Goal: Task Accomplishment & Management: Complete application form

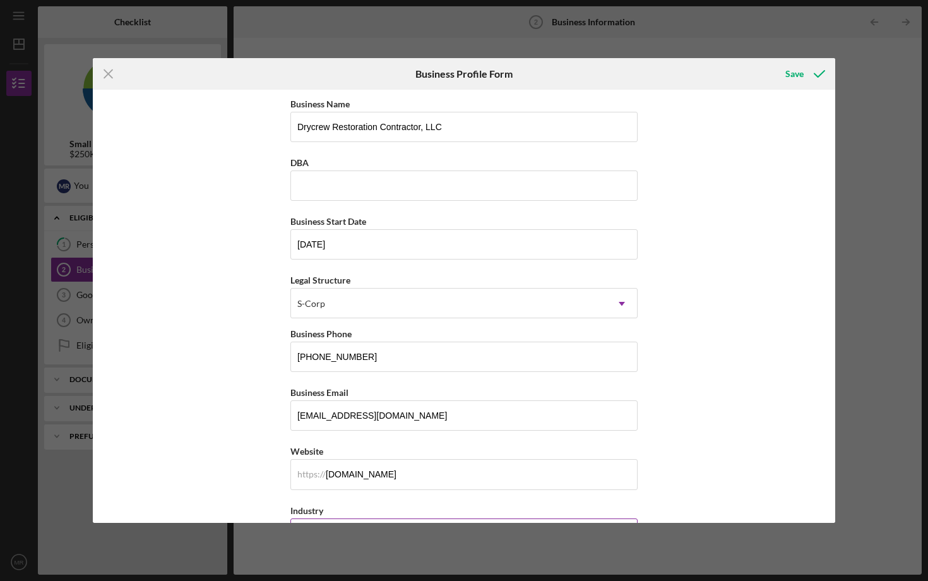
scroll to position [294, 0]
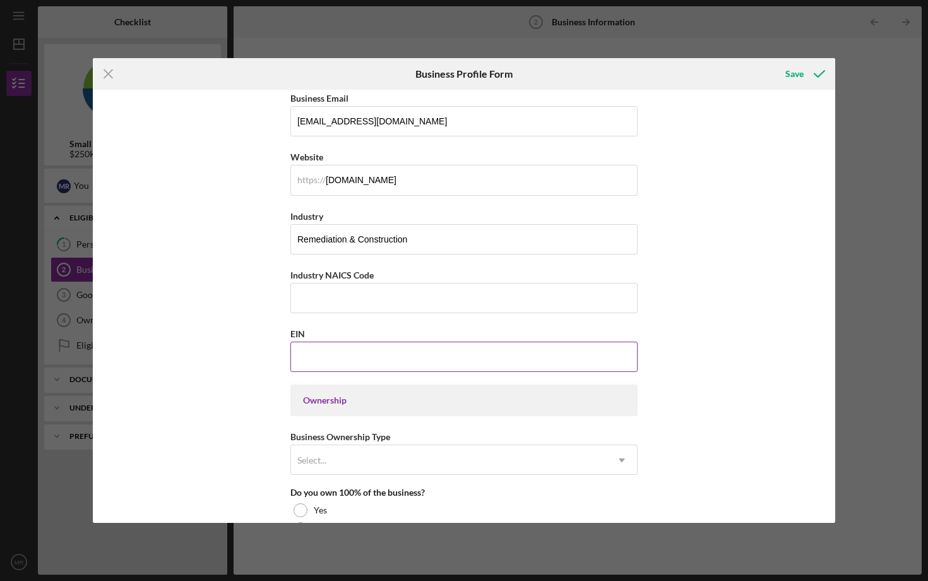
click at [329, 358] on input "EIN" at bounding box center [463, 356] width 347 height 30
type input "[US_EMPLOYER_IDENTIFICATION_NUMBER]"
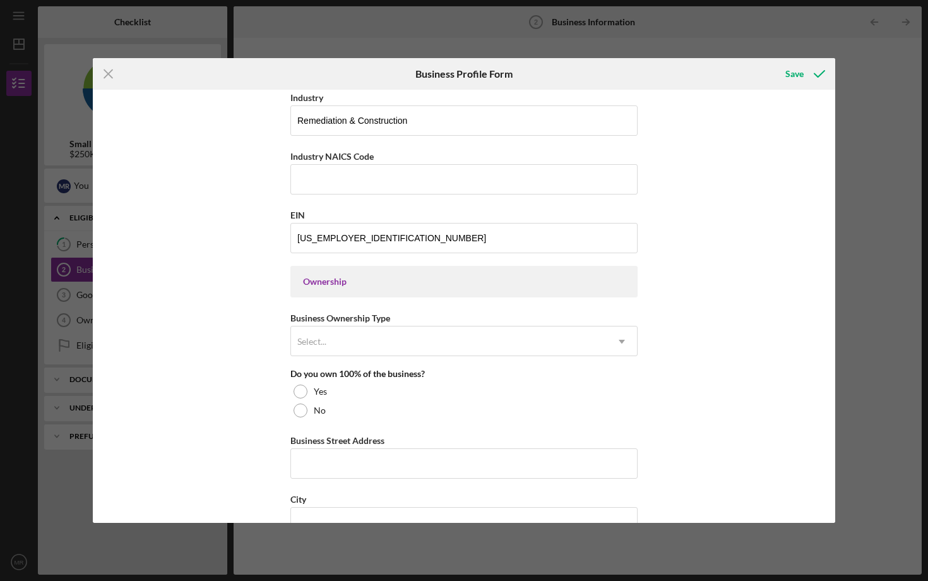
scroll to position [422, 0]
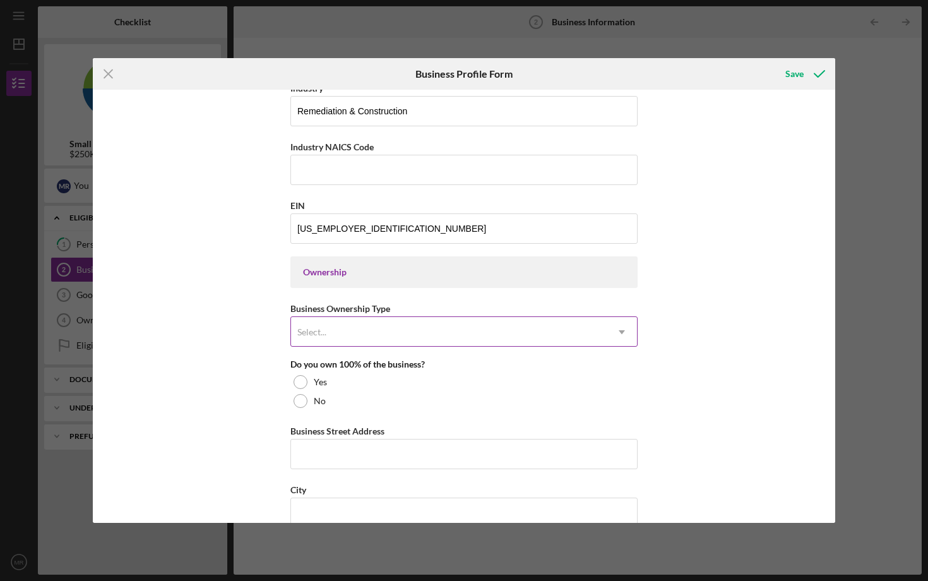
click at [347, 333] on div "Select..." at bounding box center [449, 331] width 316 height 29
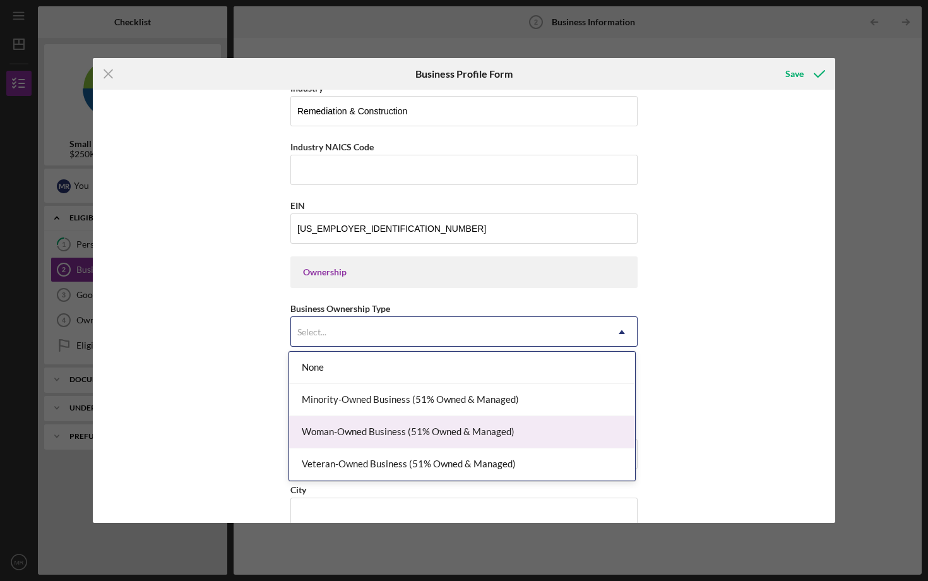
click at [329, 436] on div "Woman-Owned Business (51% Owned & Managed)" at bounding box center [462, 432] width 346 height 32
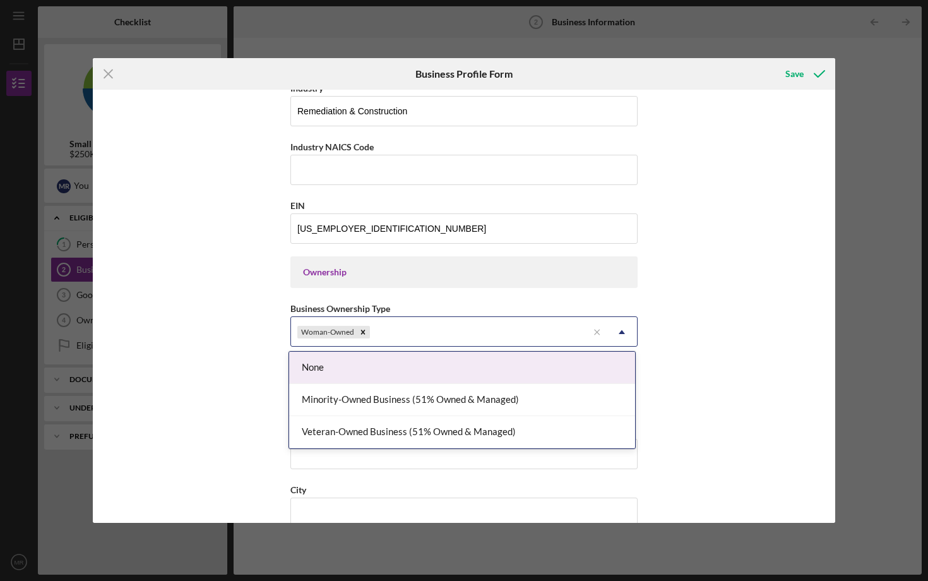
click at [437, 331] on div "Woman-Owned" at bounding box center [439, 331] width 297 height 29
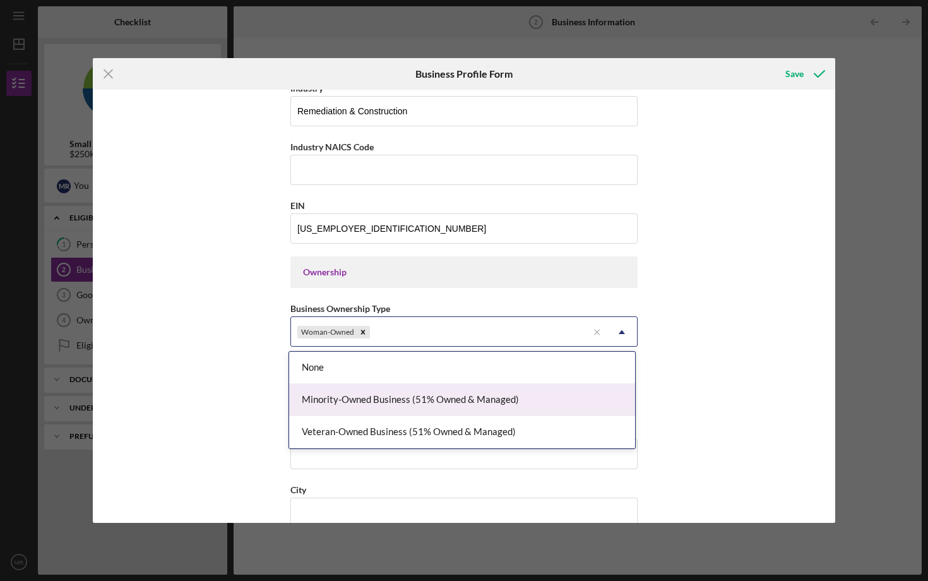
click at [389, 399] on div "Minority-Owned Business (51% Owned & Managed)" at bounding box center [462, 400] width 346 height 32
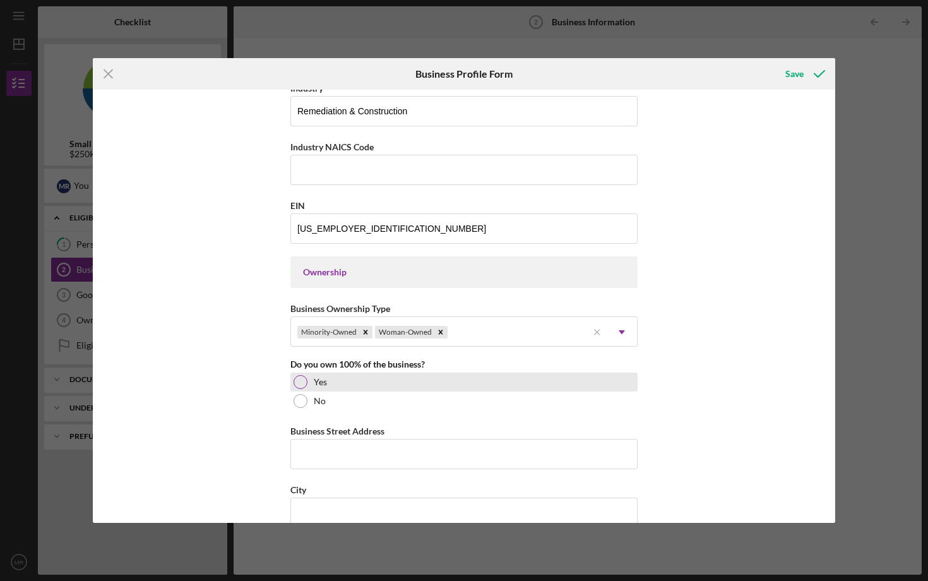
click at [316, 382] on label "Yes" at bounding box center [320, 382] width 13 height 10
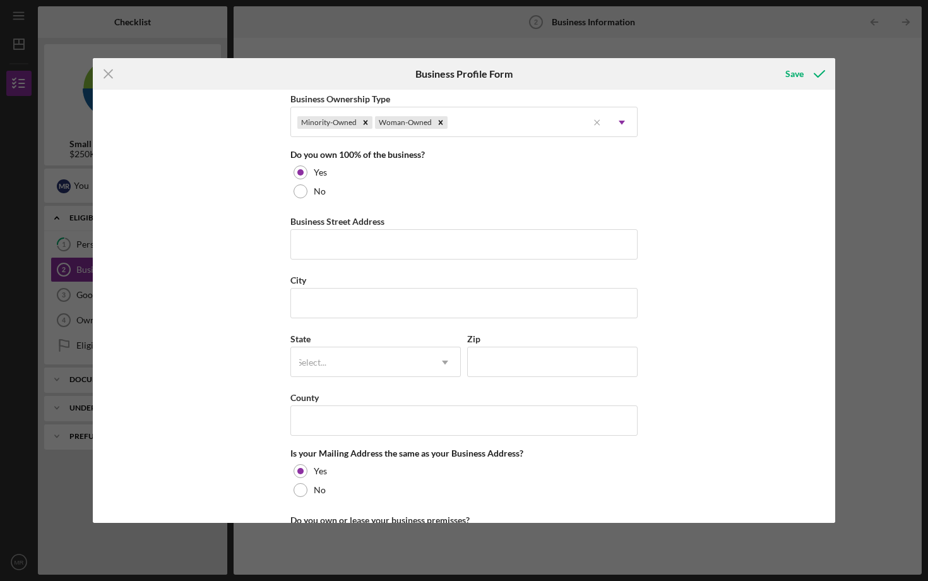
scroll to position [638, 0]
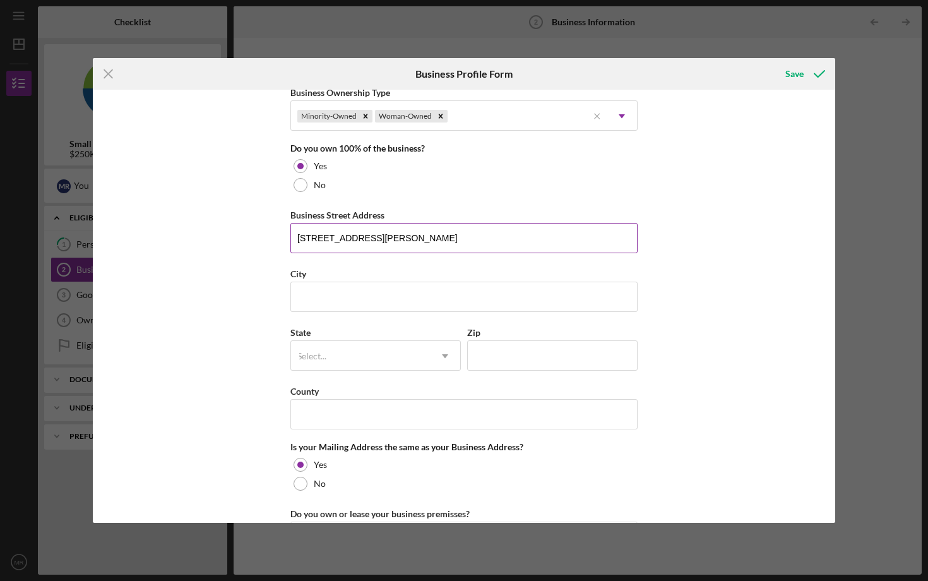
type input "406 Pendleton Way"
type input "Oakland"
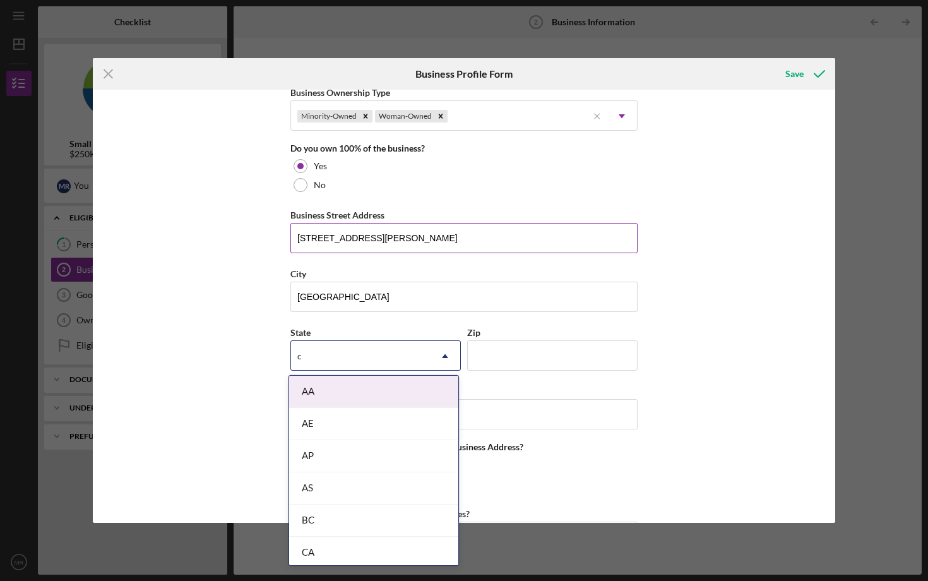
type input "ca"
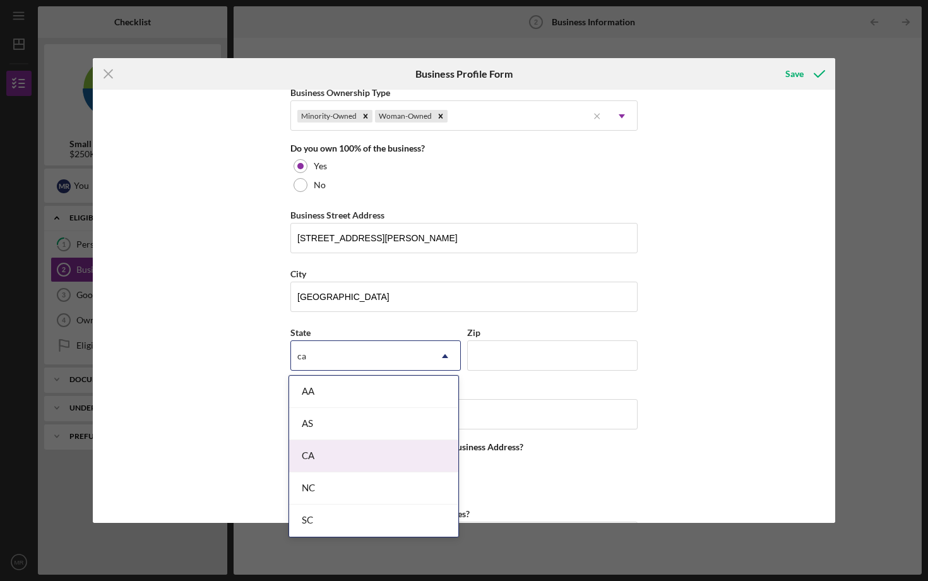
click at [321, 446] on div "CA" at bounding box center [373, 456] width 169 height 32
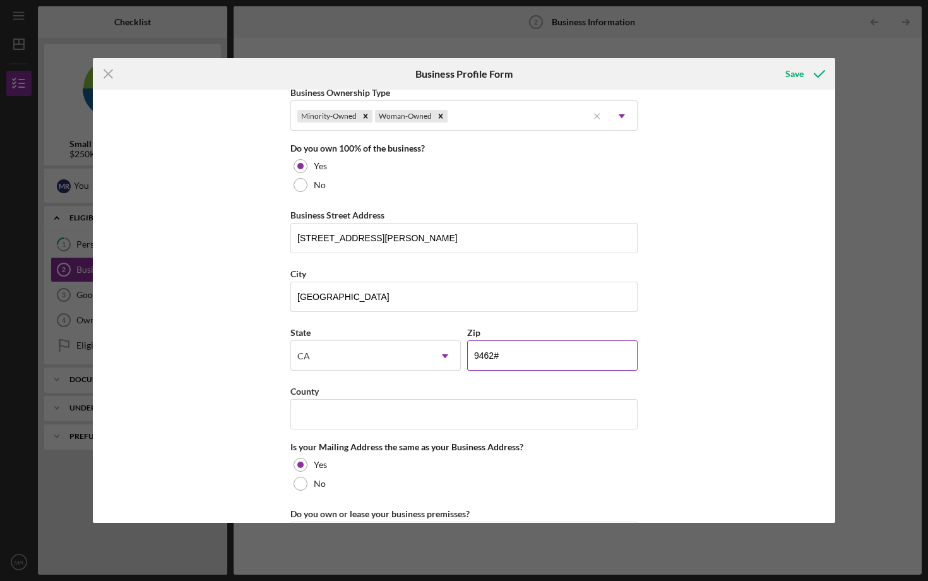
type input "94621"
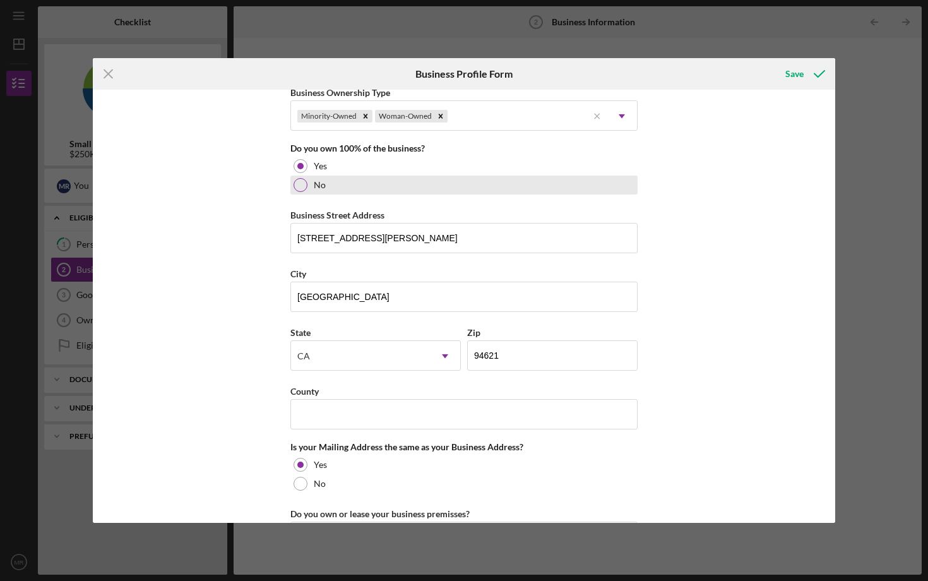
click at [290, 183] on div "No" at bounding box center [463, 184] width 347 height 19
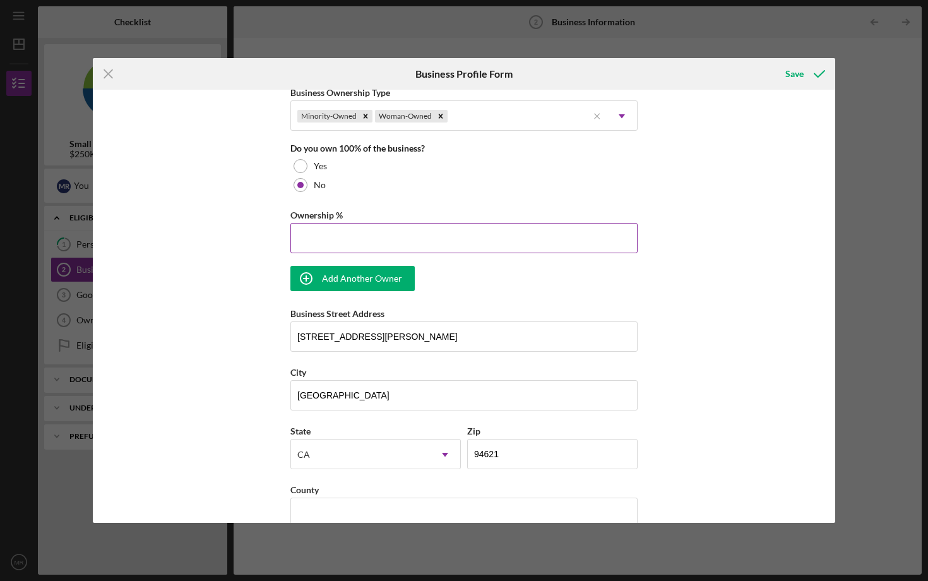
click at [329, 240] on input "Ownership %" at bounding box center [463, 238] width 347 height 30
click at [336, 241] on input "99%" at bounding box center [463, 238] width 347 height 30
type input "9%"
click at [302, 163] on div at bounding box center [300, 166] width 14 height 14
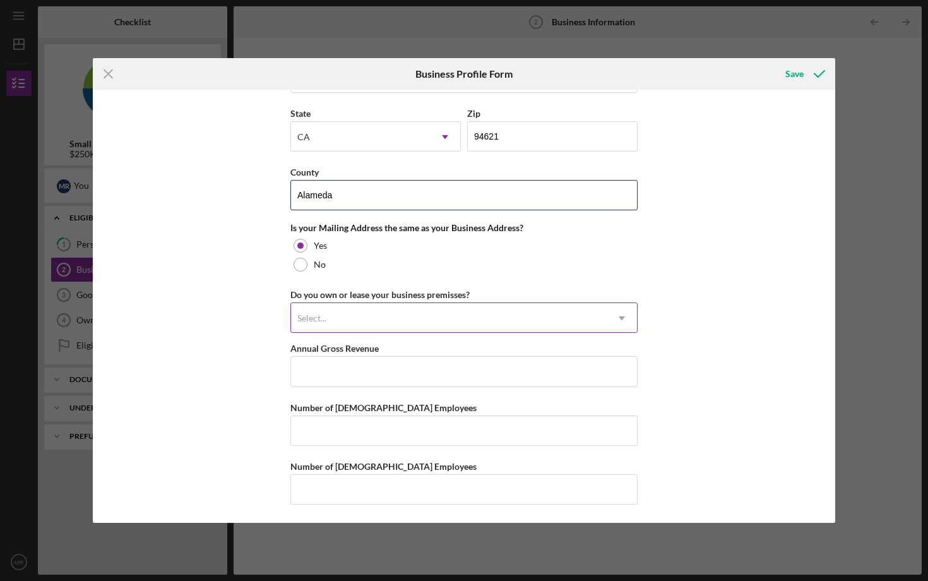
scroll to position [856, 0]
type input "Alameda"
click at [356, 312] on div "Select..." at bounding box center [449, 318] width 316 height 29
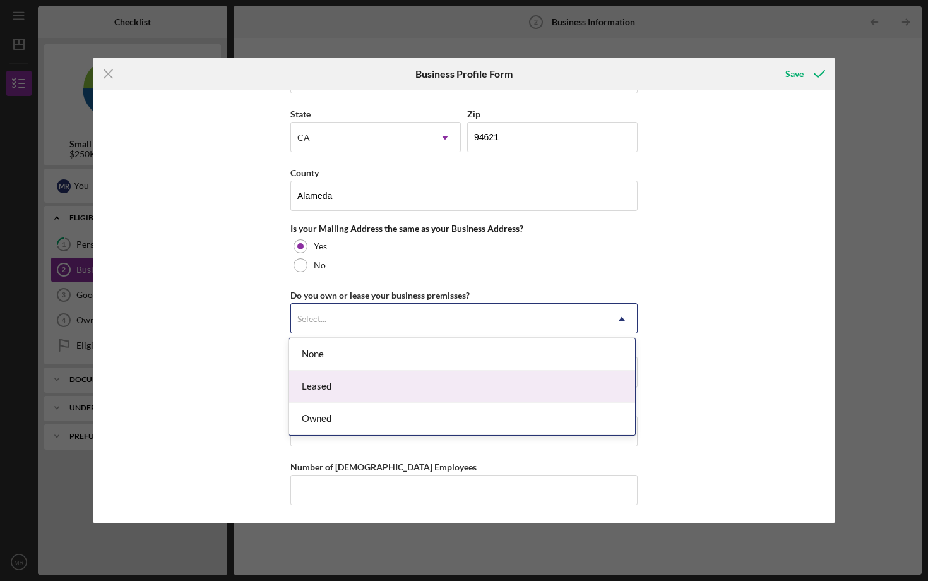
click at [338, 396] on div "Leased" at bounding box center [462, 386] width 346 height 32
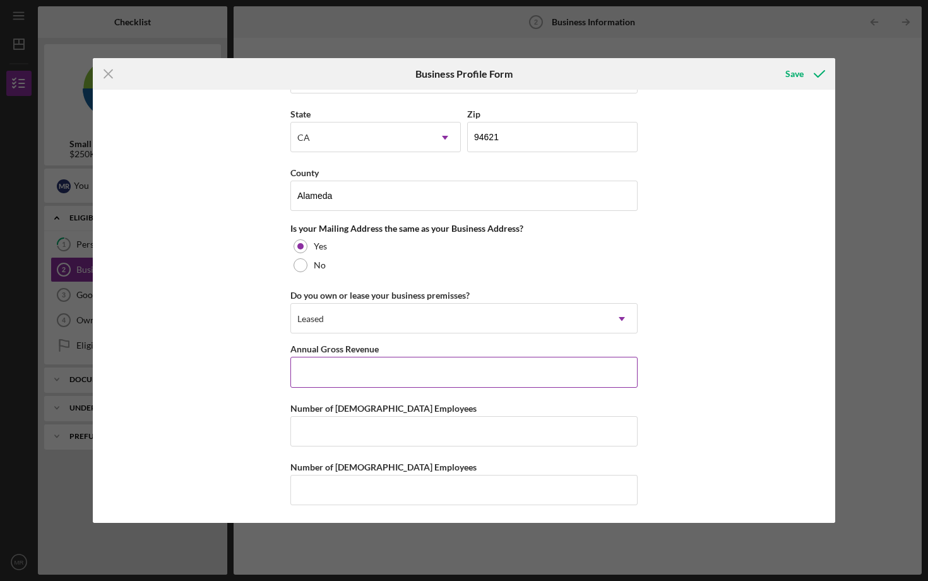
click at [338, 369] on input "Annual Gross Revenue" at bounding box center [463, 372] width 347 height 30
click at [319, 370] on input "Annual Gross Revenue" at bounding box center [463, 372] width 347 height 30
type input "$2,700,000"
click at [357, 438] on input "Number of Full-Time Employees" at bounding box center [463, 431] width 347 height 30
type input "13"
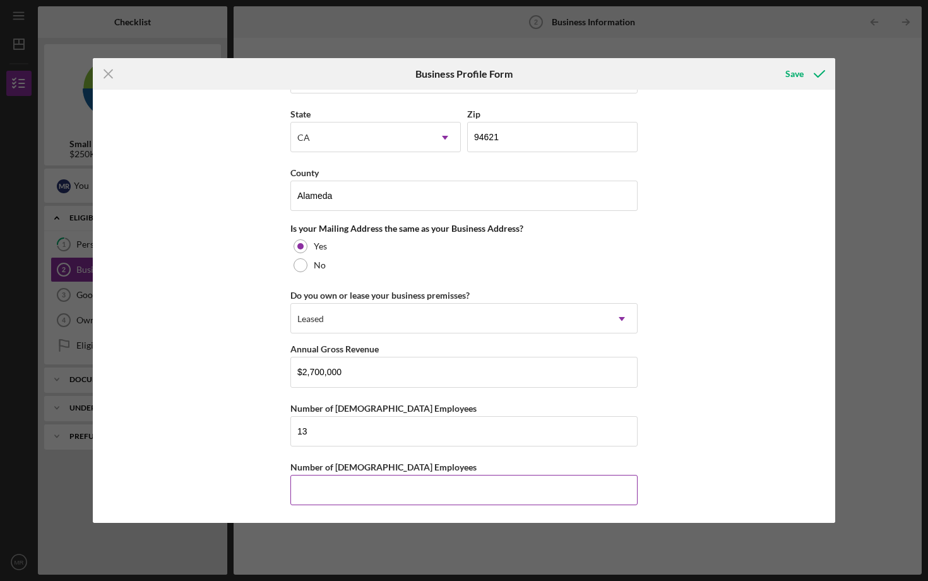
click at [377, 499] on input "Number of Part-Time Employees" at bounding box center [463, 490] width 347 height 30
type input "0"
click at [206, 437] on div "Business Name Drycrew Restoration Contractor, LLC DBA Business Start Date 09/21…" at bounding box center [464, 306] width 742 height 433
click at [802, 78] on div "Save" at bounding box center [794, 73] width 18 height 25
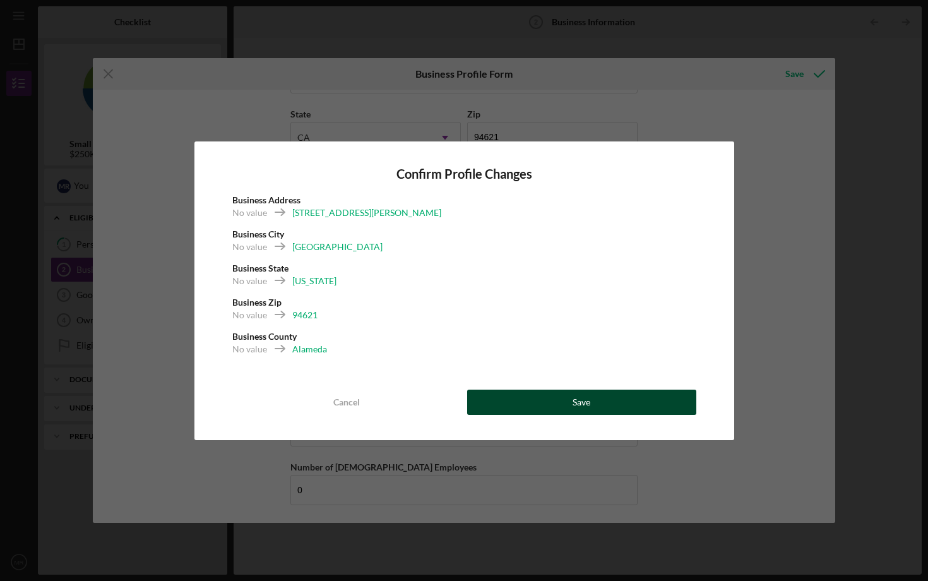
click at [552, 394] on button "Save" at bounding box center [581, 401] width 229 height 25
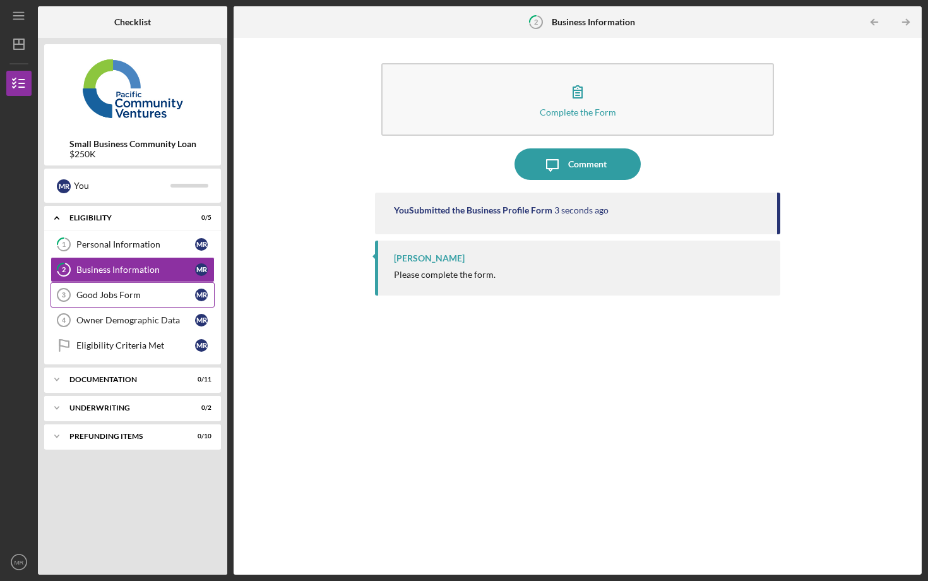
click at [154, 302] on link "Good Jobs Form 3 Good Jobs Form M R" at bounding box center [132, 294] width 164 height 25
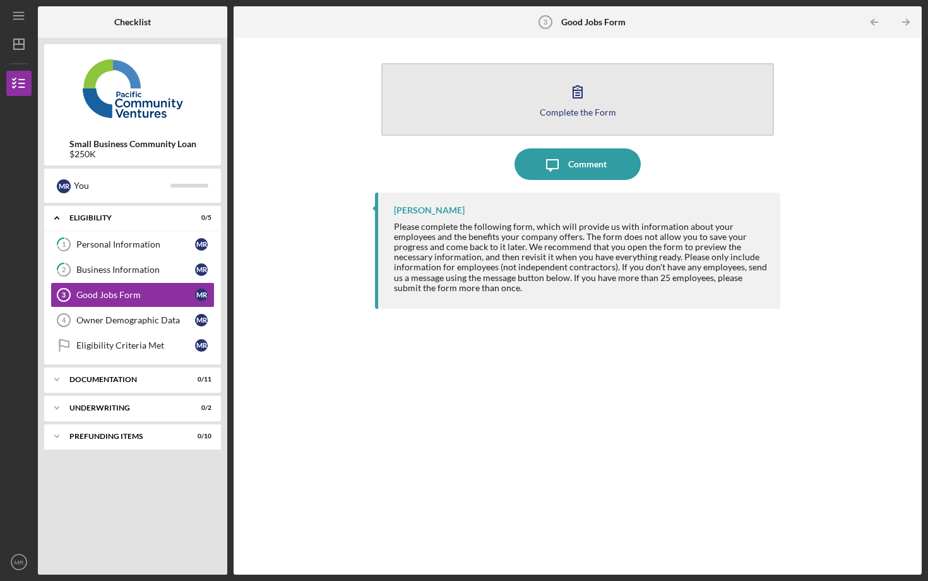
click at [478, 109] on button "Complete the Form Form" at bounding box center [577, 99] width 393 height 73
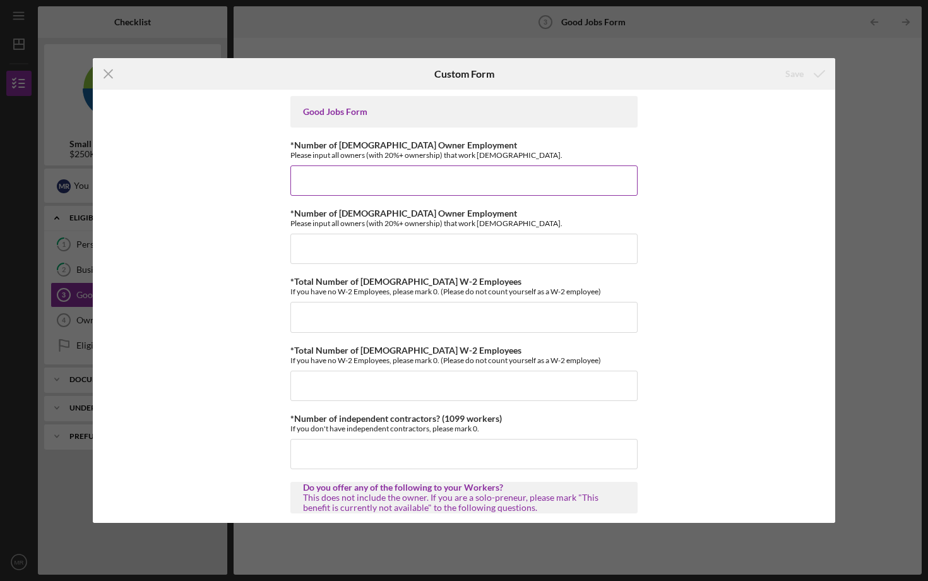
click at [500, 180] on input "*Number of Full-Time Owner Employment" at bounding box center [463, 180] width 347 height 30
type input "1"
click at [415, 254] on input "*Number of Part-Time Owner Employment" at bounding box center [463, 249] width 347 height 30
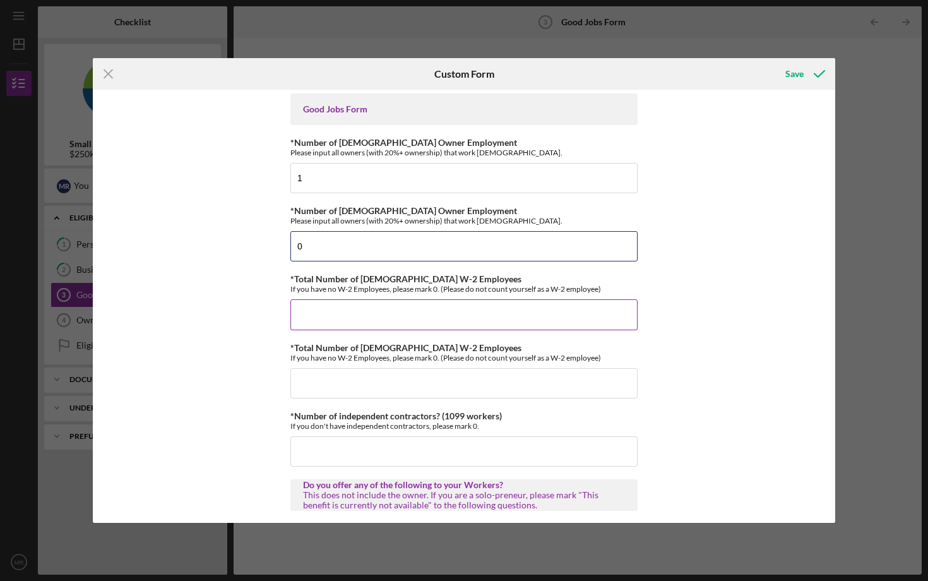
scroll to position [10, 0]
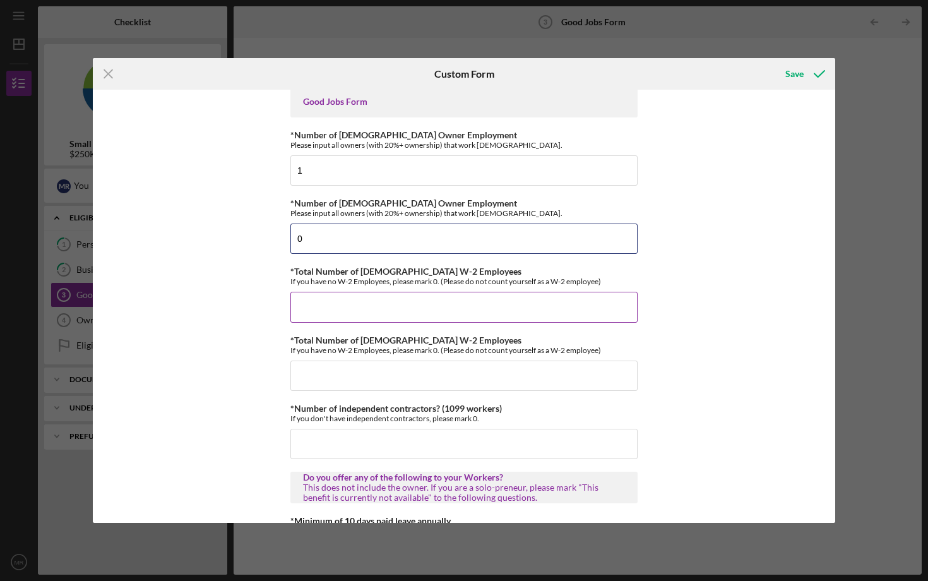
type input "0"
click at [312, 310] on input "*Total Number of Full-Time W-2 Employees" at bounding box center [463, 307] width 347 height 30
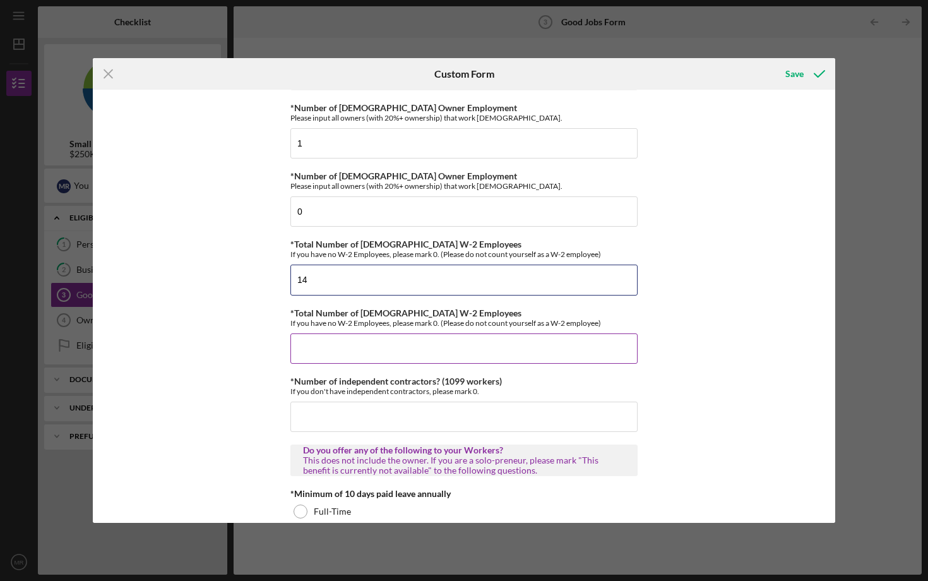
type input "14"
click at [317, 339] on input "*Total Number of Part-Time W-2 Employees" at bounding box center [463, 348] width 347 height 30
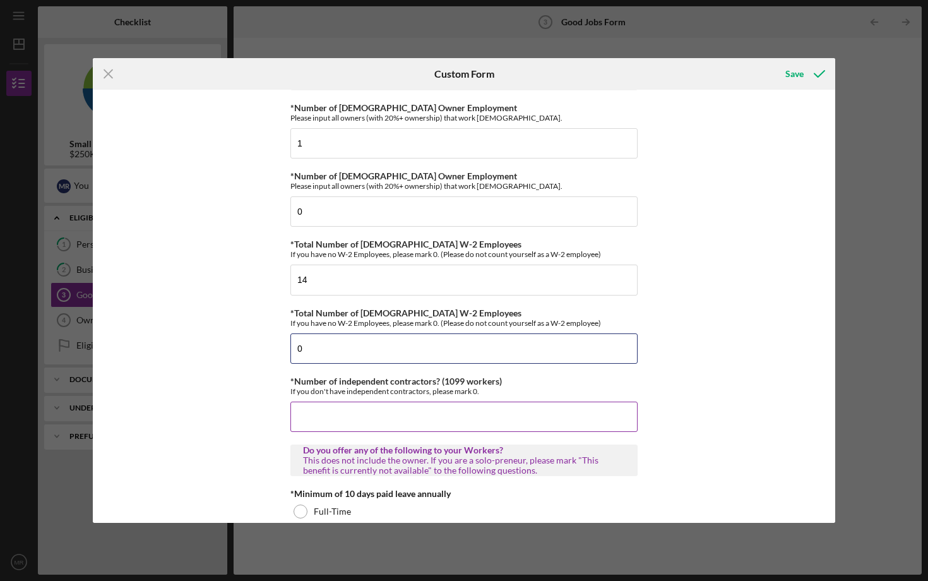
type input "0"
click at [302, 414] on input "*Number of independent contractors? (1099 workers)" at bounding box center [463, 416] width 347 height 30
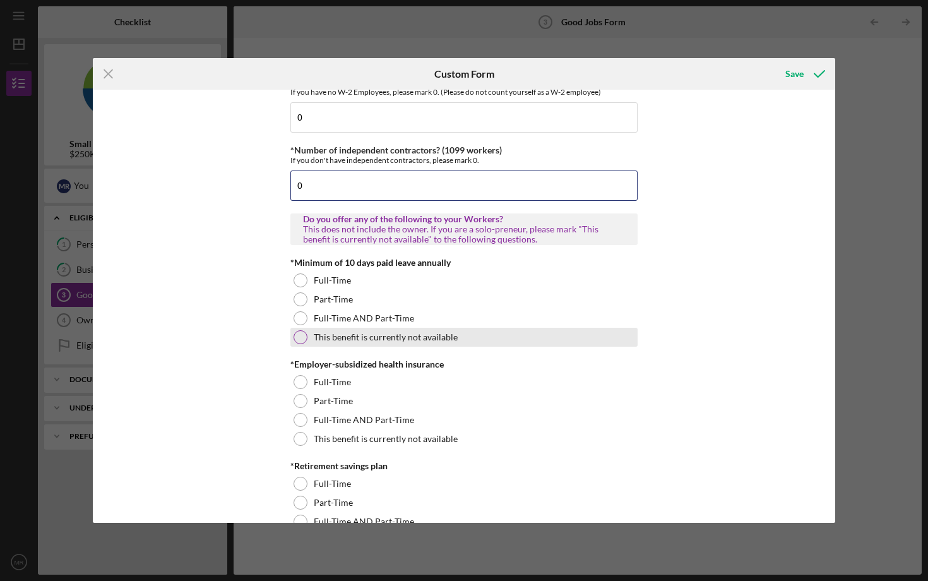
scroll to position [273, 0]
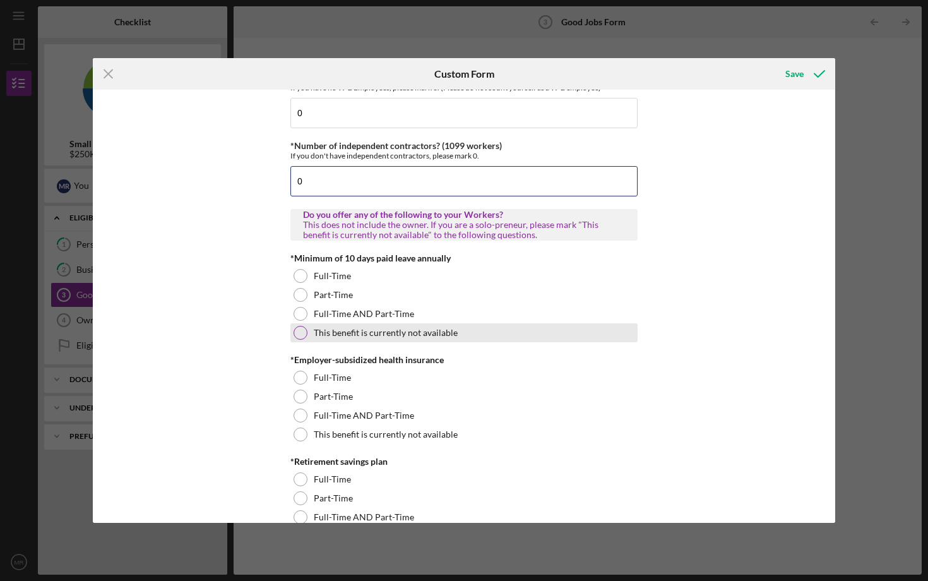
type input "0"
click at [299, 333] on div at bounding box center [300, 333] width 14 height 14
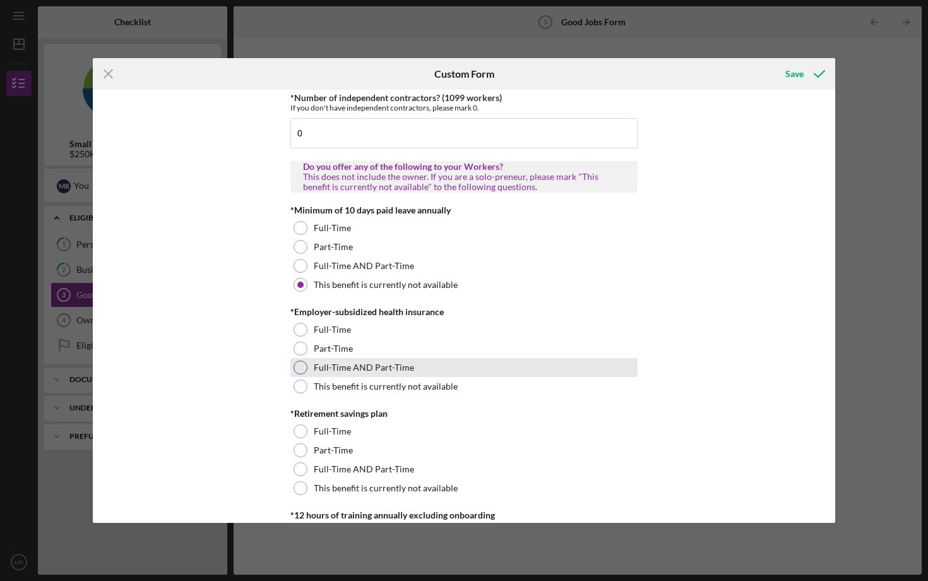
scroll to position [321, 0]
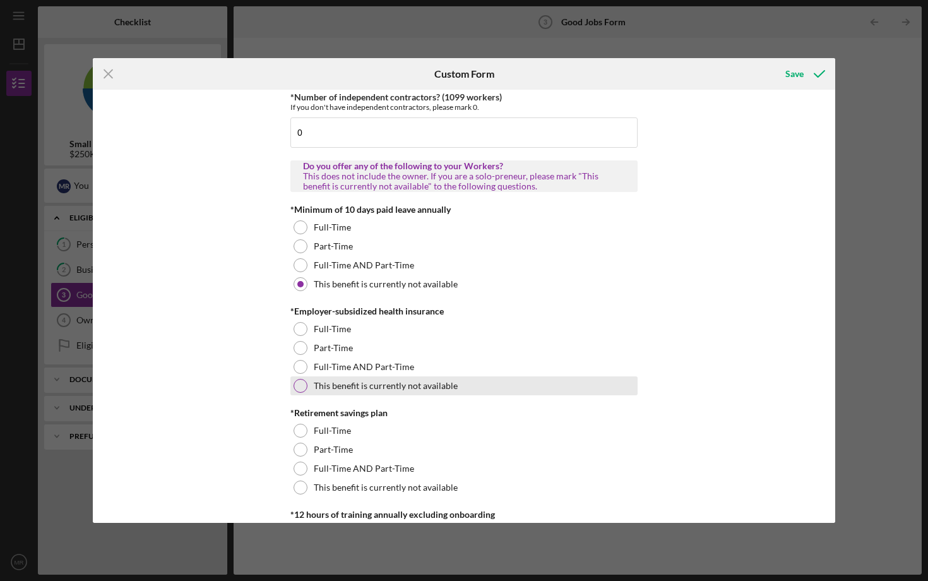
click at [299, 382] on div at bounding box center [300, 386] width 14 height 14
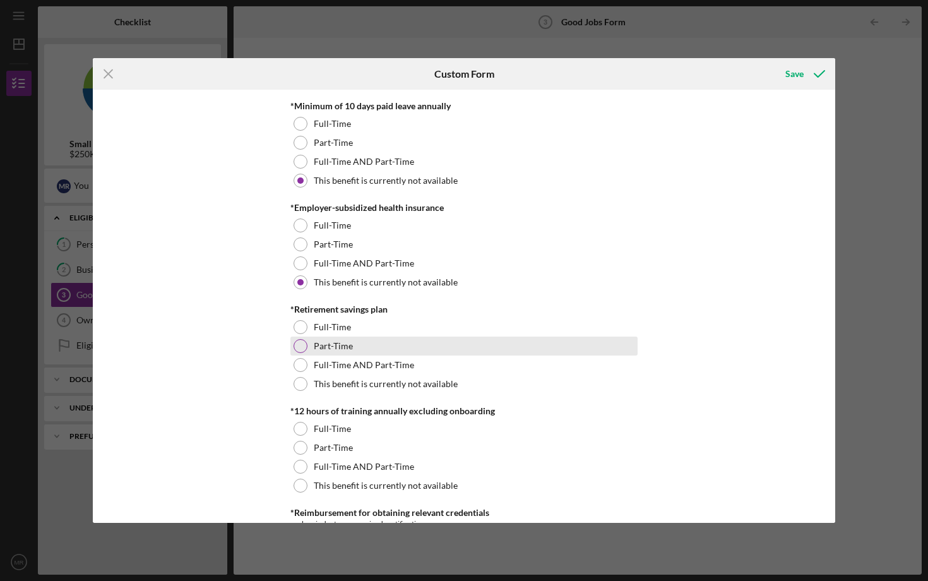
scroll to position [429, 0]
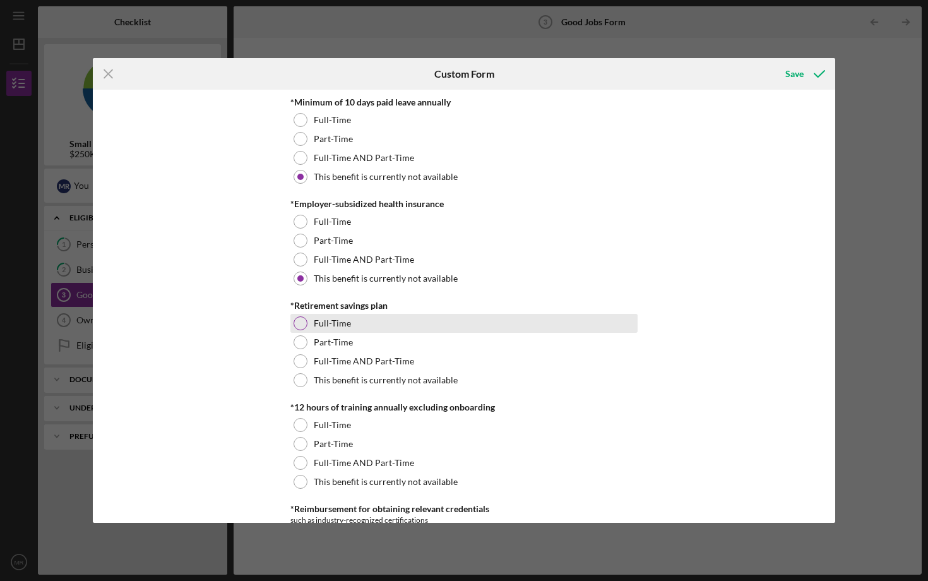
click at [297, 326] on div at bounding box center [300, 323] width 14 height 14
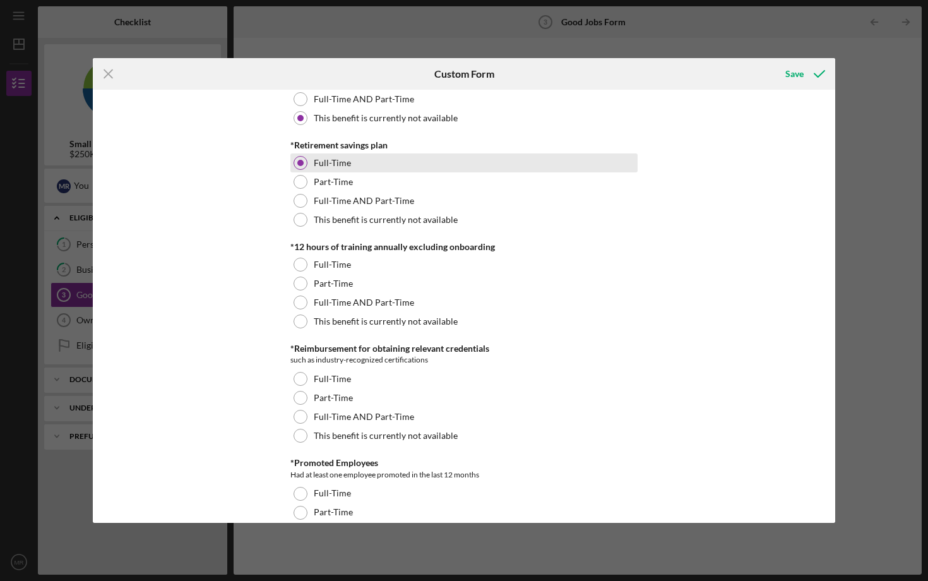
scroll to position [591, 0]
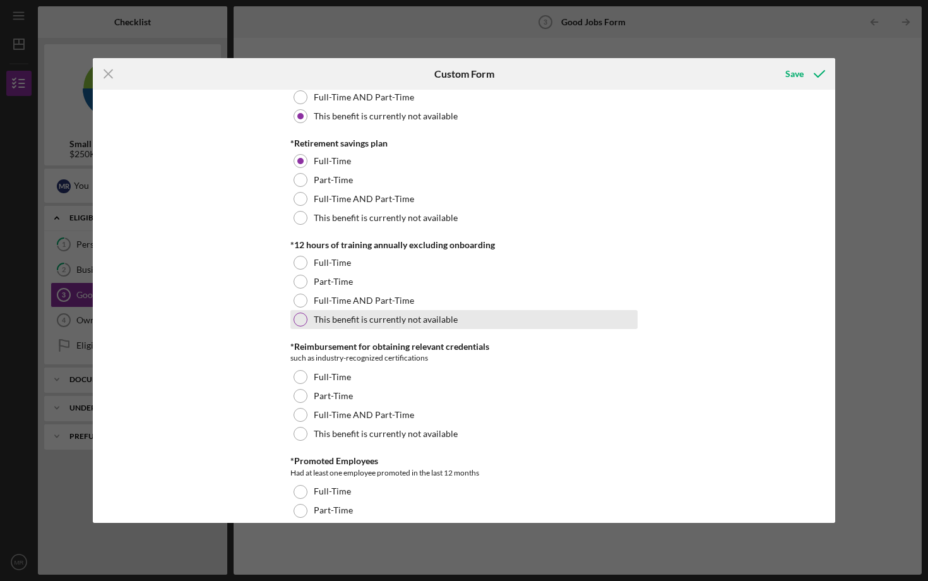
click at [298, 319] on div at bounding box center [300, 319] width 14 height 14
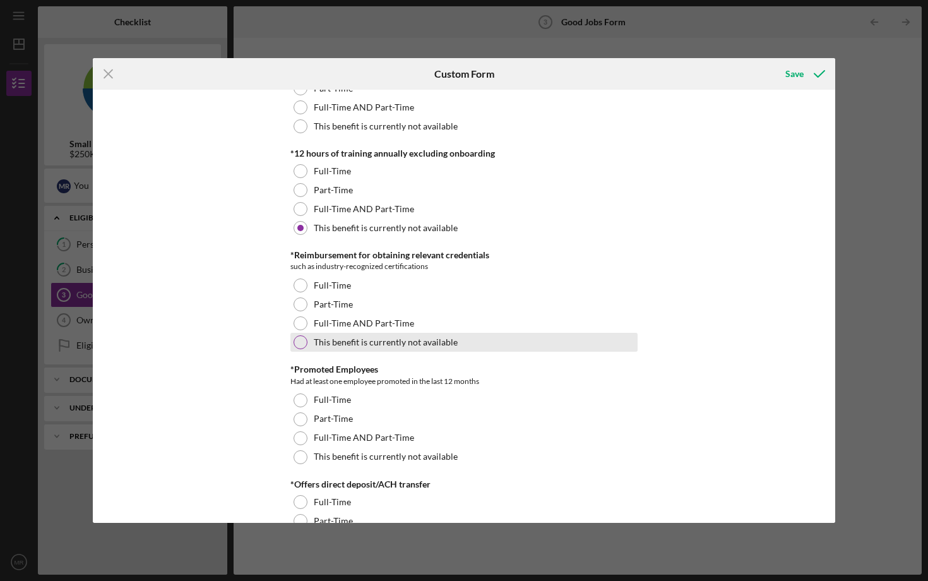
scroll to position [684, 0]
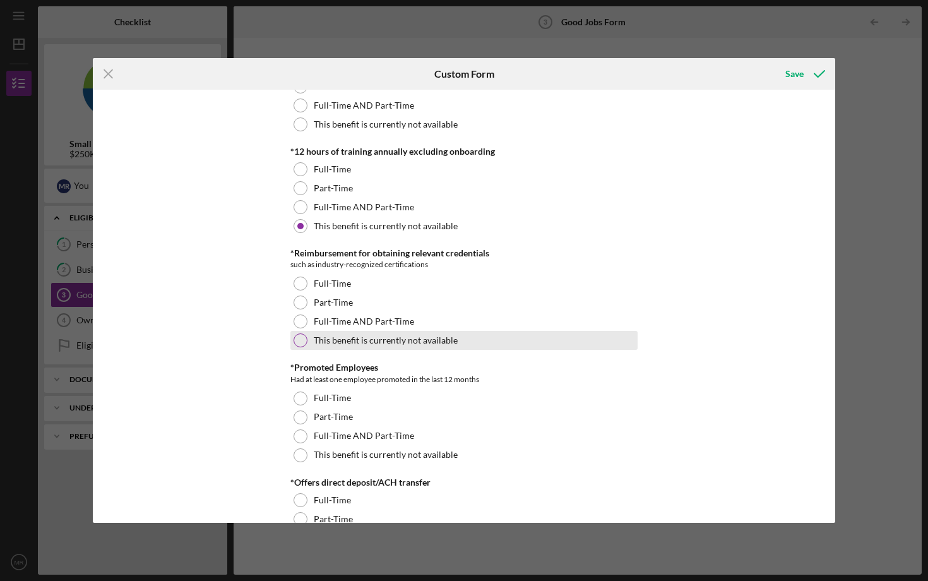
click at [297, 334] on div at bounding box center [300, 340] width 14 height 14
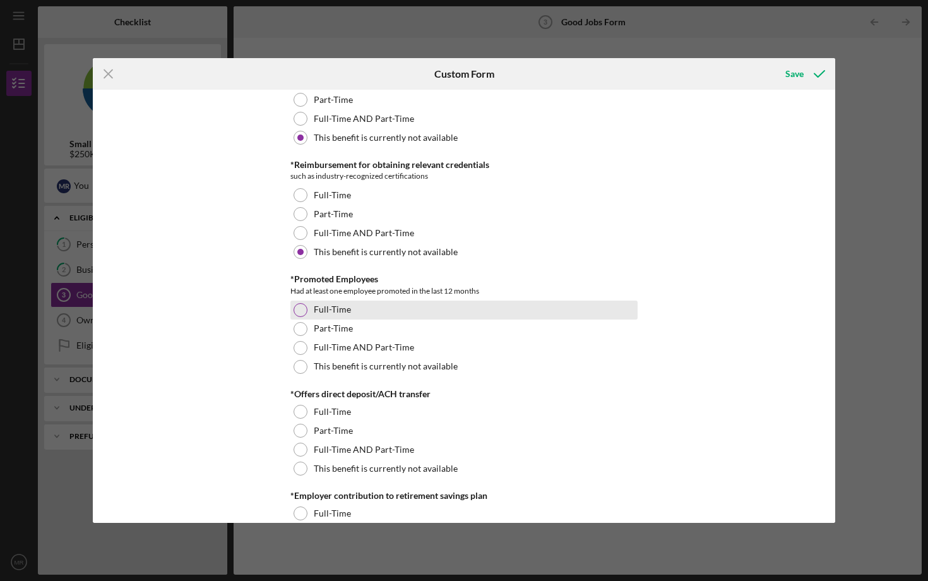
scroll to position [778, 0]
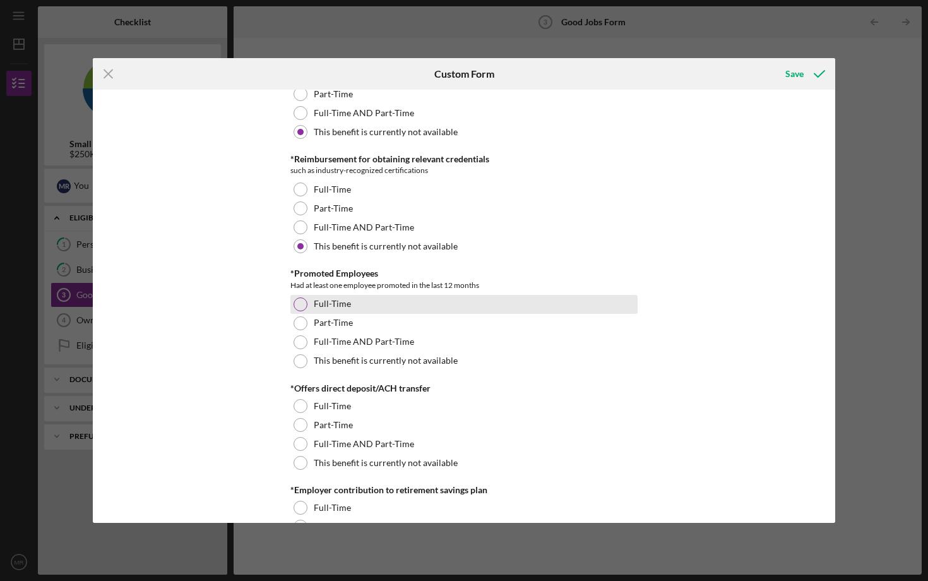
click at [297, 304] on div at bounding box center [300, 304] width 14 height 14
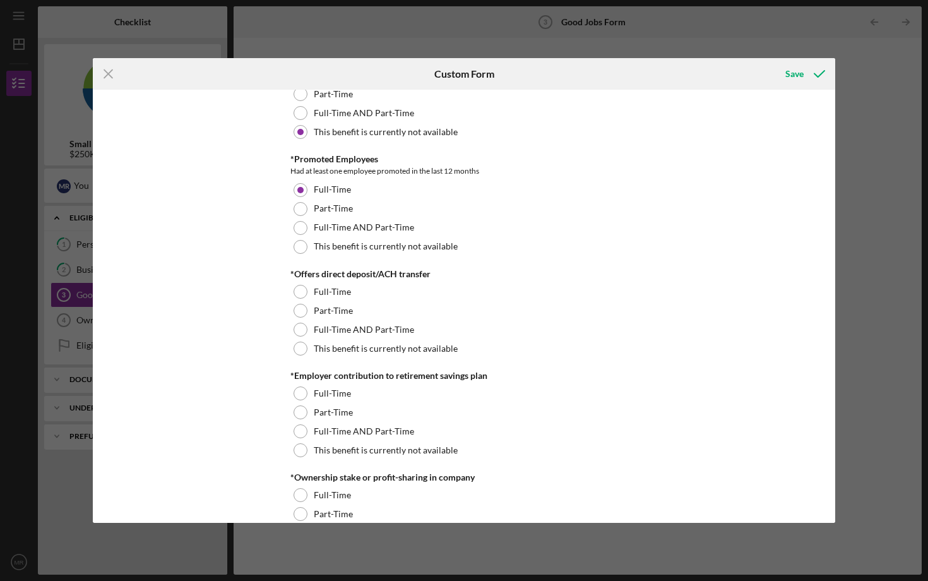
scroll to position [895, 0]
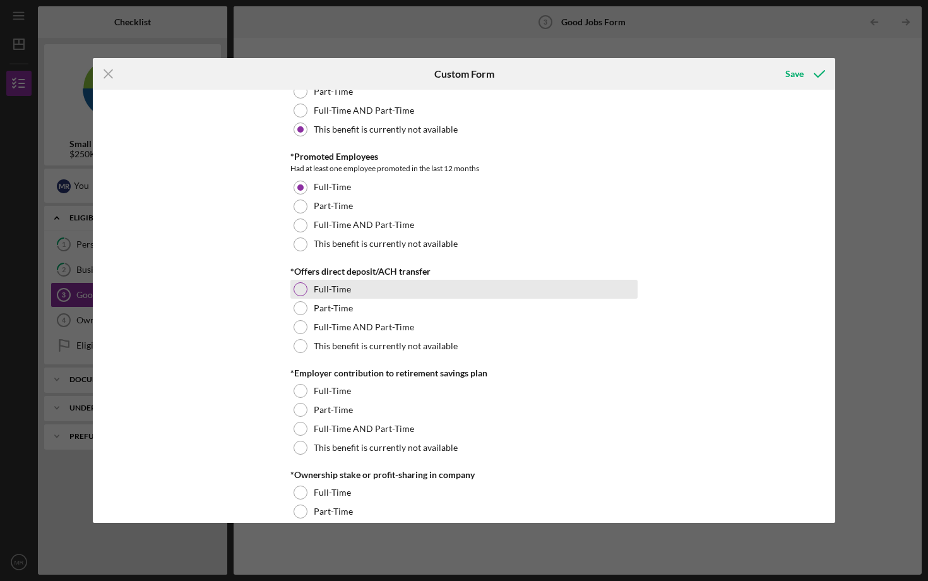
click at [298, 290] on div at bounding box center [300, 289] width 14 height 14
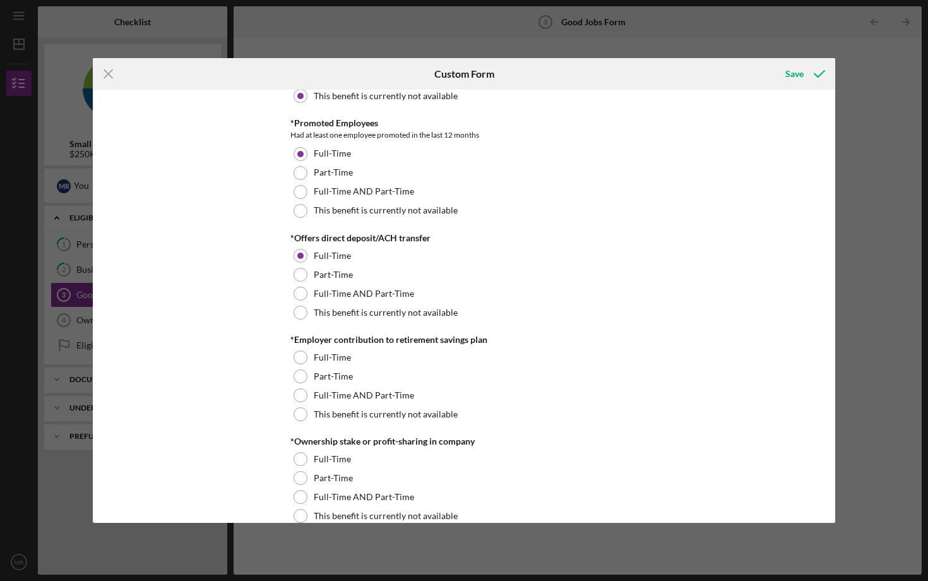
scroll to position [950, 0]
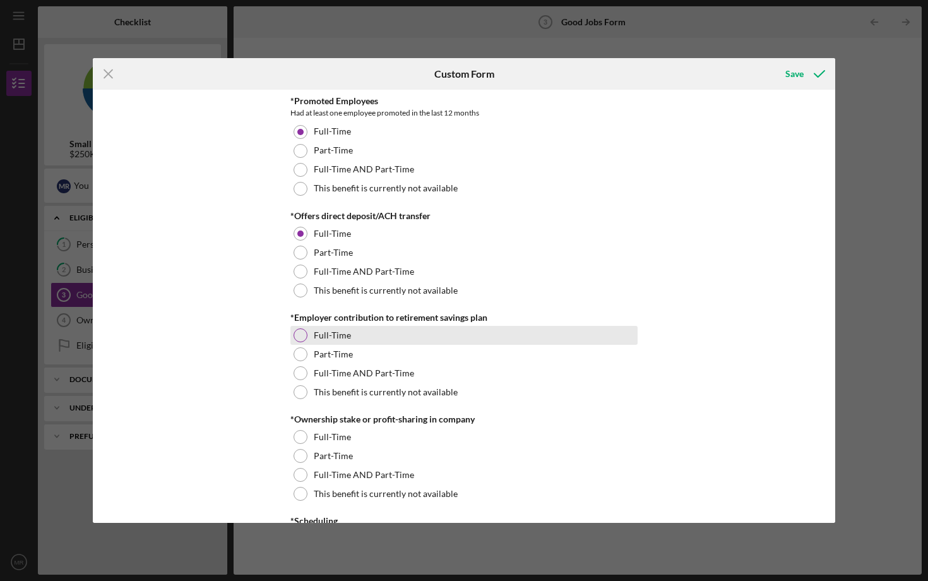
click at [297, 334] on div at bounding box center [300, 335] width 14 height 14
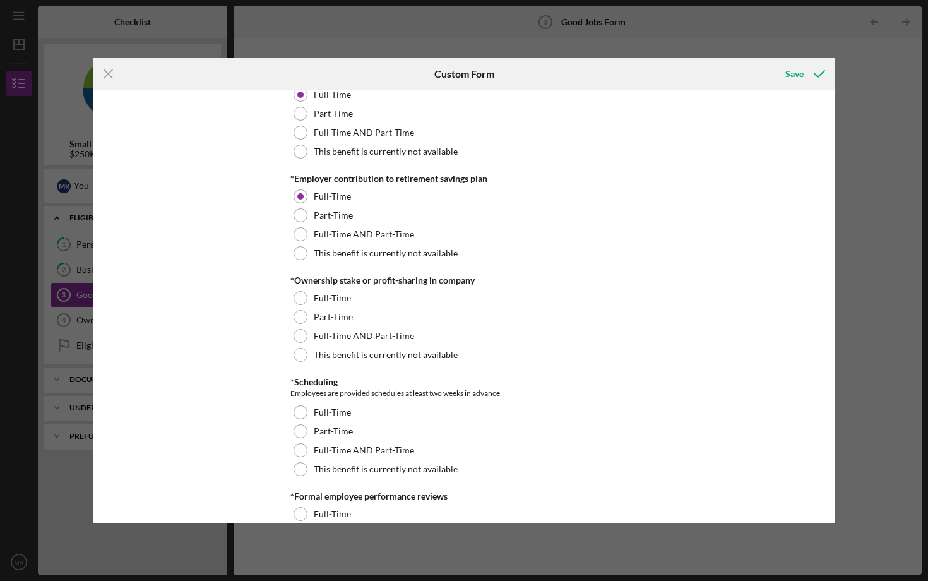
scroll to position [1096, 0]
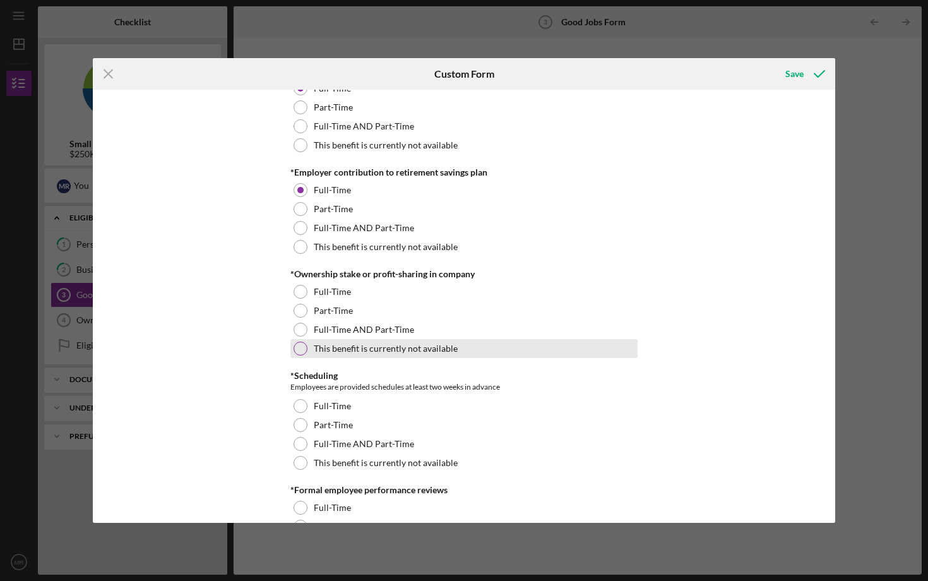
click at [293, 348] on div at bounding box center [300, 348] width 14 height 14
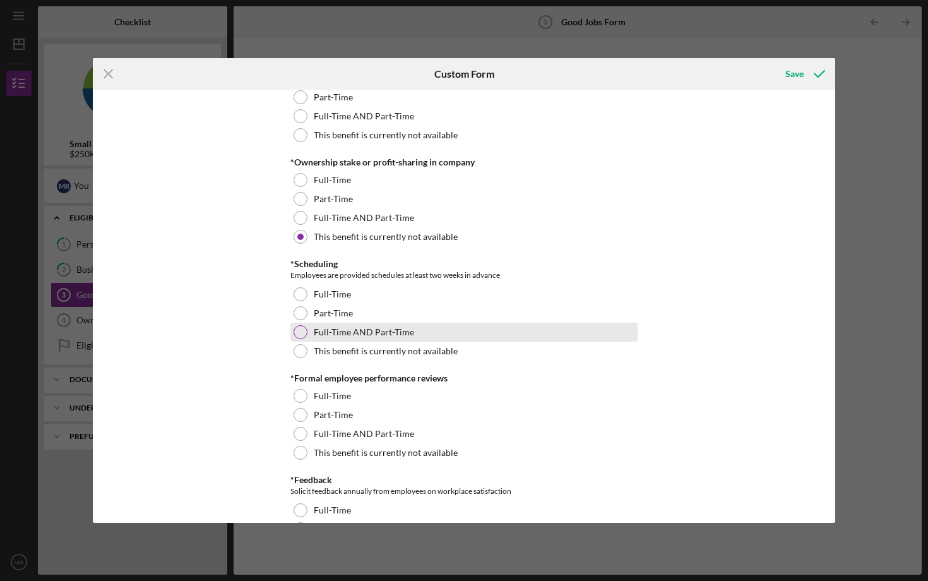
scroll to position [1219, 0]
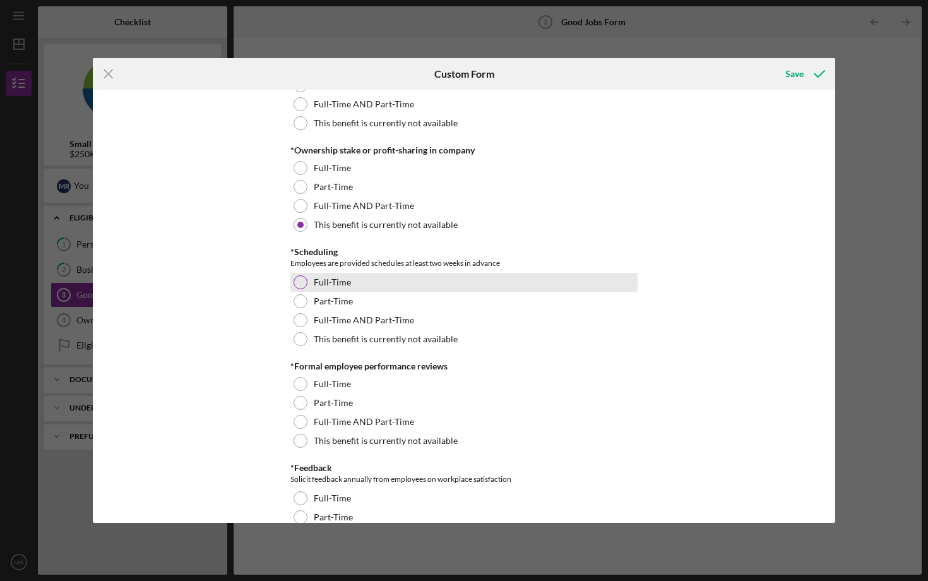
click at [299, 276] on div at bounding box center [300, 282] width 14 height 14
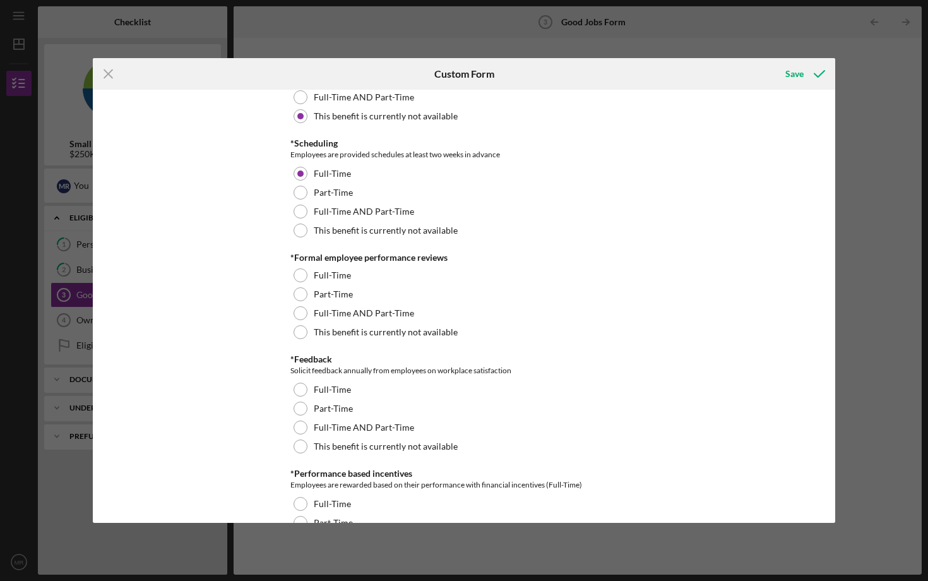
scroll to position [1332, 0]
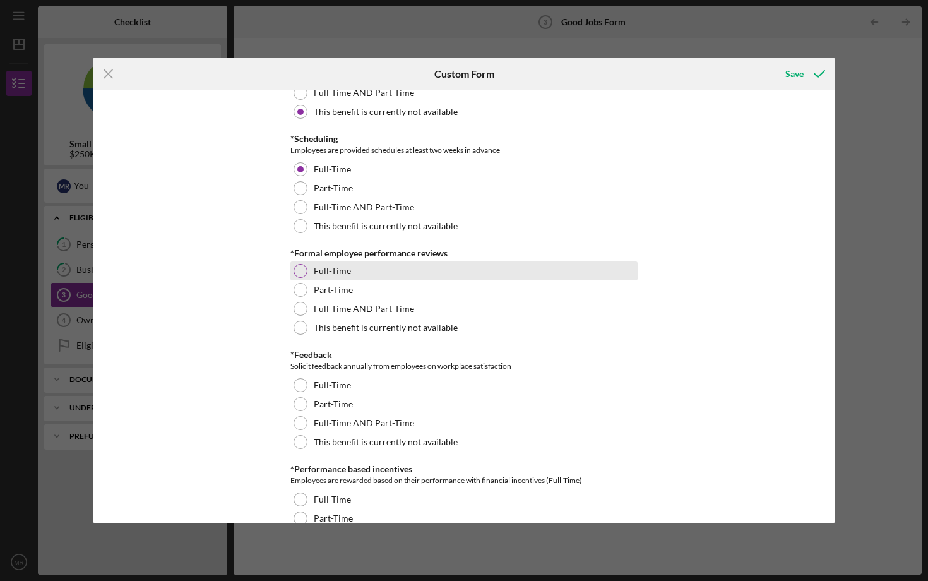
click at [305, 274] on div "Full-Time" at bounding box center [463, 270] width 347 height 19
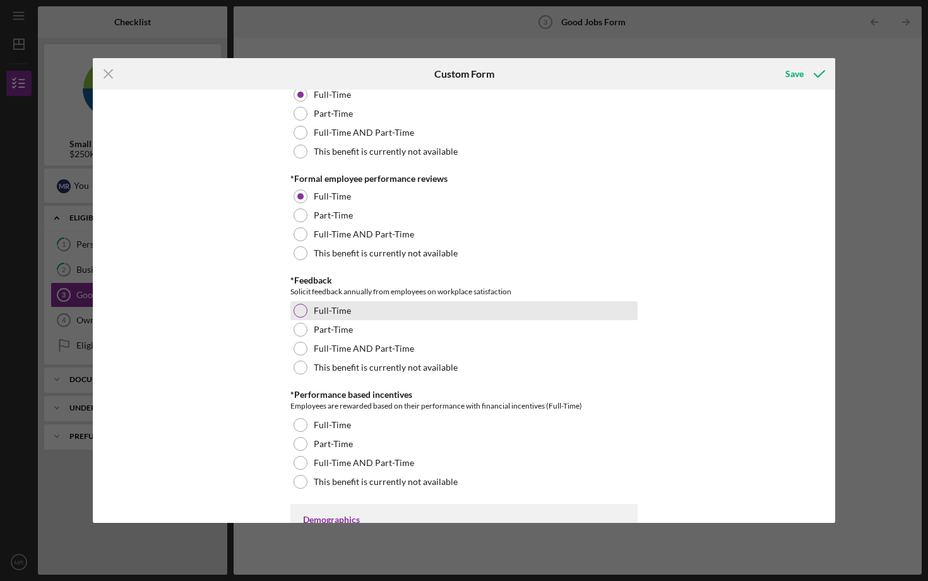
scroll to position [1410, 0]
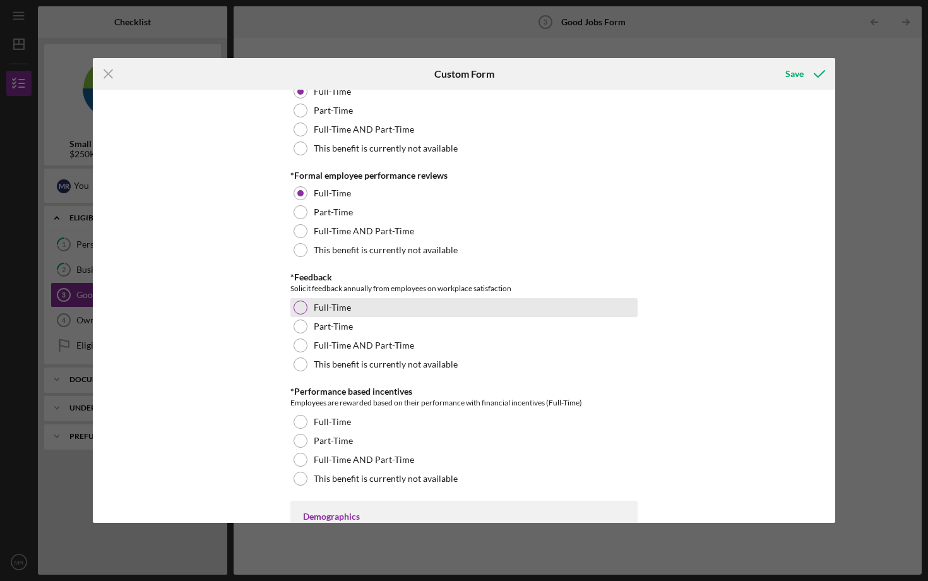
click at [304, 304] on div at bounding box center [300, 307] width 14 height 14
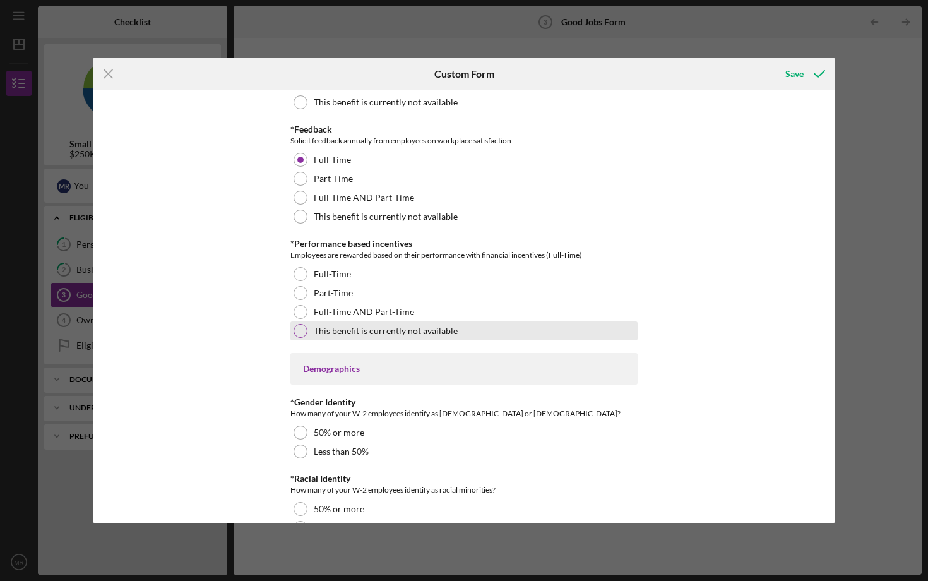
scroll to position [1564, 0]
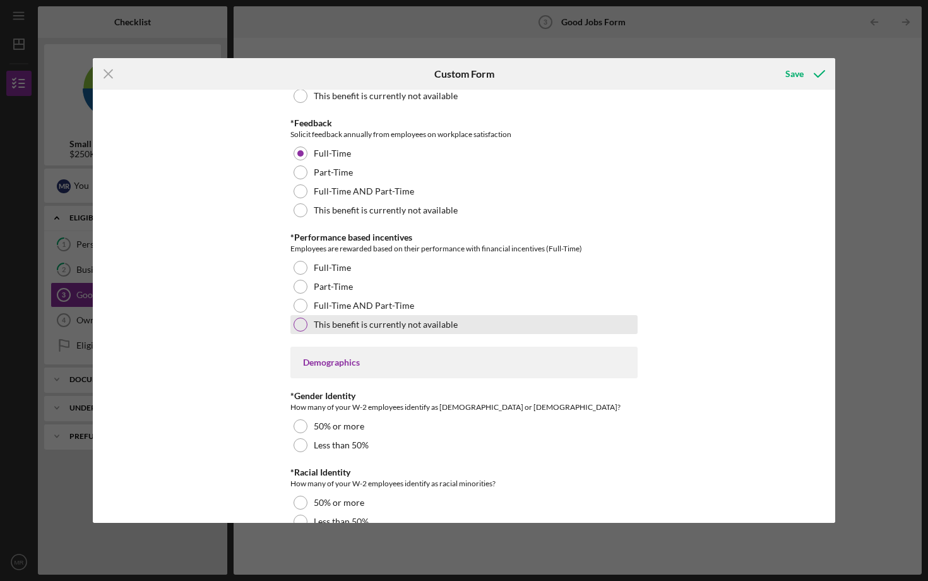
click at [304, 326] on div at bounding box center [300, 324] width 14 height 14
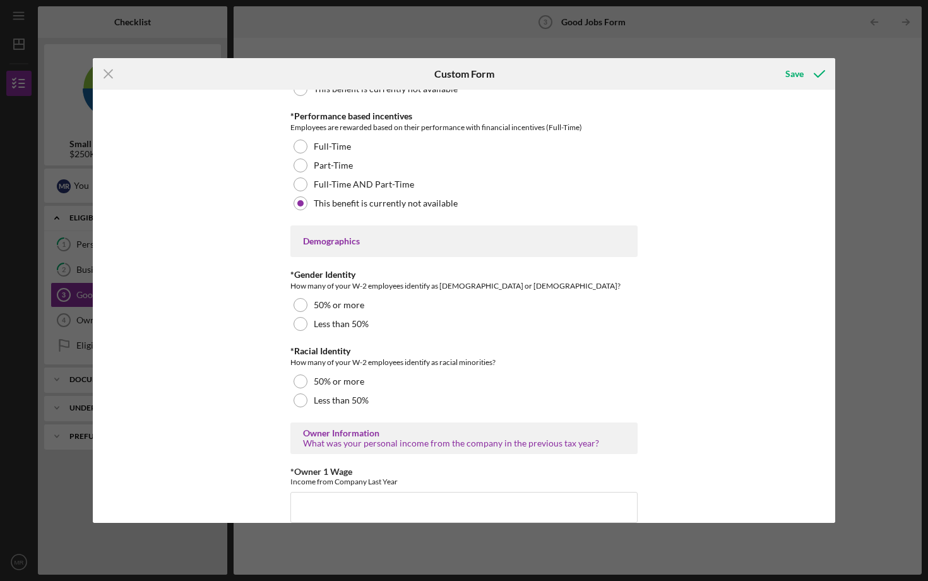
scroll to position [1687, 0]
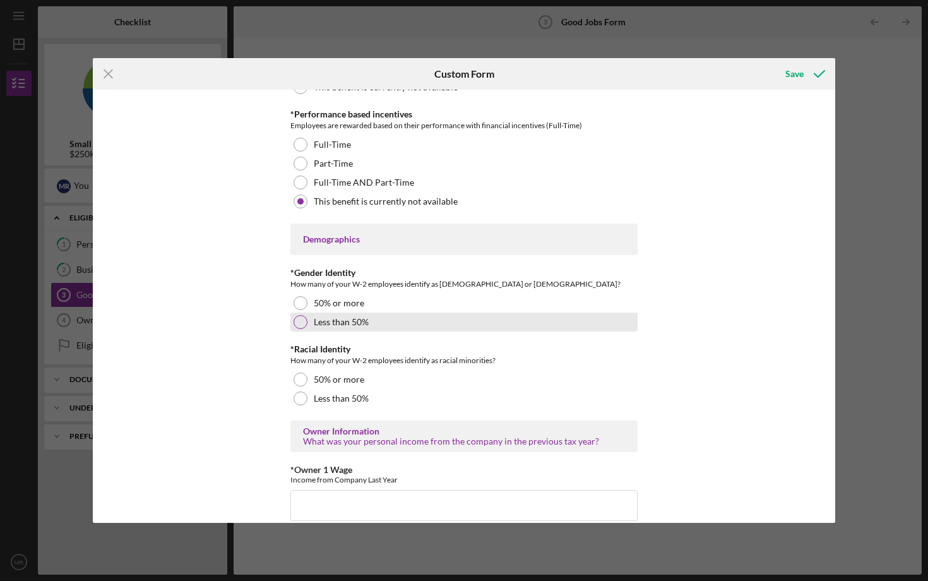
click at [296, 325] on div at bounding box center [300, 322] width 14 height 14
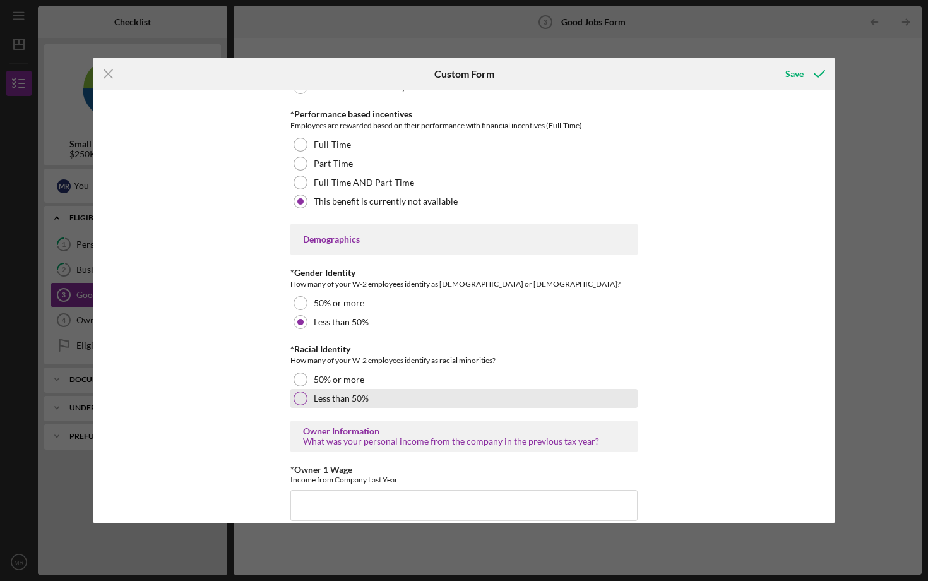
click at [302, 397] on div at bounding box center [300, 398] width 14 height 14
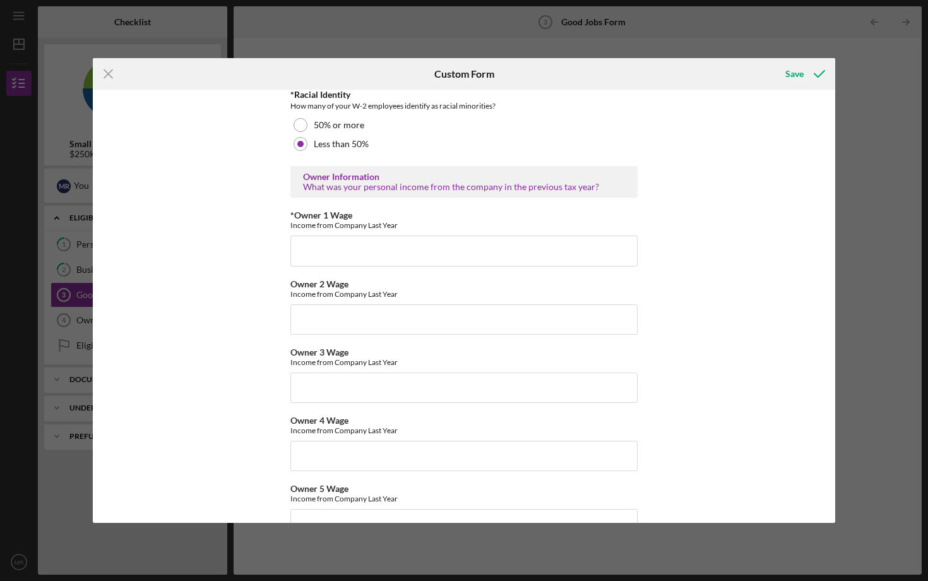
scroll to position [1944, 0]
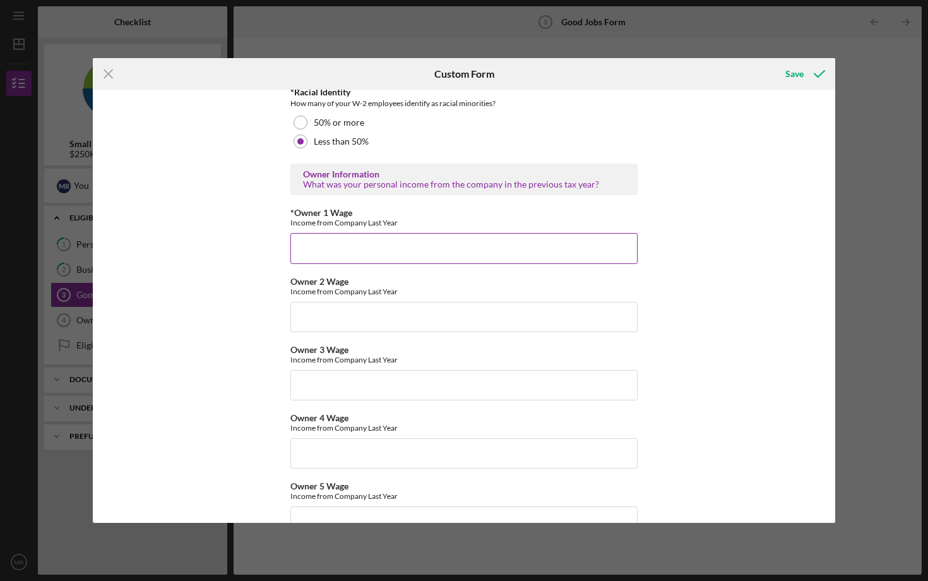
click at [338, 252] on input "*Owner 1 Wage" at bounding box center [463, 248] width 347 height 30
type input "1"
type input "41,000"
click at [271, 297] on div "Good Jobs Form *Number of Full-Time Owner Employment Please input all owners (w…" at bounding box center [464, 306] width 742 height 433
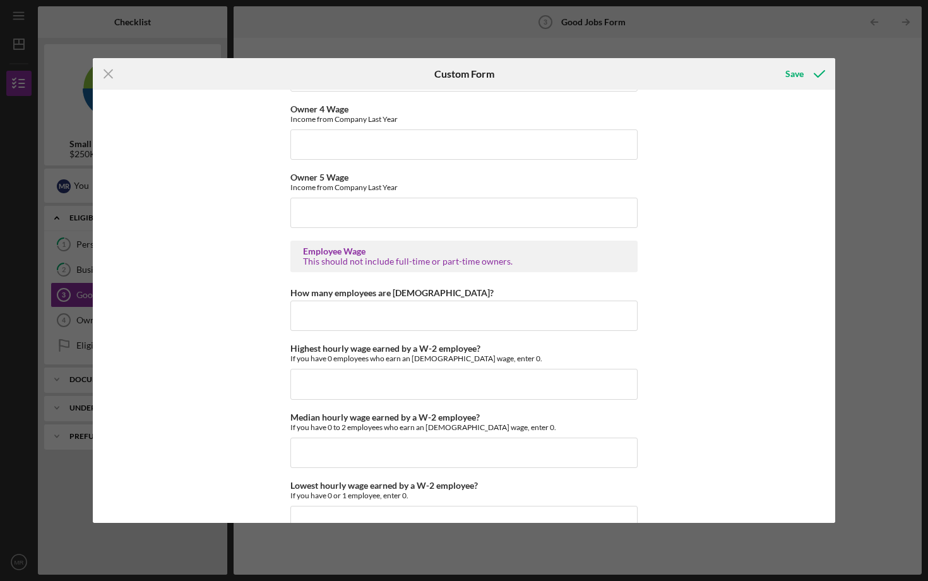
scroll to position [2253, 0]
click at [329, 314] on input "How many employees are hourly?" at bounding box center [463, 315] width 347 height 30
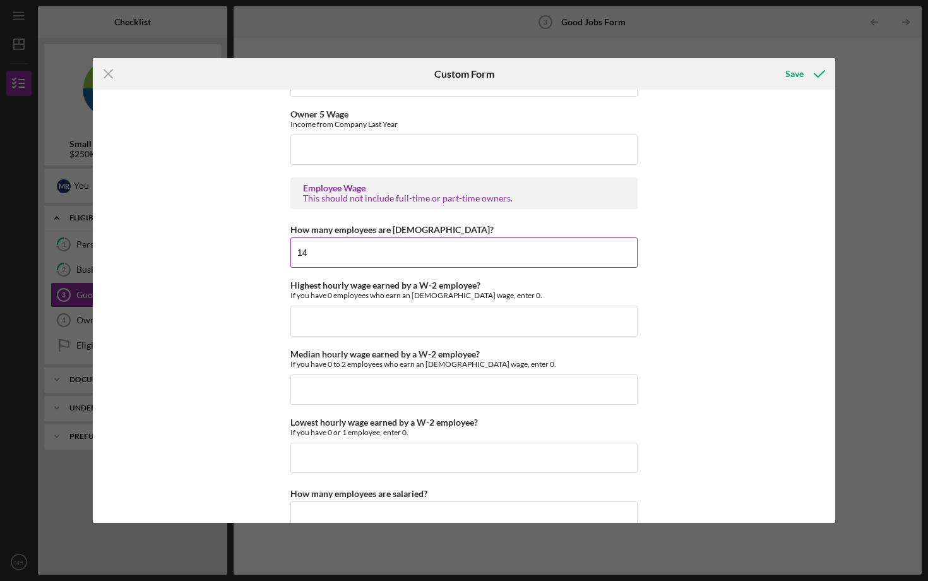
scroll to position [2317, 0]
type input "14"
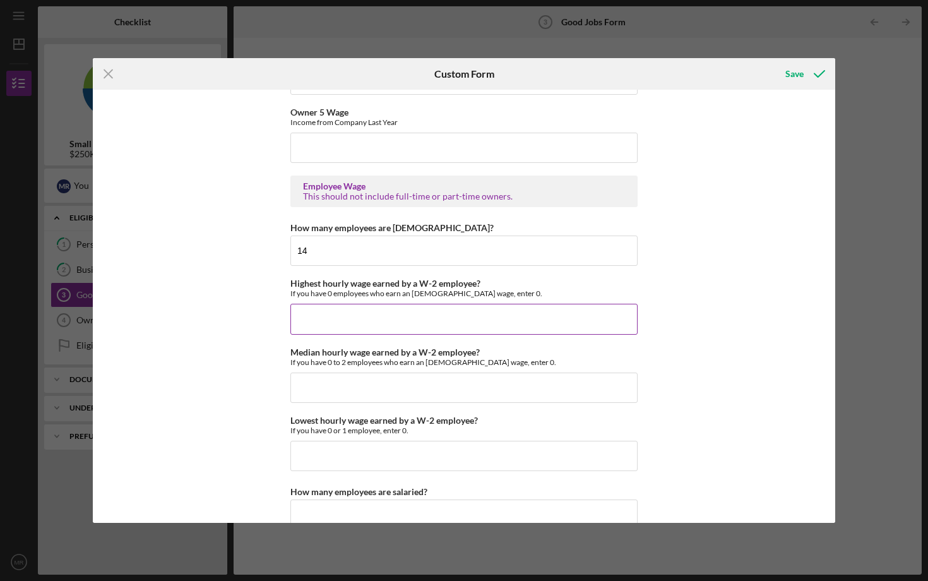
click at [357, 314] on input "Highest hourly wage earned by a W-2 employee?" at bounding box center [463, 319] width 347 height 30
type input "$170,000"
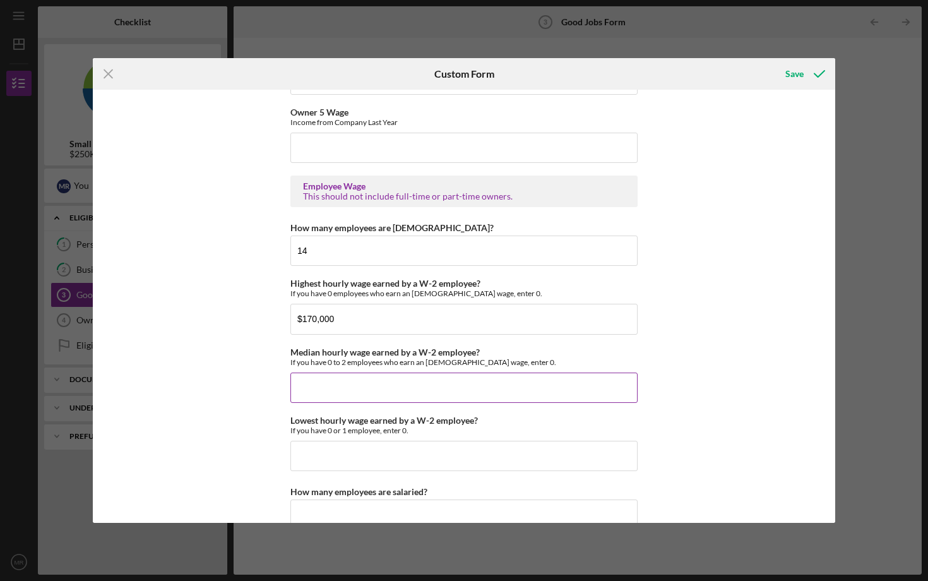
click at [307, 386] on input "Median hourly wage earned by a W-2 employee?" at bounding box center [463, 387] width 347 height 30
type input "$33"
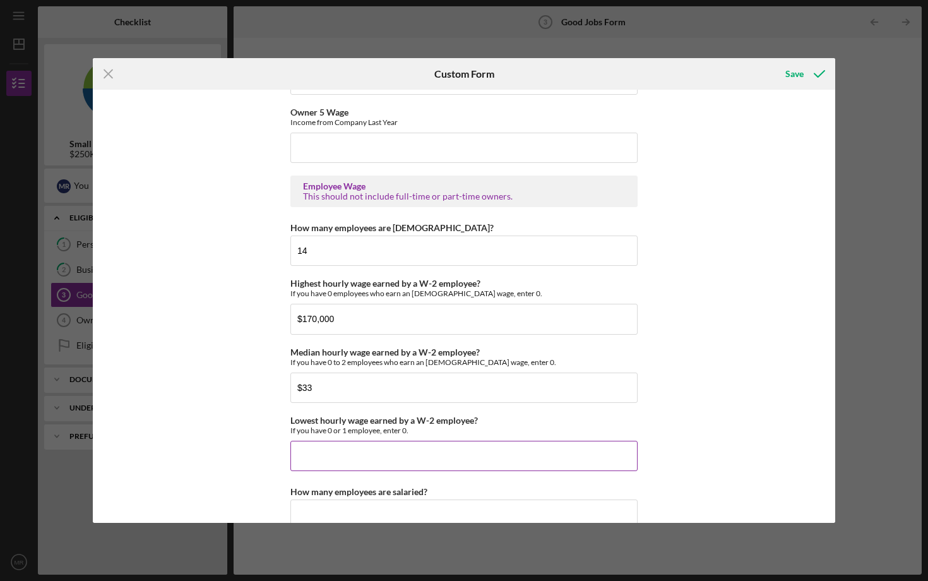
click at [315, 428] on div "If you have 0 or 1 employee, enter 0." at bounding box center [463, 429] width 347 height 9
click at [314, 456] on input "Lowest hourly wage earned by a W-2 employee?" at bounding box center [463, 455] width 347 height 30
type input "$22"
click at [222, 398] on div "Good Jobs Form *Number of Full-Time Owner Employment Please input all owners (w…" at bounding box center [464, 306] width 742 height 433
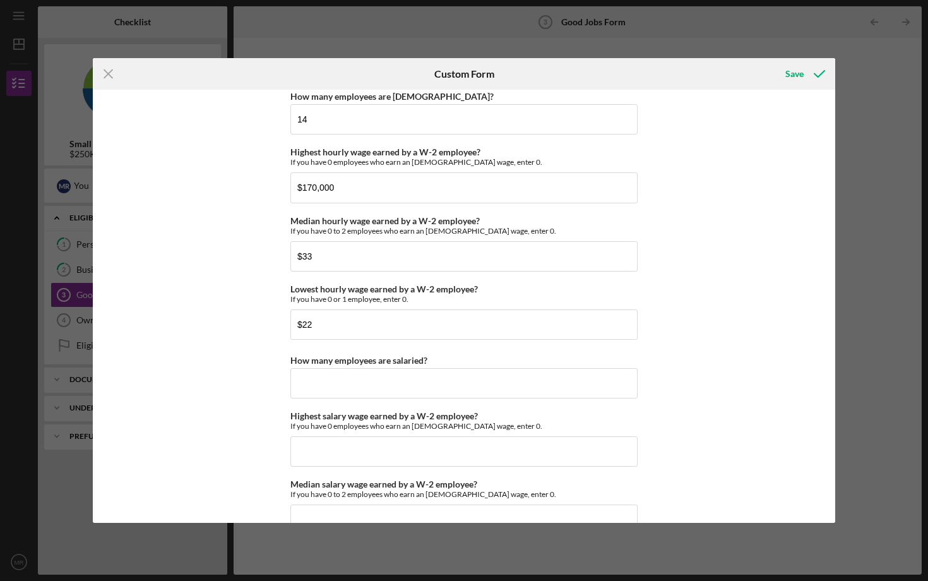
scroll to position [2459, 0]
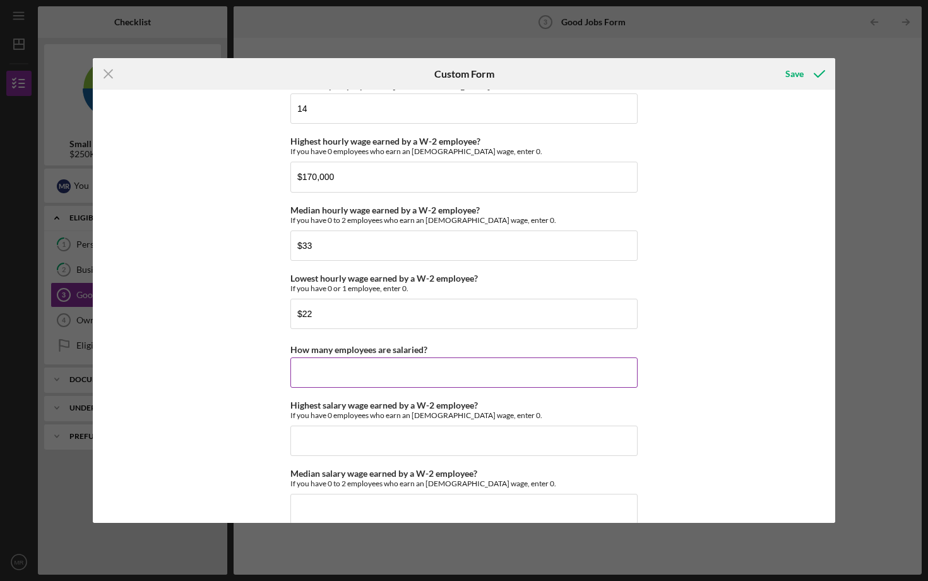
click at [336, 369] on input "How many employees are salaried?" at bounding box center [463, 372] width 347 height 30
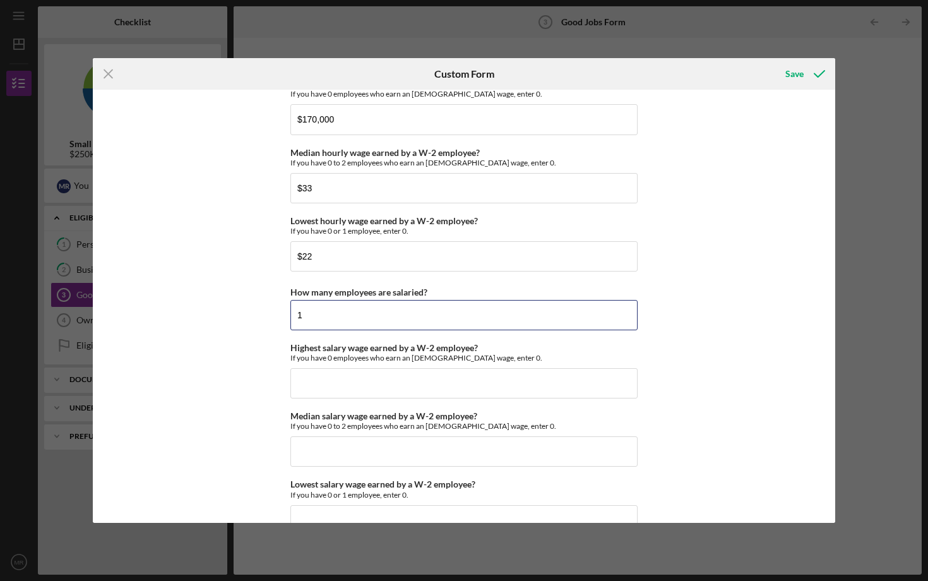
scroll to position [2521, 0]
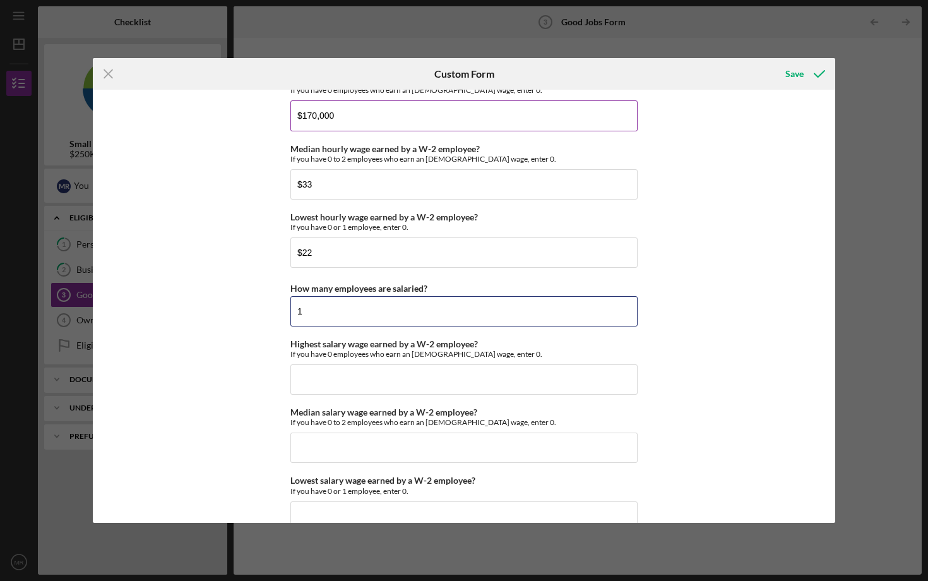
type input "1"
click at [338, 114] on input "$170,000" at bounding box center [463, 115] width 347 height 30
type input "$1"
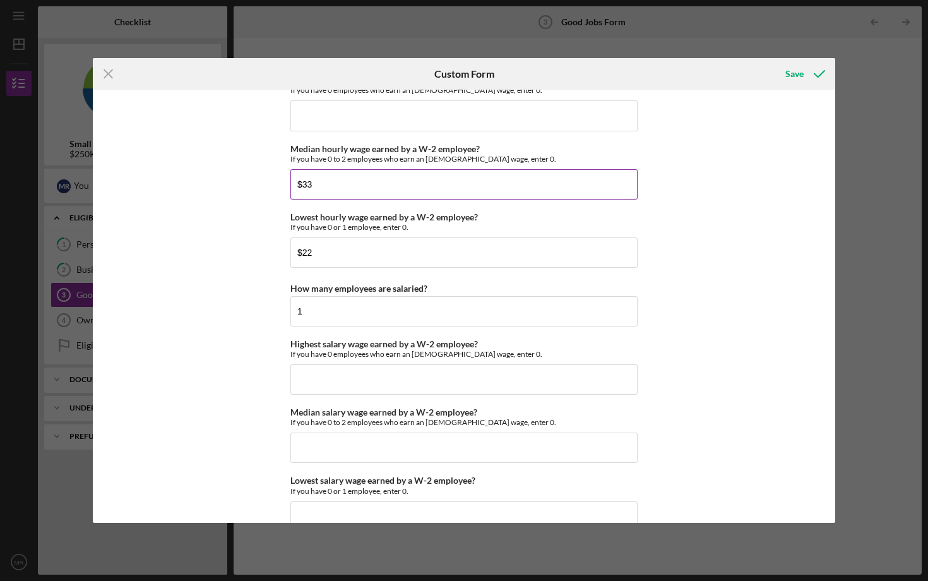
click at [338, 178] on input "$33" at bounding box center [463, 184] width 347 height 30
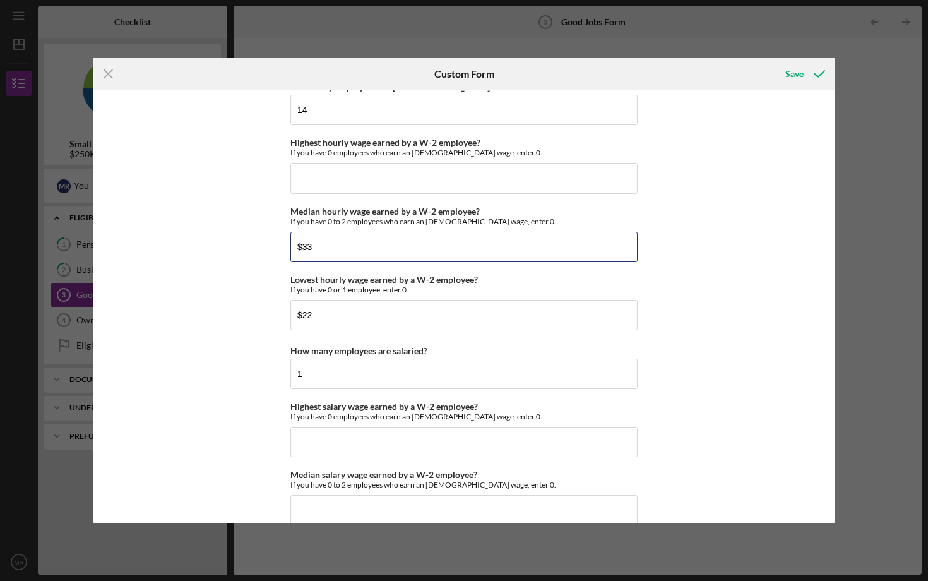
scroll to position [2459, 0]
click at [314, 183] on input "Highest hourly wage earned by a W-2 employee?" at bounding box center [463, 177] width 347 height 30
type input "$33"
click at [324, 242] on input "$33" at bounding box center [463, 246] width 347 height 30
type input "$28"
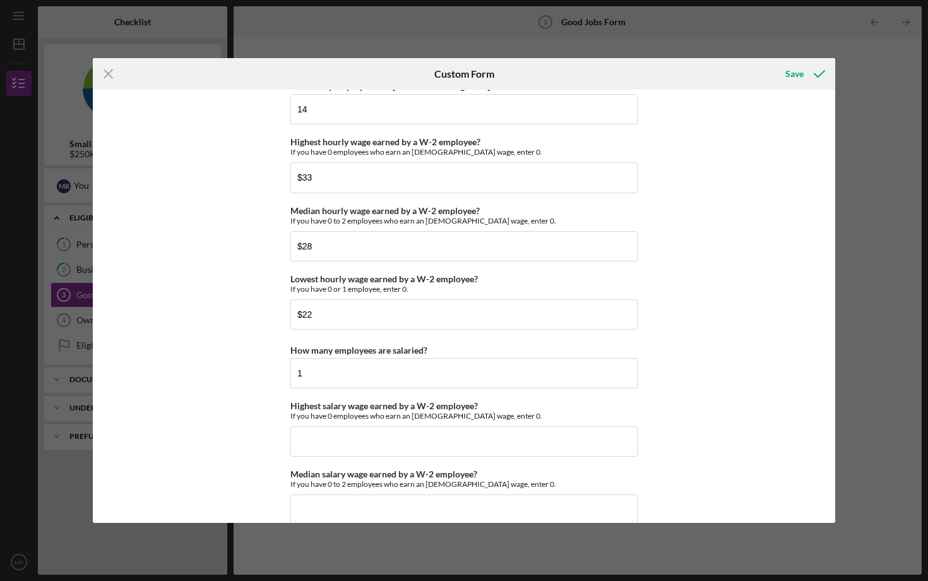
click at [229, 323] on div "Good Jobs Form *Number of Full-Time Owner Employment Please input all owners (w…" at bounding box center [464, 306] width 742 height 433
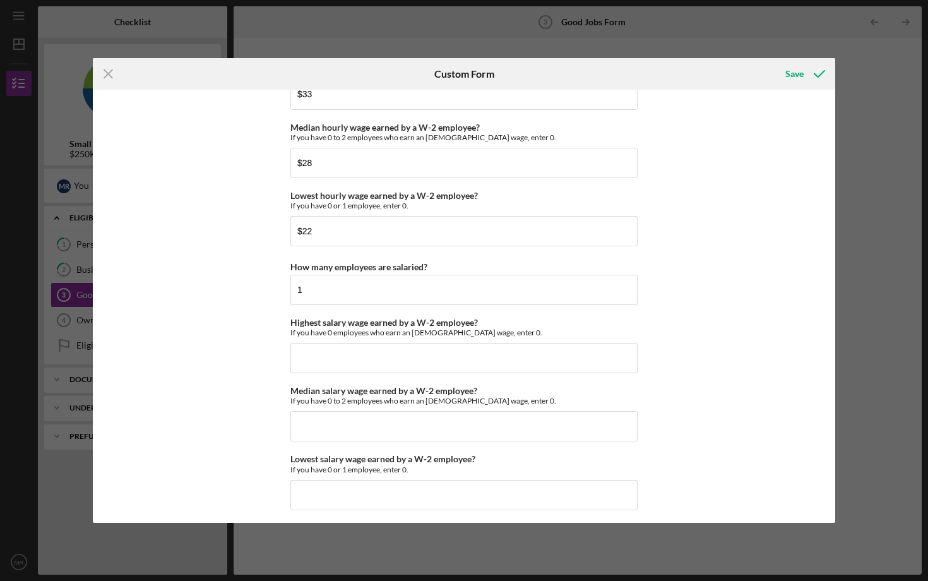
scroll to position [2562, 0]
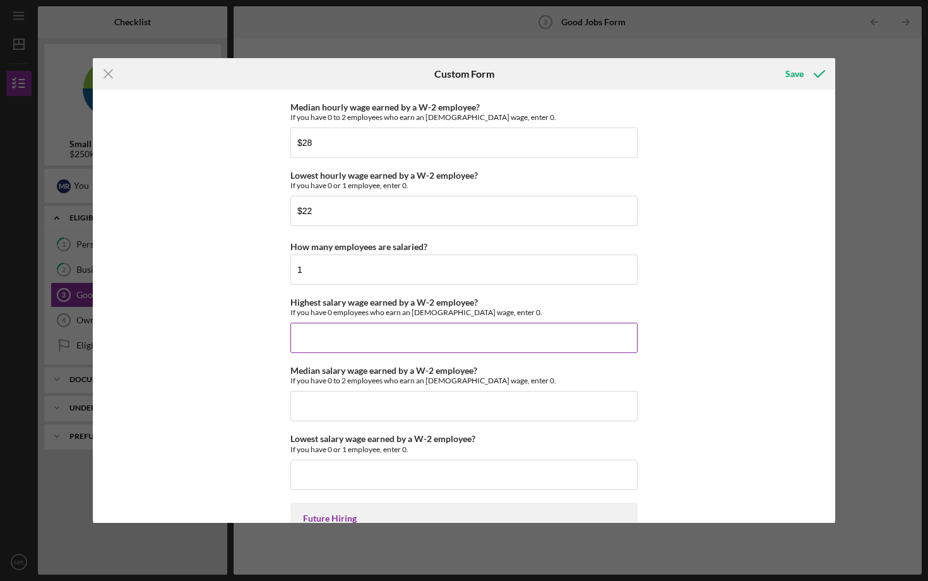
click at [333, 328] on input "Highest salary wage earned by a W-2 employee?" at bounding box center [463, 337] width 347 height 30
type input "$170,000"
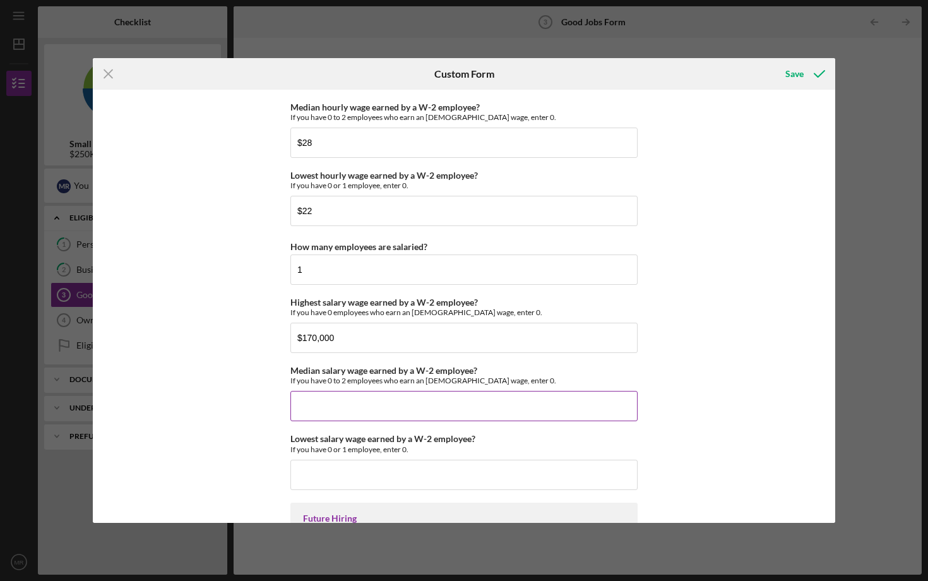
click at [340, 405] on input "Median salary wage earned by a W-2 employee?" at bounding box center [463, 406] width 347 height 30
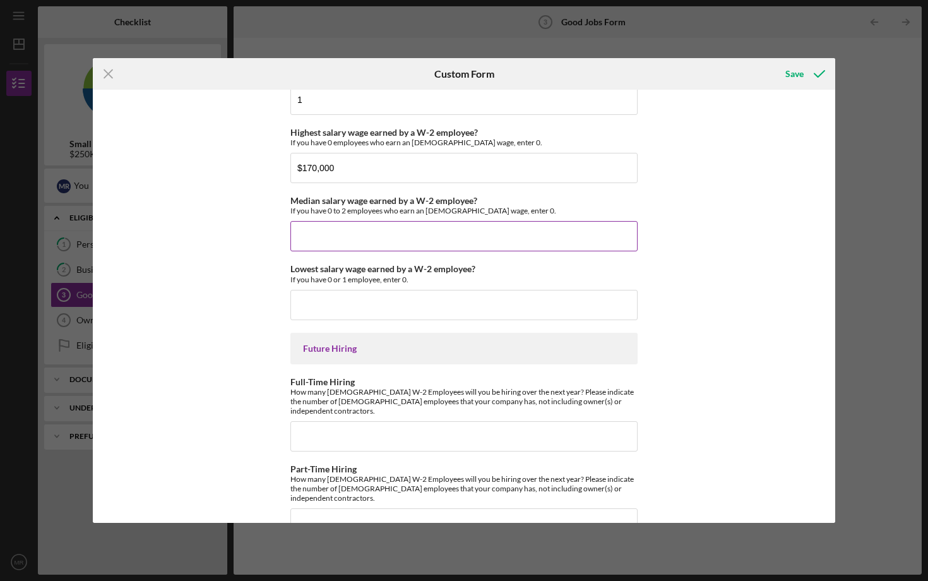
scroll to position [2734, 0]
type input "$0"
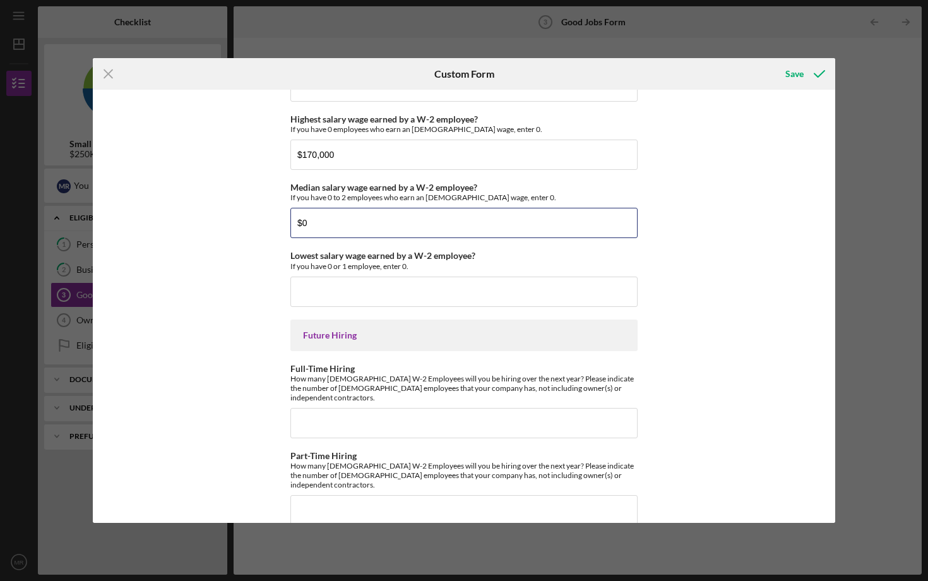
scroll to position [2745, 0]
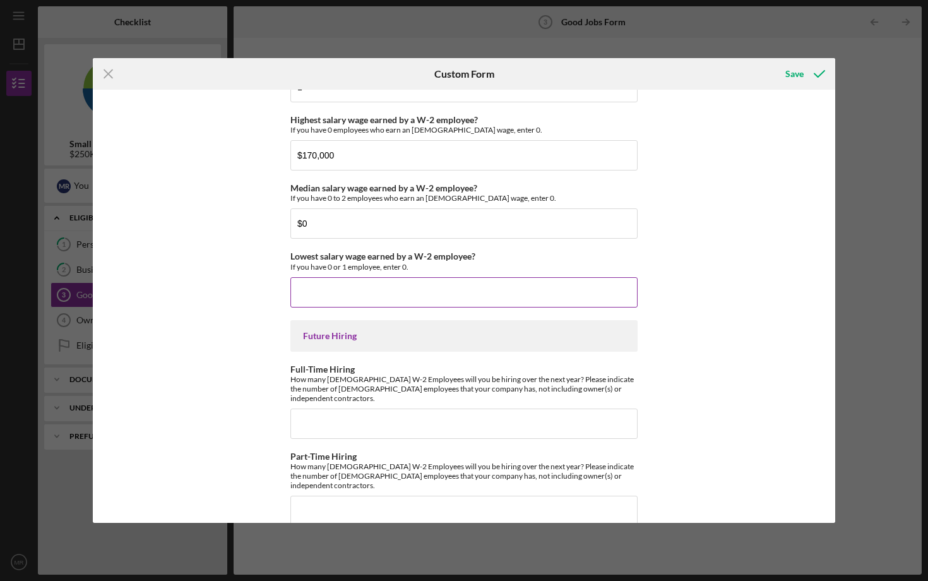
click at [325, 281] on input "Lowest salary wage earned by a W-2 employee?" at bounding box center [463, 292] width 347 height 30
type input "$0"
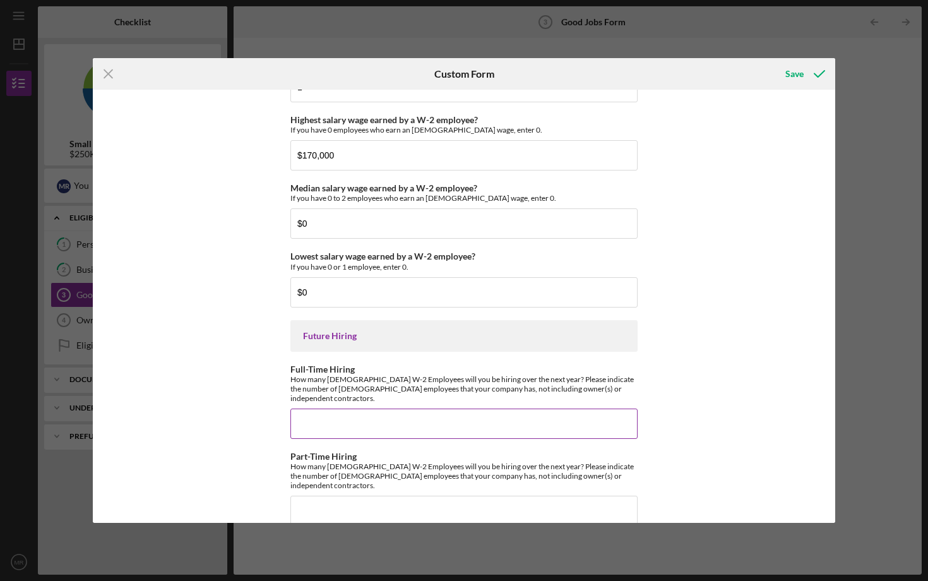
click at [334, 415] on input "Full-Time Hiring" at bounding box center [463, 423] width 347 height 30
type input "5"
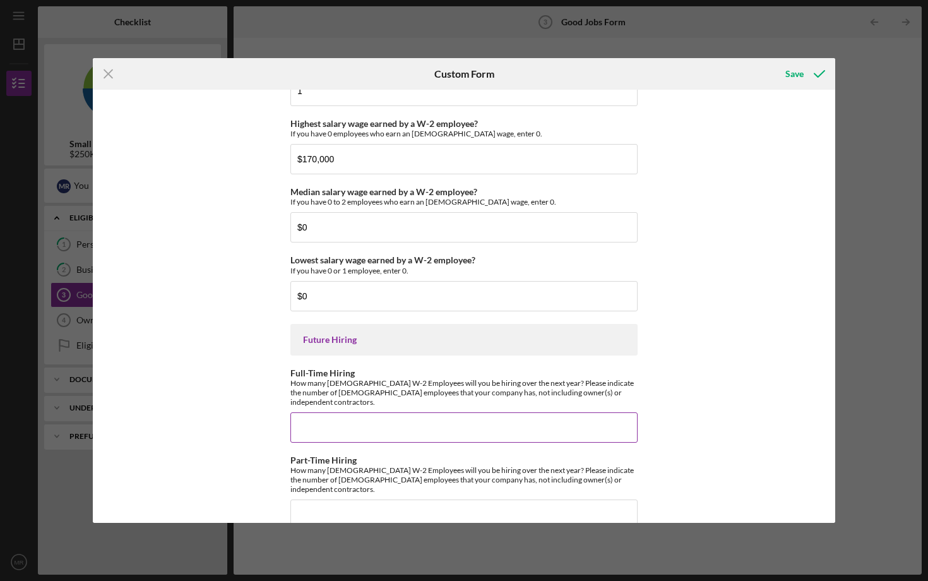
type input "5"
click at [362, 419] on input "Full-Time Hiring" at bounding box center [463, 427] width 347 height 30
type input "5"
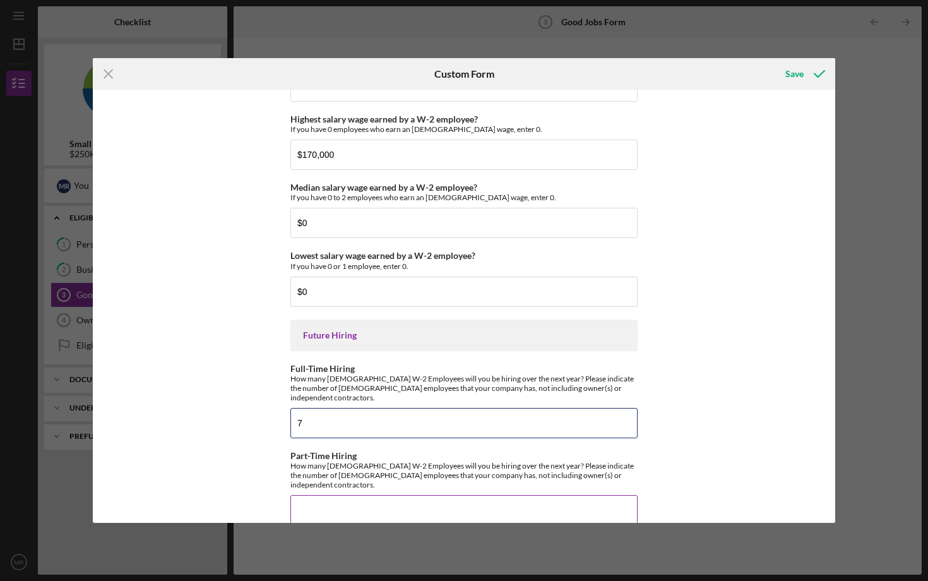
scroll to position [2745, 0]
type input "7"
click at [347, 495] on input "Part-Time Hiring" at bounding box center [463, 510] width 347 height 30
type input "3"
click at [787, 74] on div "Save" at bounding box center [794, 73] width 18 height 25
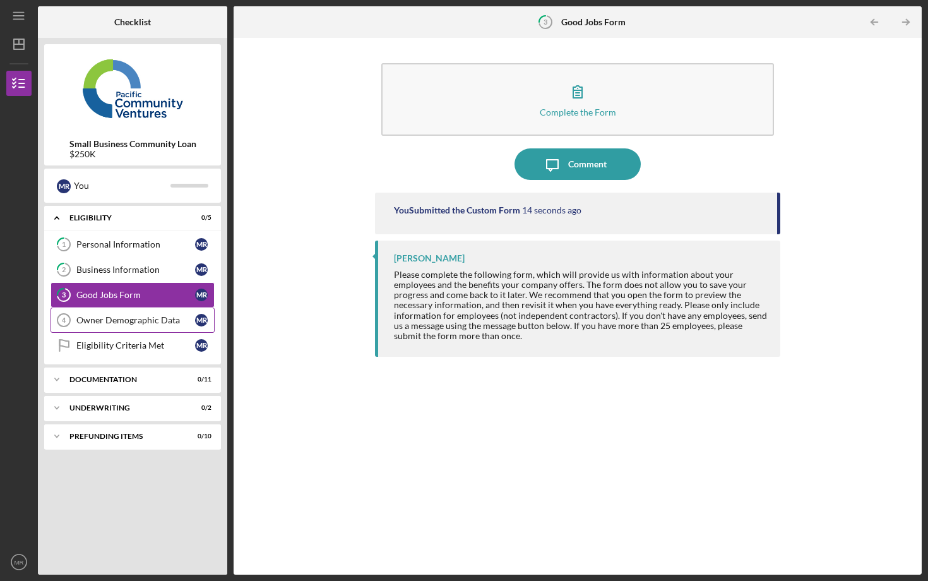
click at [129, 319] on div "Owner Demographic Data" at bounding box center [135, 320] width 119 height 10
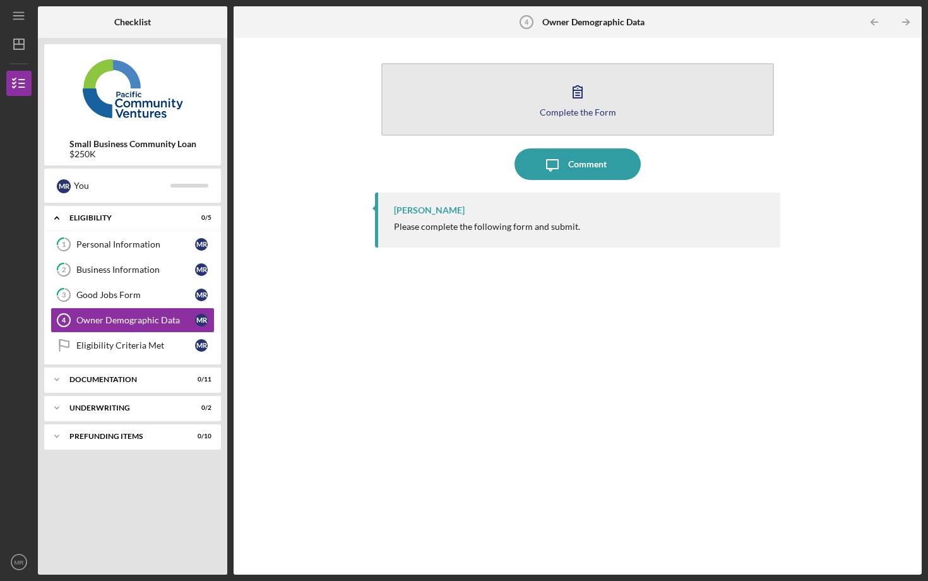
click at [538, 104] on button "Complete the Form Form" at bounding box center [577, 99] width 393 height 73
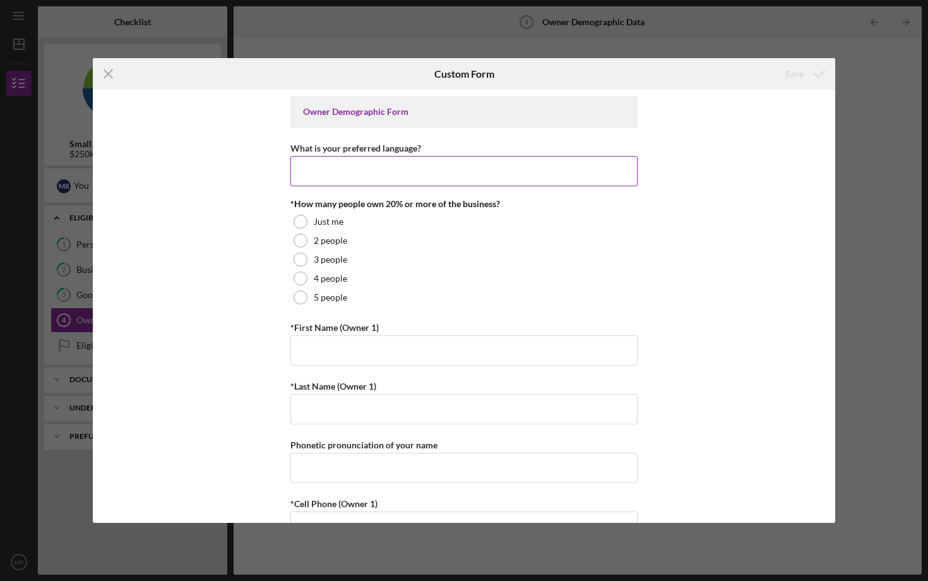
click at [386, 170] on input "What is your preferred language?" at bounding box center [463, 171] width 347 height 30
type input "English"
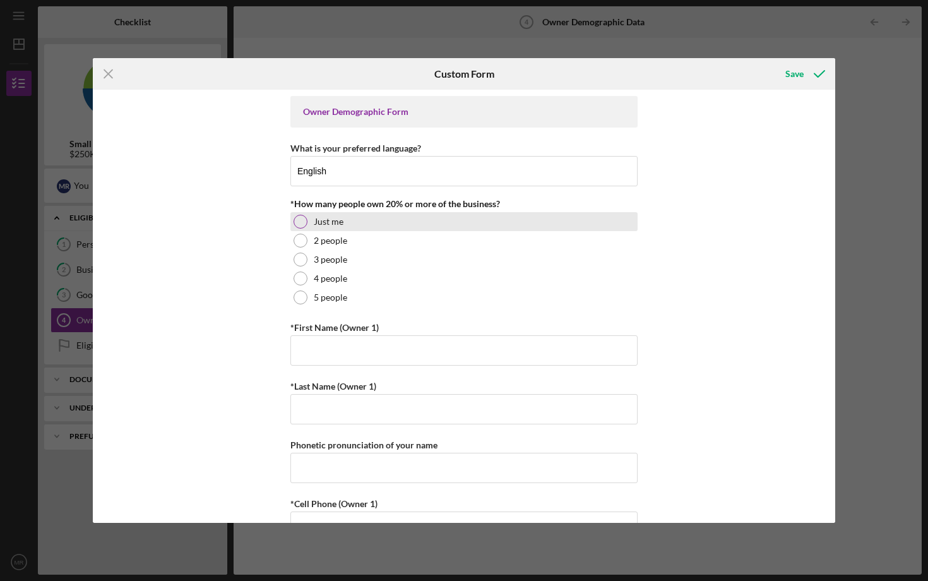
click at [333, 222] on label "Just me" at bounding box center [329, 221] width 30 height 10
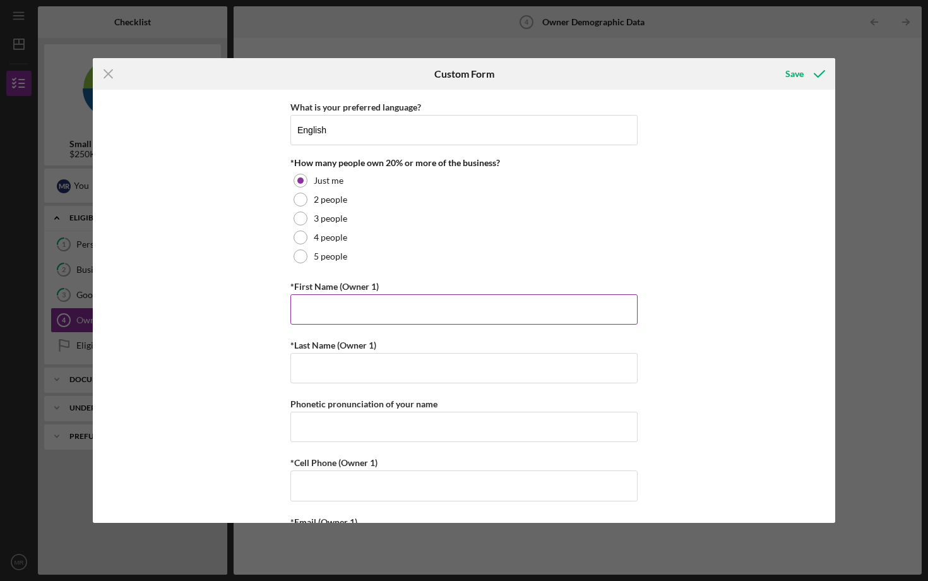
scroll to position [42, 0]
type input "Marla"
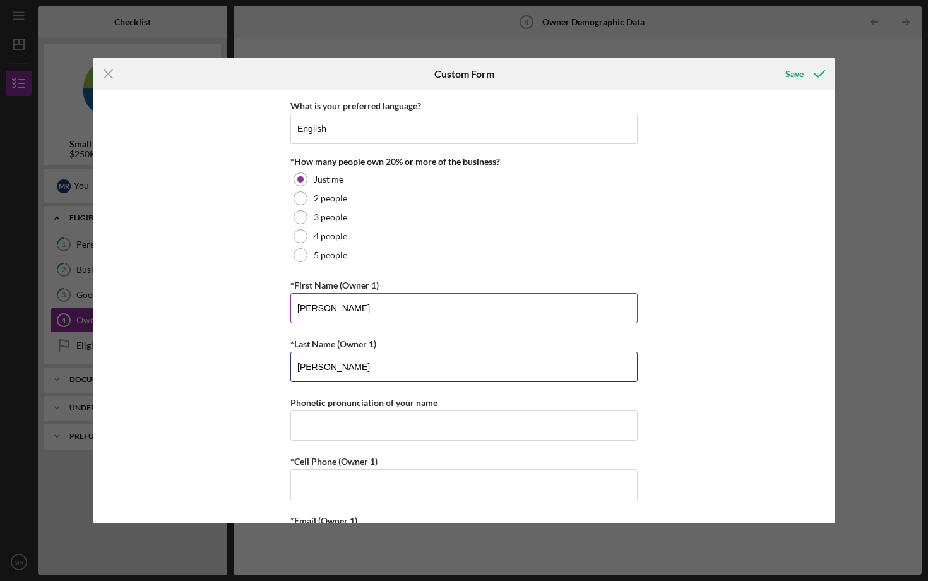
type input "Ramirez Gutierrez"
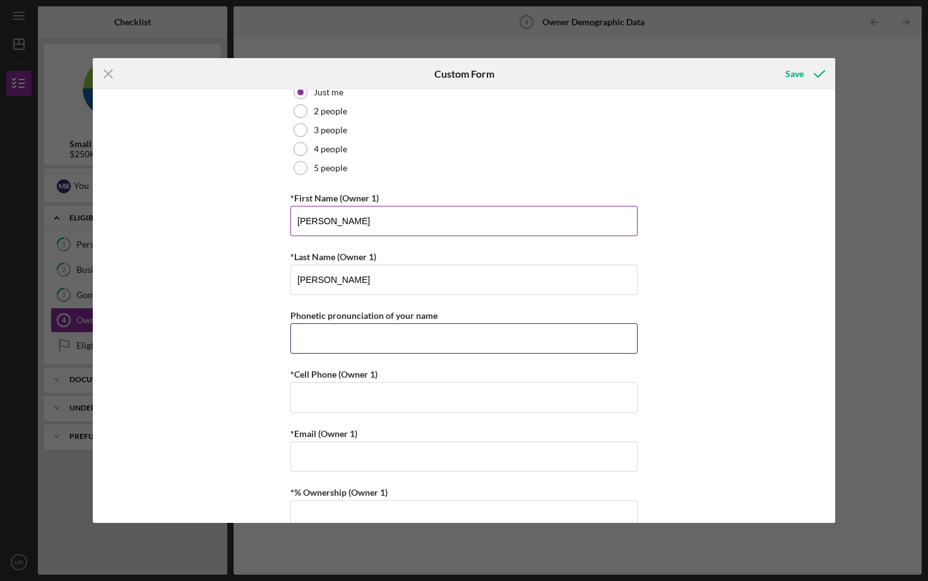
scroll to position [131, 0]
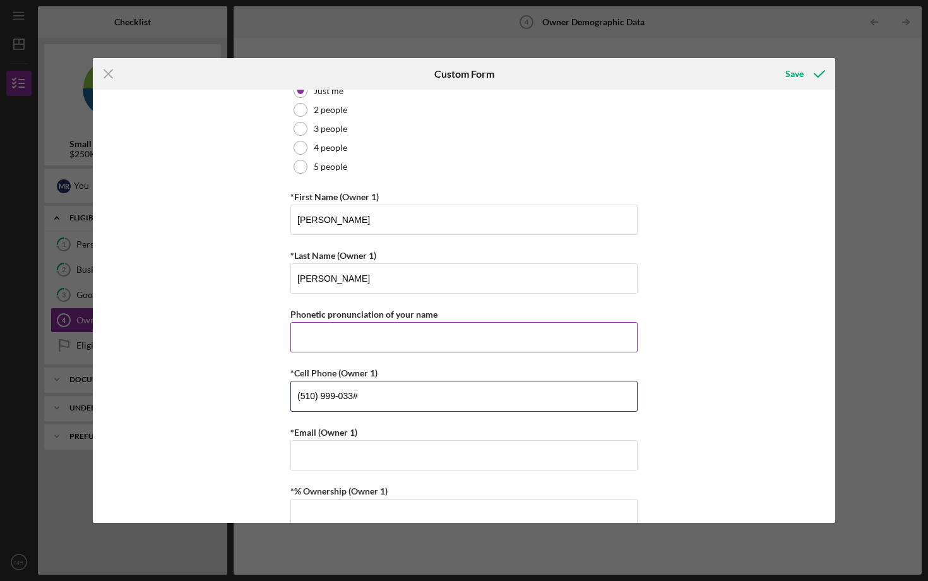
type input "(510) 999-0332"
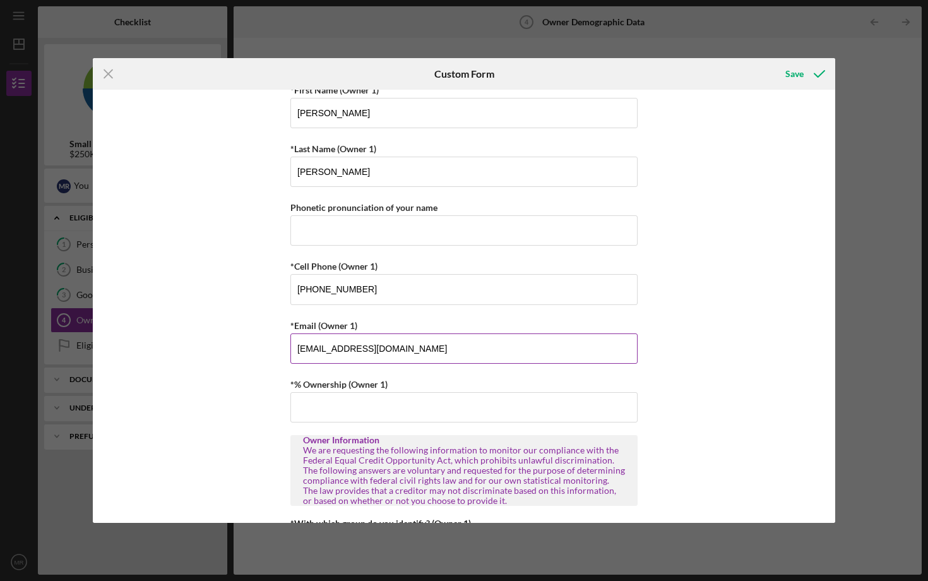
scroll to position [241, 0]
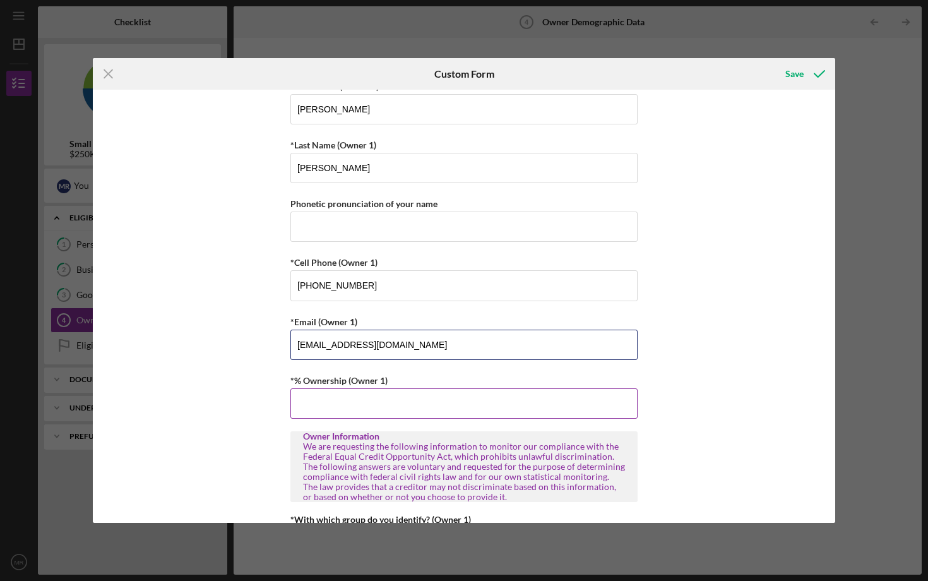
type input "marlaram@drycrews.com"
click at [338, 402] on input "*% Ownership (Owner 1)" at bounding box center [463, 403] width 347 height 30
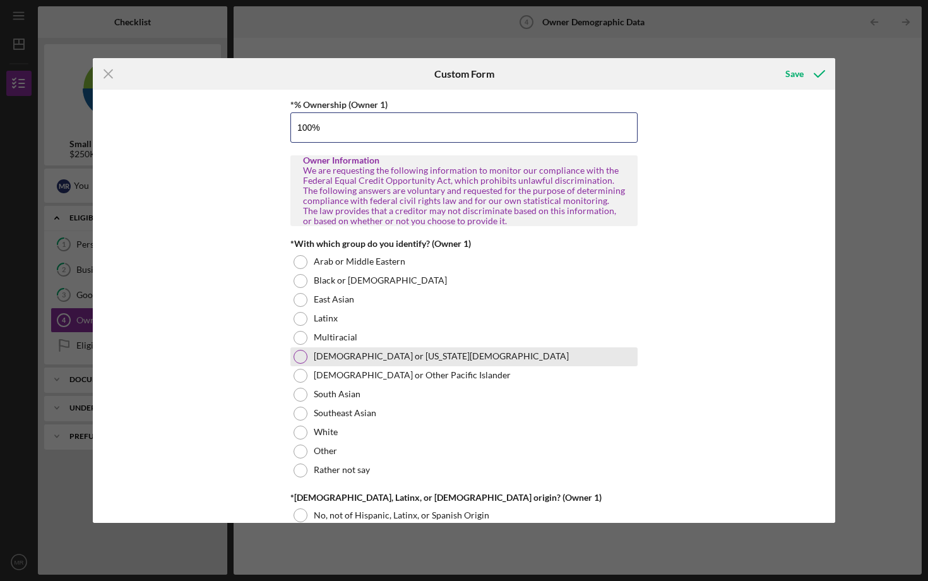
scroll to position [521, 0]
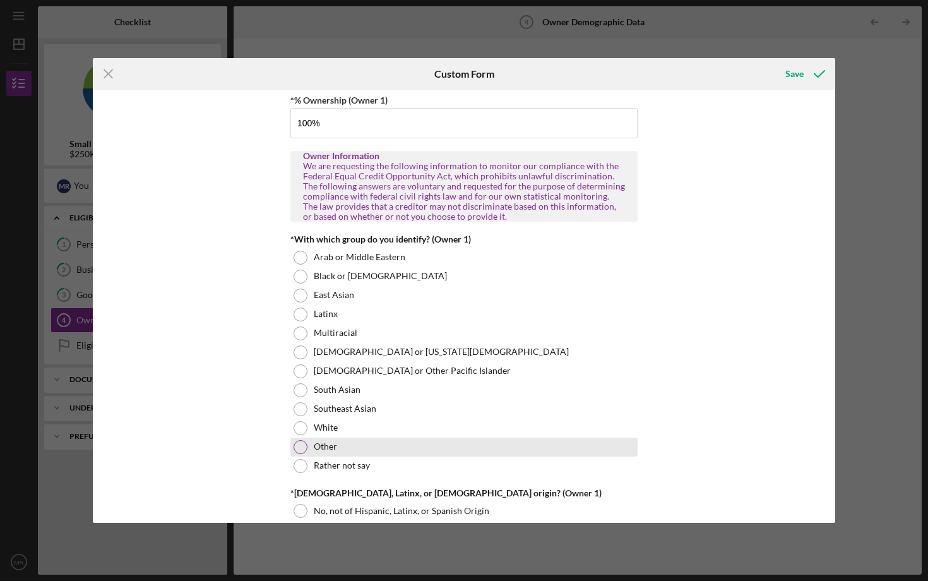
type input "100.00000%"
click at [306, 438] on div "Other" at bounding box center [463, 446] width 347 height 19
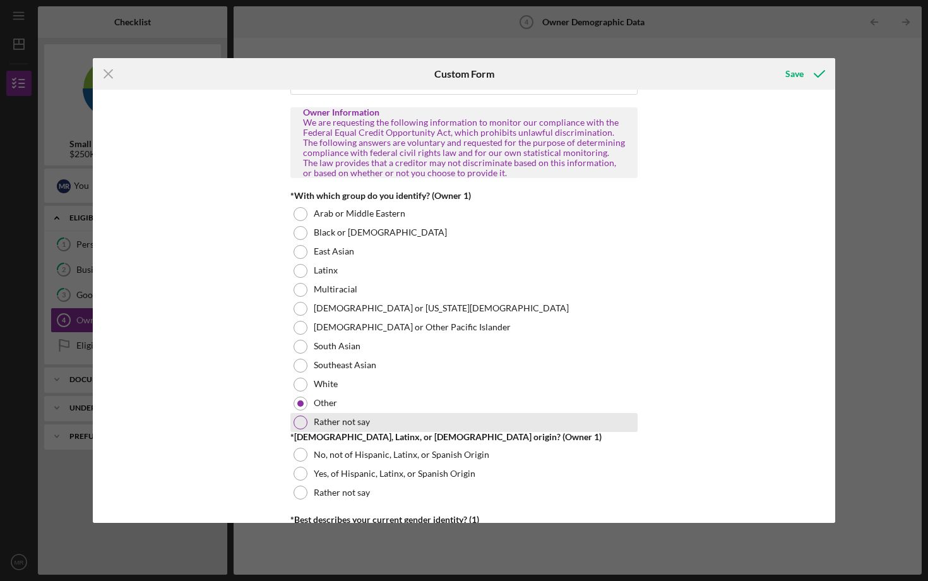
scroll to position [577, 0]
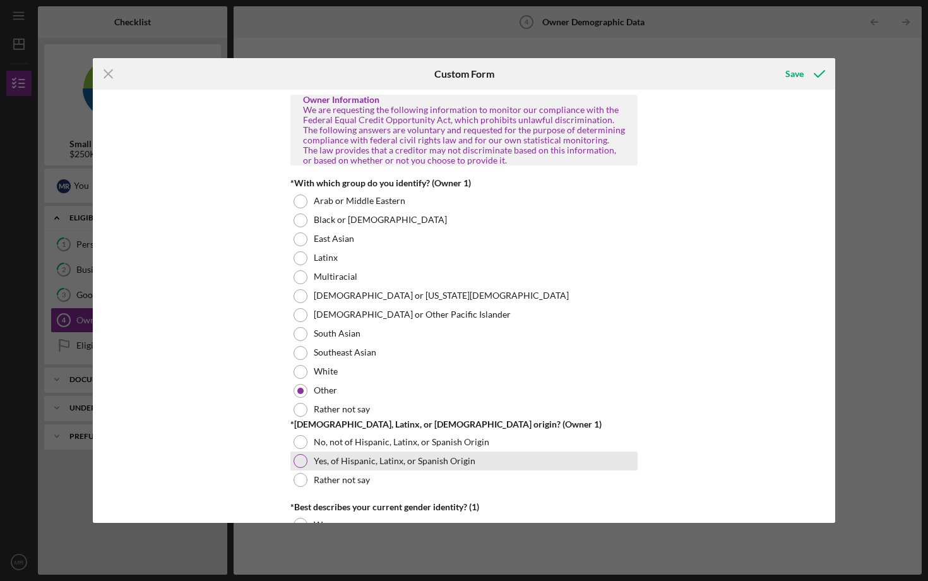
click at [321, 464] on label "Yes, of Hispanic, Latinx, or Spanish Origin" at bounding box center [395, 461] width 162 height 10
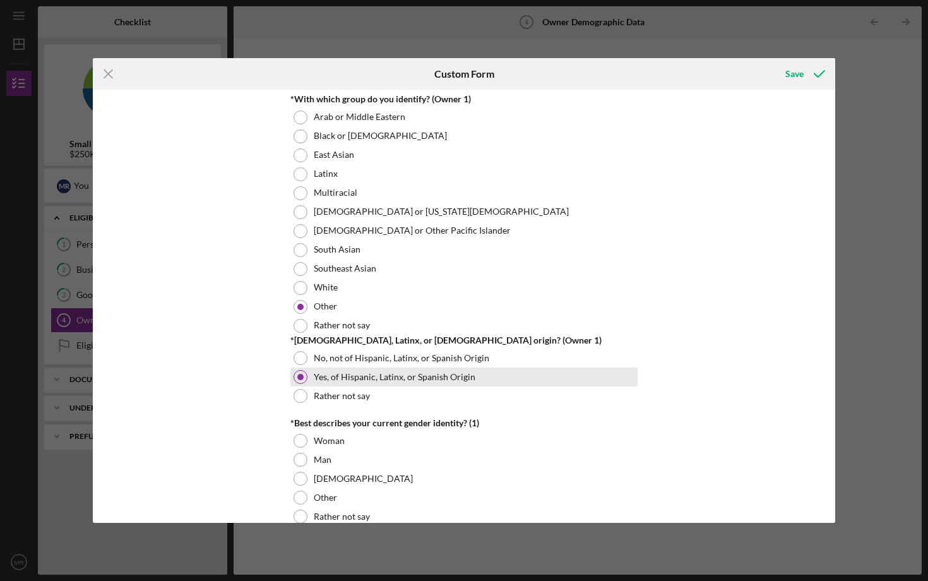
scroll to position [668, 0]
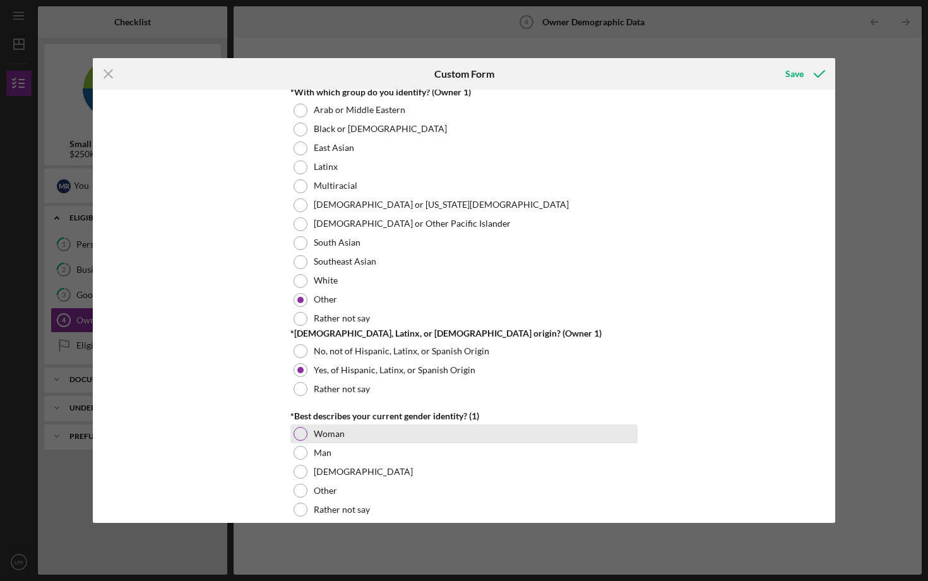
click at [317, 431] on label "Woman" at bounding box center [329, 434] width 31 height 10
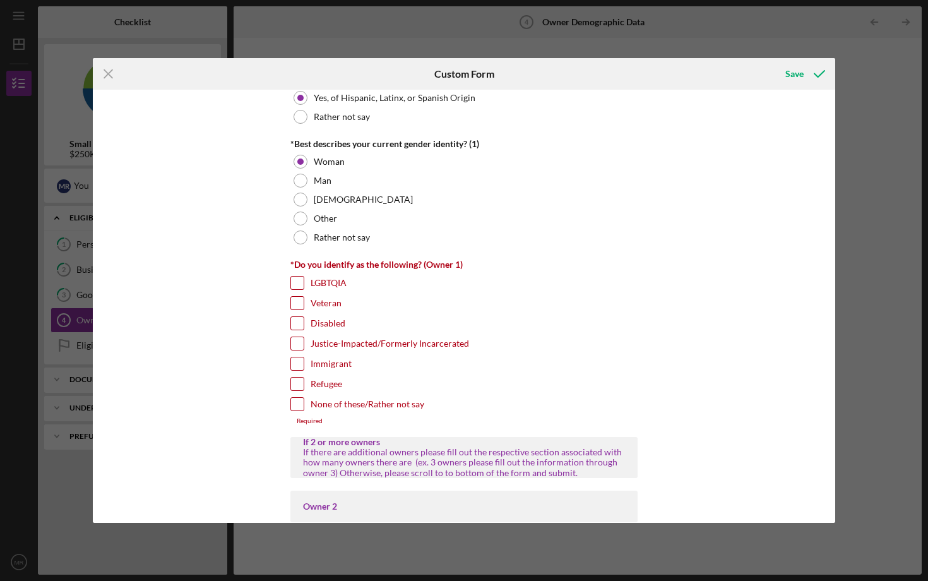
scroll to position [943, 0]
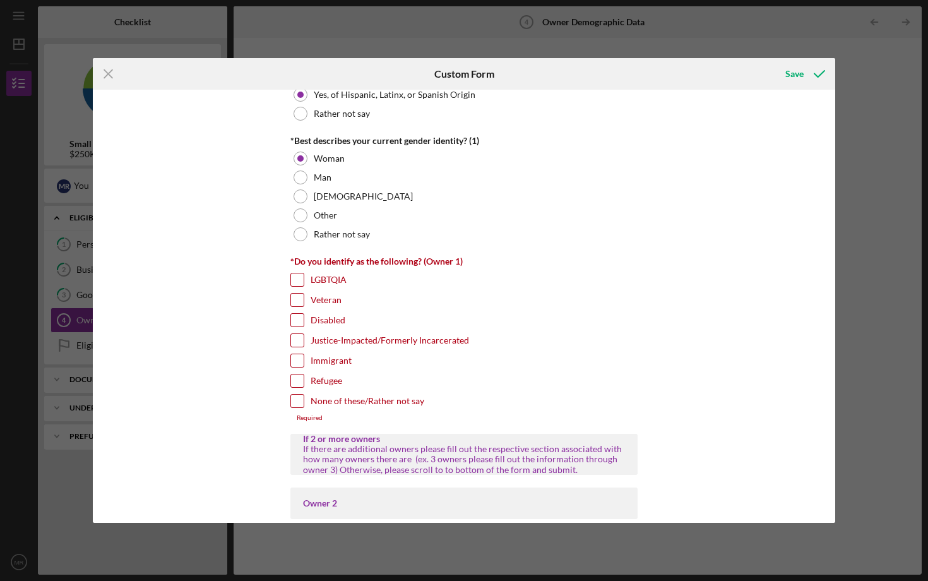
click at [300, 399] on input "None of these/Rather not say" at bounding box center [297, 400] width 13 height 13
checkbox input "true"
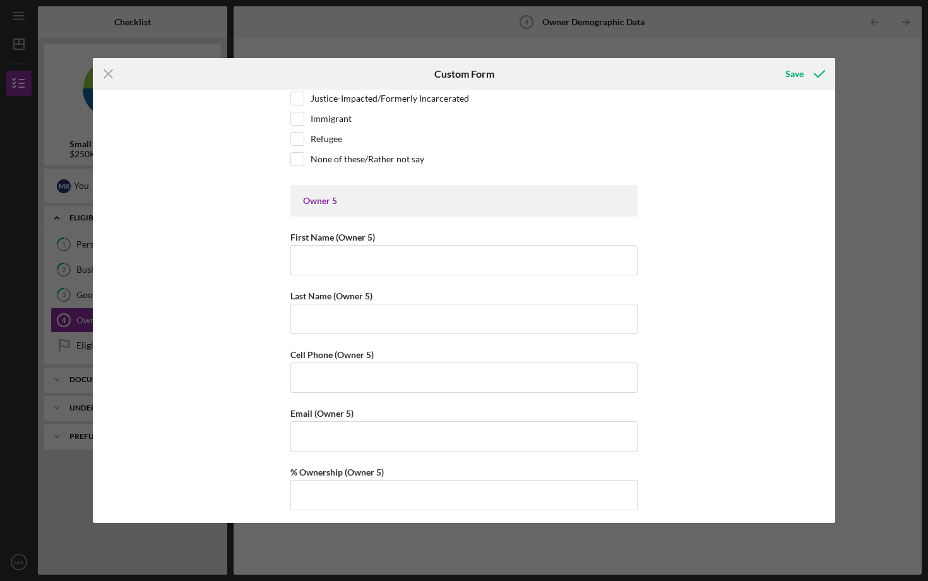
scroll to position [3933, 0]
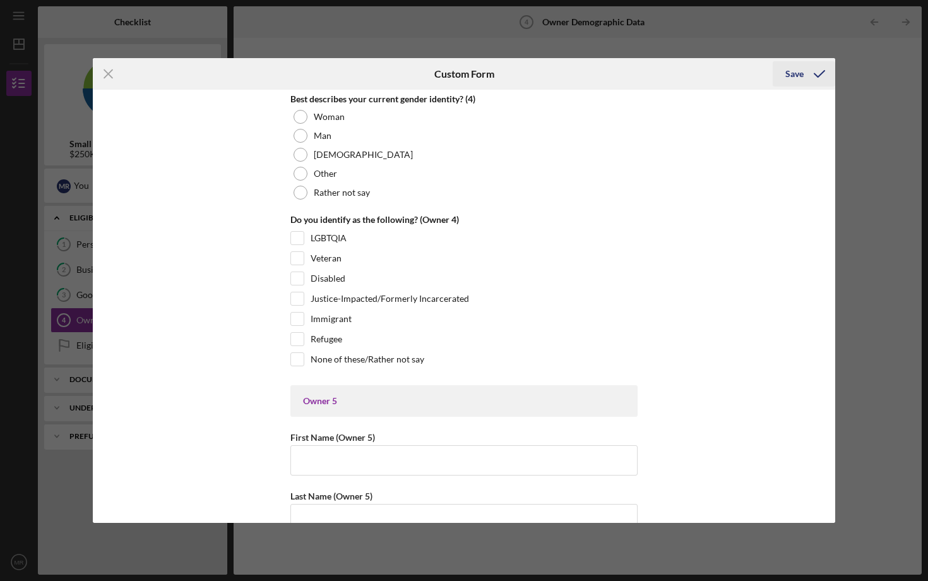
click at [805, 76] on icon "submit" at bounding box center [819, 74] width 32 height 32
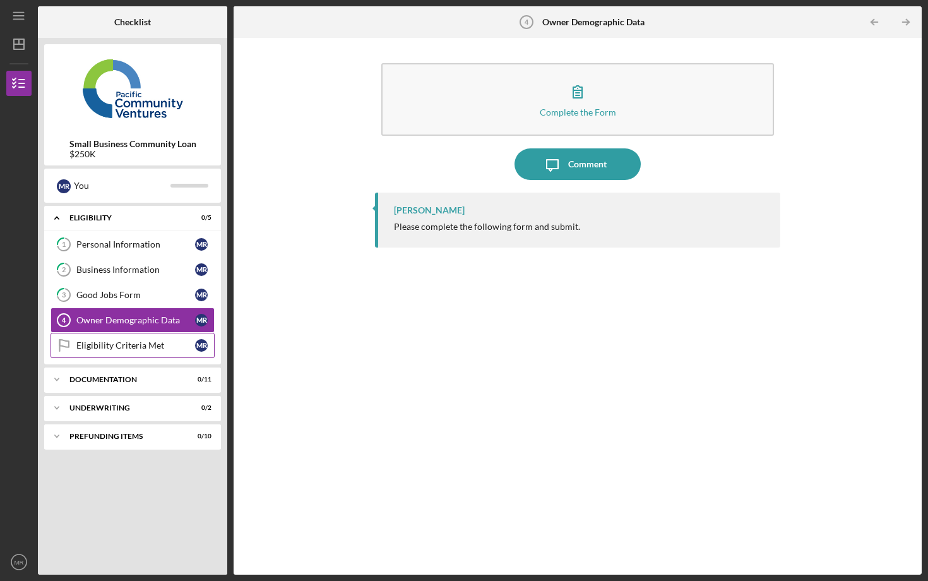
click at [143, 347] on div "Eligibility Criteria Met" at bounding box center [135, 345] width 119 height 10
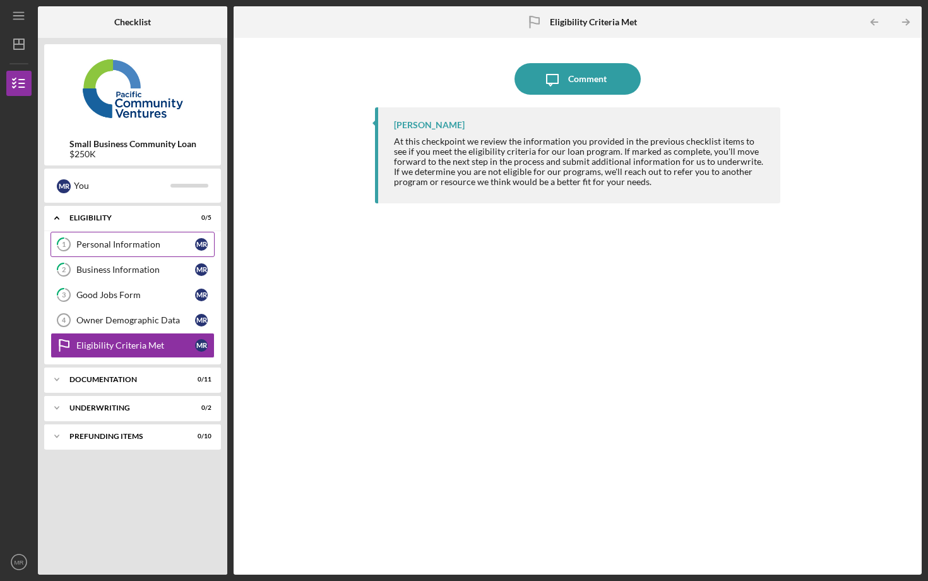
click at [94, 241] on div "Personal Information" at bounding box center [135, 244] width 119 height 10
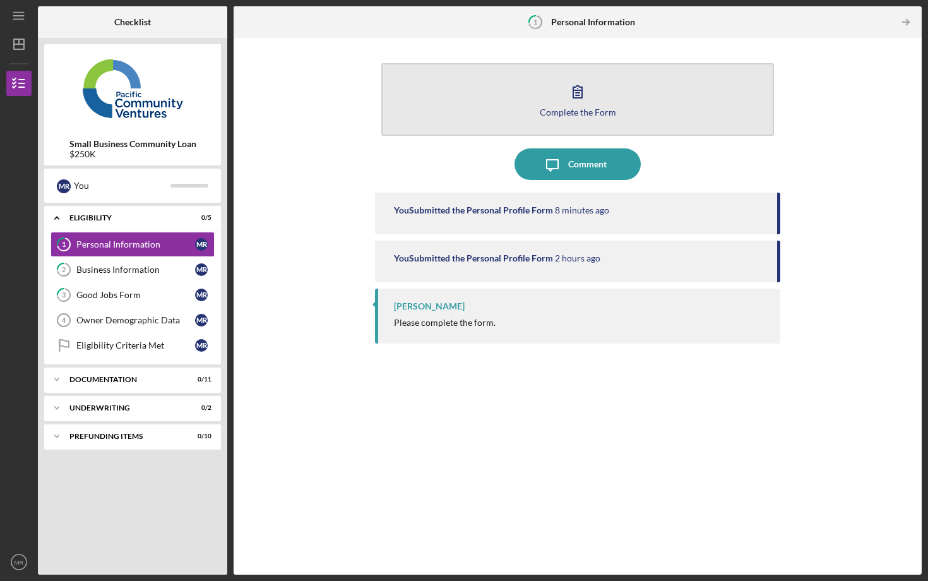
click at [577, 96] on icon "button" at bounding box center [577, 92] width 9 height 12
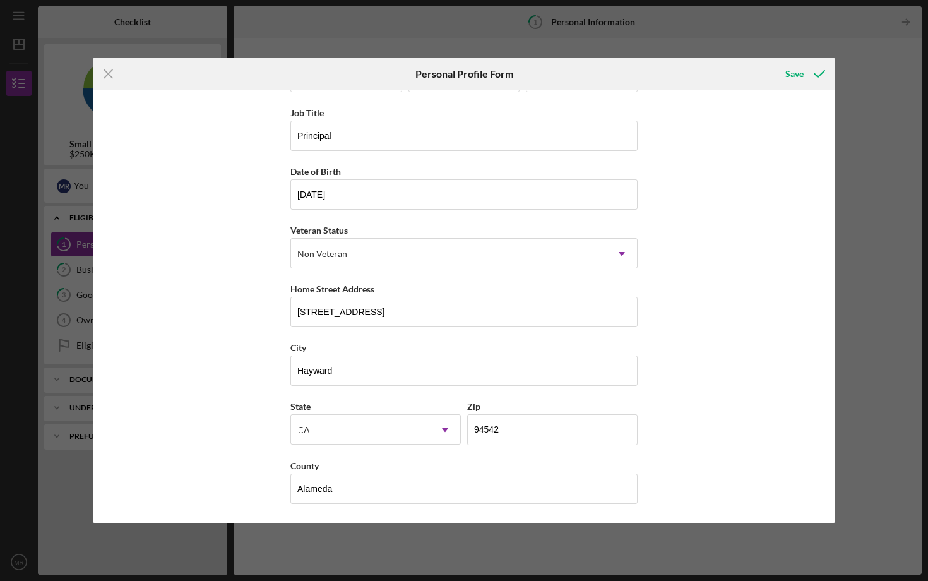
scroll to position [49, 0]
click at [801, 69] on div "Save" at bounding box center [794, 73] width 18 height 25
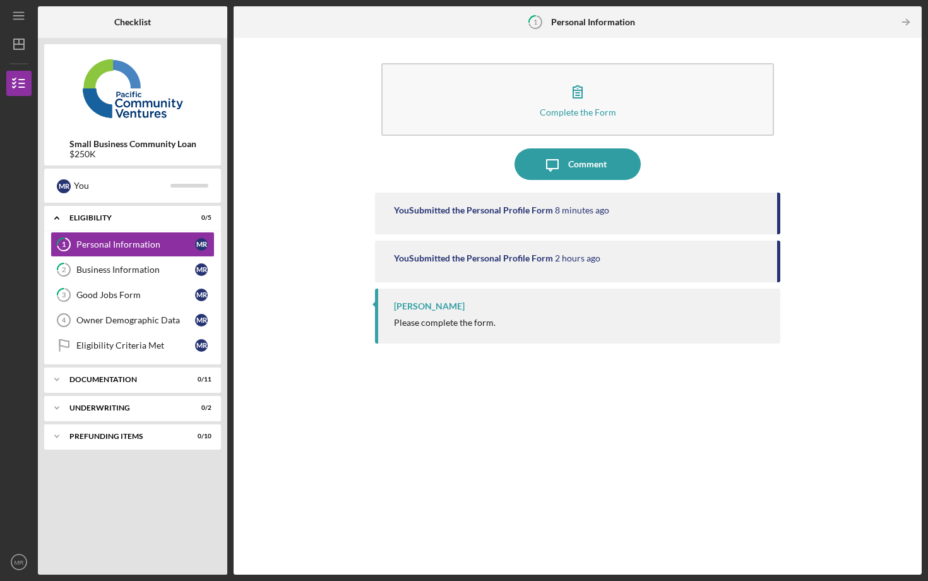
click at [419, 309] on div "Raymond Ko" at bounding box center [429, 306] width 71 height 10
click at [115, 316] on div "Owner Demographic Data" at bounding box center [135, 320] width 119 height 10
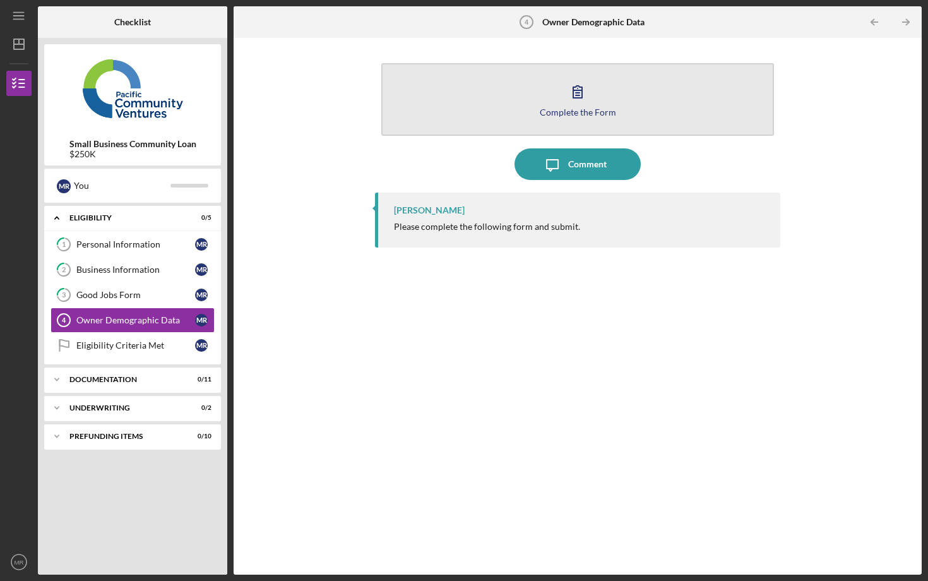
click at [564, 102] on icon "button" at bounding box center [578, 92] width 32 height 32
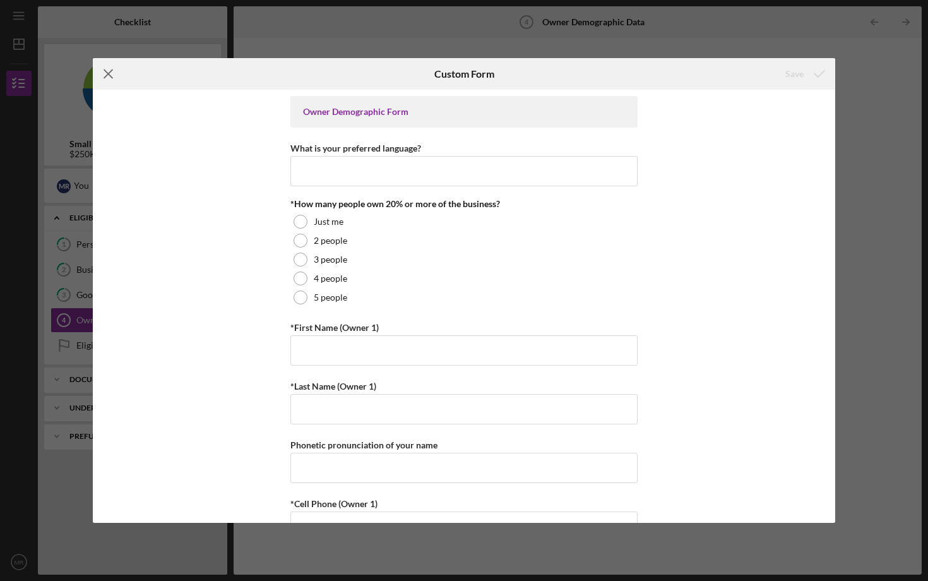
click at [107, 69] on icon "Icon/Menu Close" at bounding box center [109, 74] width 32 height 32
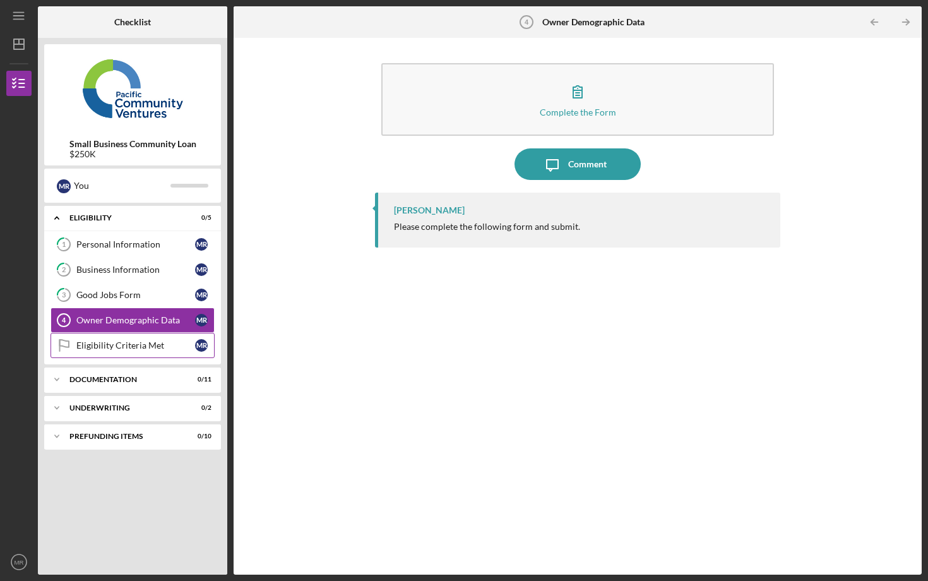
click at [117, 341] on div "Eligibility Criteria Met" at bounding box center [135, 345] width 119 height 10
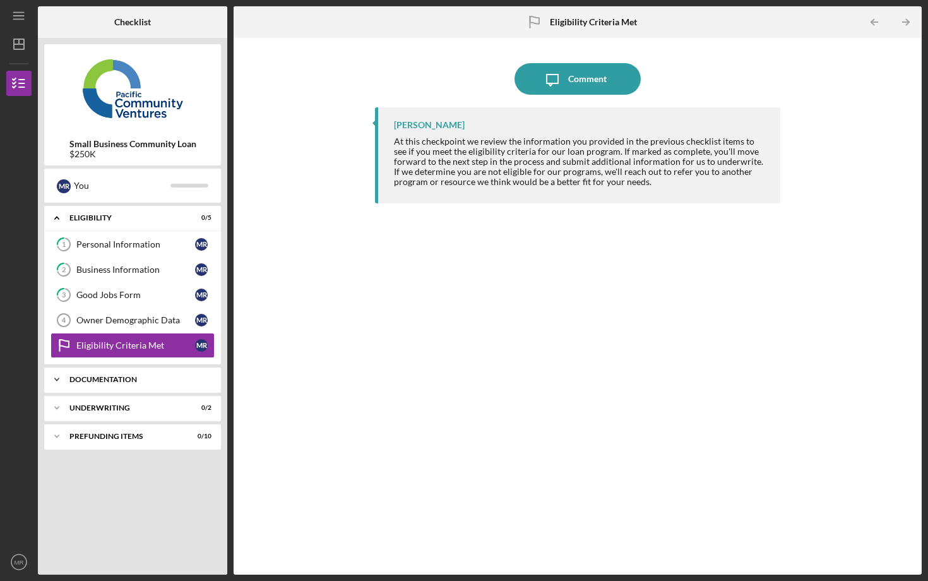
click at [57, 381] on icon "Icon/Expander" at bounding box center [56, 379] width 25 height 25
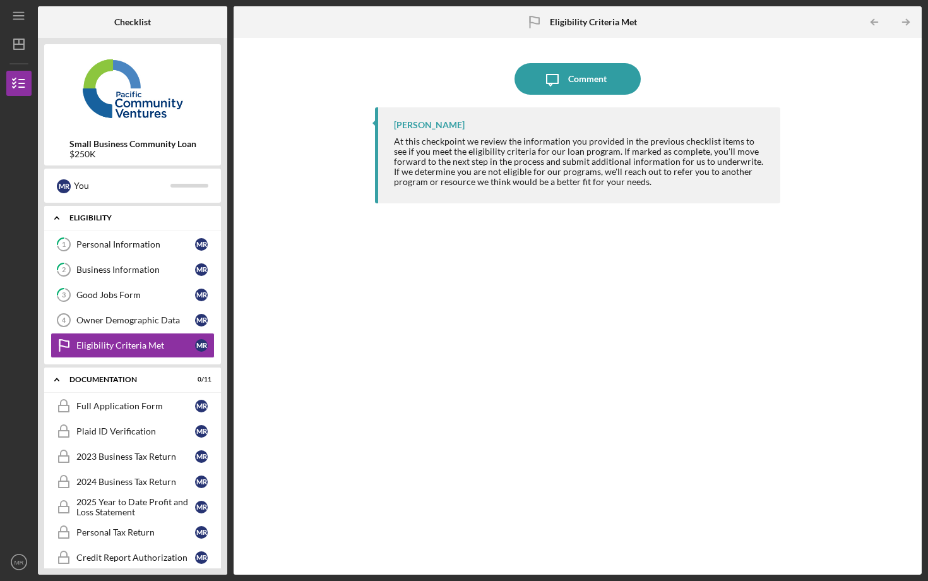
click at [76, 220] on div "Eligibility" at bounding box center [137, 218] width 136 height 8
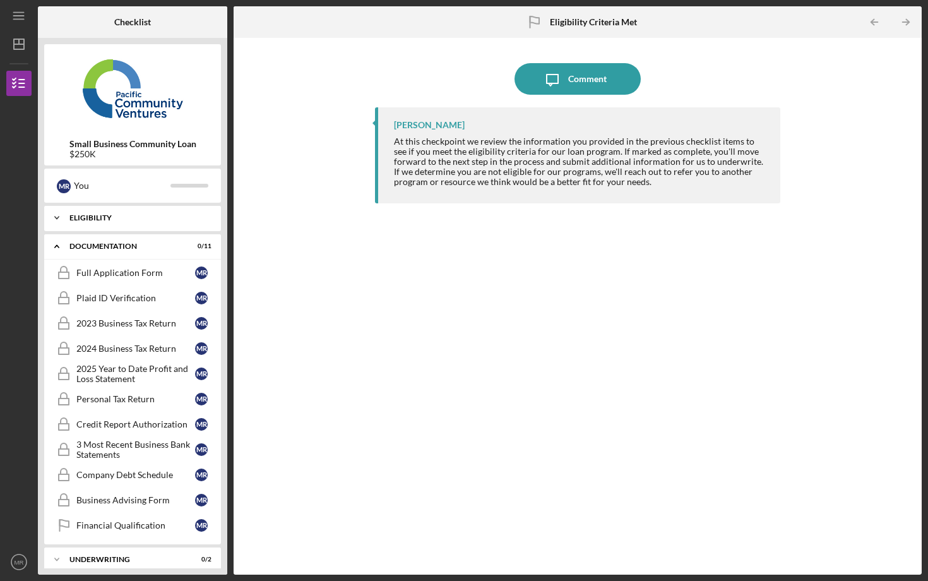
click at [76, 220] on div "Eligibility" at bounding box center [137, 218] width 136 height 8
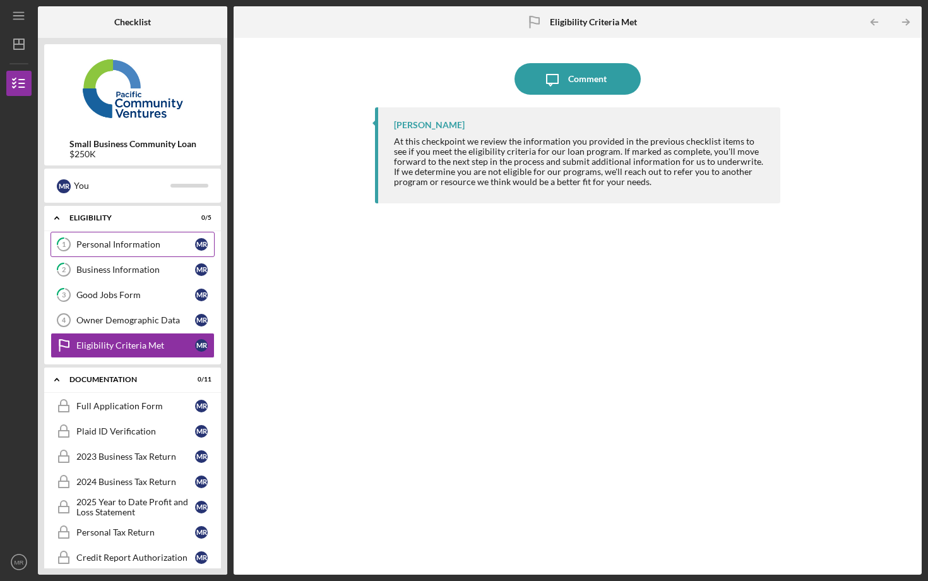
click at [86, 241] on div "Personal Information" at bounding box center [135, 244] width 119 height 10
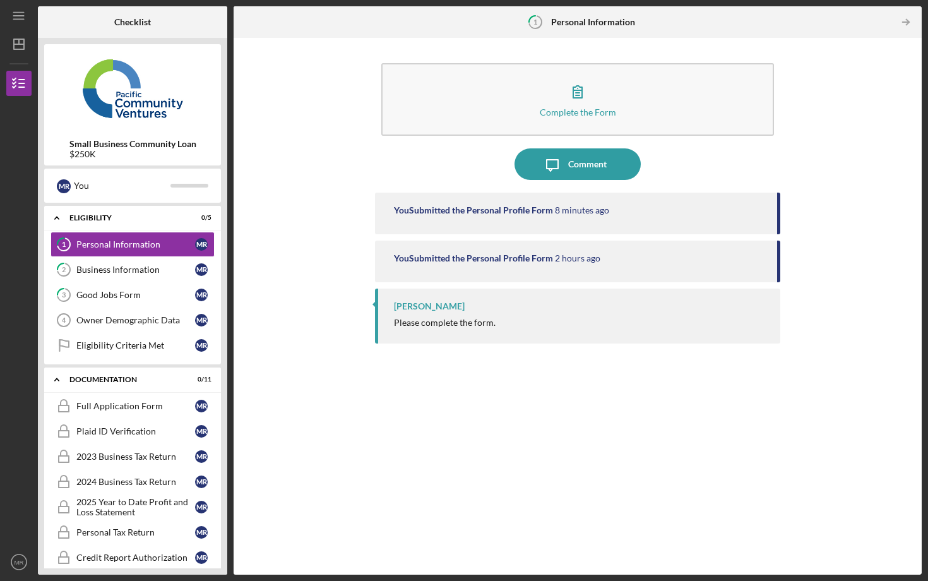
click at [434, 209] on div "You Submitted the Personal Profile Form" at bounding box center [473, 210] width 159 height 10
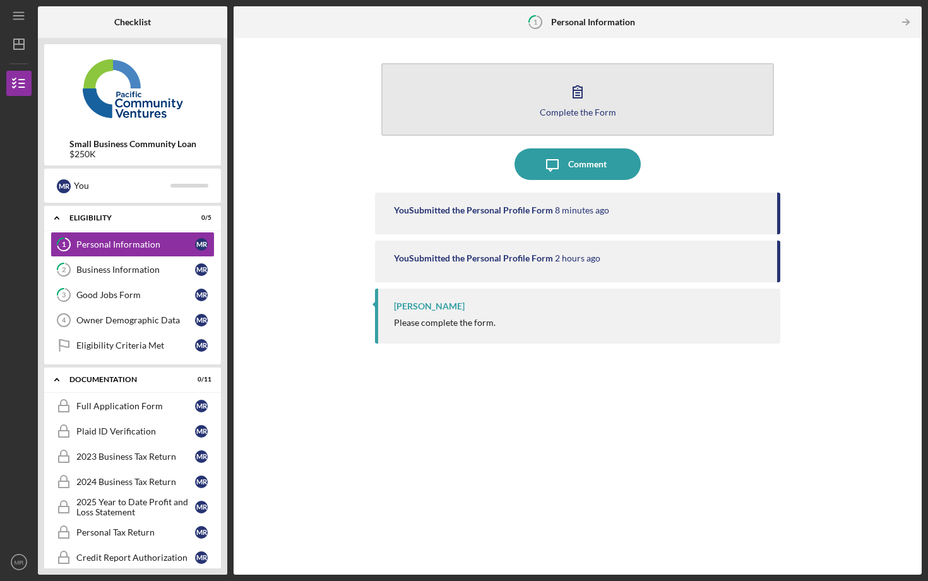
click at [562, 102] on button "Complete the Form Form" at bounding box center [577, 99] width 393 height 73
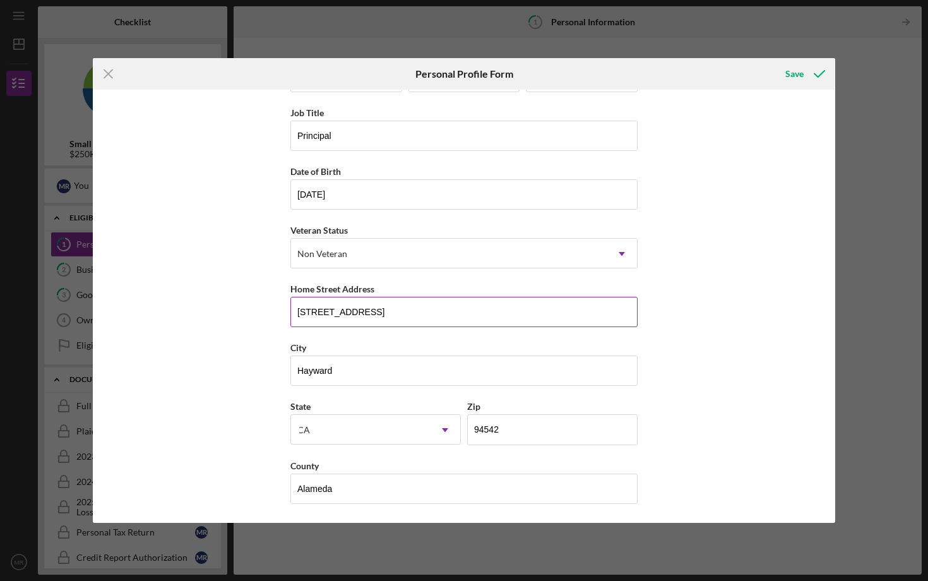
scroll to position [49, 0]
click at [800, 73] on div "Save" at bounding box center [794, 73] width 18 height 25
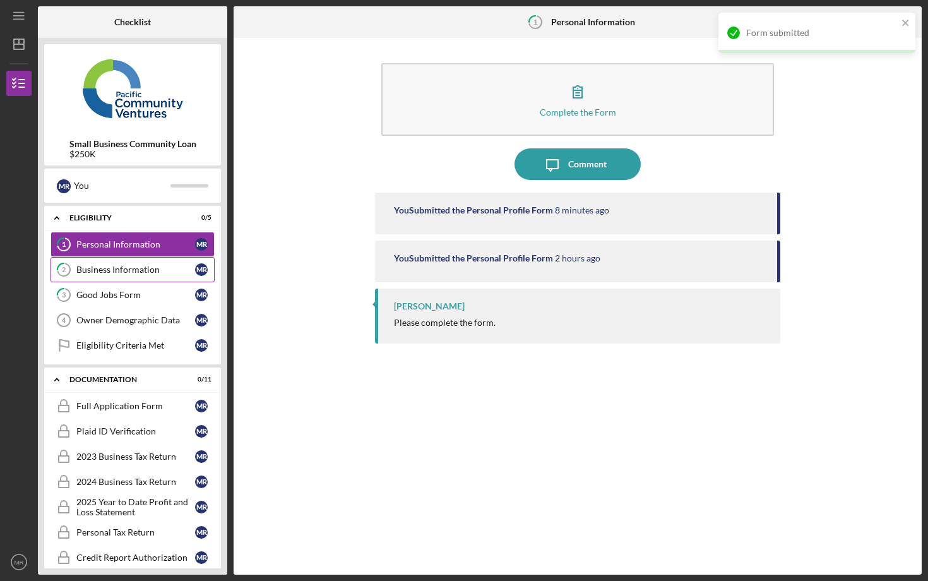
click at [108, 261] on link "2 Business Information M R" at bounding box center [132, 269] width 164 height 25
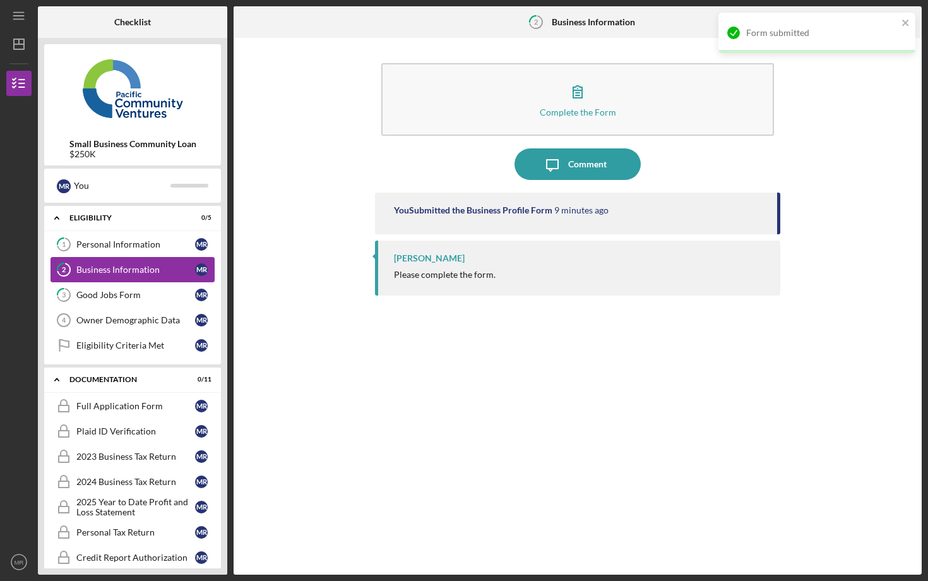
click at [107, 261] on link "2 Business Information M R" at bounding box center [132, 269] width 164 height 25
click at [109, 272] on div "Business Information" at bounding box center [135, 269] width 119 height 10
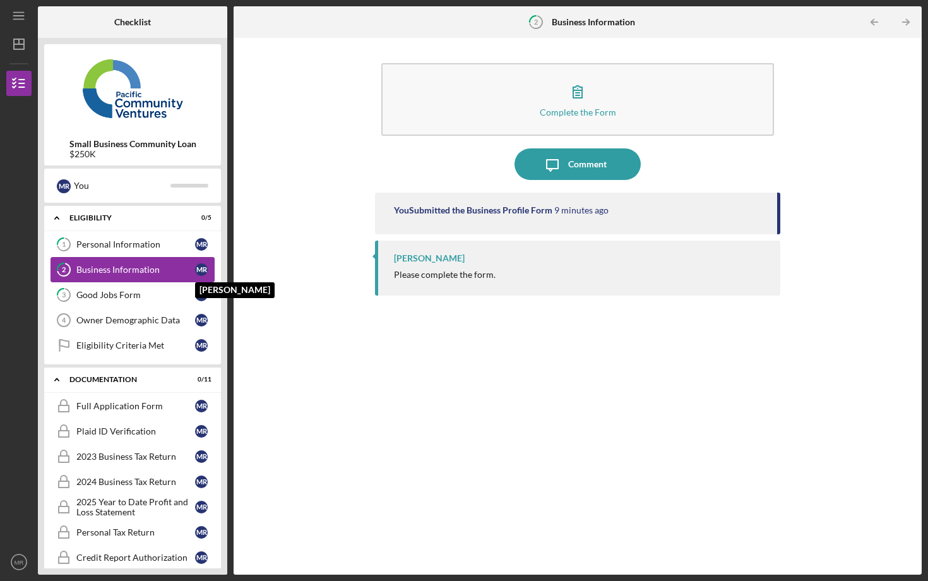
click at [201, 268] on div "M R" at bounding box center [201, 269] width 13 height 13
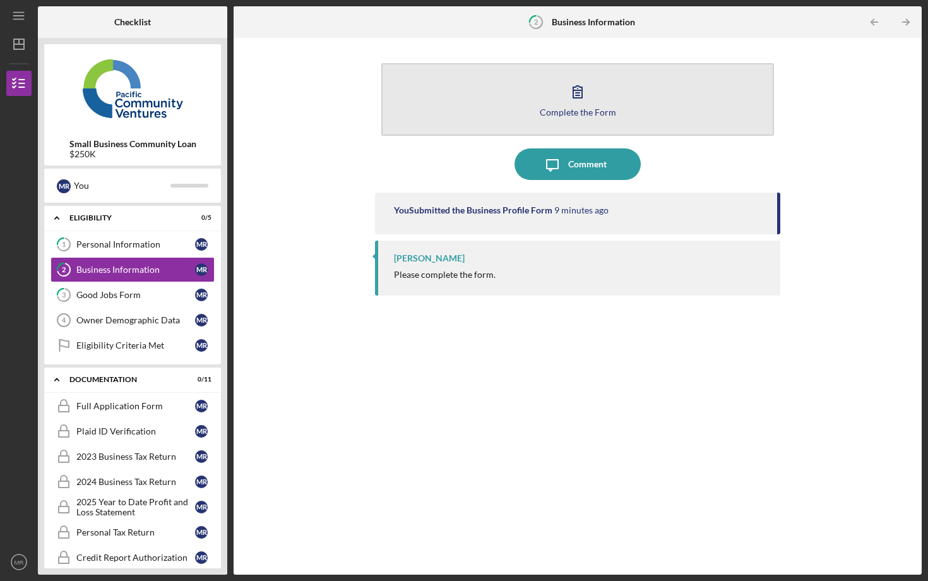
click at [576, 96] on icon "button" at bounding box center [577, 92] width 9 height 12
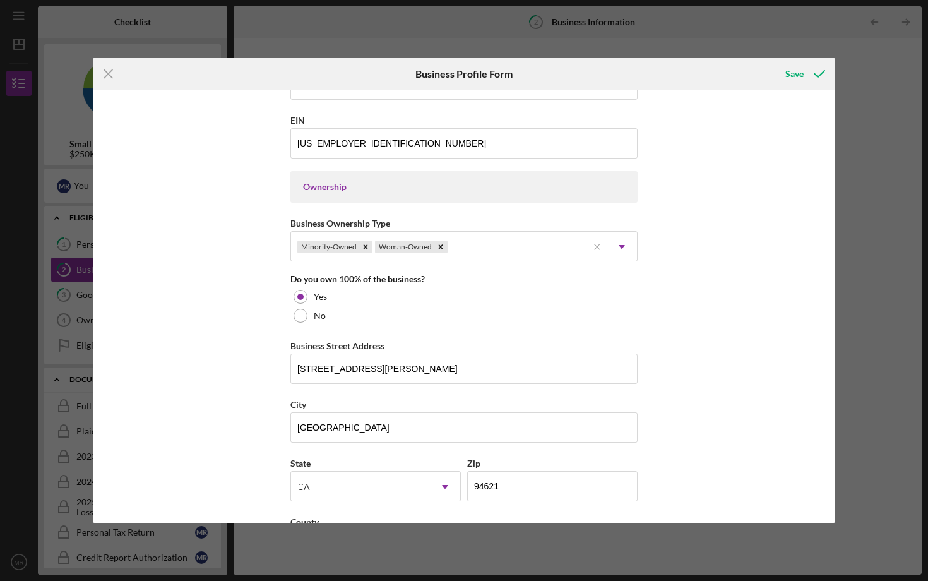
scroll to position [514, 0]
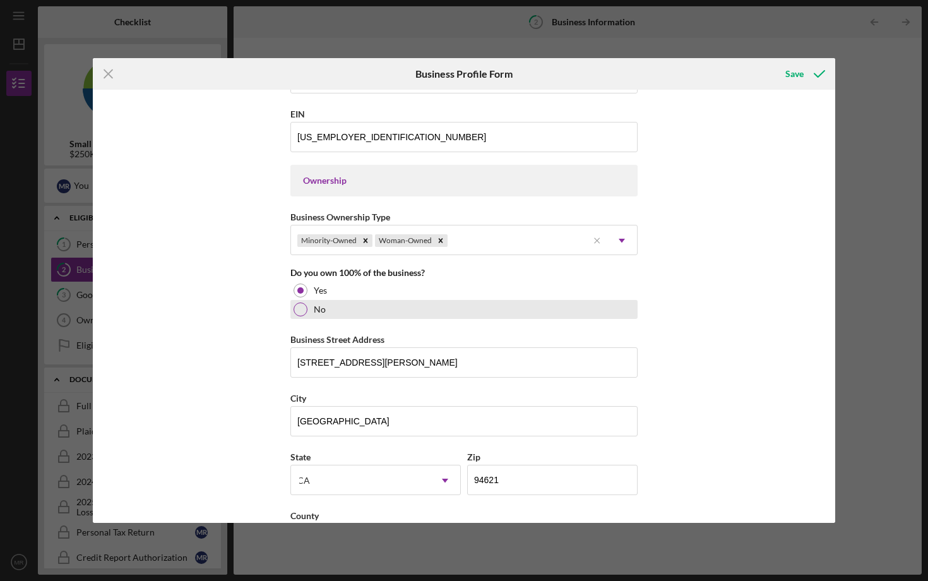
click at [314, 306] on label "No" at bounding box center [320, 309] width 12 height 10
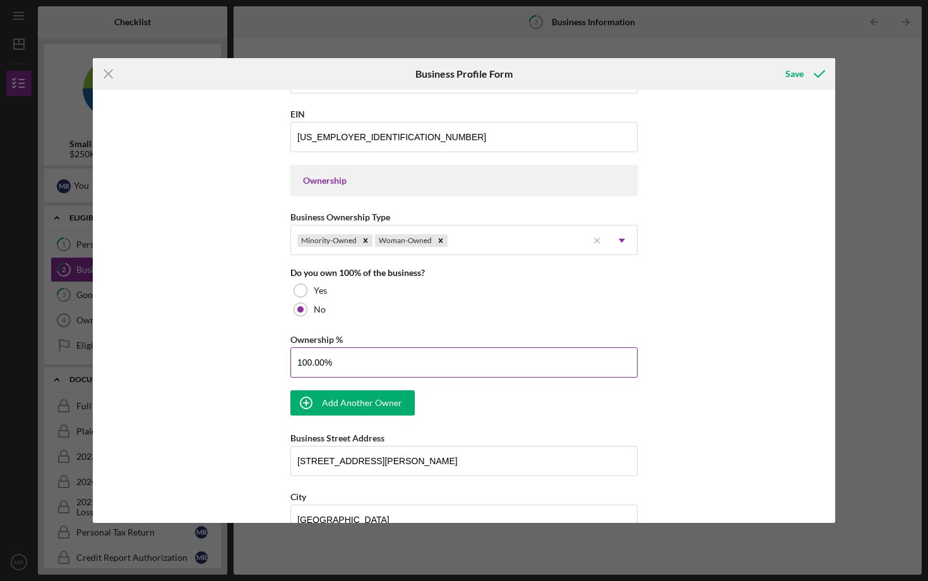
click at [348, 362] on input "100.00%" at bounding box center [463, 362] width 347 height 30
drag, startPoint x: 348, startPoint y: 362, endPoint x: 239, endPoint y: 364, distance: 109.2
click at [239, 364] on div "Business Name Drycrew Restoration Contractor, LLC DBA Business Start Date 09/21…" at bounding box center [464, 306] width 742 height 433
type input "99.00%"
click at [233, 380] on div "Business Name Drycrew Restoration Contractor, LLC DBA Business Start Date 09/21…" at bounding box center [464, 306] width 742 height 433
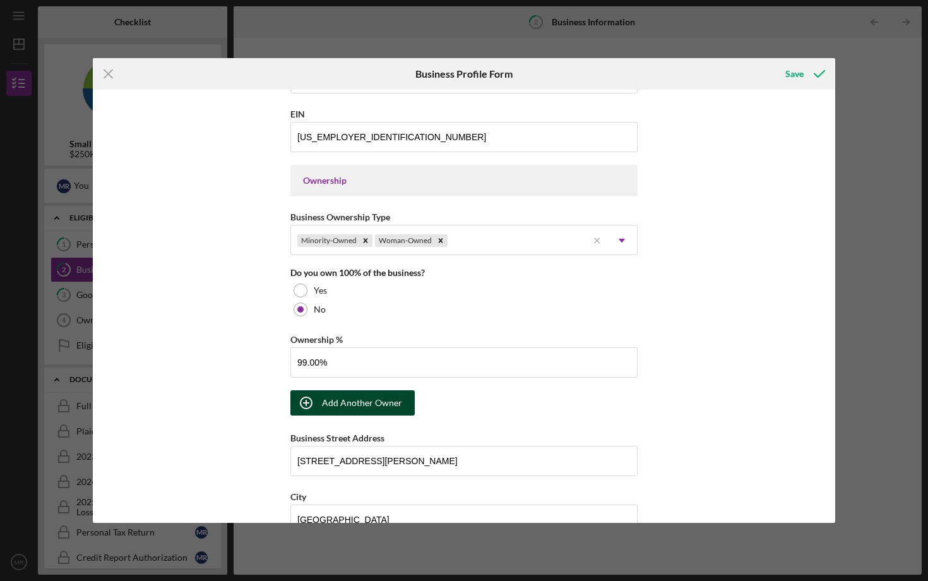
click at [329, 406] on div "Add Another Owner" at bounding box center [362, 402] width 80 height 25
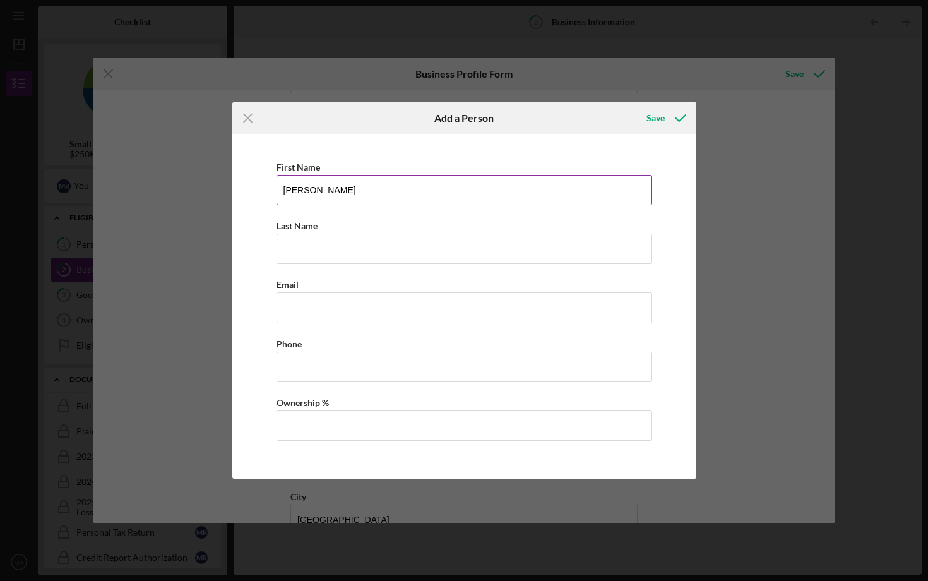
type input "Gregorio"
type input "Ramirez"
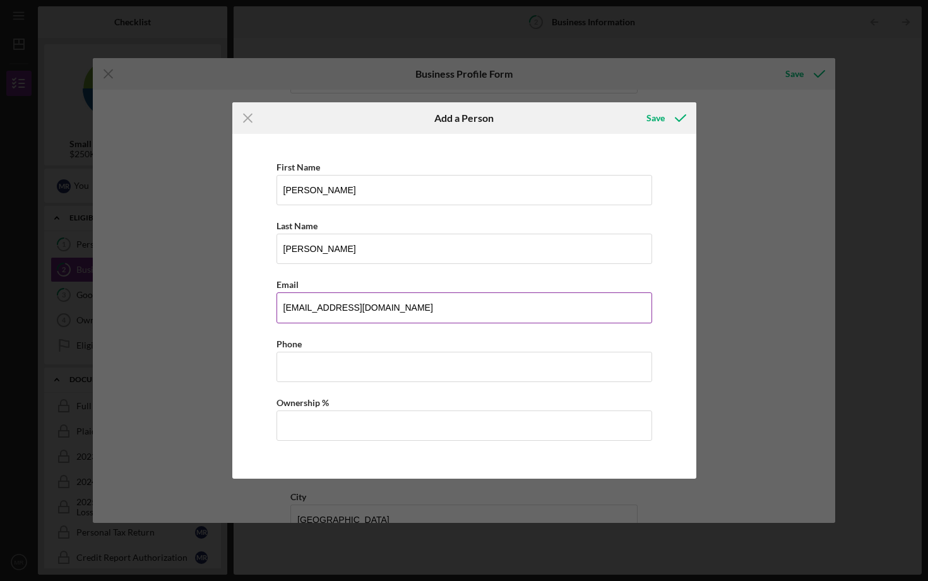
type input "admin@drycrews.com"
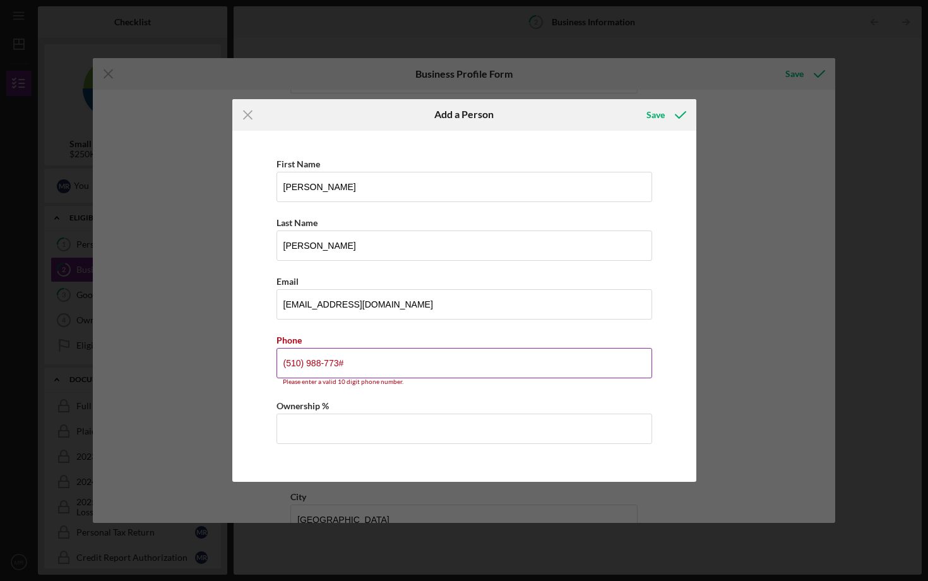
type input "(510) 988-7732"
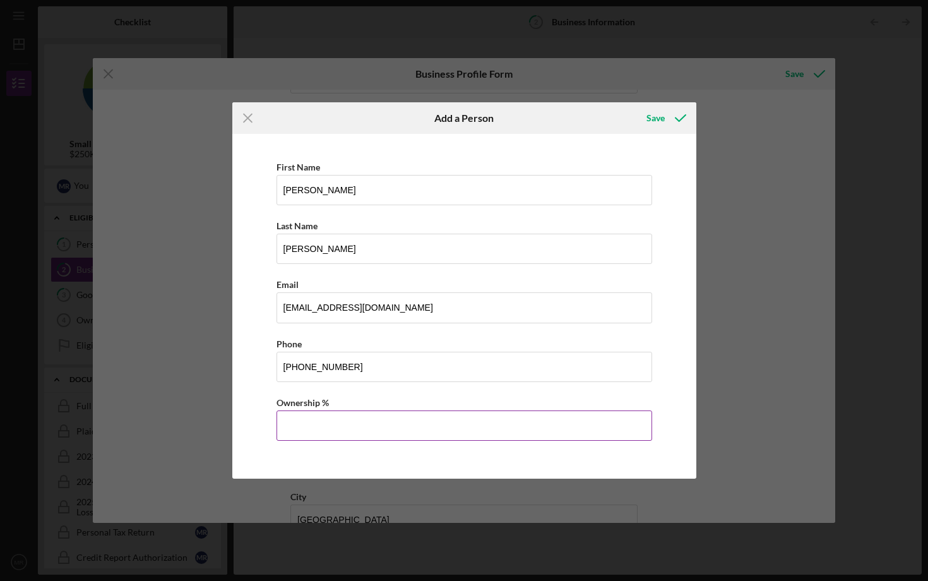
click at [295, 425] on input "Ownership %" at bounding box center [463, 425] width 375 height 30
type input "1.00%"
click at [650, 129] on div "Save" at bounding box center [655, 117] width 18 height 25
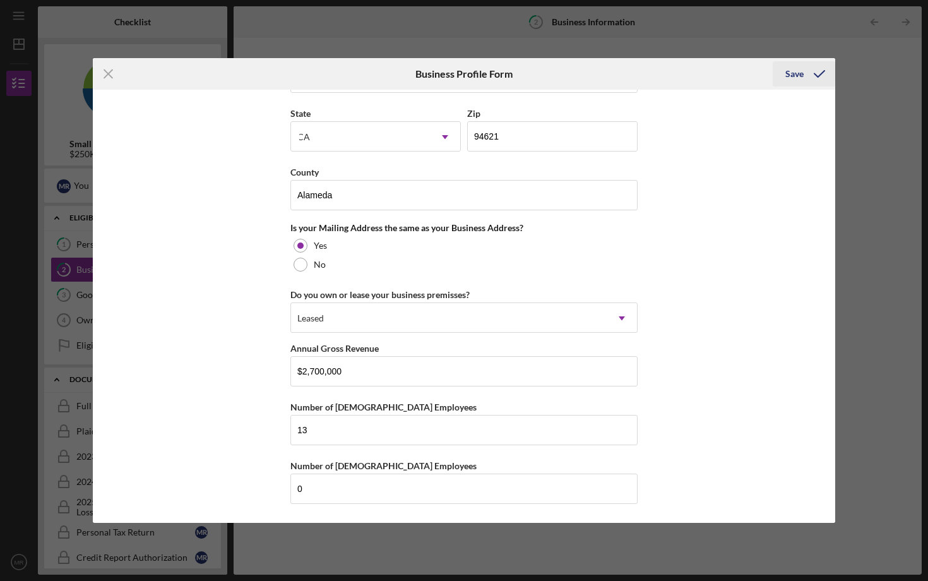
scroll to position [1038, 0]
click at [803, 68] on div "Save" at bounding box center [794, 73] width 18 height 25
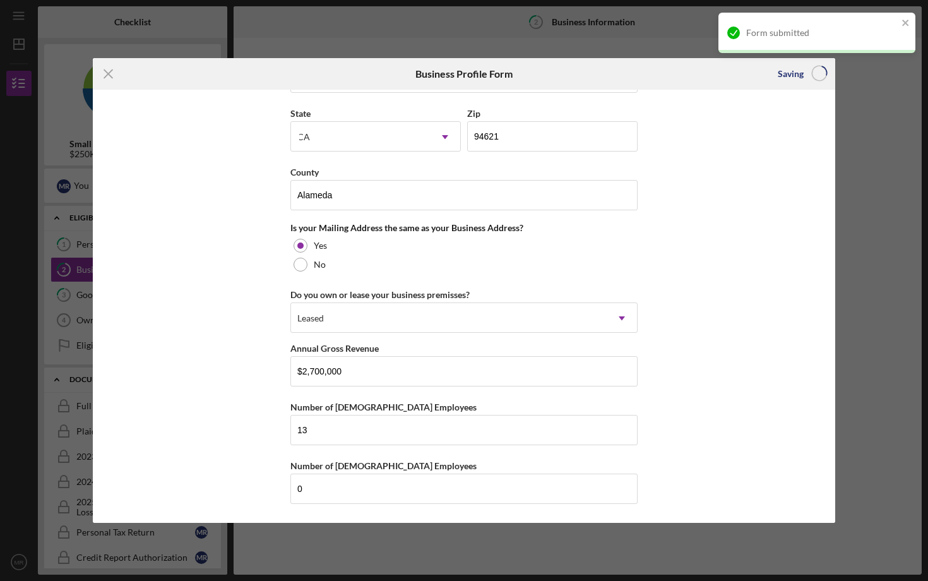
type input "99.00%"
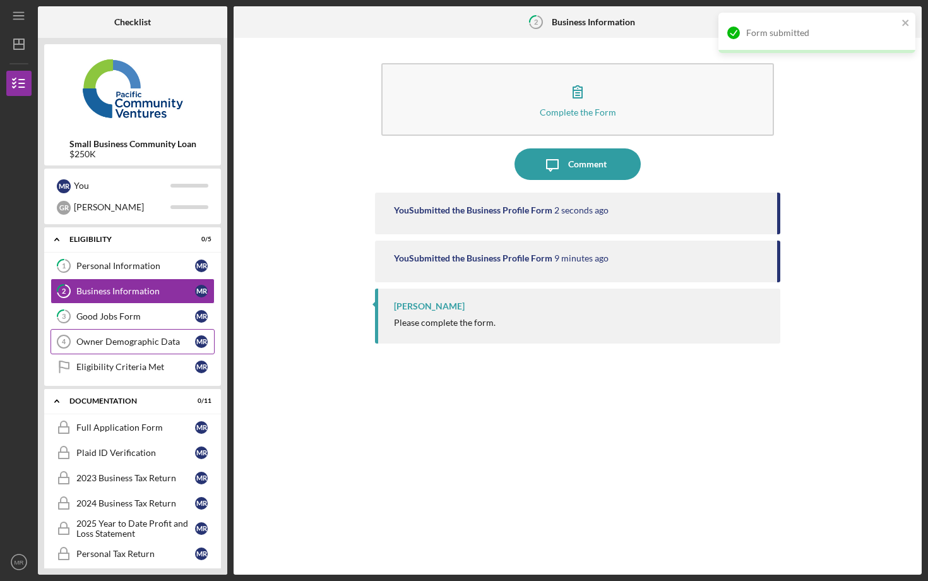
click at [88, 329] on link "Owner Demographic Data 4 Owner Demographic Data M R" at bounding box center [132, 341] width 164 height 25
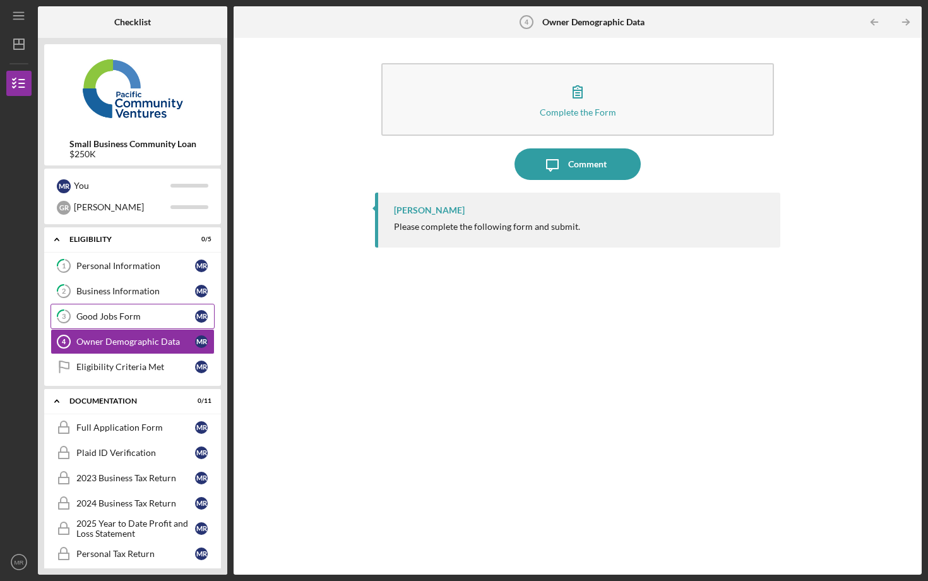
click at [94, 316] on div "Good Jobs Form" at bounding box center [135, 316] width 119 height 10
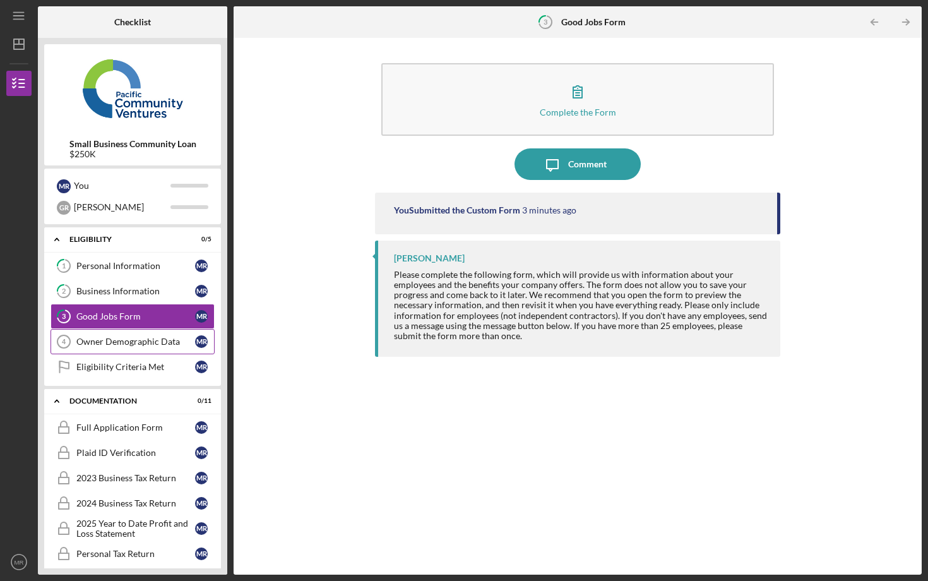
click at [119, 339] on div "Owner Demographic Data" at bounding box center [135, 341] width 119 height 10
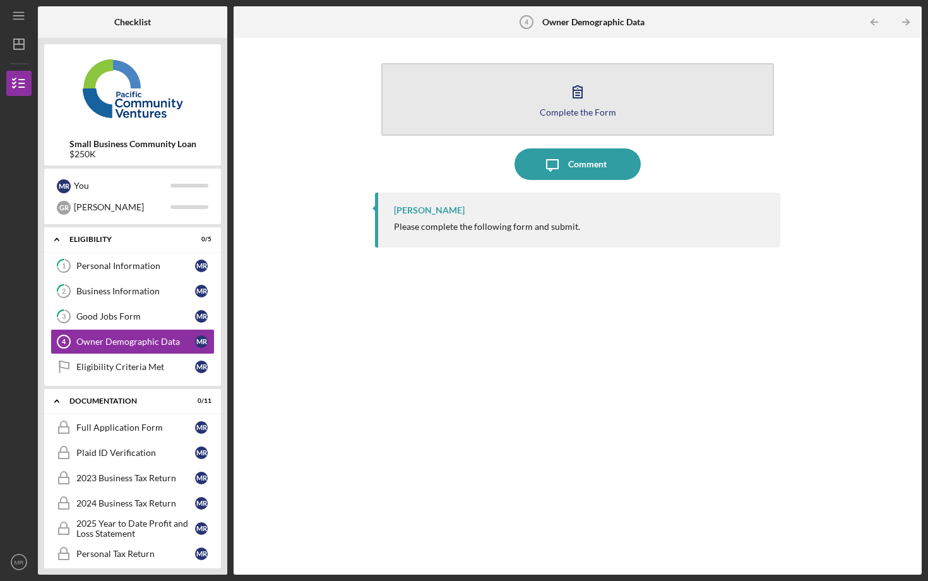
click at [571, 91] on icon "button" at bounding box center [578, 92] width 32 height 32
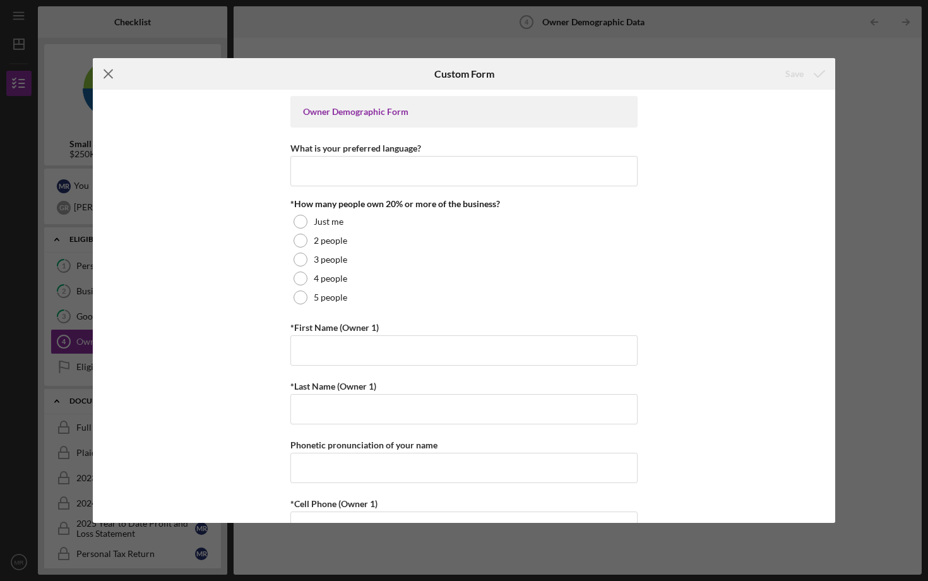
click at [102, 83] on icon "Icon/Menu Close" at bounding box center [109, 74] width 32 height 32
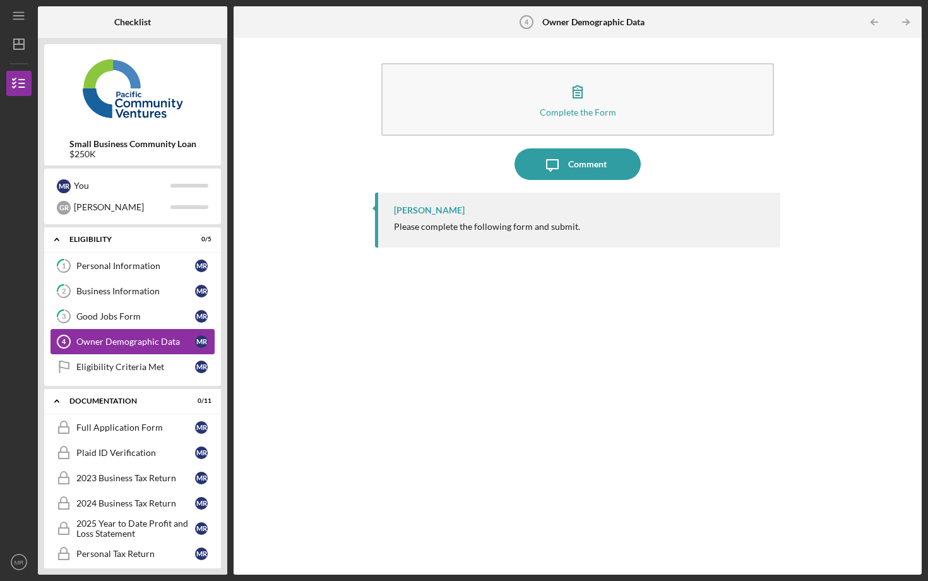
click at [129, 338] on div "Owner Demographic Data" at bounding box center [135, 341] width 119 height 10
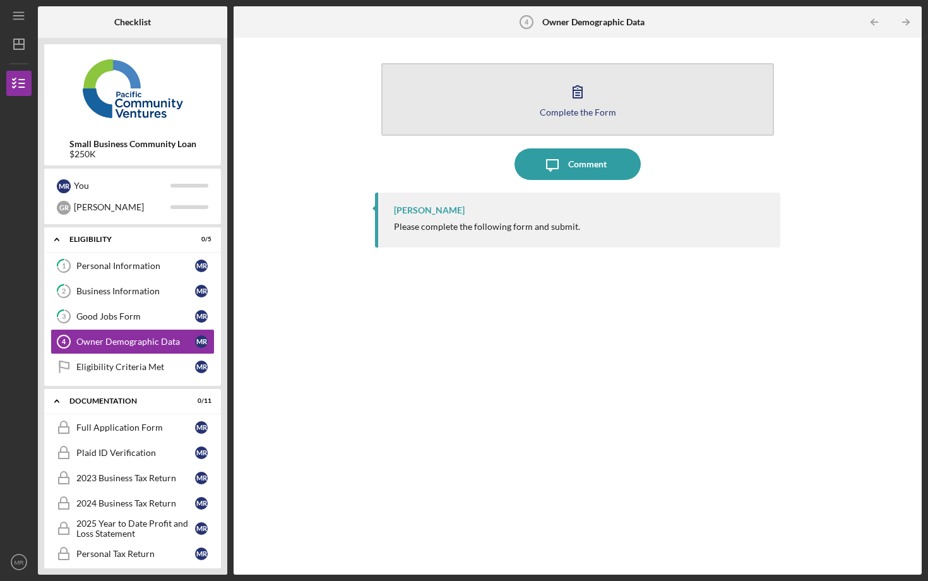
click at [579, 80] on icon "button" at bounding box center [578, 92] width 32 height 32
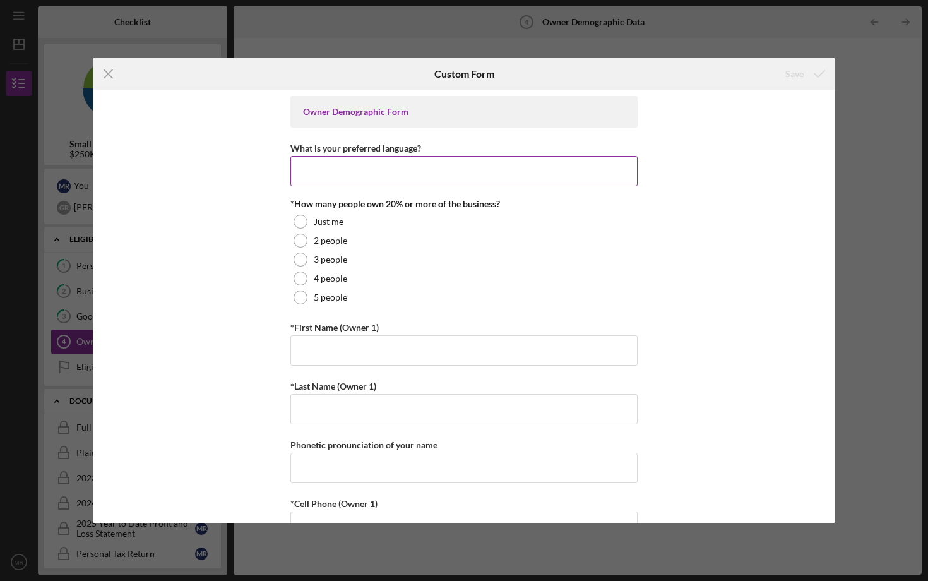
click at [348, 172] on input "What is your preferred language?" at bounding box center [463, 171] width 347 height 30
click at [111, 74] on icon "Icon/Menu Close" at bounding box center [109, 74] width 32 height 32
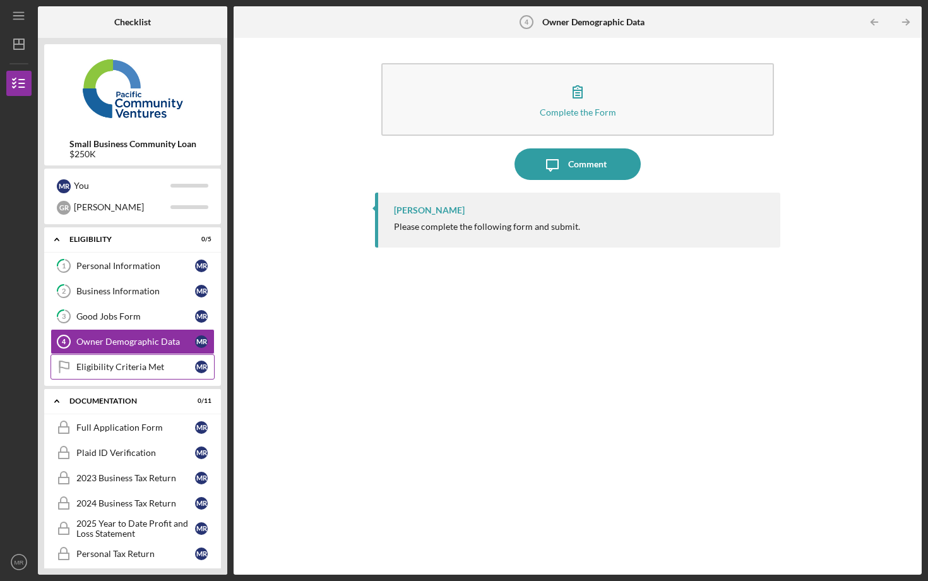
click at [144, 370] on div "Eligibility Criteria Met" at bounding box center [135, 367] width 119 height 10
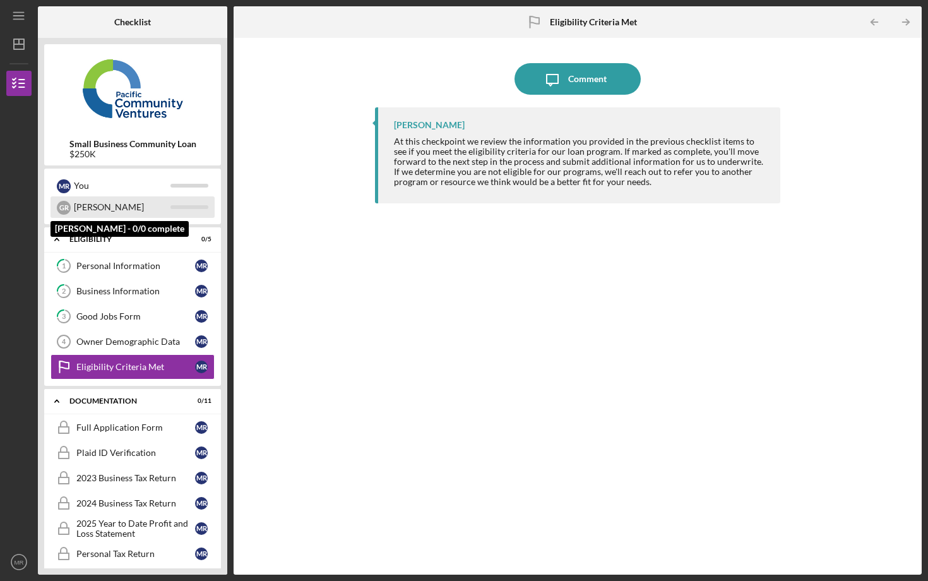
click at [103, 210] on div "Gregorio" at bounding box center [122, 206] width 97 height 21
click at [62, 209] on div "G R" at bounding box center [64, 208] width 14 height 14
click at [187, 198] on div "G R Gregorio" at bounding box center [132, 206] width 164 height 21
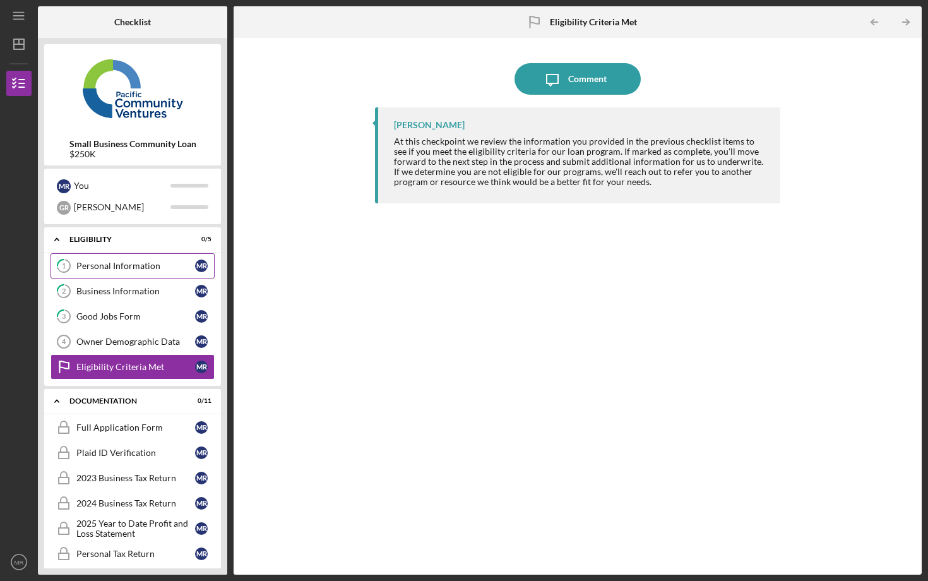
click at [120, 261] on div "Personal Information" at bounding box center [135, 266] width 119 height 10
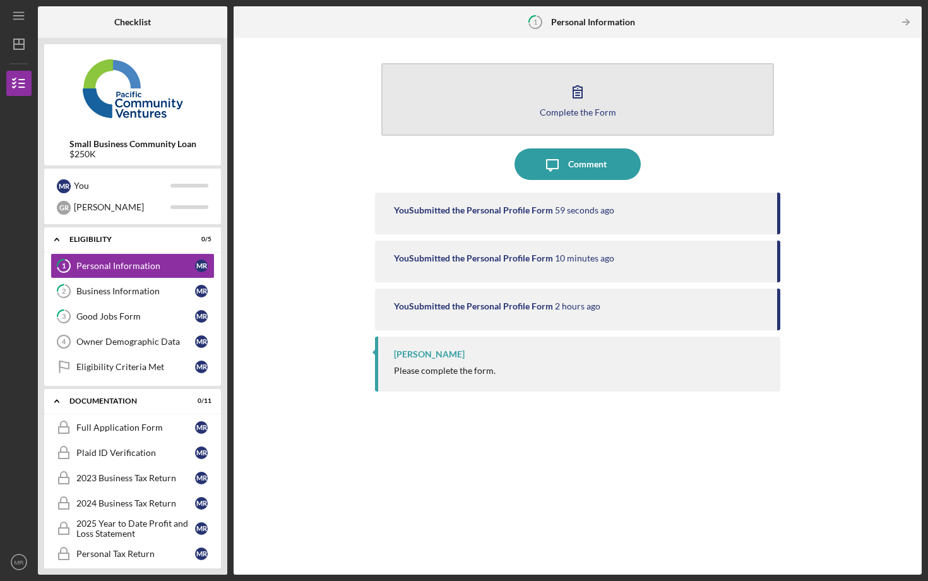
click at [575, 105] on icon "button" at bounding box center [578, 92] width 32 height 32
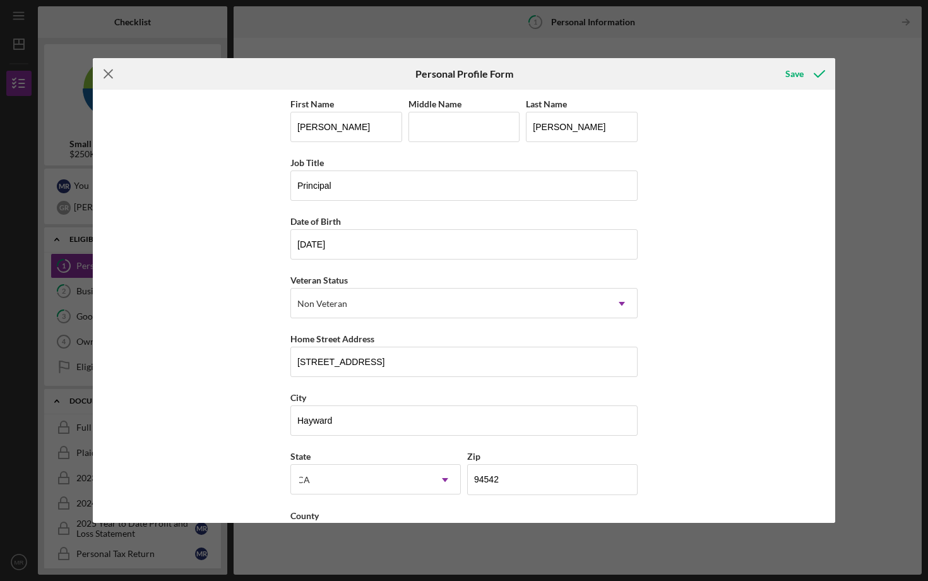
click at [112, 72] on icon "Icon/Menu Close" at bounding box center [109, 74] width 32 height 32
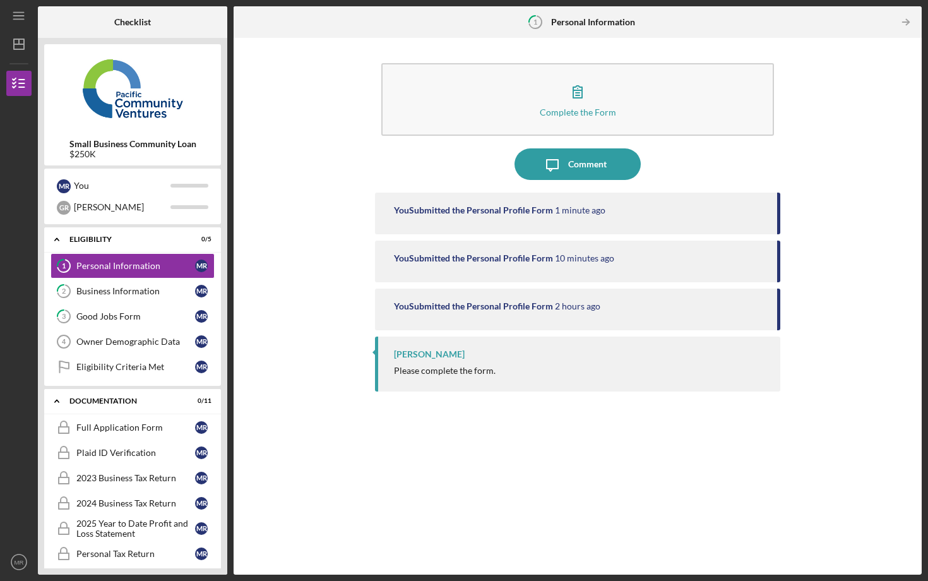
click at [412, 369] on div "Please complete the form." at bounding box center [445, 370] width 102 height 10
click at [404, 355] on div "Raymond Ko" at bounding box center [429, 354] width 71 height 10
click at [99, 290] on div "Business Information" at bounding box center [135, 291] width 119 height 10
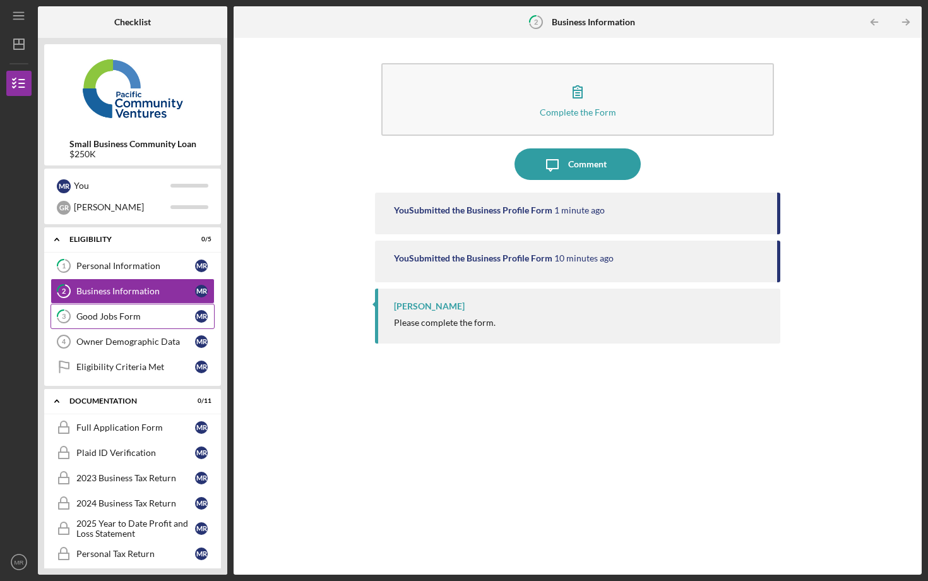
click at [99, 316] on div "Good Jobs Form" at bounding box center [135, 316] width 119 height 10
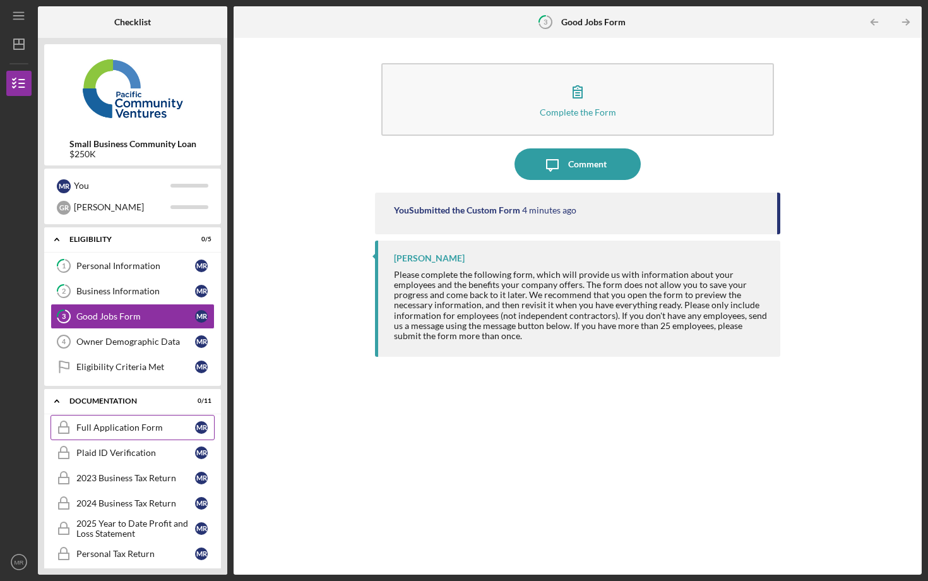
click at [106, 426] on div "Full Application Form" at bounding box center [135, 427] width 119 height 10
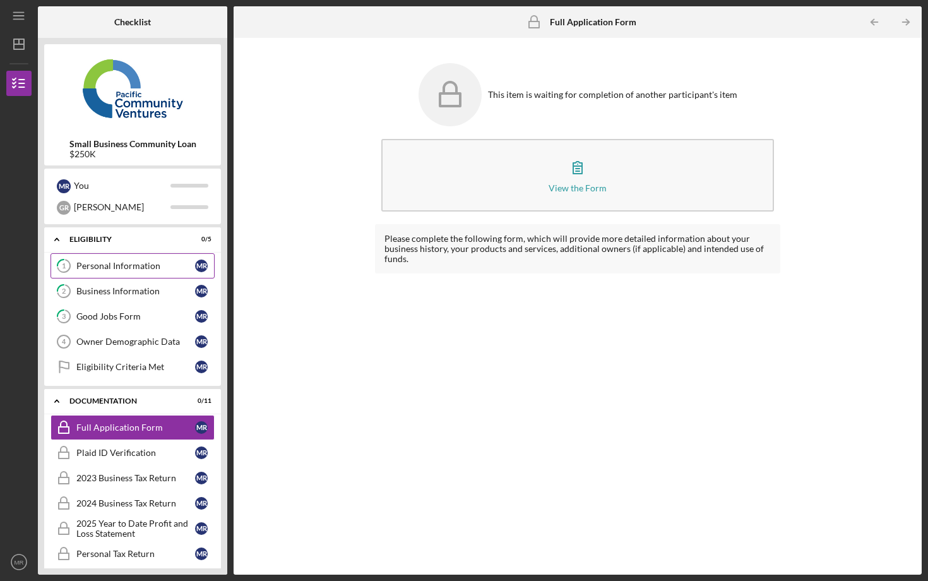
click at [71, 271] on icon "1" at bounding box center [64, 266] width 32 height 32
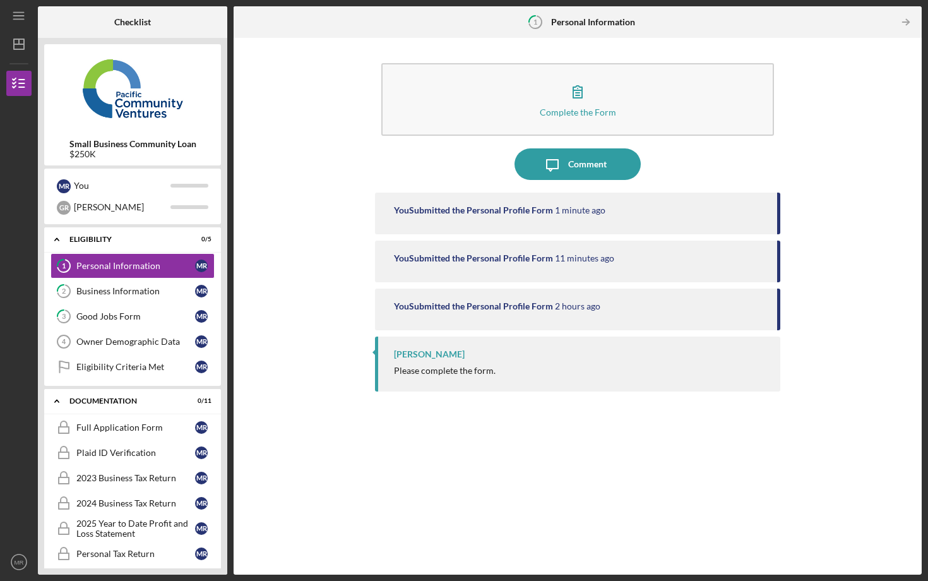
click at [412, 305] on div "You Submitted the Personal Profile Form" at bounding box center [473, 306] width 159 height 10
click at [464, 305] on div "You Submitted the Personal Profile Form" at bounding box center [473, 306] width 159 height 10
click at [462, 263] on div "You Submitted the Personal Profile Form" at bounding box center [473, 258] width 159 height 10
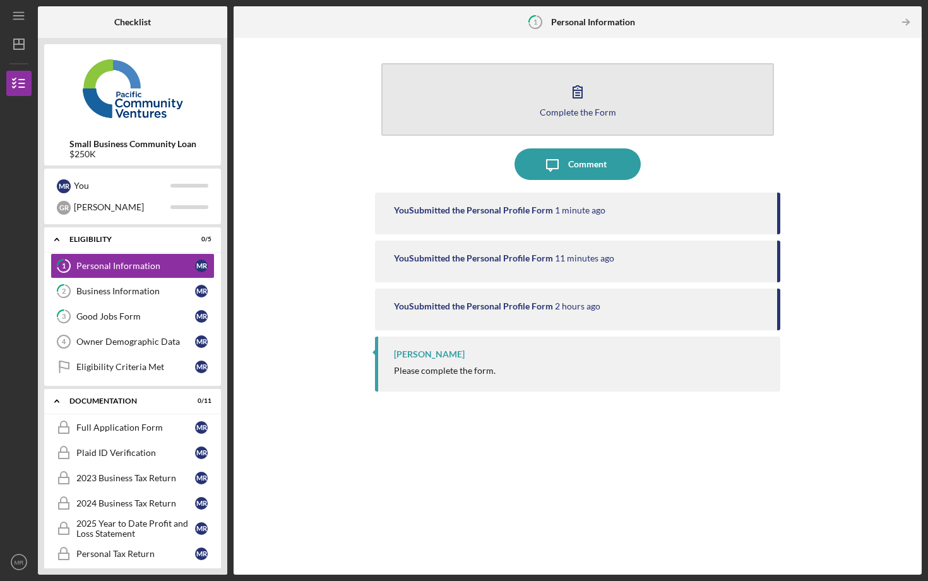
click at [562, 109] on div "Complete the Form" at bounding box center [578, 111] width 76 height 9
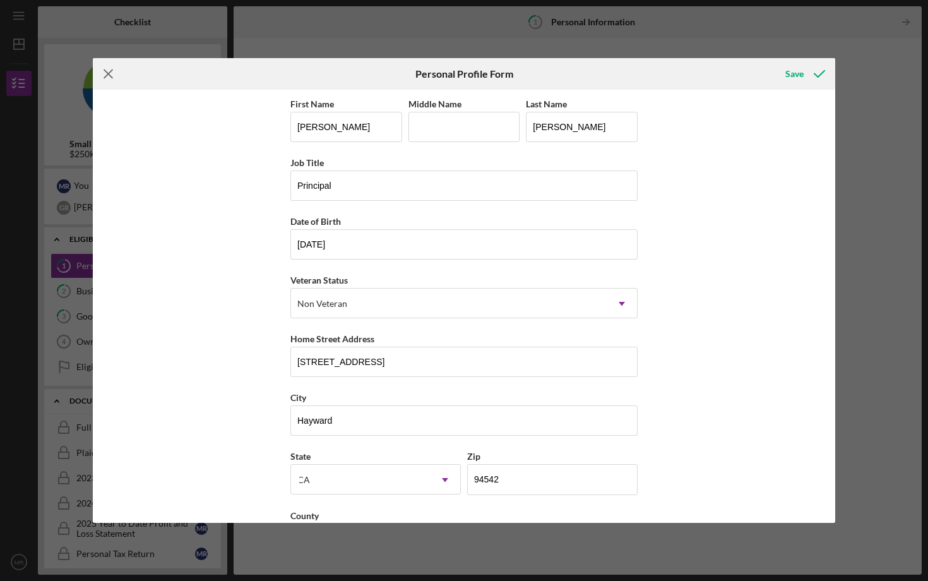
click at [114, 73] on icon "Icon/Menu Close" at bounding box center [109, 74] width 32 height 32
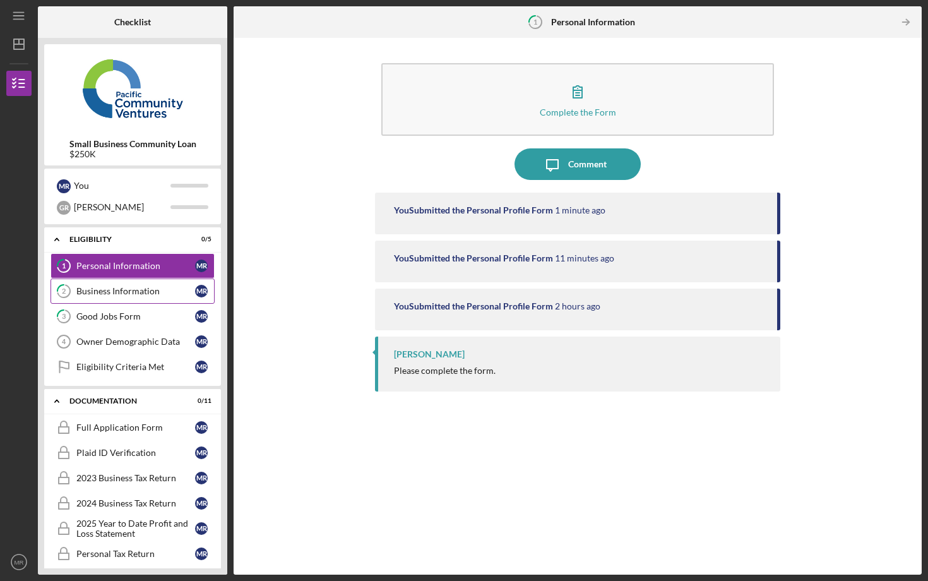
click at [88, 292] on div "Business Information" at bounding box center [135, 291] width 119 height 10
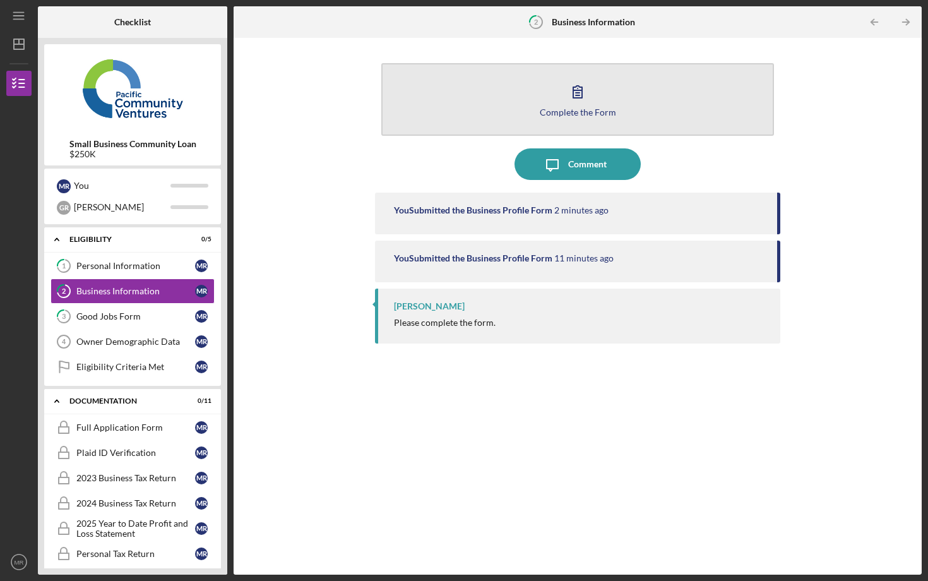
click at [580, 98] on icon "button" at bounding box center [577, 92] width 9 height 12
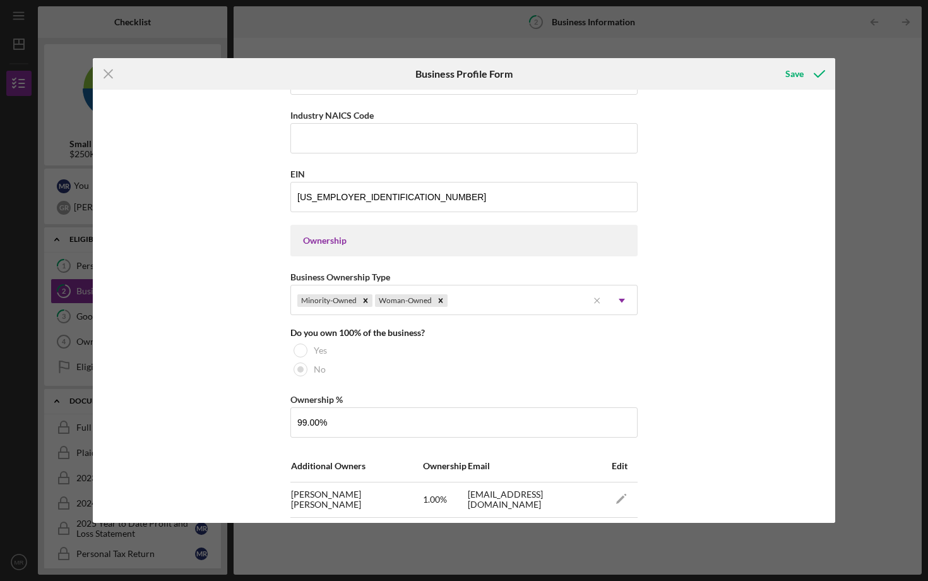
scroll to position [472, 0]
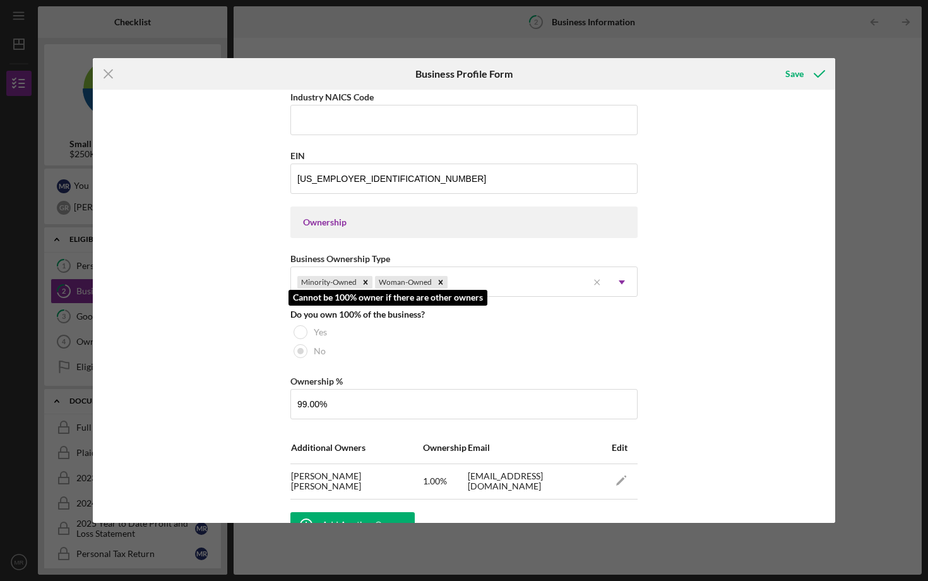
click at [304, 332] on div at bounding box center [300, 332] width 14 height 14
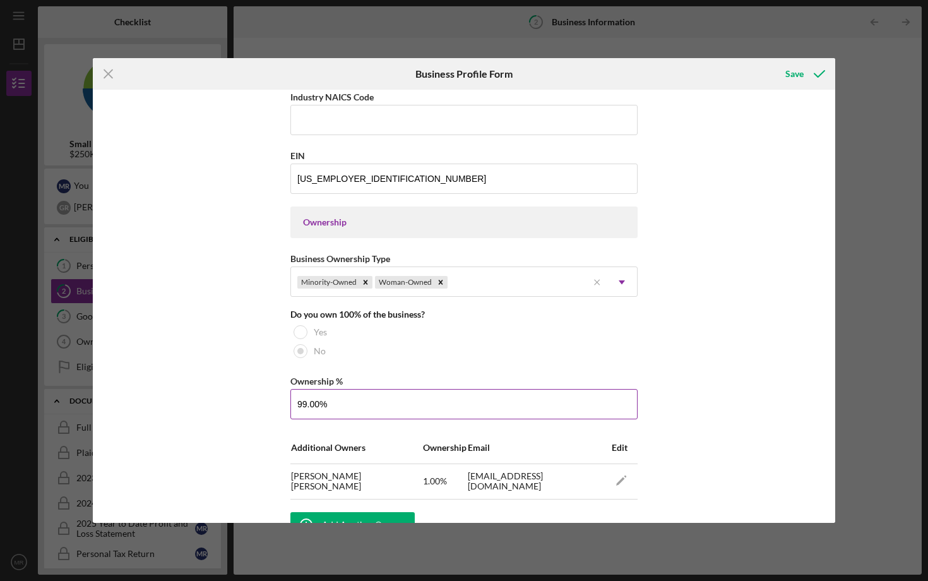
click at [307, 408] on input "99.00%" at bounding box center [463, 404] width 347 height 30
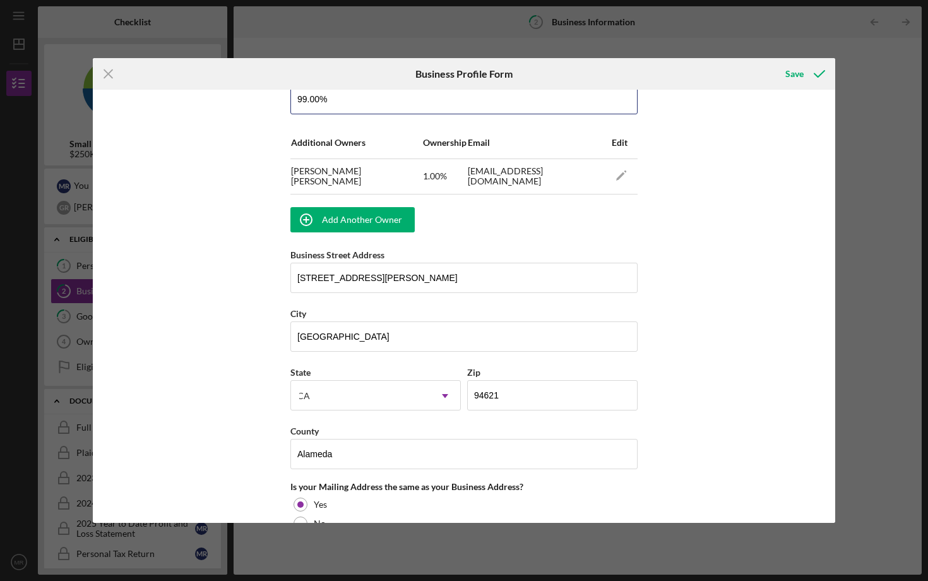
scroll to position [773, 0]
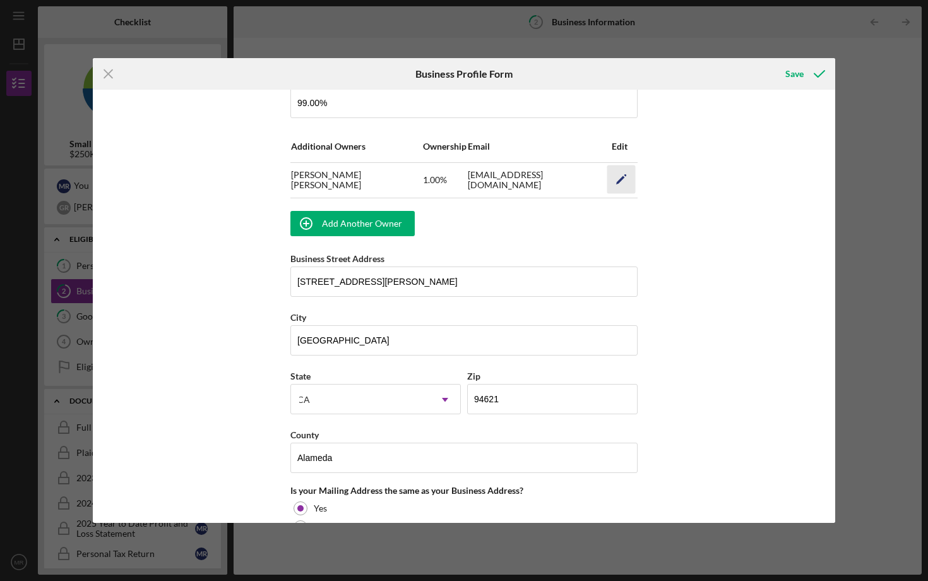
click at [616, 182] on polygon "button" at bounding box center [620, 179] width 9 height 9
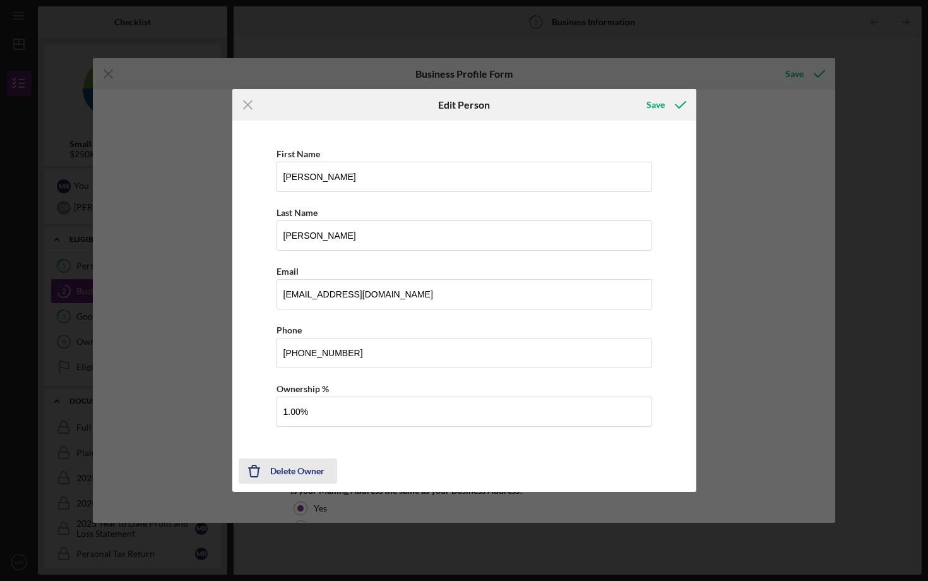
click at [283, 471] on div "Delete Owner" at bounding box center [297, 470] width 54 height 25
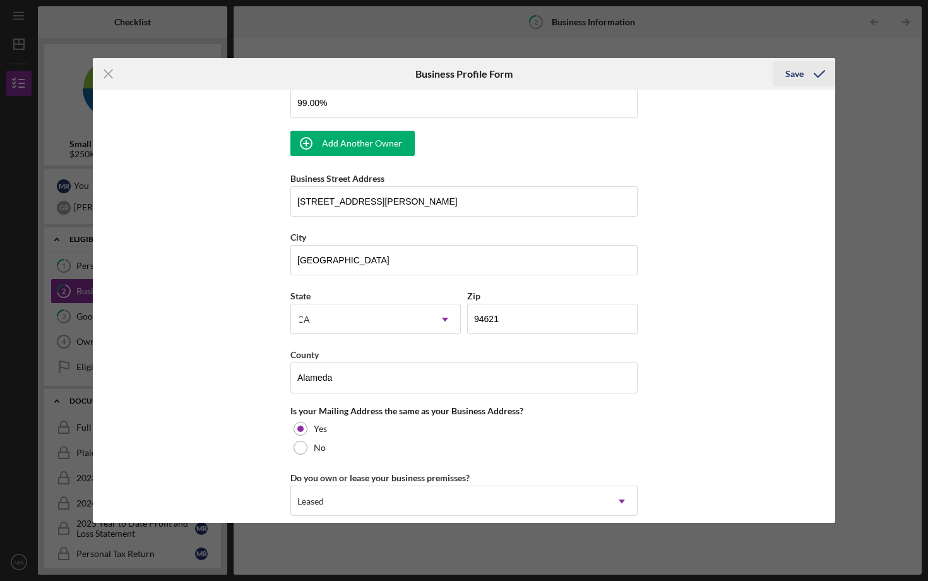
click at [815, 80] on icon "submit" at bounding box center [819, 74] width 32 height 32
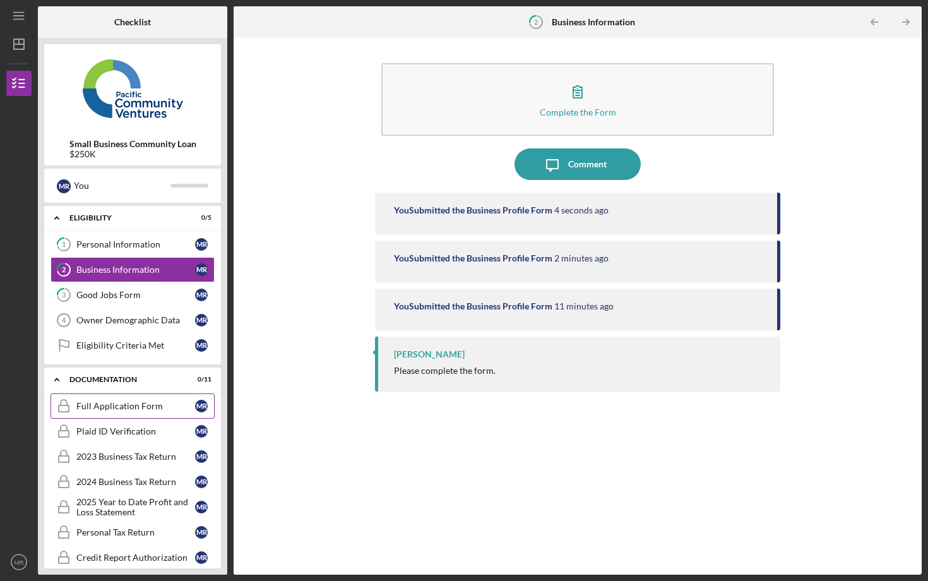
click at [96, 406] on div "Full Application Form" at bounding box center [135, 406] width 119 height 10
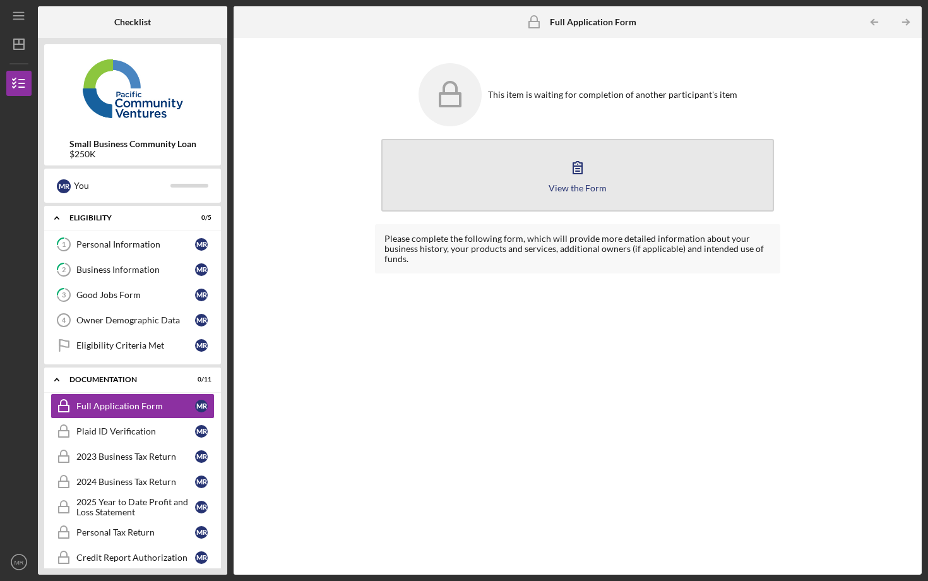
click at [593, 176] on button "View the Form Form" at bounding box center [577, 175] width 393 height 73
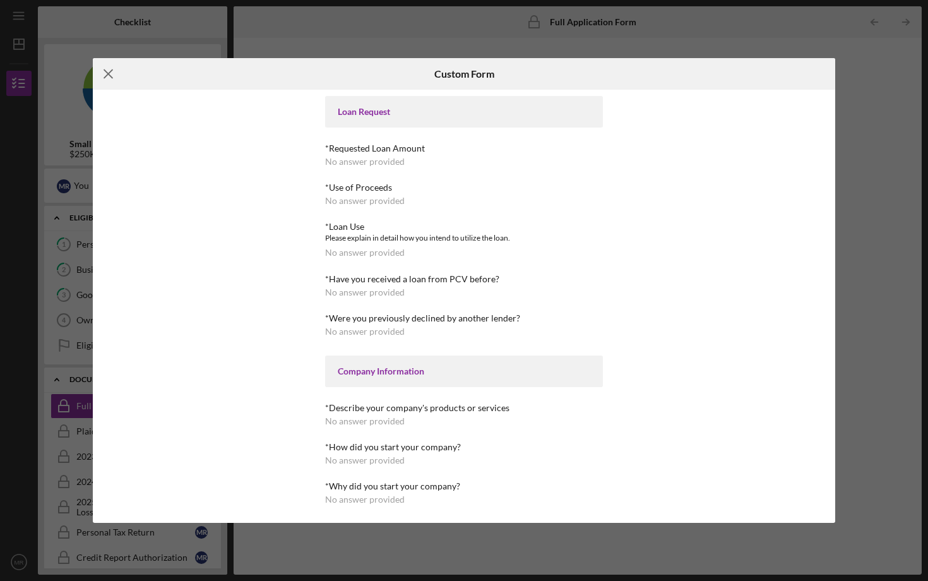
click at [106, 77] on icon "Icon/Menu Close" at bounding box center [109, 74] width 32 height 32
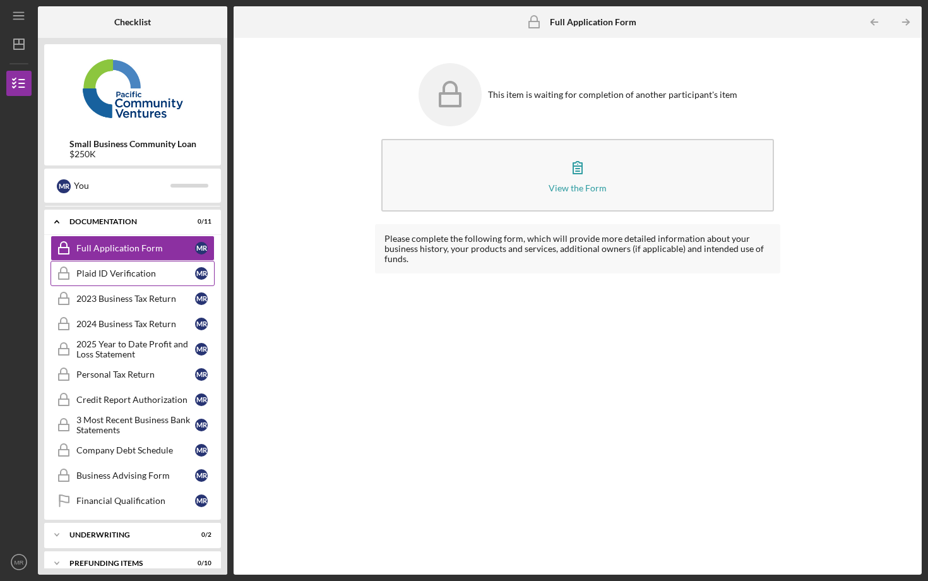
scroll to position [172, 0]
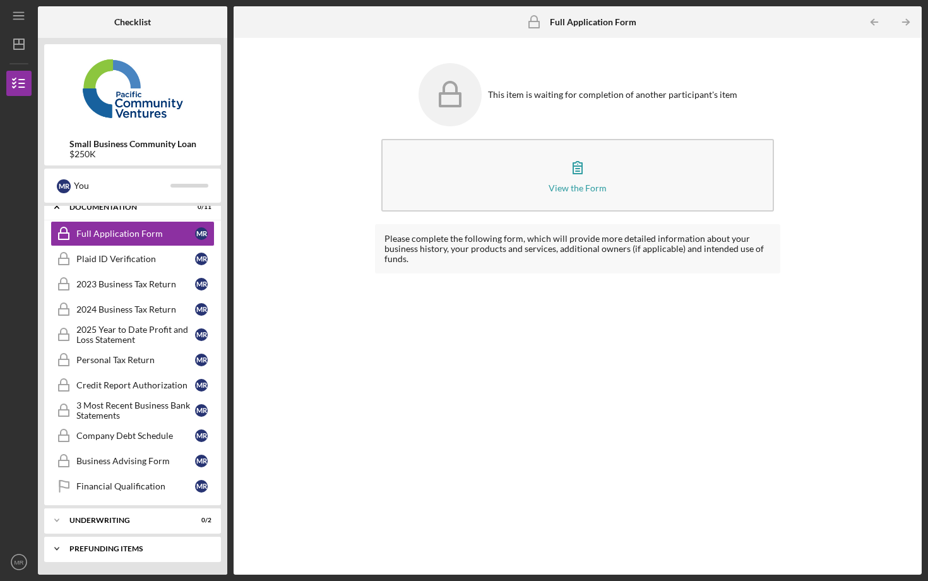
click at [113, 547] on div "Prefunding Items" at bounding box center [137, 549] width 136 height 8
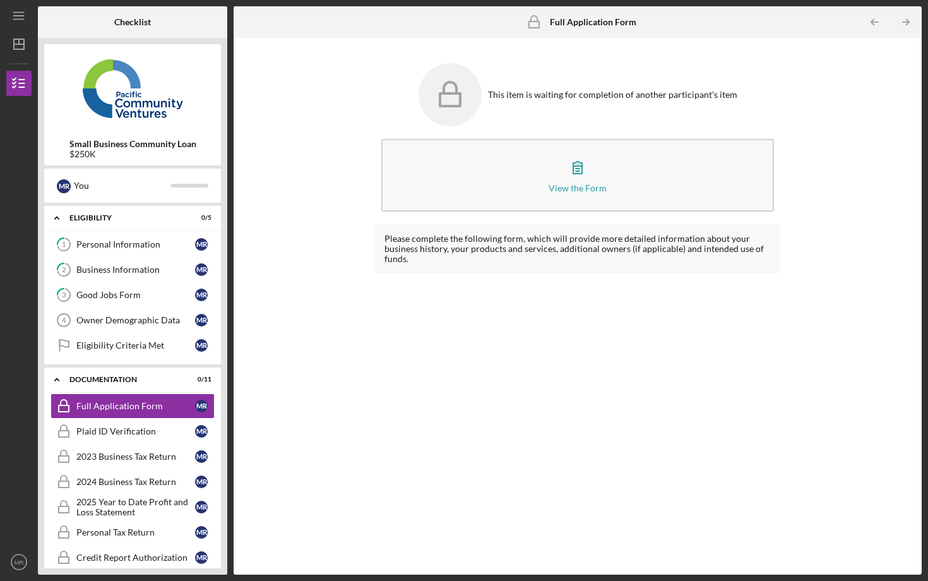
scroll to position [0, 0]
click at [58, 218] on polyline at bounding box center [57, 218] width 4 height 3
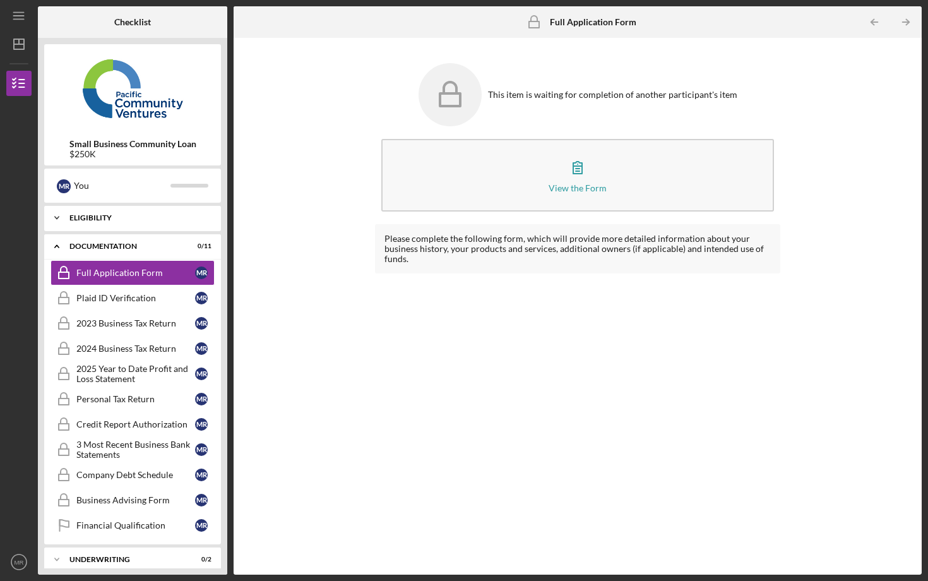
click at [58, 218] on polyline at bounding box center [57, 217] width 4 height 3
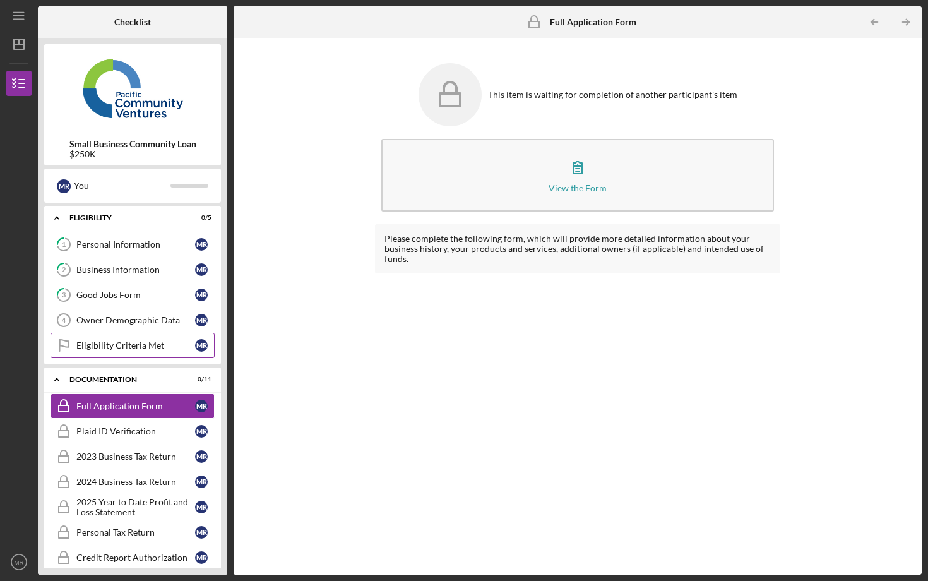
click at [138, 352] on link "Eligibility Criteria Met Eligibility Criteria Met M R" at bounding box center [132, 345] width 164 height 25
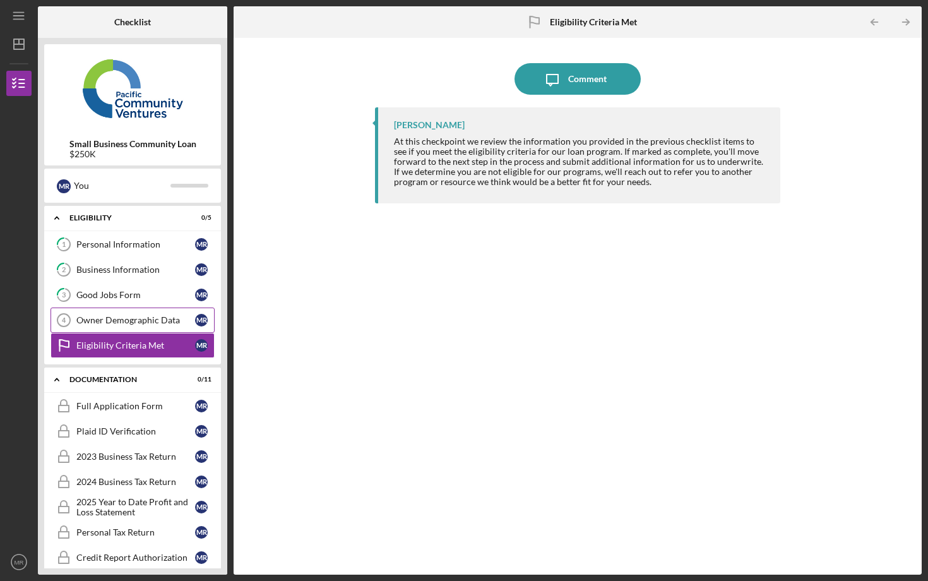
click at [139, 322] on div "Owner Demographic Data" at bounding box center [135, 320] width 119 height 10
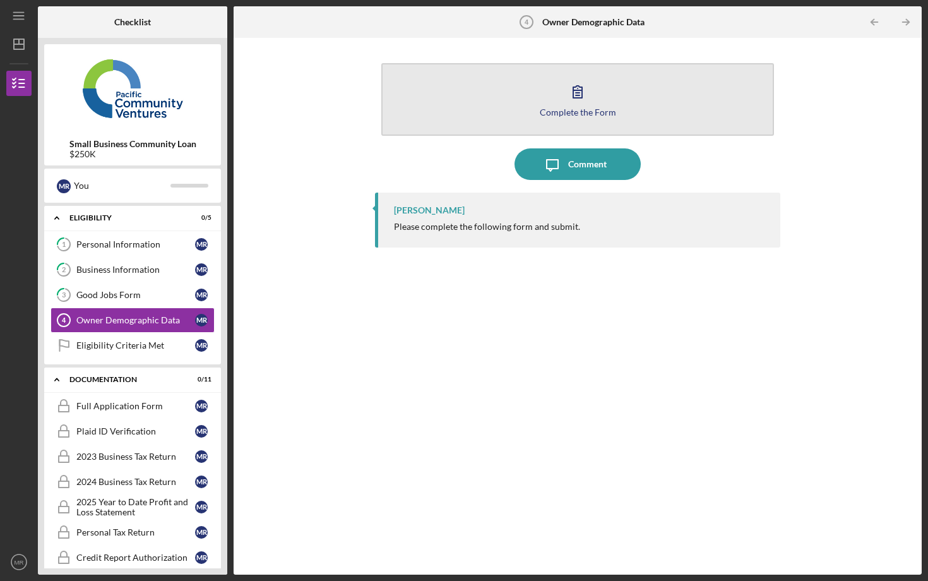
click at [577, 102] on icon "button" at bounding box center [578, 92] width 32 height 32
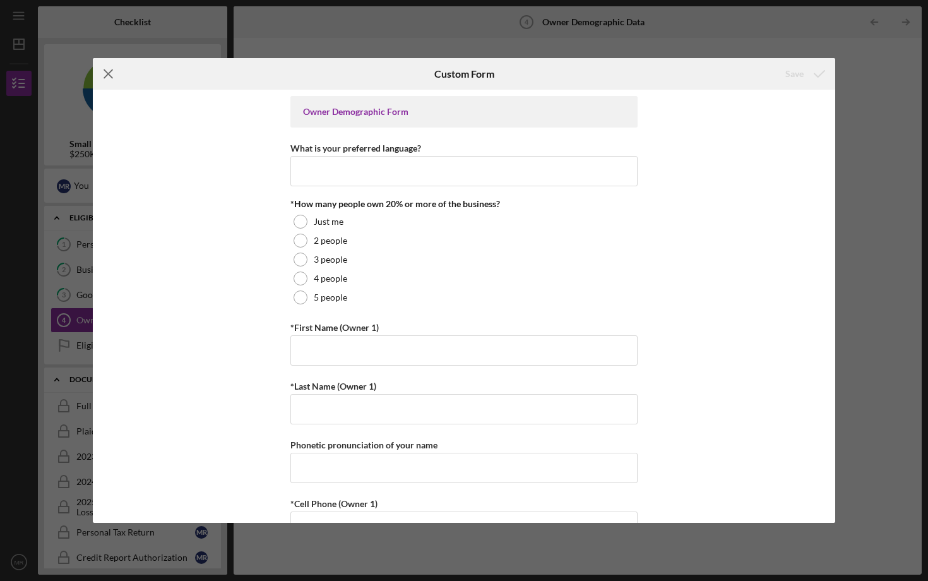
click at [104, 72] on icon "Icon/Menu Close" at bounding box center [109, 74] width 32 height 32
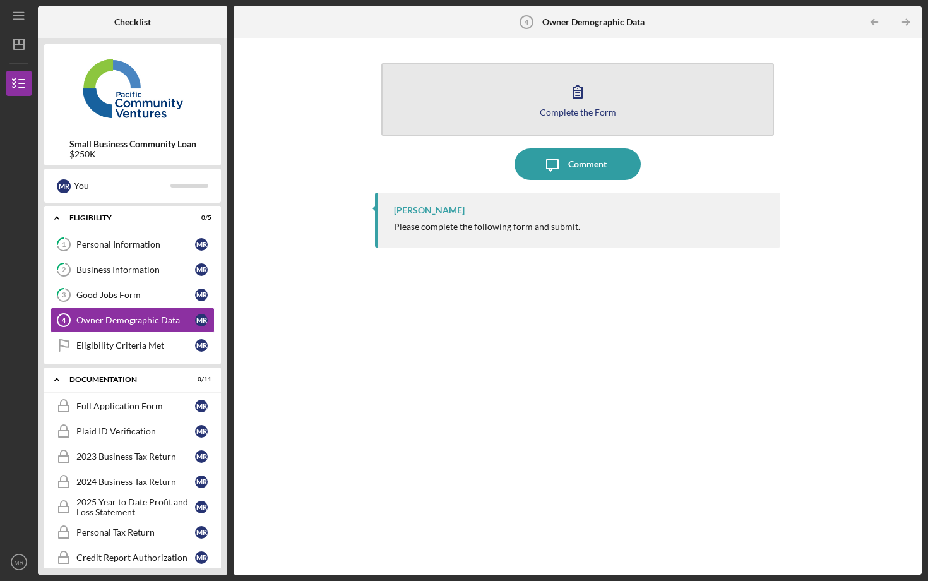
click at [559, 109] on div "Complete the Form" at bounding box center [578, 111] width 76 height 9
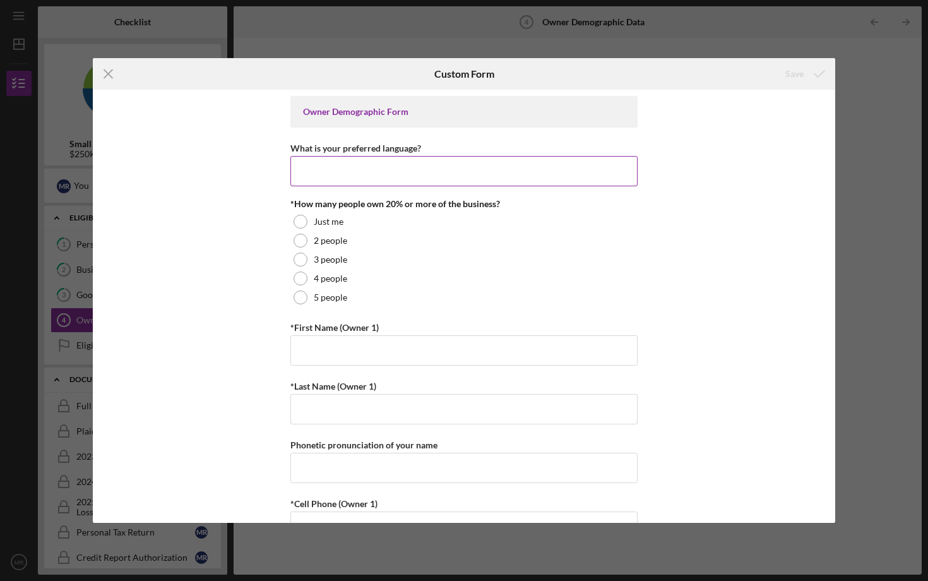
click at [424, 172] on input "What is your preferred language?" at bounding box center [463, 171] width 347 height 30
type input "English"
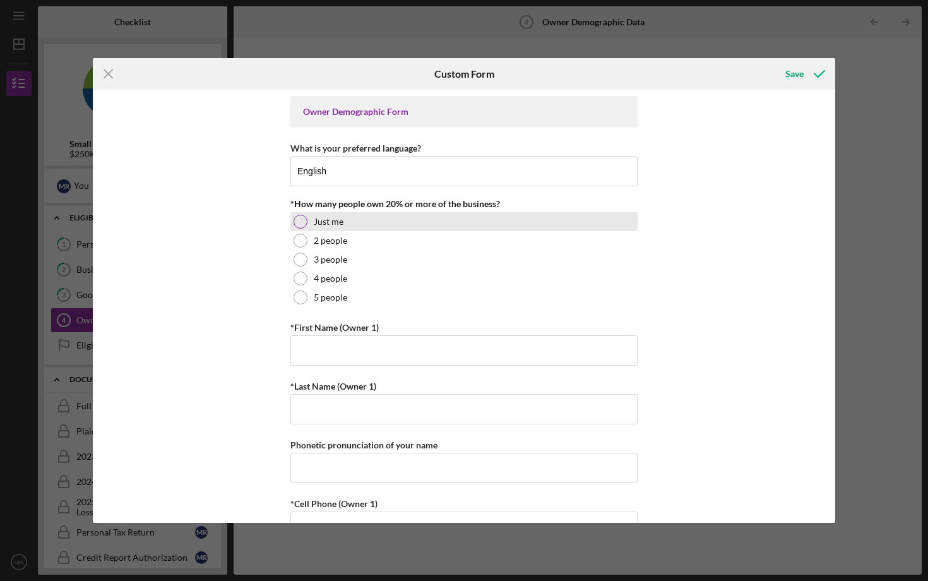
click at [329, 214] on div "Just me" at bounding box center [463, 221] width 347 height 19
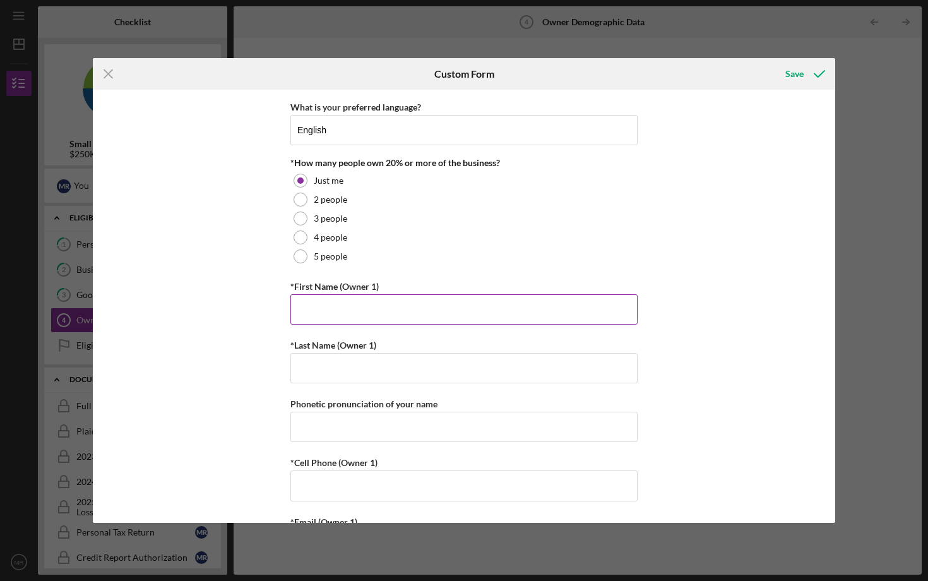
scroll to position [42, 0]
type input "Marla"
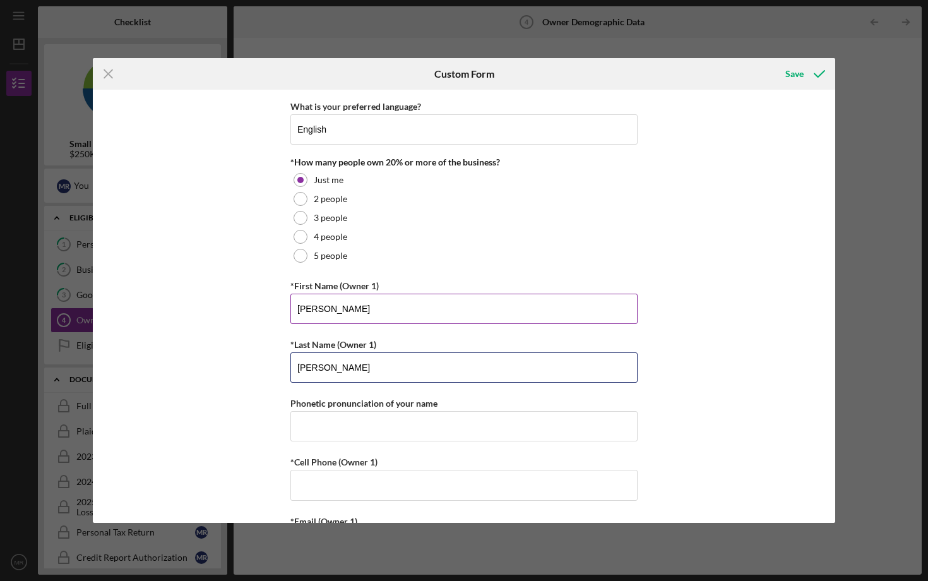
type input "Ramirez Gutierrez"
click at [353, 289] on label "*First Name (Owner 1)" at bounding box center [334, 285] width 88 height 11
click at [353, 293] on input "Marla" at bounding box center [463, 308] width 347 height 30
click at [343, 301] on input "Marla" at bounding box center [463, 308] width 347 height 30
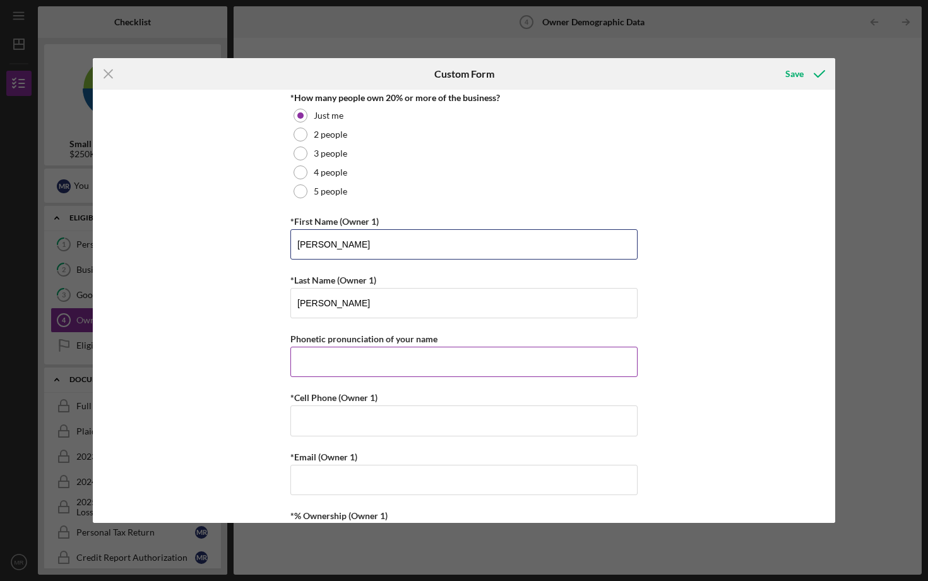
scroll to position [122, 0]
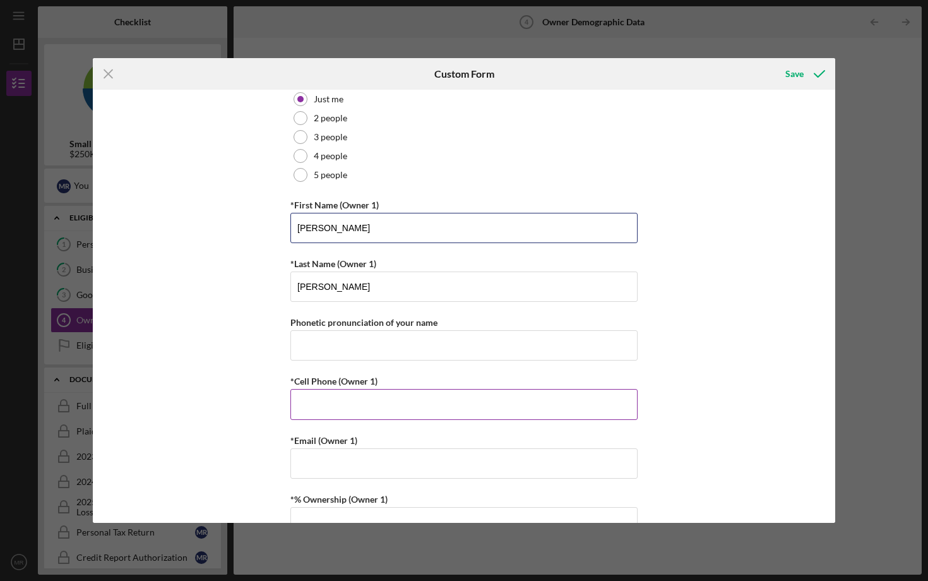
type input "Marla A."
type input "(510) 999-0332"
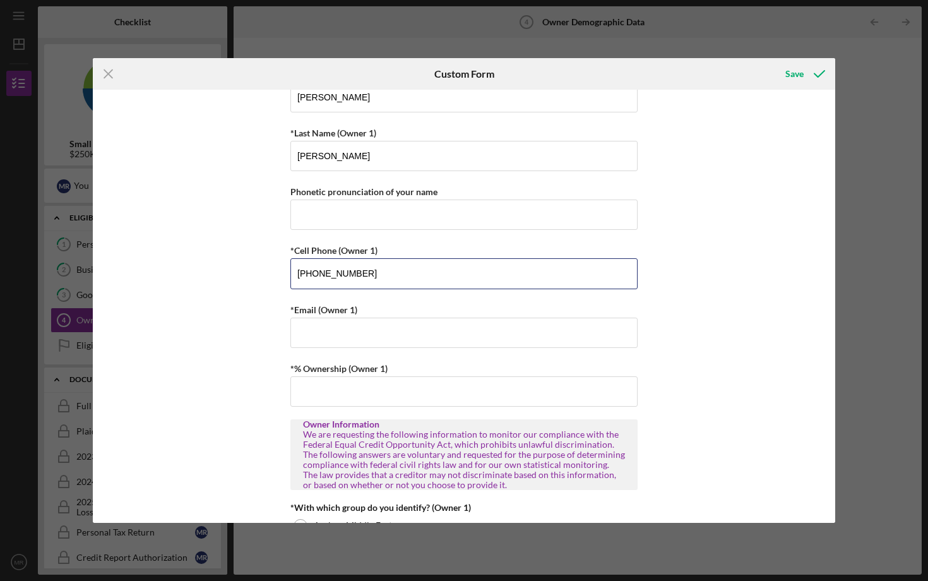
scroll to position [257, 0]
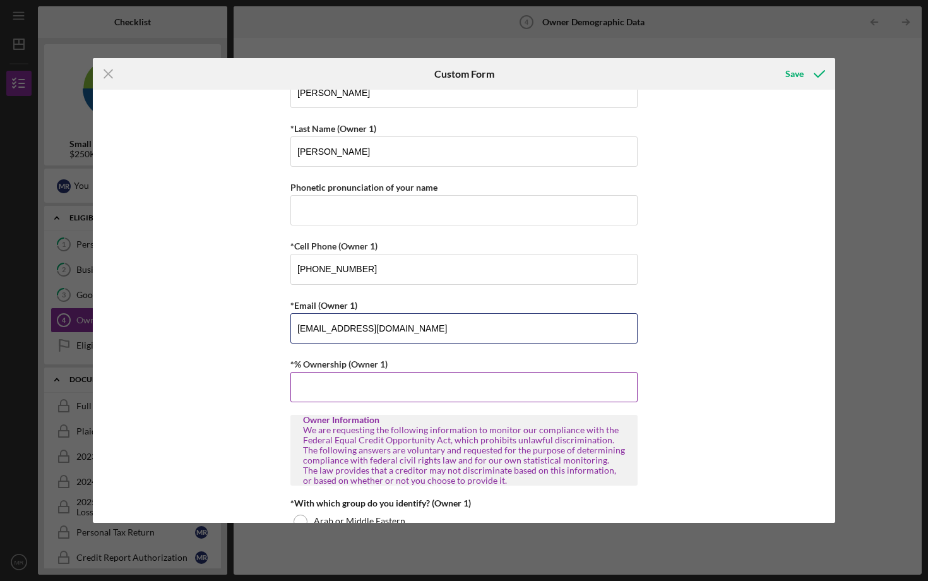
type input "marlaram@drycrews.com"
click at [360, 381] on input "*% Ownership (Owner 1)" at bounding box center [463, 387] width 347 height 30
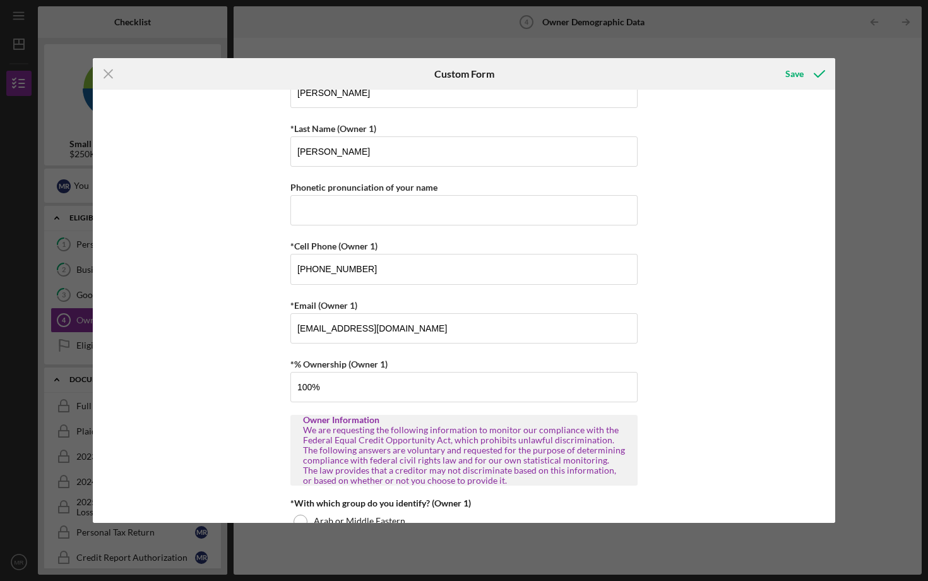
type input "100.00000%"
click at [275, 362] on div "Owner Demographic Form What is your preferred language? English *How many peopl…" at bounding box center [464, 306] width 742 height 433
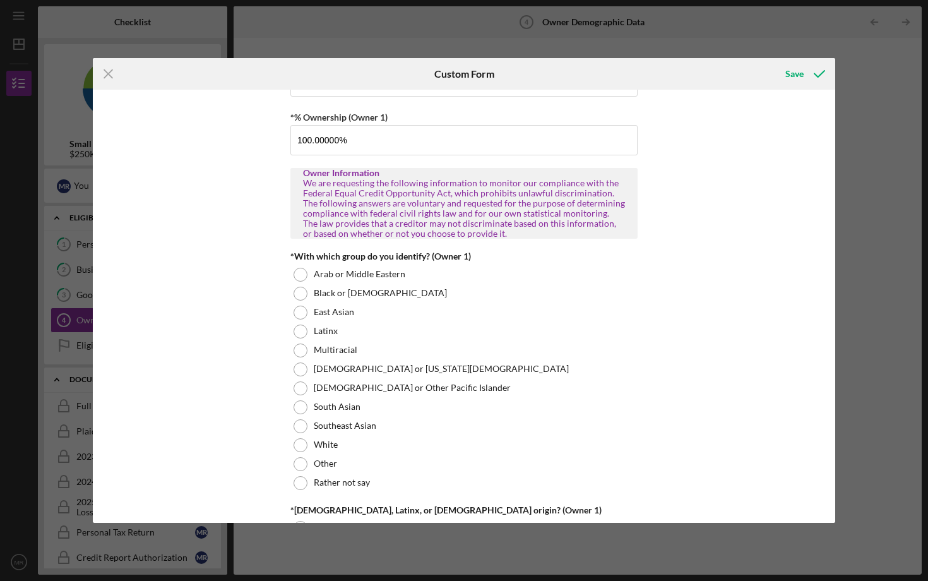
scroll to position [511, 0]
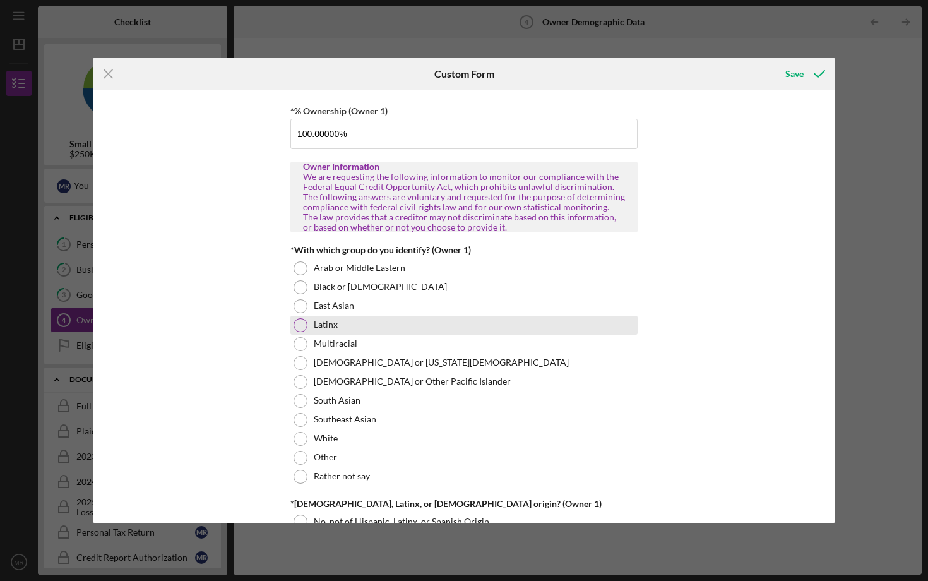
click at [305, 326] on div "Latinx" at bounding box center [463, 325] width 347 height 19
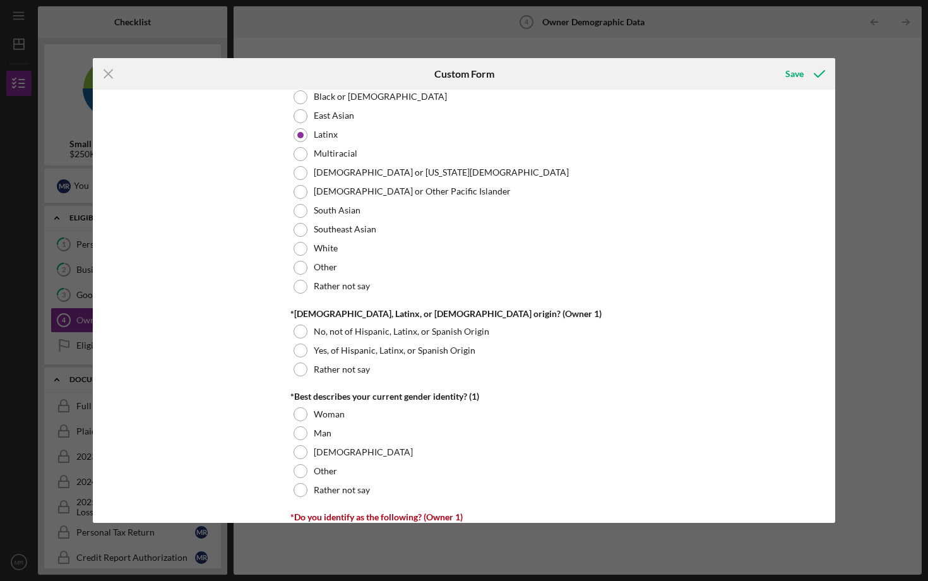
scroll to position [698, 0]
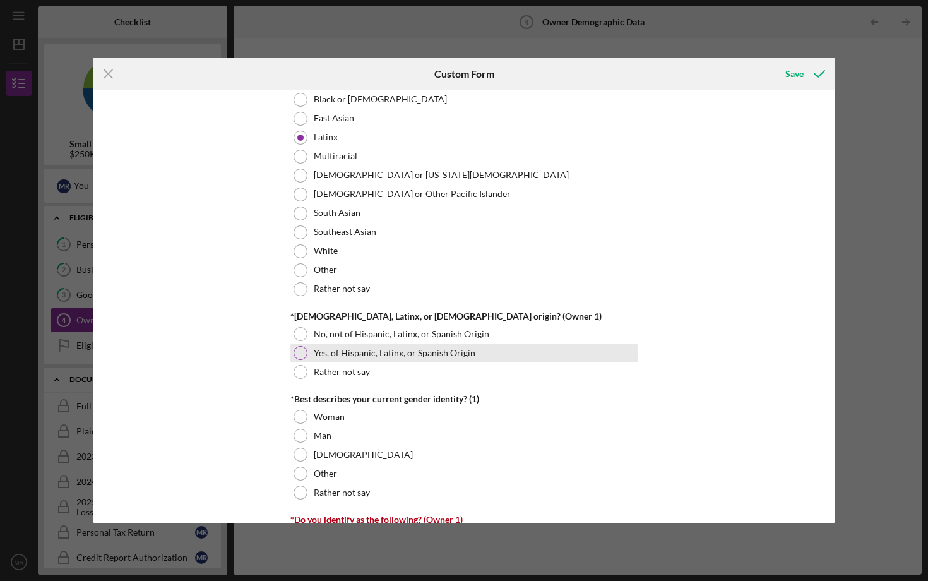
click at [297, 348] on div at bounding box center [300, 353] width 14 height 14
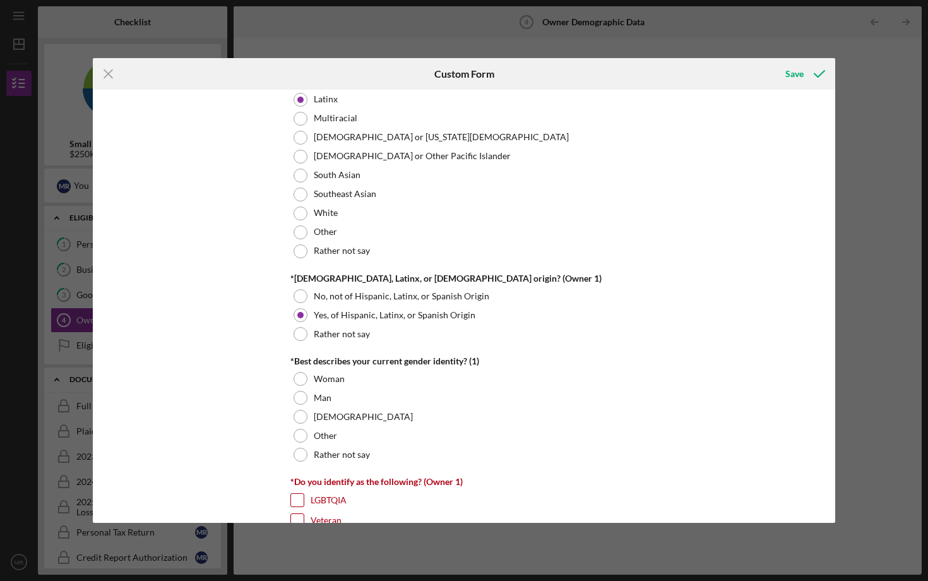
scroll to position [737, 0]
click at [298, 374] on div at bounding box center [300, 377] width 14 height 14
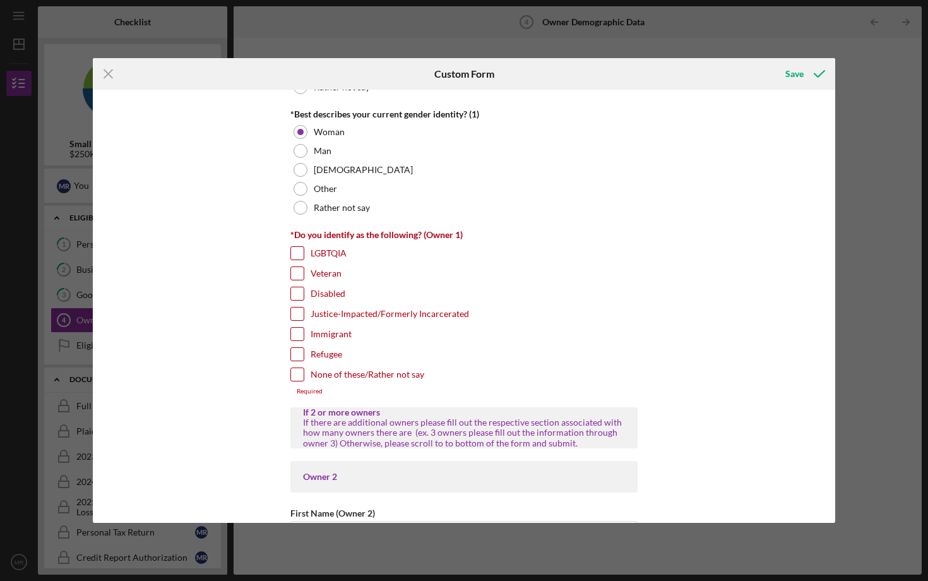
scroll to position [983, 0]
click at [298, 374] on input "None of these/Rather not say" at bounding box center [297, 373] width 13 height 13
checkbox input "true"
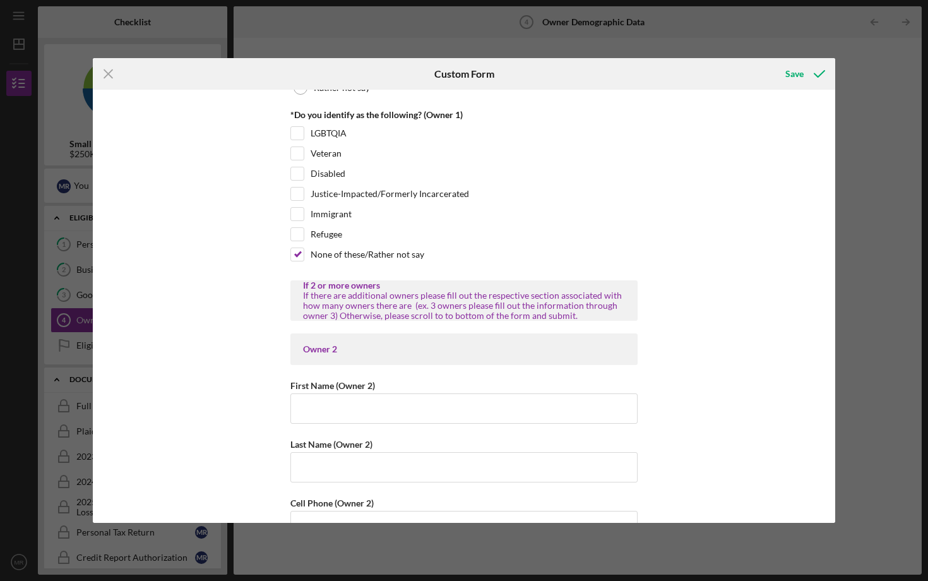
scroll to position [1105, 0]
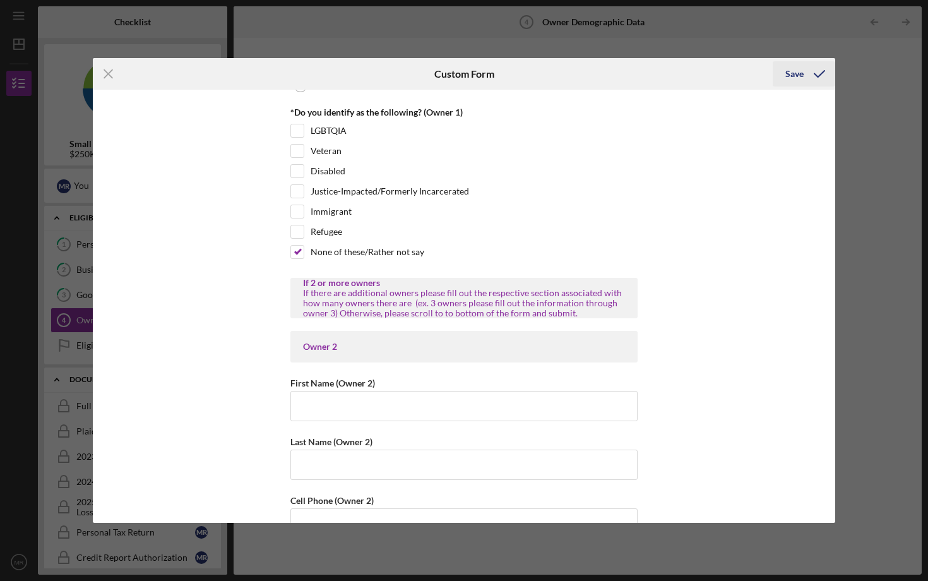
click at [793, 78] on div "Save" at bounding box center [794, 73] width 18 height 25
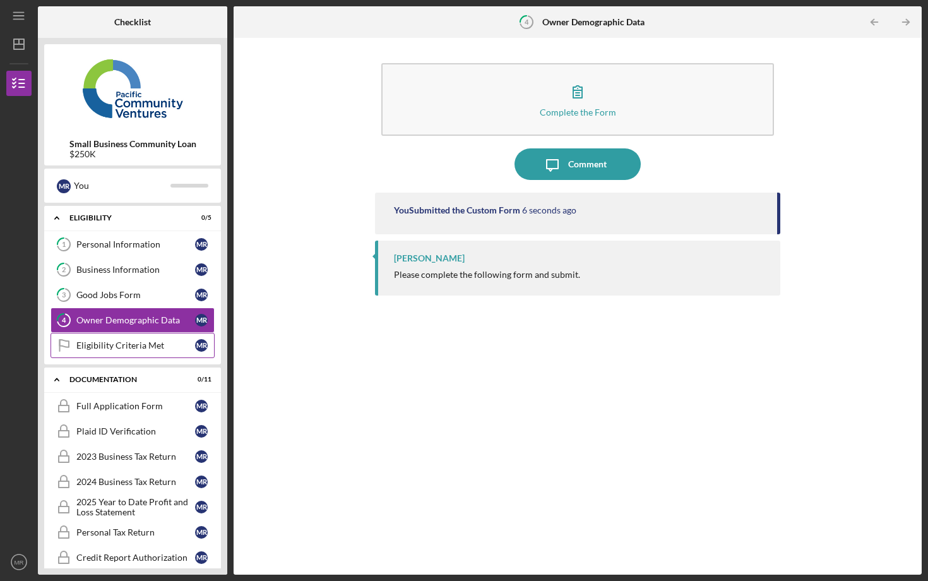
click at [119, 344] on div "Eligibility Criteria Met" at bounding box center [135, 345] width 119 height 10
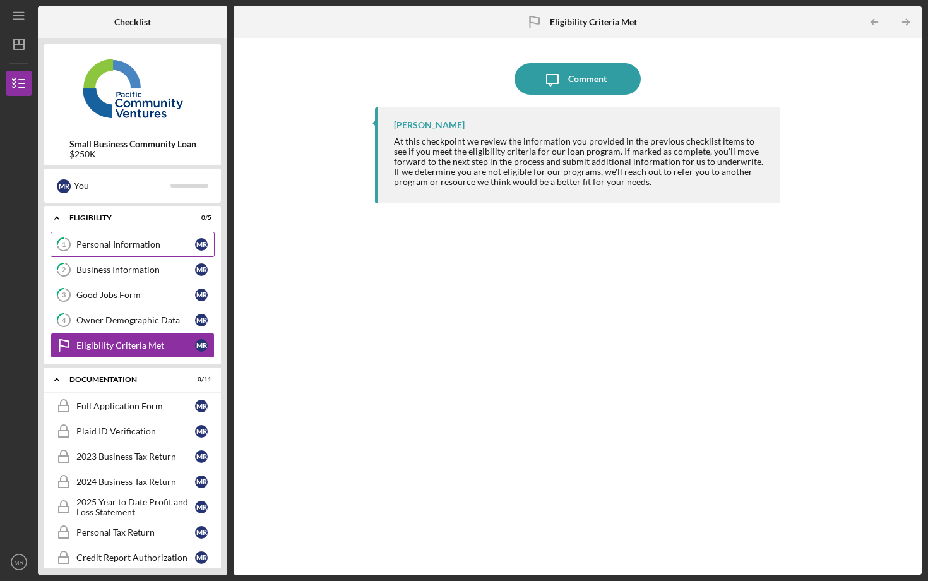
click at [103, 238] on link "1 Personal Information M R" at bounding box center [132, 244] width 164 height 25
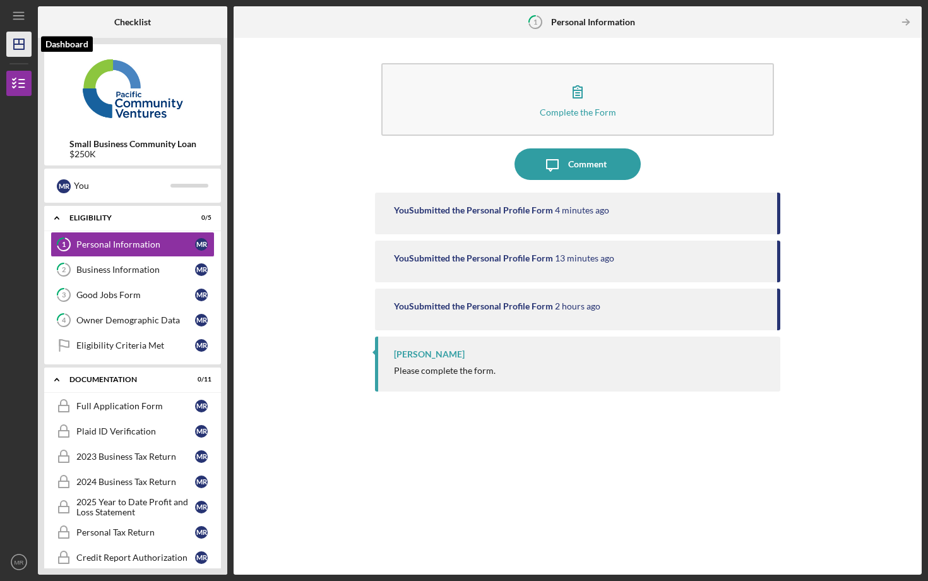
click at [19, 47] on icon "Icon/Dashboard" at bounding box center [19, 44] width 32 height 32
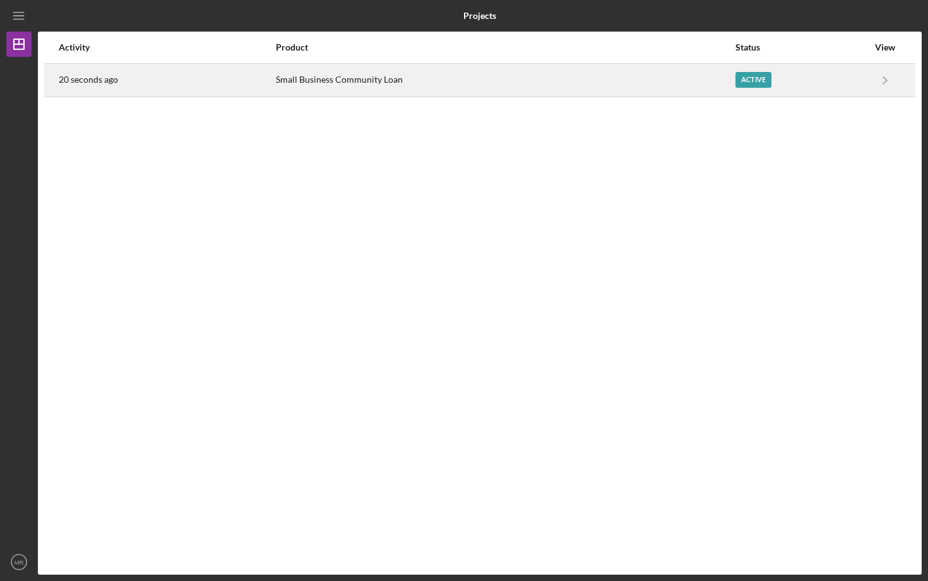
click at [735, 78] on div "Active" at bounding box center [753, 80] width 36 height 16
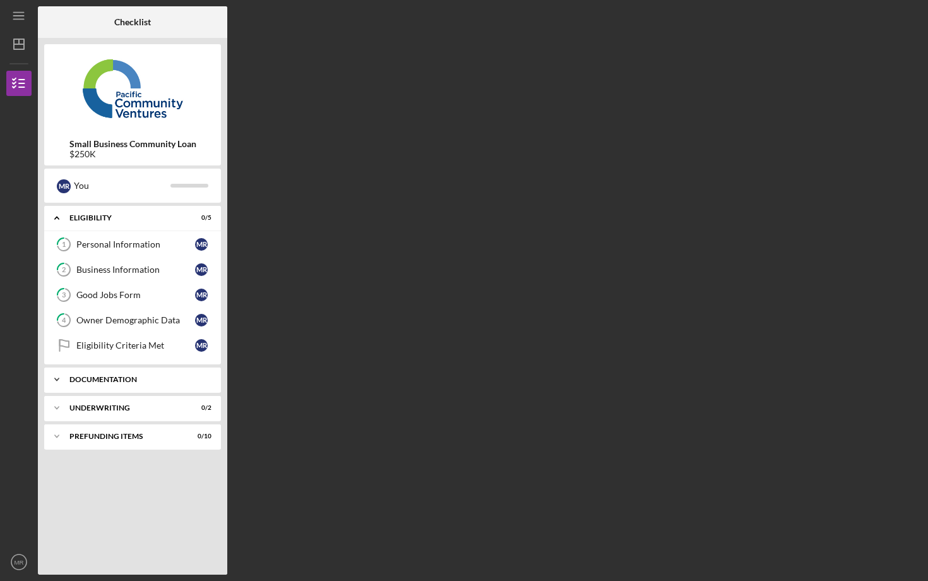
click at [57, 383] on icon "Icon/Expander" at bounding box center [56, 379] width 25 height 25
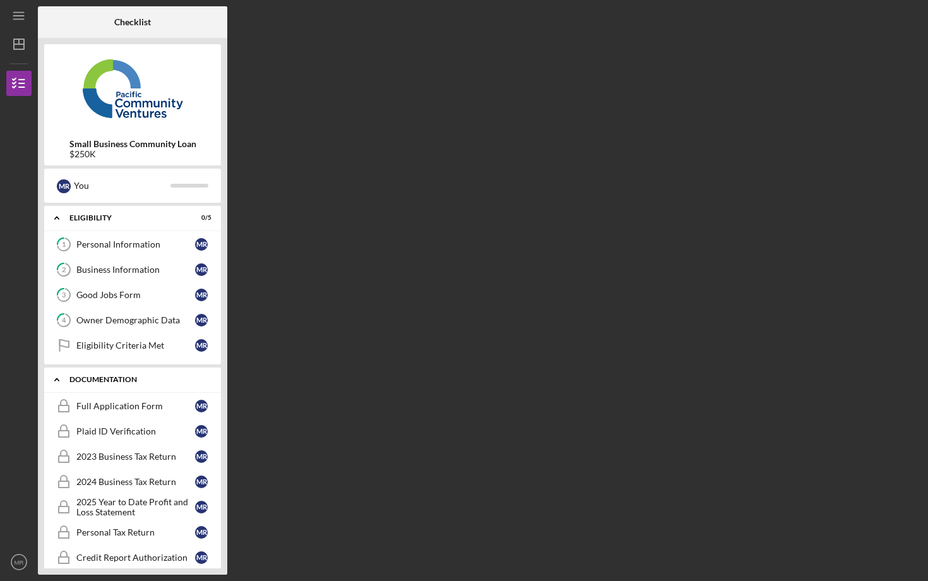
click at [57, 383] on icon "Icon/Expander" at bounding box center [56, 379] width 25 height 25
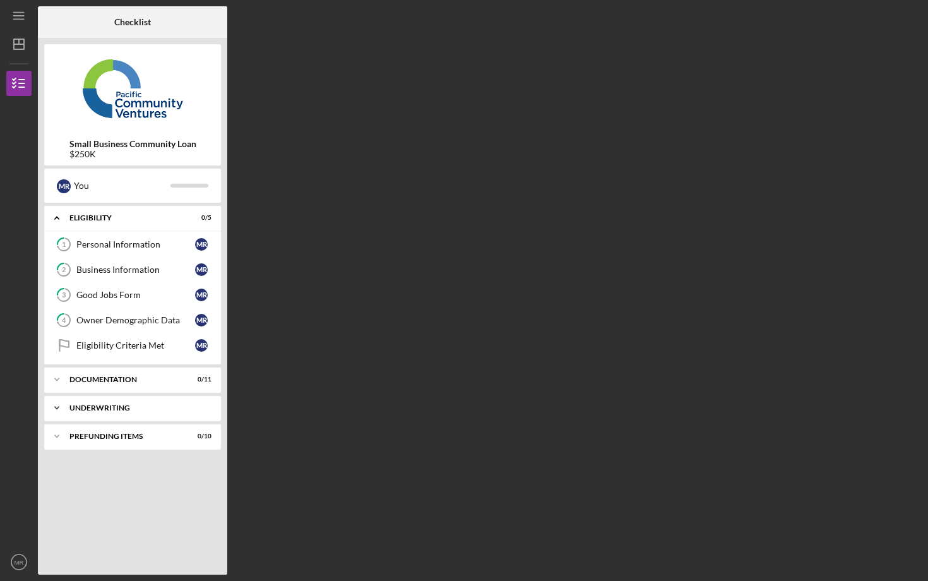
click at [57, 412] on icon "Icon/Expander" at bounding box center [56, 407] width 25 height 25
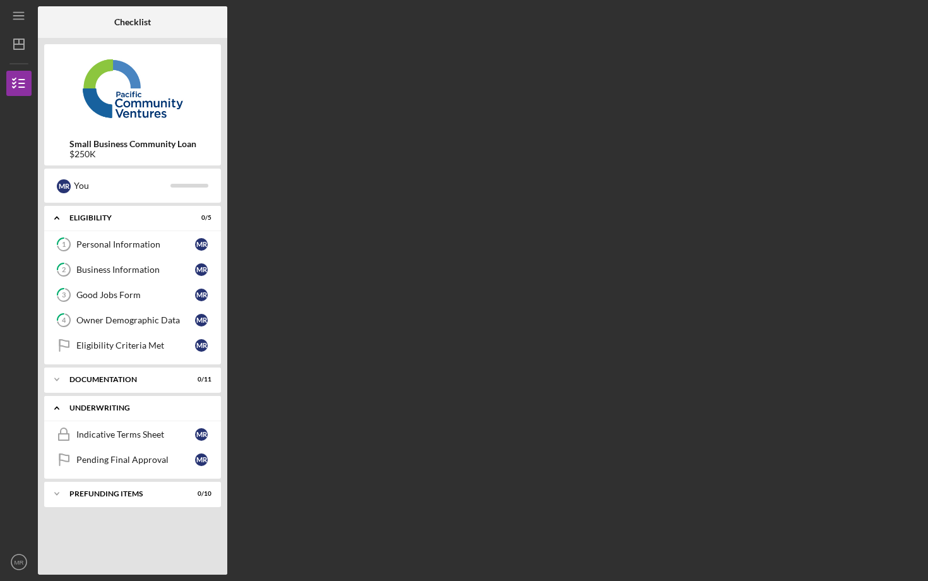
click at [57, 412] on icon "Icon/Expander" at bounding box center [56, 407] width 25 height 25
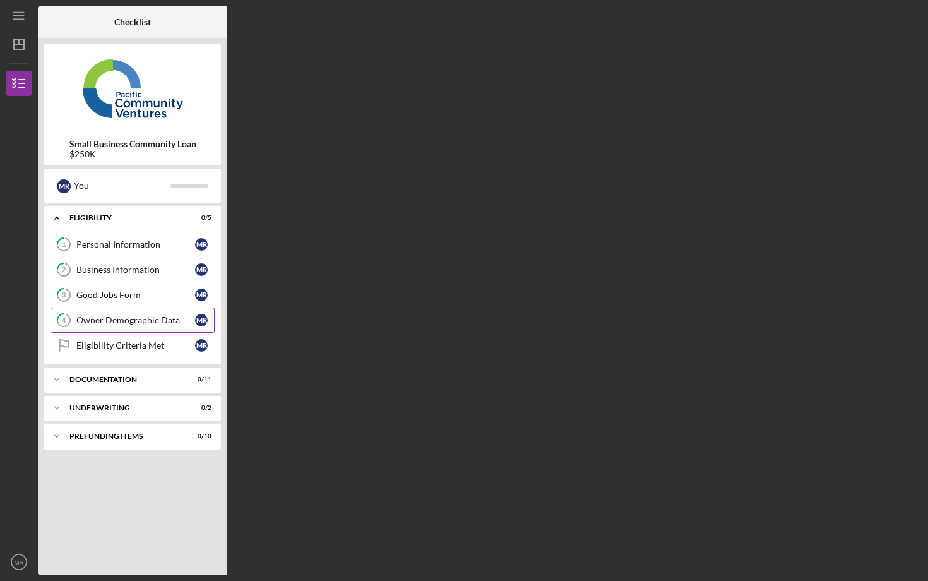
click at [81, 322] on div "Owner Demographic Data" at bounding box center [135, 320] width 119 height 10
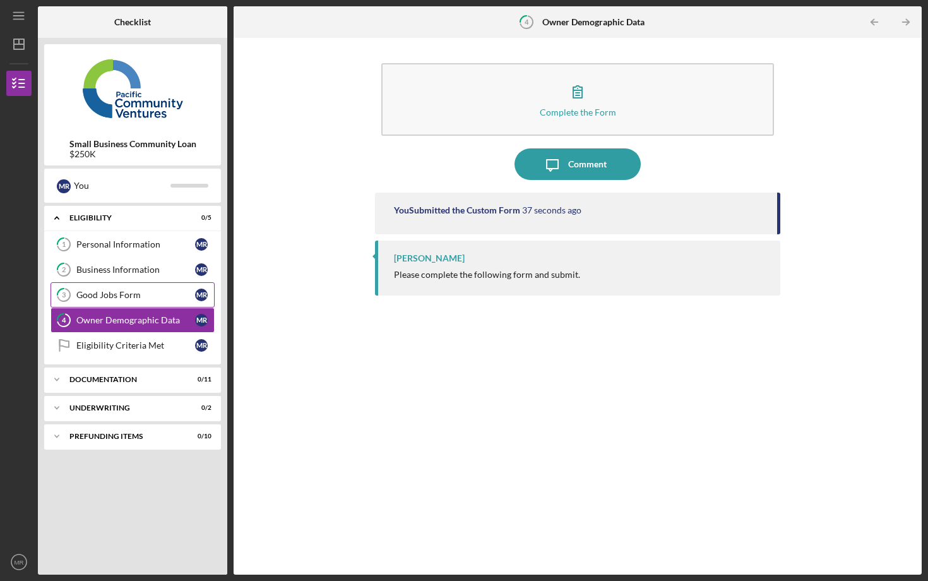
click at [88, 302] on link "3 Good Jobs Form M R" at bounding box center [132, 294] width 164 height 25
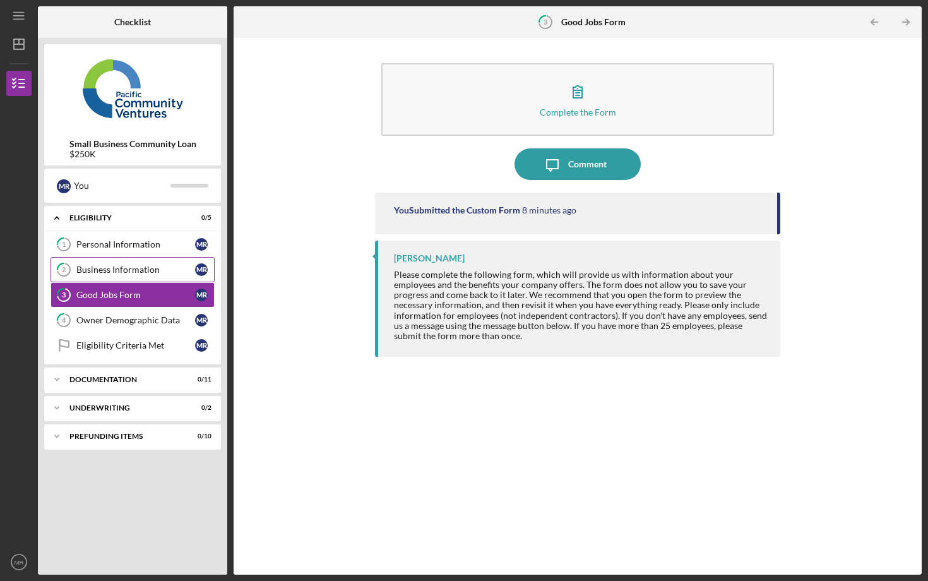
click at [88, 269] on div "Business Information" at bounding box center [135, 269] width 119 height 10
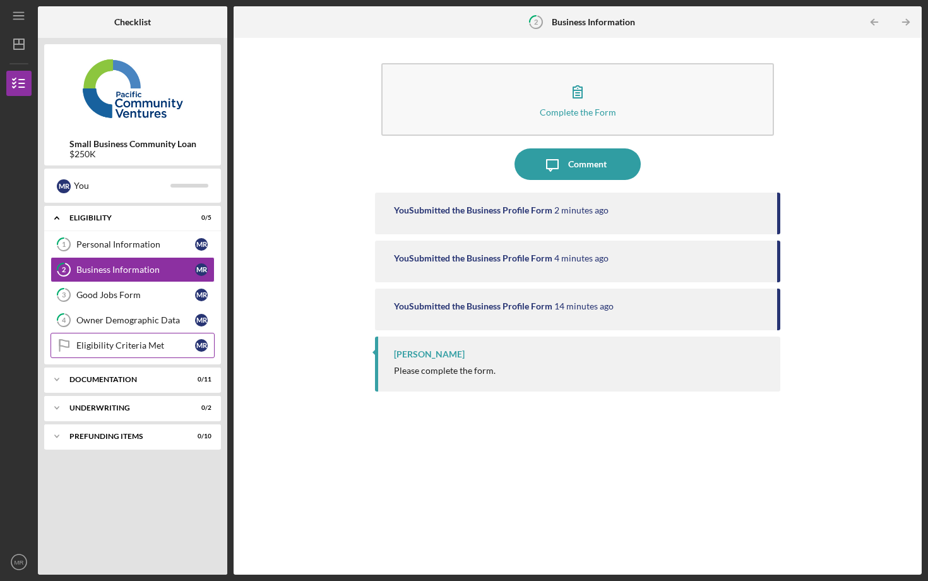
click at [86, 340] on link "Eligibility Criteria Met Eligibility Criteria Met M R" at bounding box center [132, 345] width 164 height 25
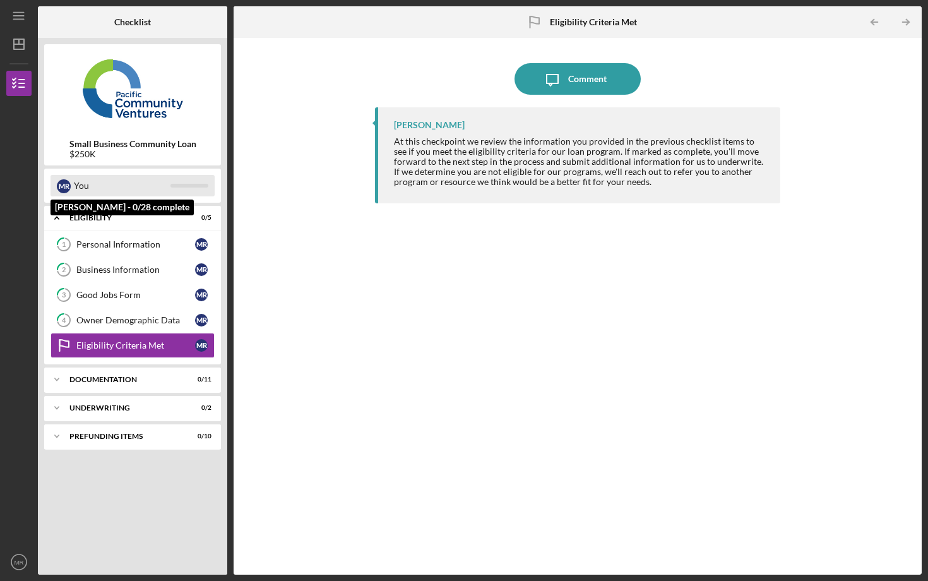
click at [102, 192] on div "You" at bounding box center [122, 185] width 97 height 21
click at [165, 190] on div "You" at bounding box center [122, 185] width 97 height 21
click at [64, 190] on div "M R" at bounding box center [64, 186] width 14 height 14
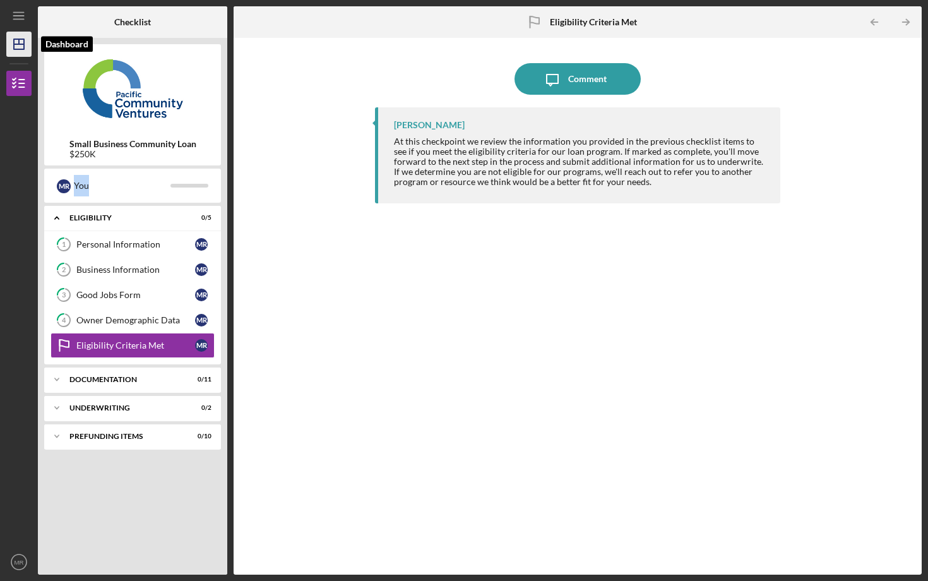
click at [23, 37] on icon "Icon/Dashboard" at bounding box center [19, 44] width 32 height 32
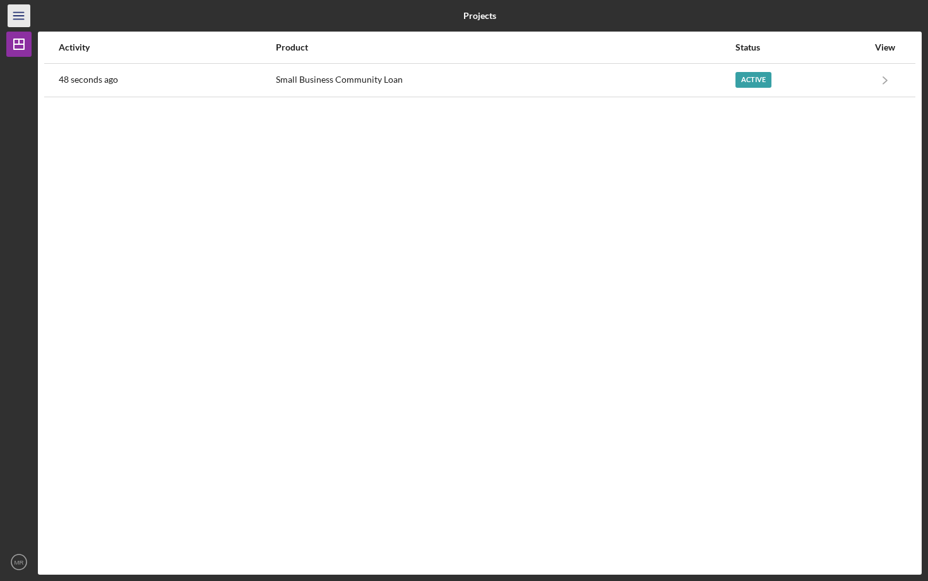
click at [13, 11] on icon "Icon/Menu" at bounding box center [19, 16] width 28 height 28
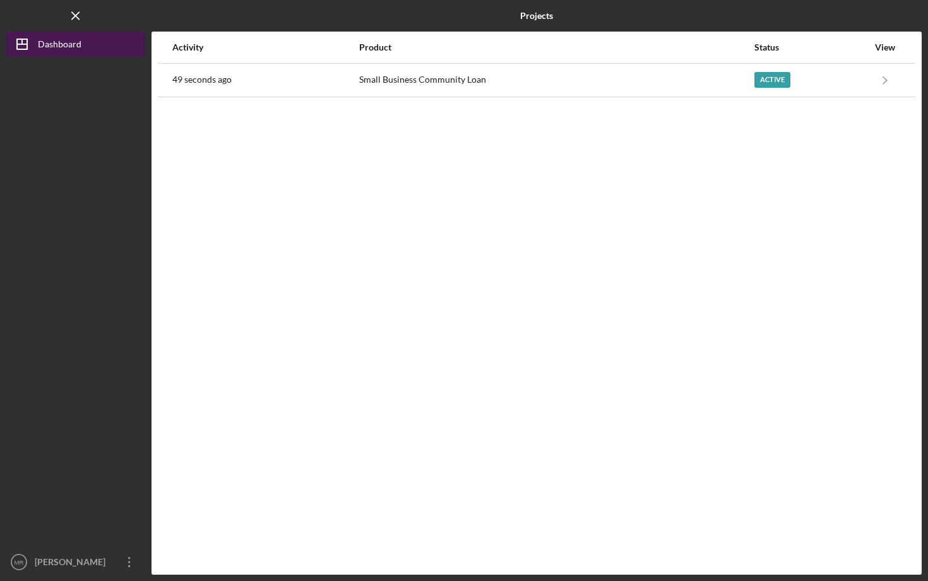
click at [27, 41] on polygon "button" at bounding box center [22, 44] width 10 height 10
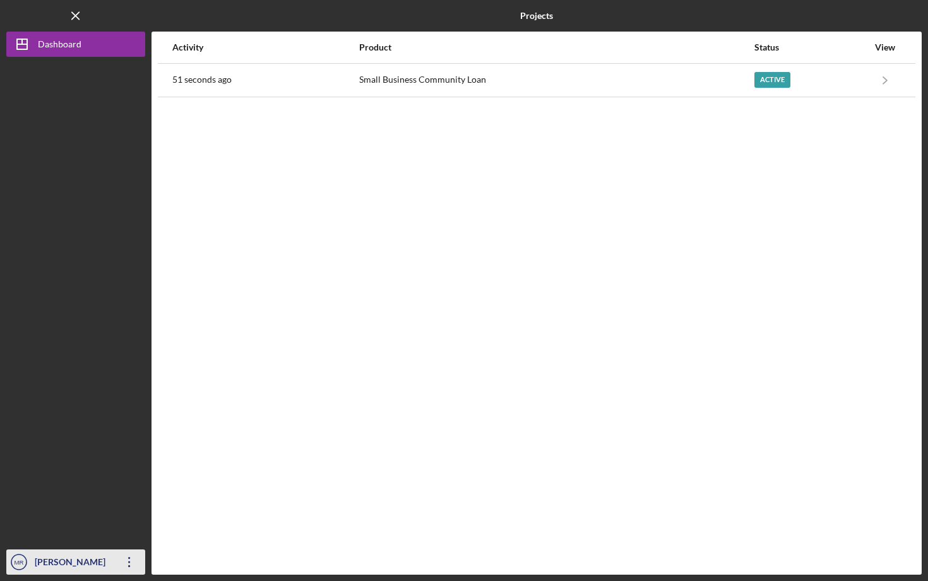
click at [129, 558] on icon "button" at bounding box center [129, 562] width 2 height 10
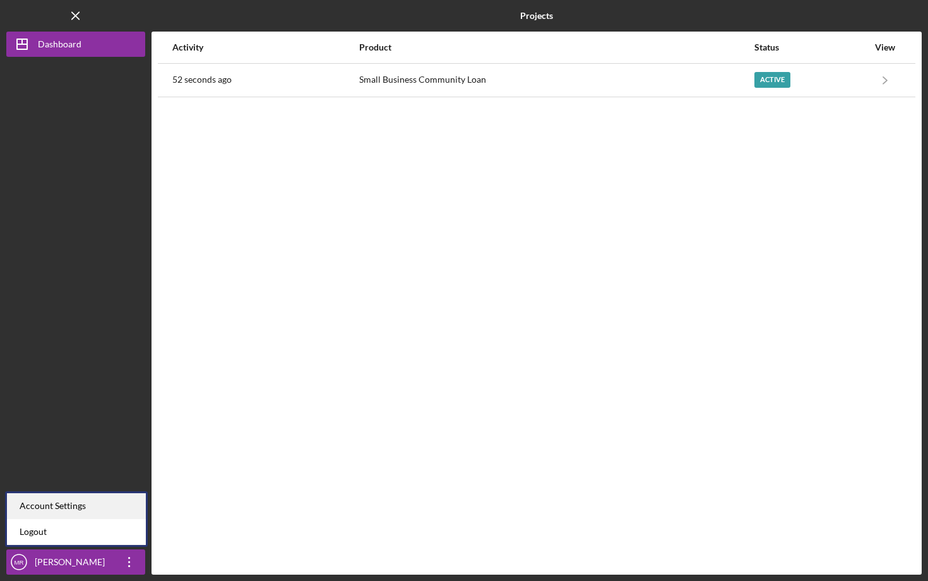
click at [107, 504] on div "Account Settings" at bounding box center [76, 506] width 139 height 26
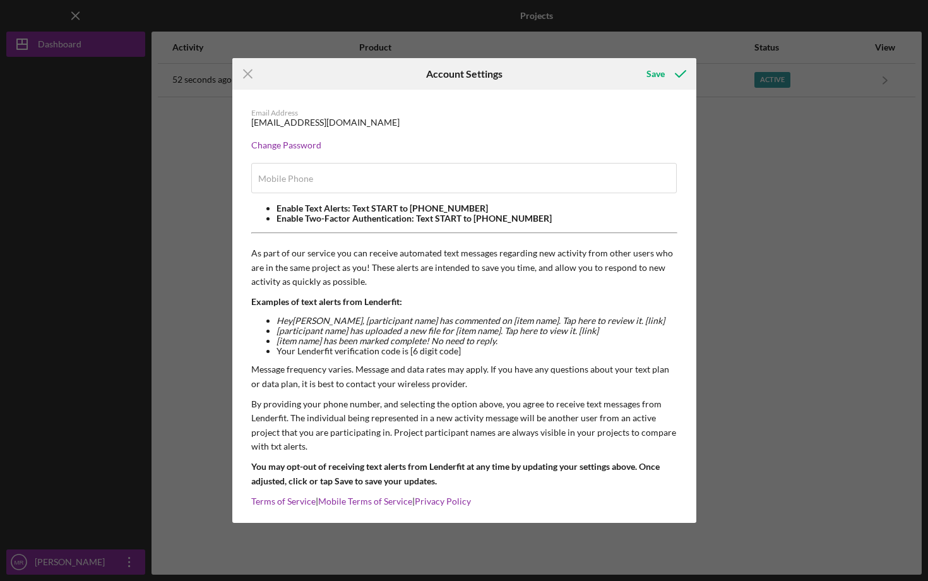
type input "(510) 999-0332"
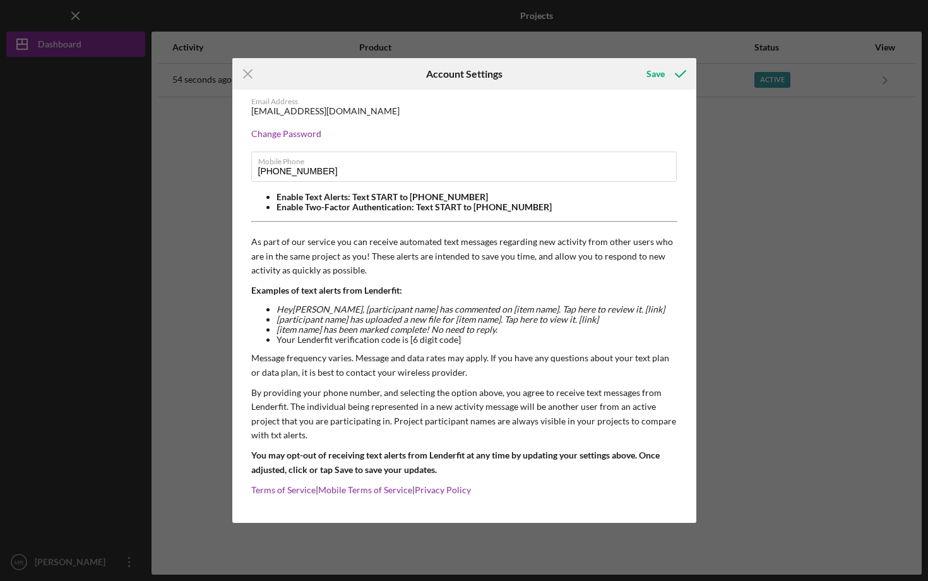
scroll to position [7, 0]
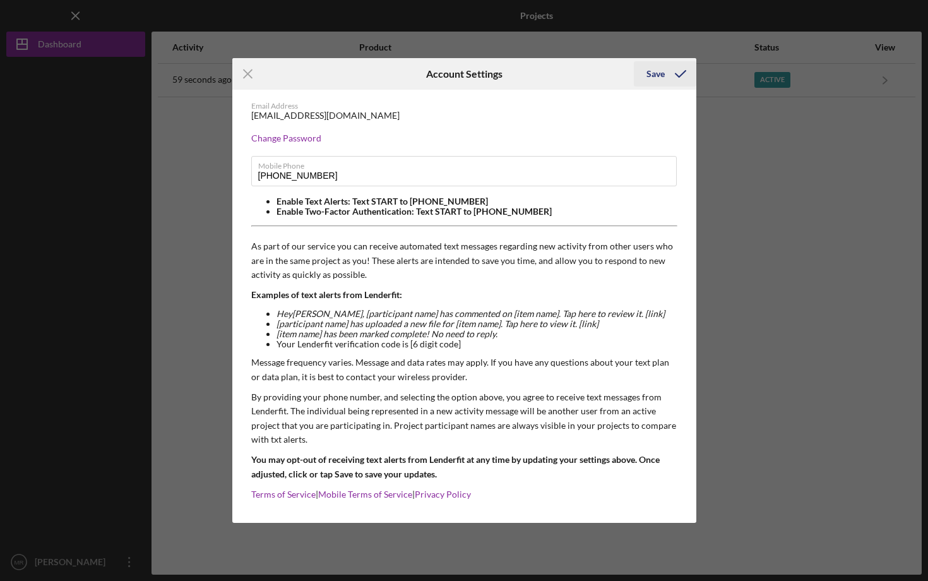
click at [664, 80] on button "Save" at bounding box center [665, 73] width 62 height 25
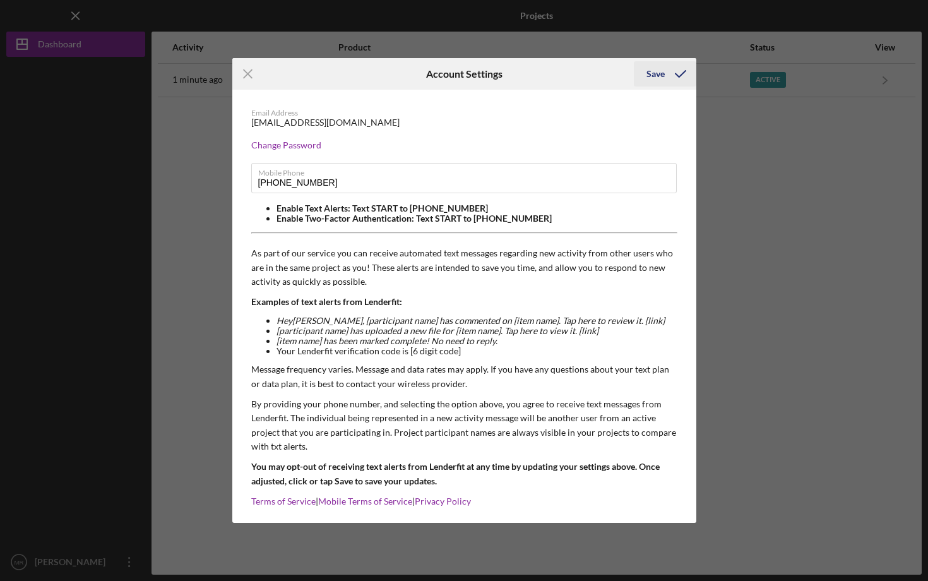
click at [662, 69] on div "Save" at bounding box center [655, 73] width 18 height 25
click at [249, 74] on icon "Icon/Menu Close" at bounding box center [248, 74] width 32 height 32
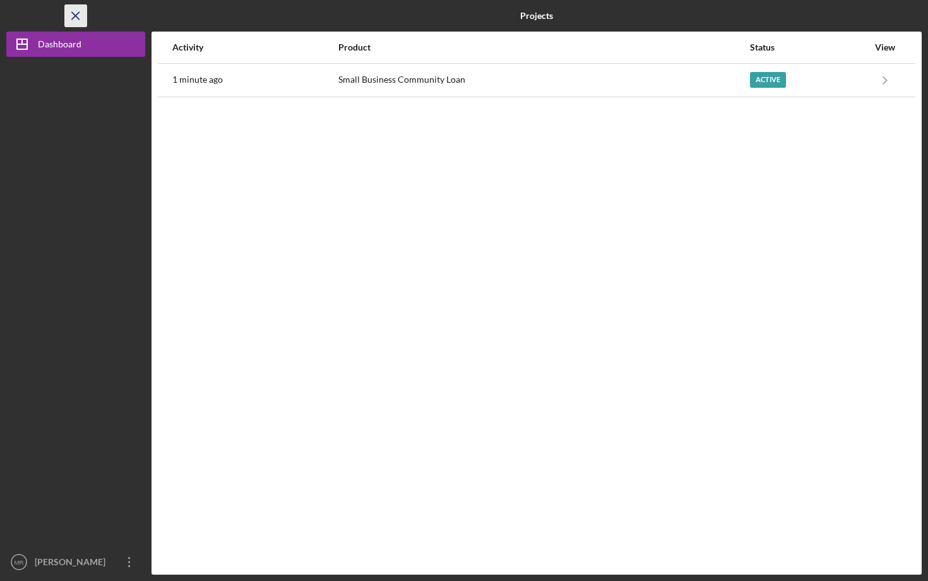
click at [77, 23] on icon "Icon/Menu Close" at bounding box center [76, 16] width 28 height 28
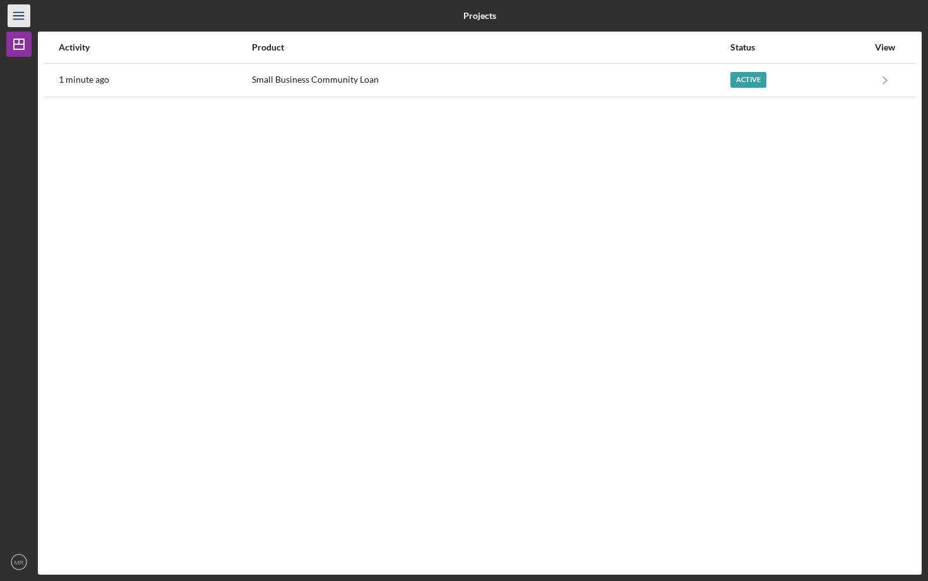
click at [18, 22] on icon "Icon/Menu" at bounding box center [19, 16] width 28 height 28
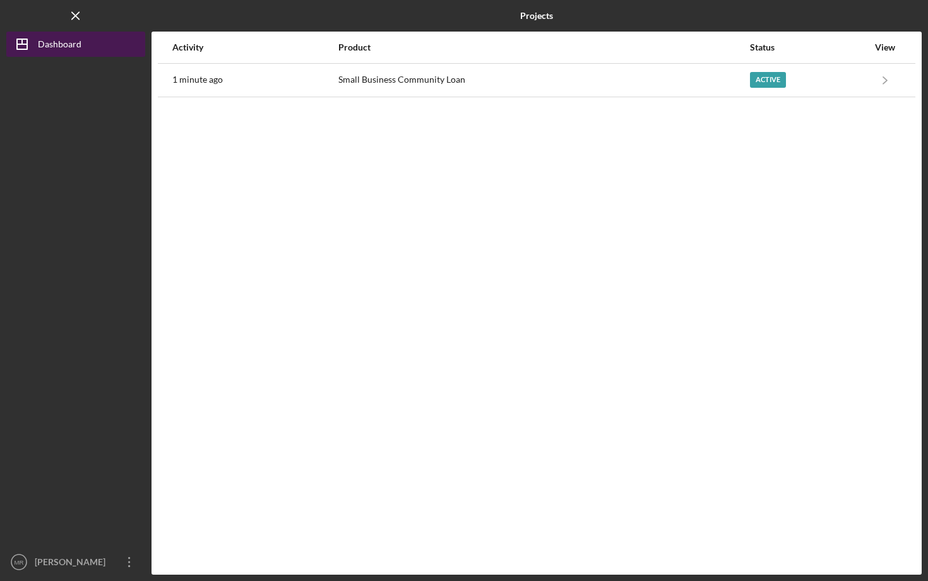
click at [39, 49] on div "Dashboard" at bounding box center [60, 46] width 44 height 28
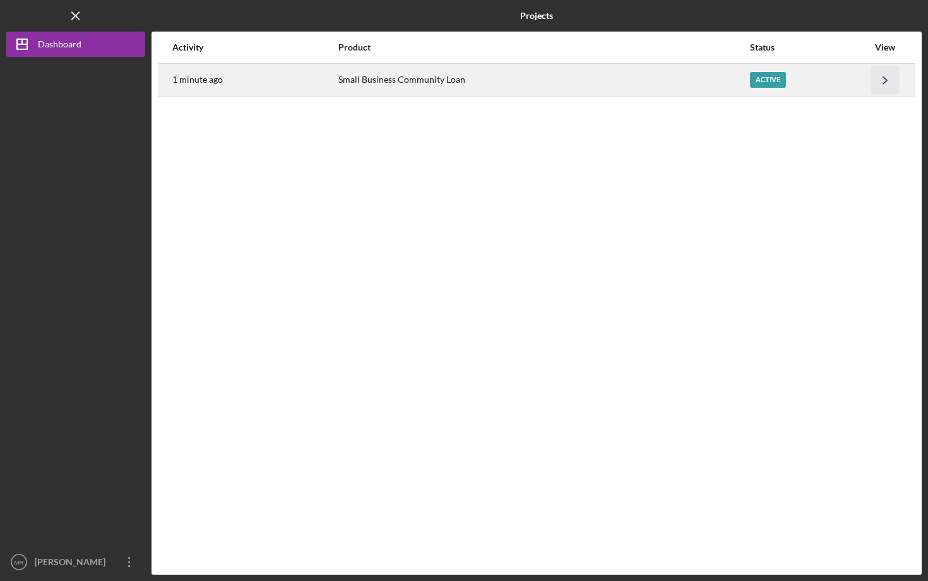
click at [887, 77] on icon "Icon/Navigate" at bounding box center [885, 80] width 28 height 28
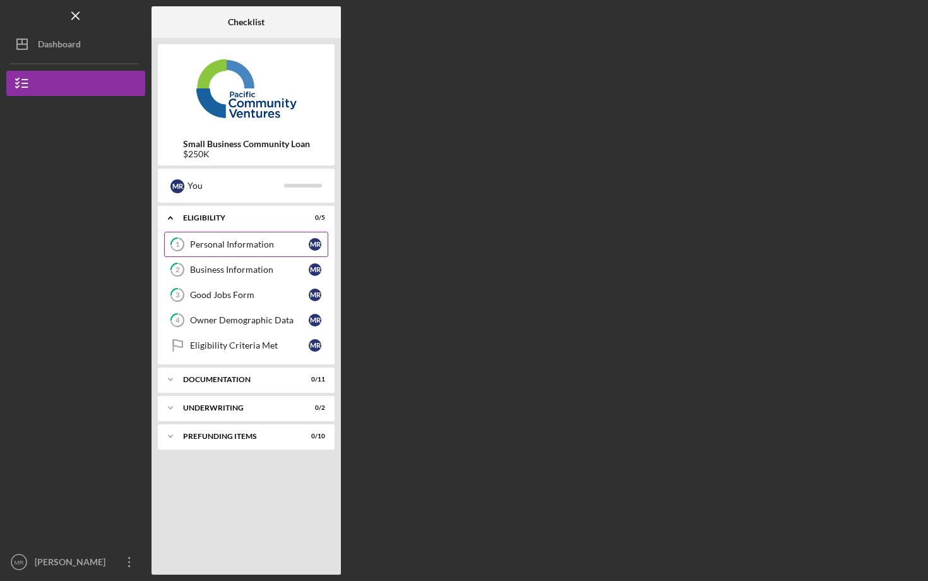
click at [268, 241] on div "Personal Information" at bounding box center [249, 244] width 119 height 10
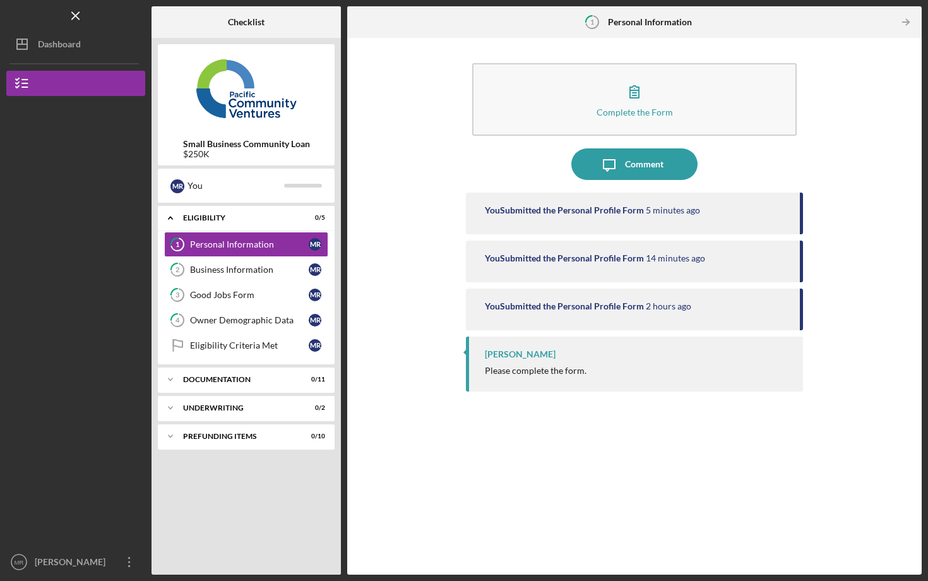
click at [510, 357] on div "Raymond Ko" at bounding box center [520, 354] width 71 height 10
click at [208, 271] on div "Business Information" at bounding box center [249, 269] width 119 height 10
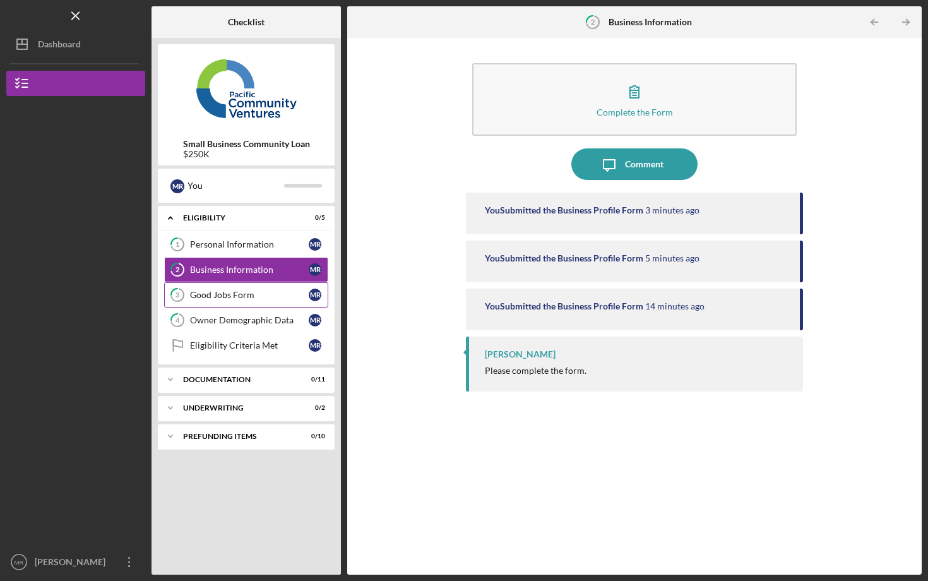
click at [208, 295] on div "Good Jobs Form" at bounding box center [249, 295] width 119 height 10
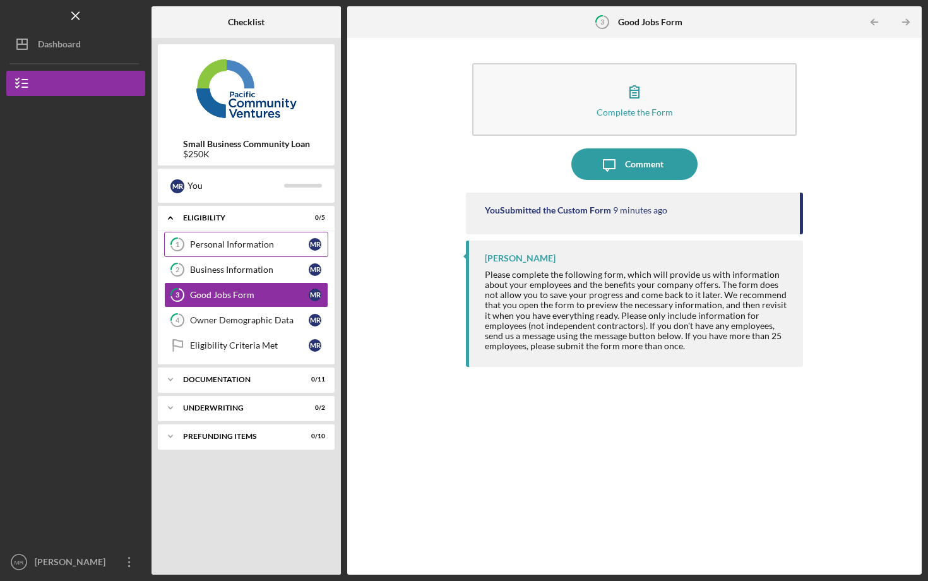
click at [222, 247] on div "Personal Information" at bounding box center [249, 244] width 119 height 10
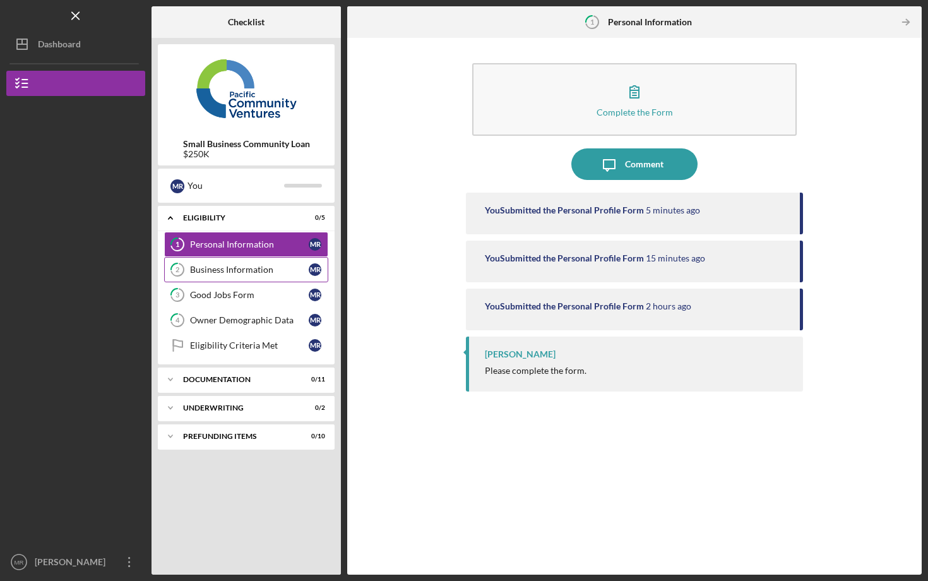
click at [223, 271] on div "Business Information" at bounding box center [249, 269] width 119 height 10
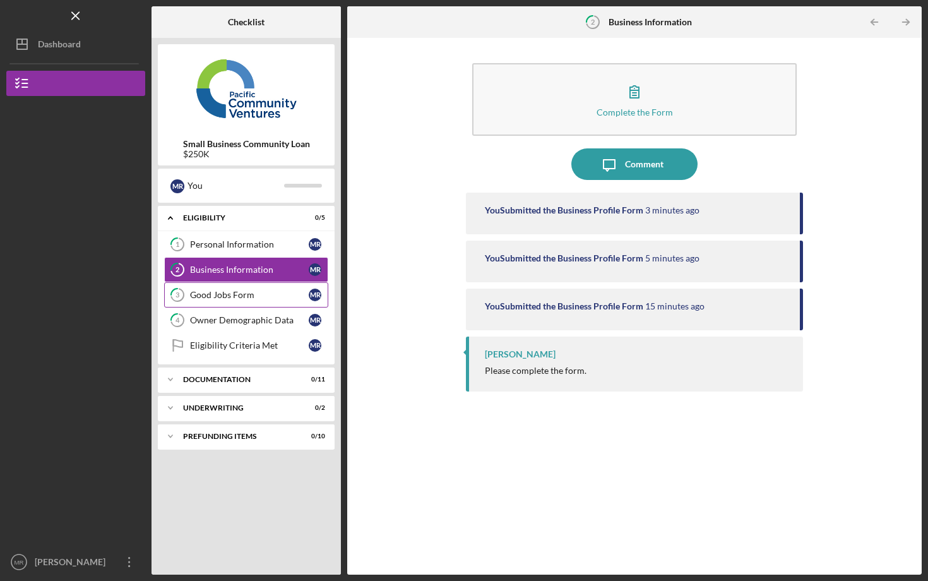
click at [221, 295] on div "Good Jobs Form" at bounding box center [249, 295] width 119 height 10
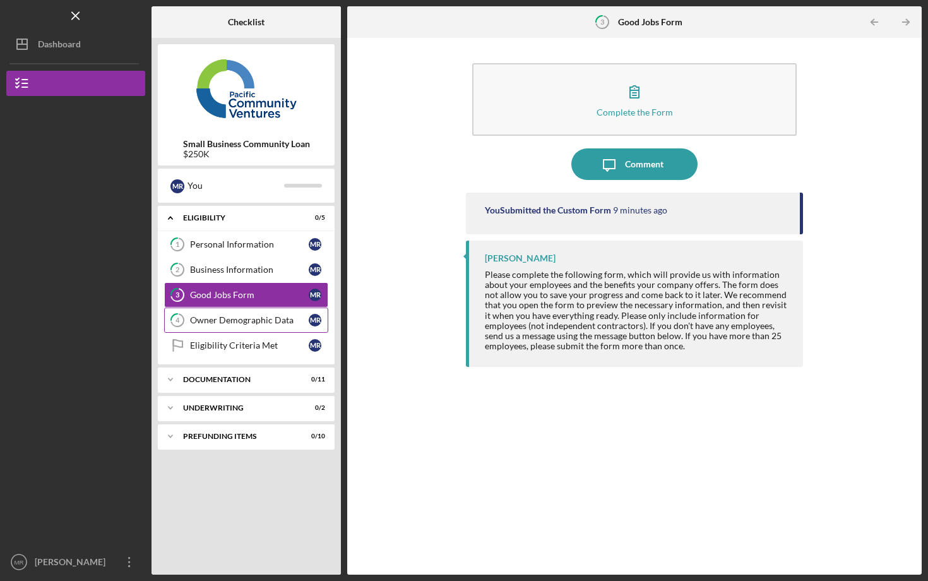
click at [221, 317] on div "Owner Demographic Data" at bounding box center [249, 320] width 119 height 10
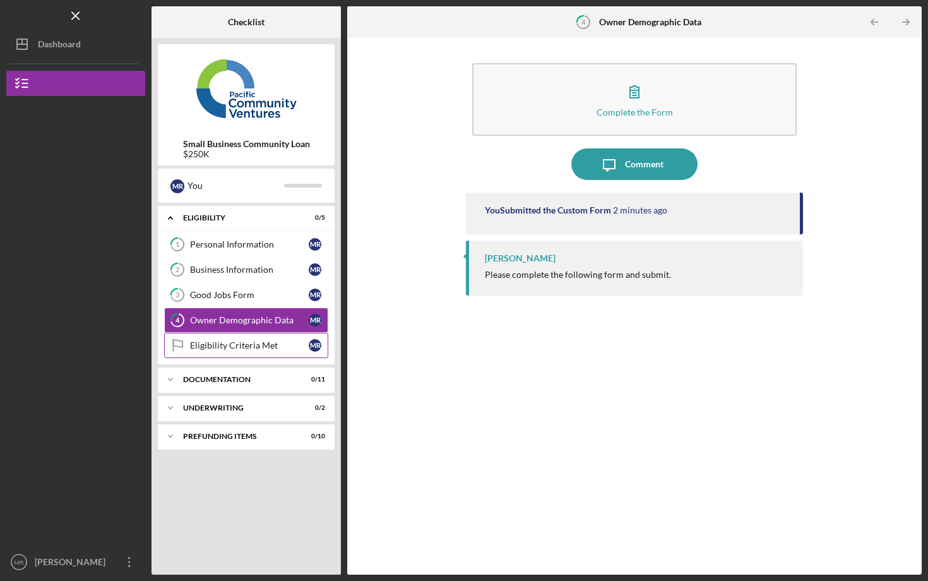
click at [221, 341] on div "Eligibility Criteria Met" at bounding box center [249, 345] width 119 height 10
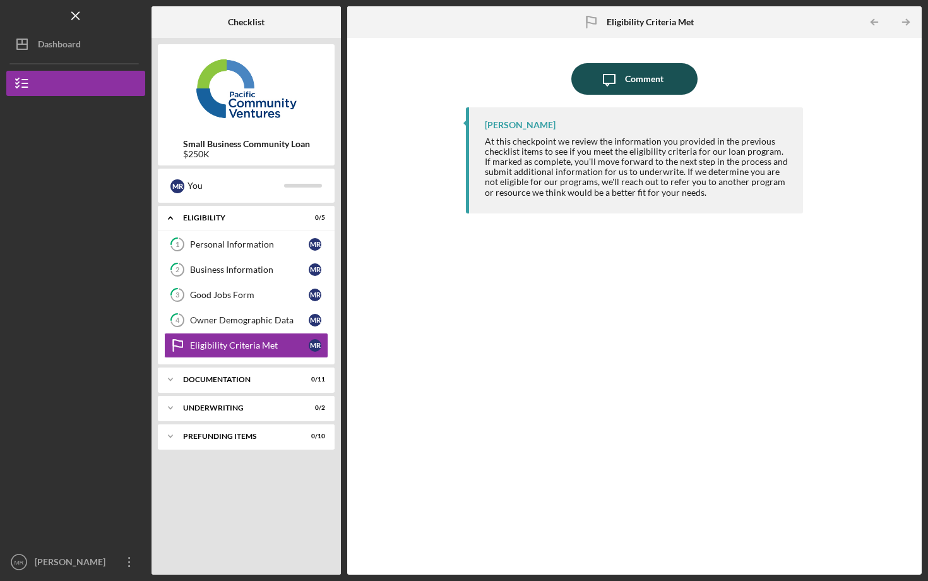
click at [659, 80] on div "Comment" at bounding box center [644, 79] width 38 height 32
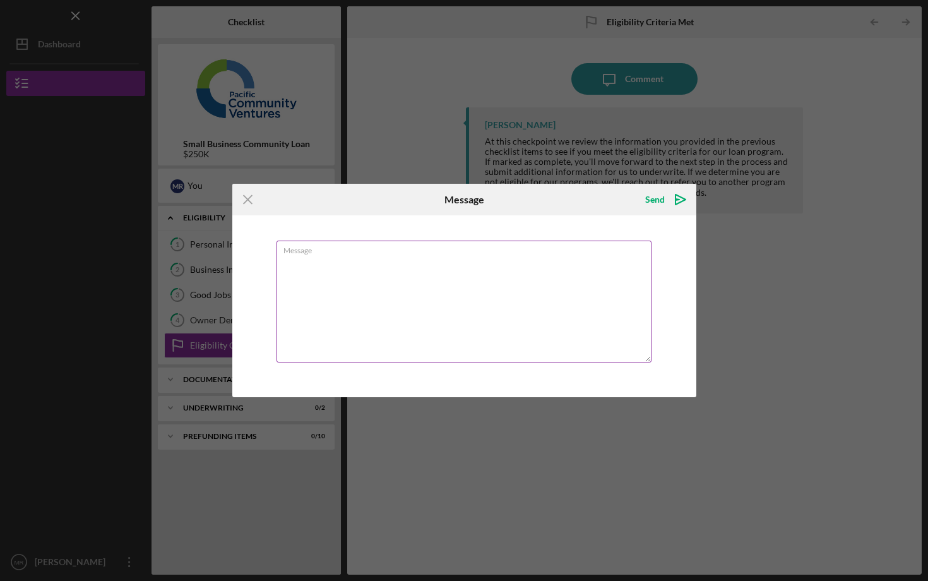
click at [404, 271] on textarea "Message" at bounding box center [463, 301] width 375 height 122
click at [285, 269] on textarea "Thank you!" at bounding box center [463, 301] width 375 height 122
click at [280, 262] on textarea "Thank you!" at bounding box center [463, 301] width 375 height 122
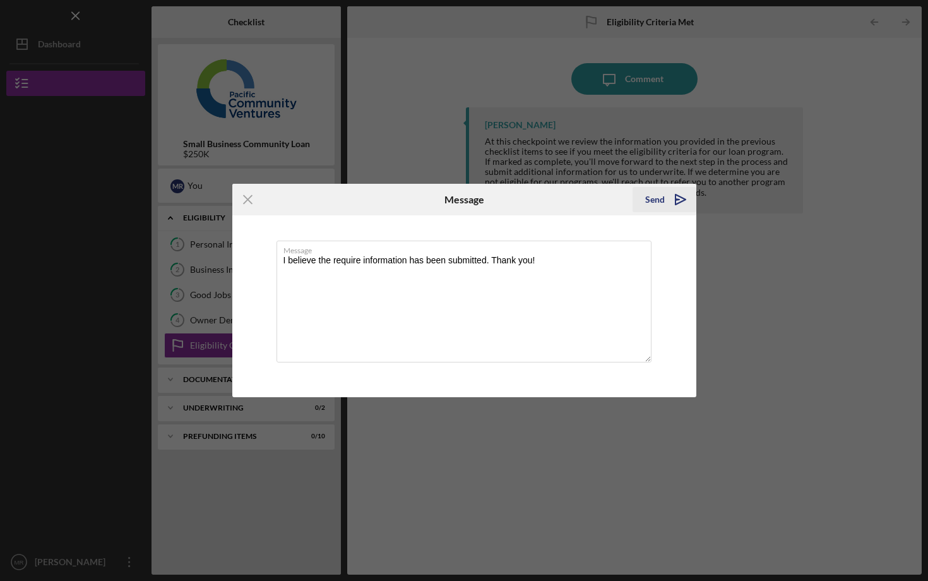
type textarea "I believe the require information has been submitted. Thank you!"
click at [682, 201] on polygon "submit" at bounding box center [680, 199] width 10 height 10
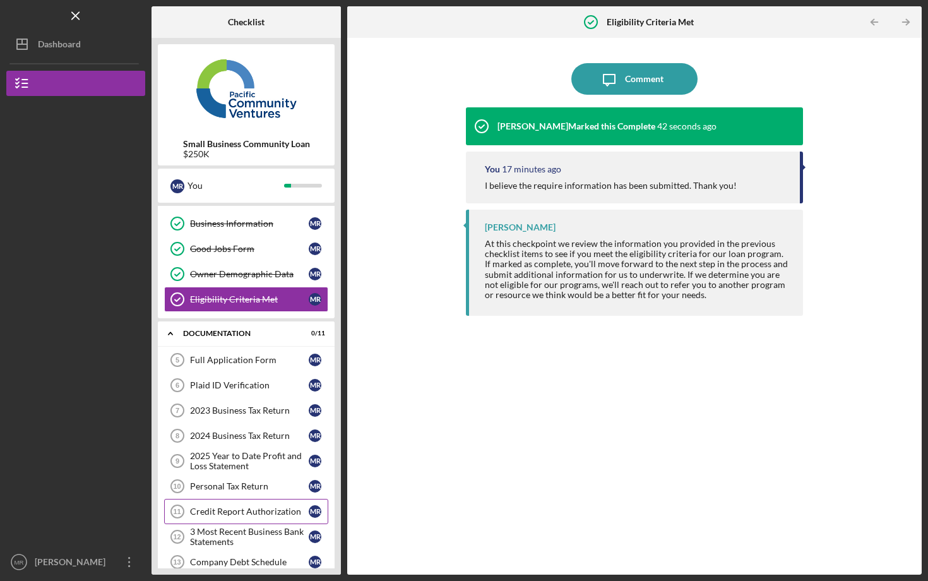
scroll to position [42, 0]
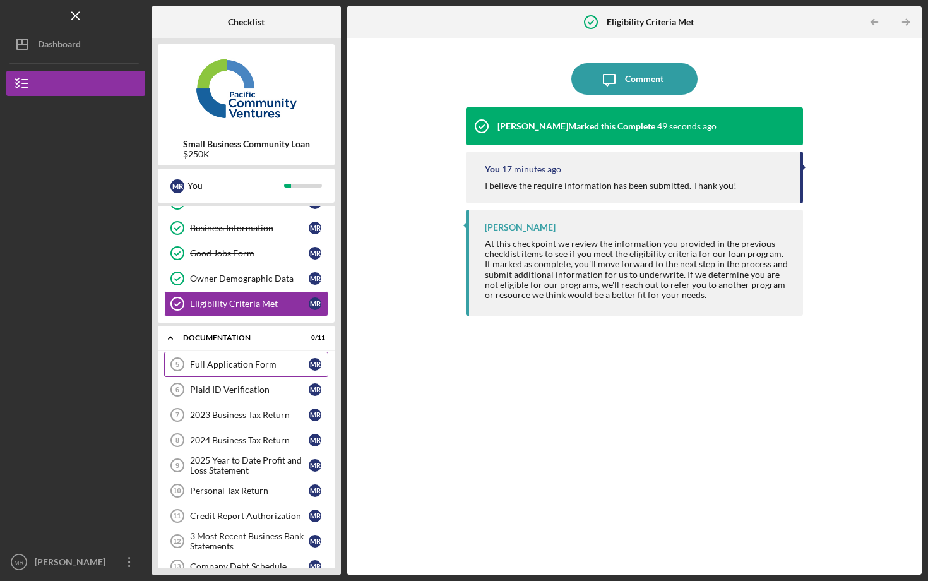
click at [271, 366] on div "Full Application Form" at bounding box center [249, 364] width 119 height 10
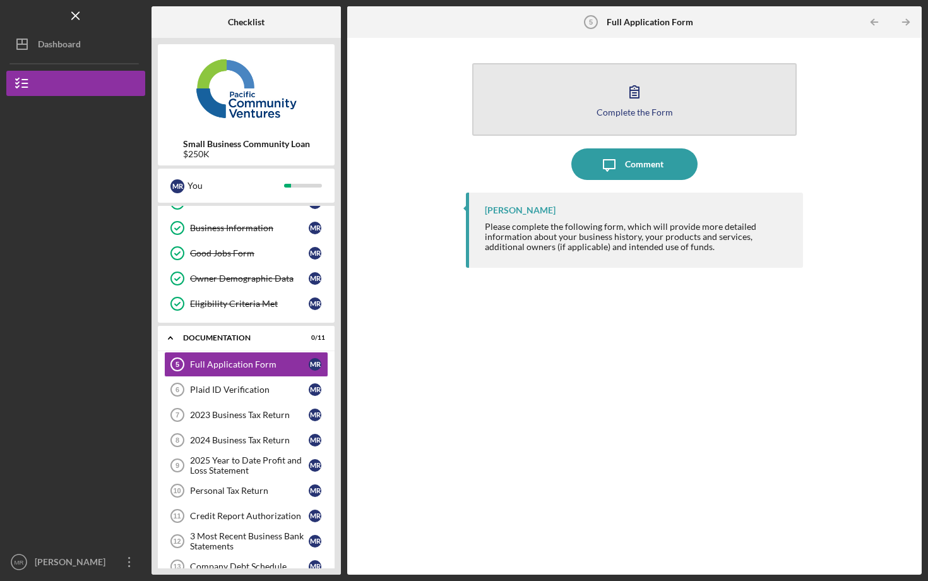
click at [575, 121] on button "Complete the Form Form" at bounding box center [634, 99] width 324 height 73
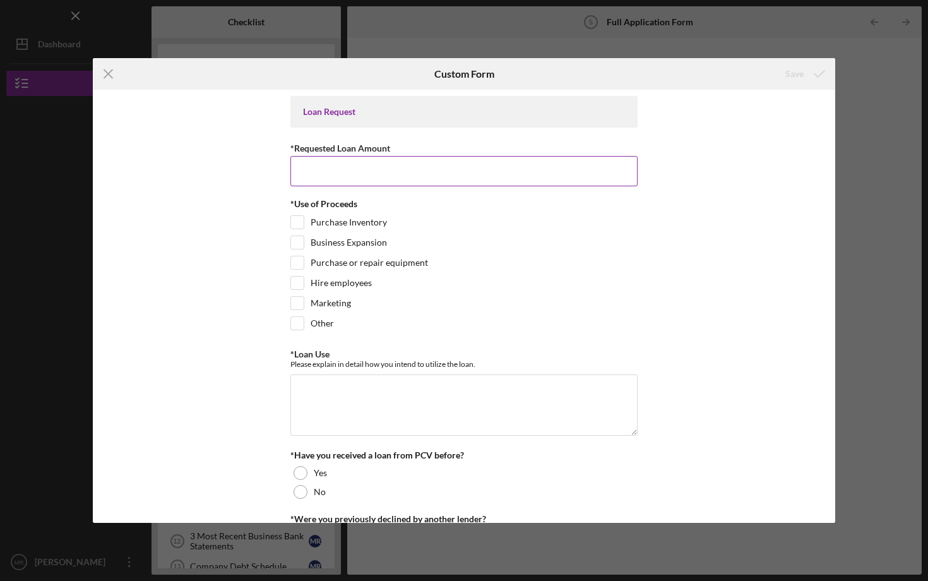
click at [477, 168] on input "*Requested Loan Amount" at bounding box center [463, 171] width 347 height 30
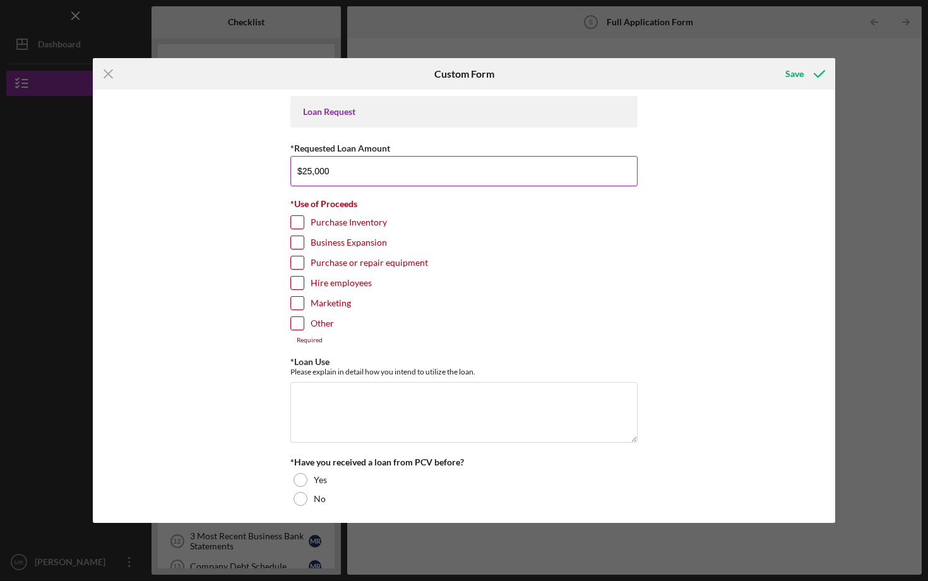
type input "$250,000"
click at [292, 228] on input "Purchase Inventory" at bounding box center [297, 222] width 13 height 13
checkbox input "true"
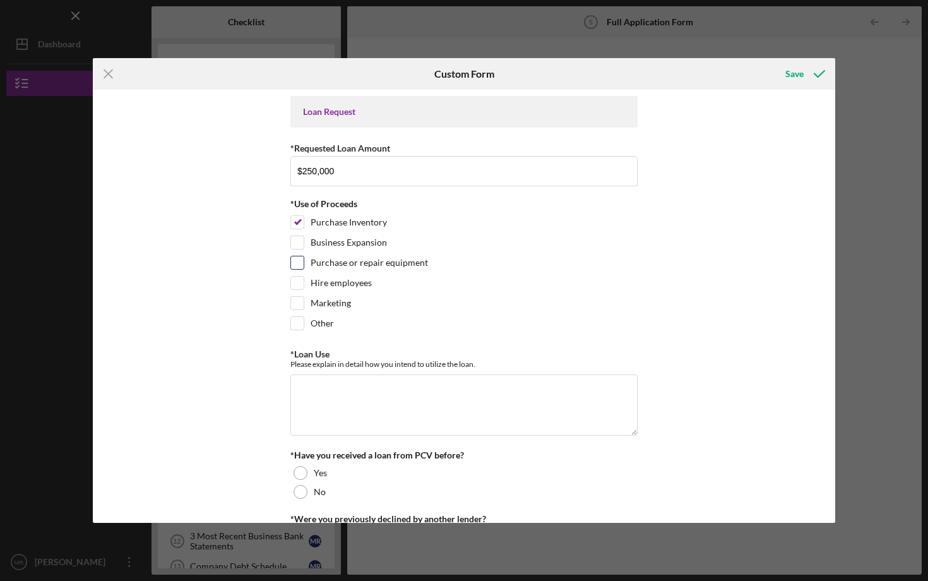
click at [291, 263] on input "Purchase or repair equipment" at bounding box center [297, 262] width 13 height 13
checkbox input "true"
click at [291, 287] on input "Hire employees" at bounding box center [297, 282] width 13 height 13
checkbox input "true"
click at [292, 305] on input "Marketing" at bounding box center [297, 303] width 13 height 13
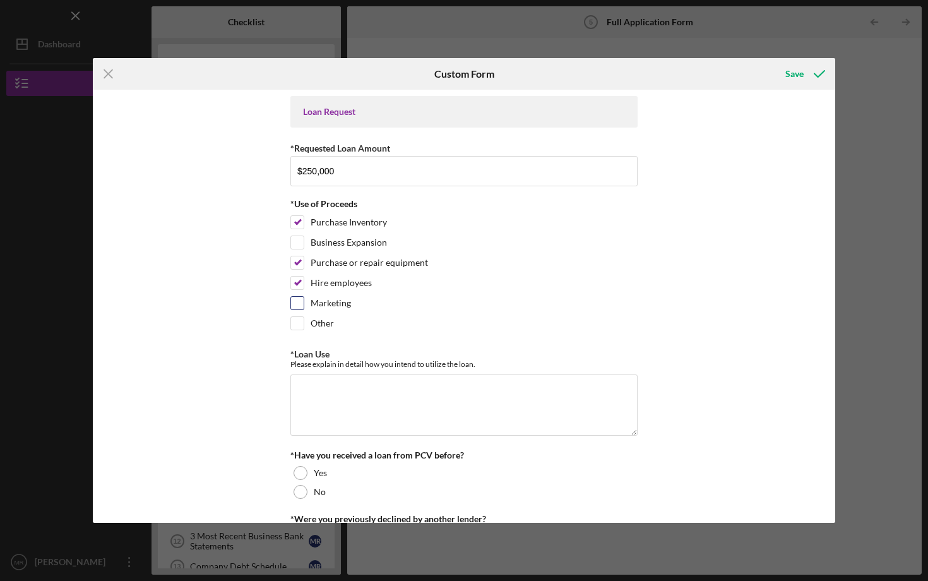
checkbox input "true"
click at [304, 388] on textarea "*Loan Use" at bounding box center [463, 404] width 347 height 61
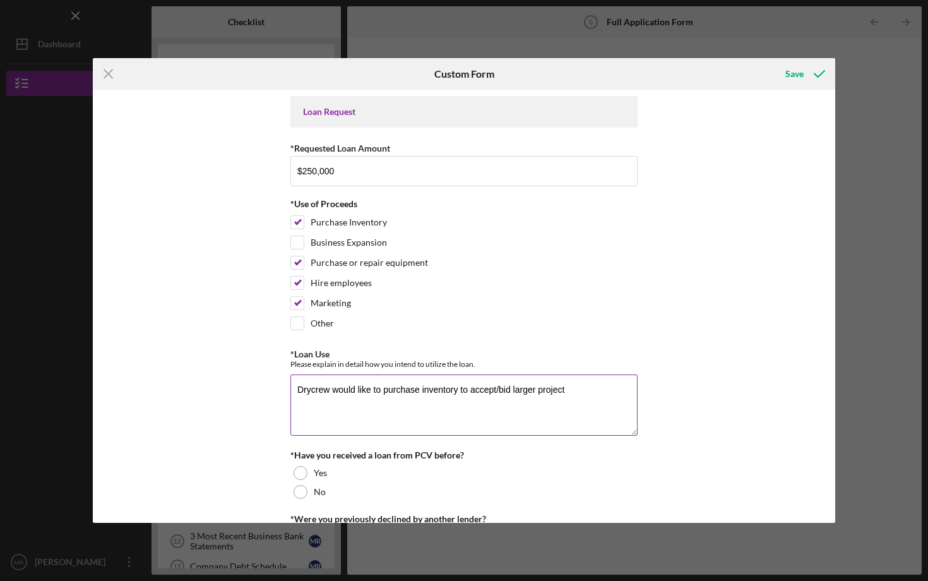
click at [533, 389] on textarea "Drycrew would like to purchase inventory to accept/bid larger project" at bounding box center [463, 404] width 347 height 61
click at [624, 396] on textarea "Drycrew would like to purchase inventory to accept/bid larger Remediation proje…" at bounding box center [463, 404] width 347 height 61
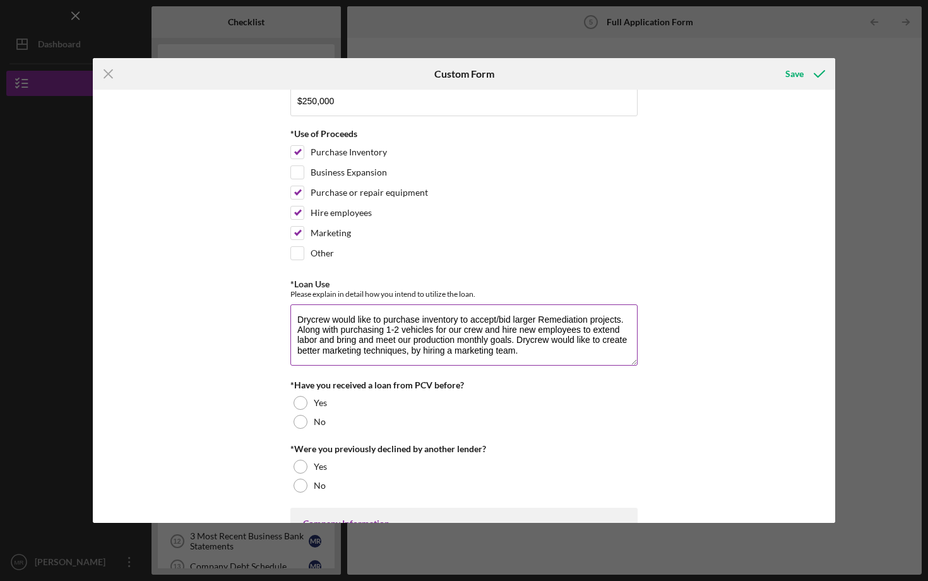
scroll to position [71, 0]
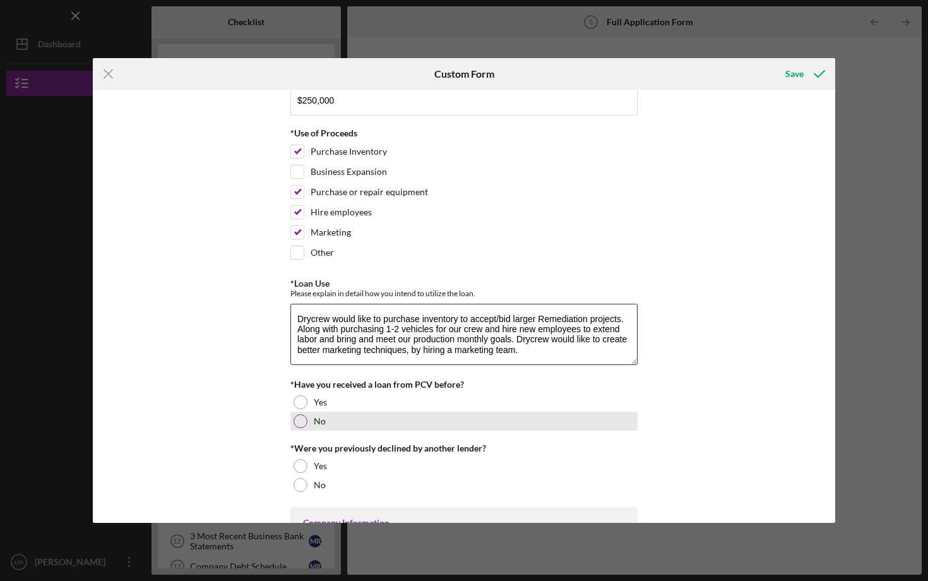
type textarea "Drycrew would like to purchase inventory to accept/bid larger Remediation proje…"
click at [295, 420] on div at bounding box center [300, 421] width 14 height 14
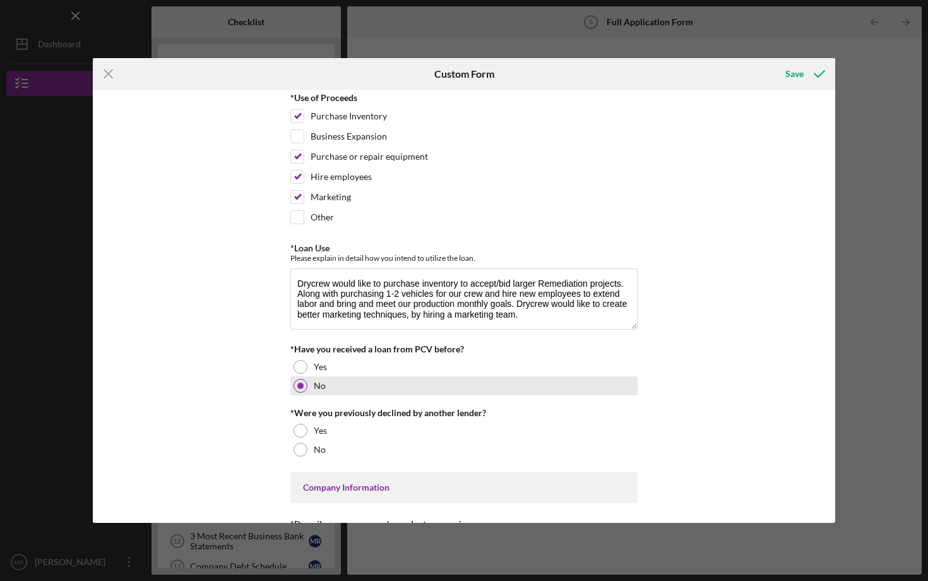
scroll to position [134, 0]
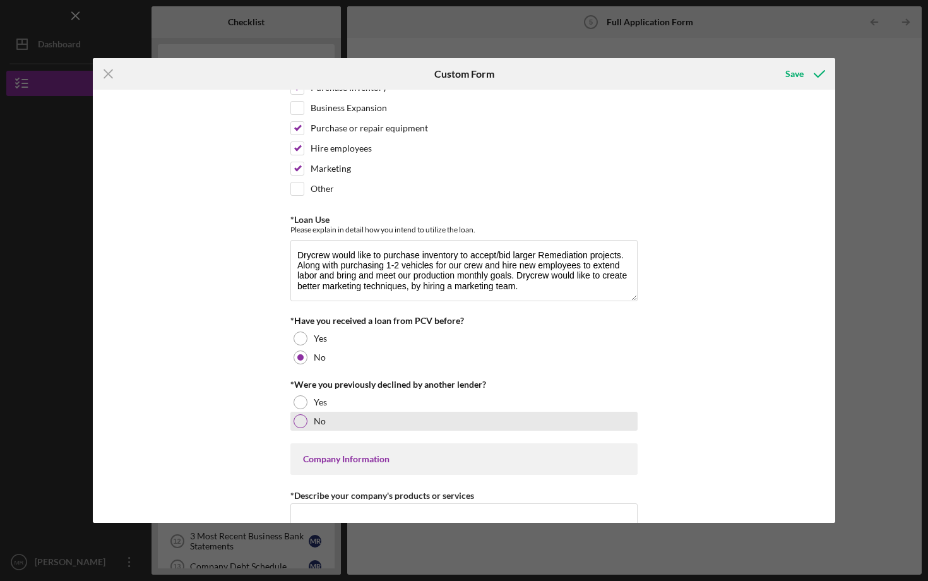
click at [294, 418] on div at bounding box center [300, 421] width 14 height 14
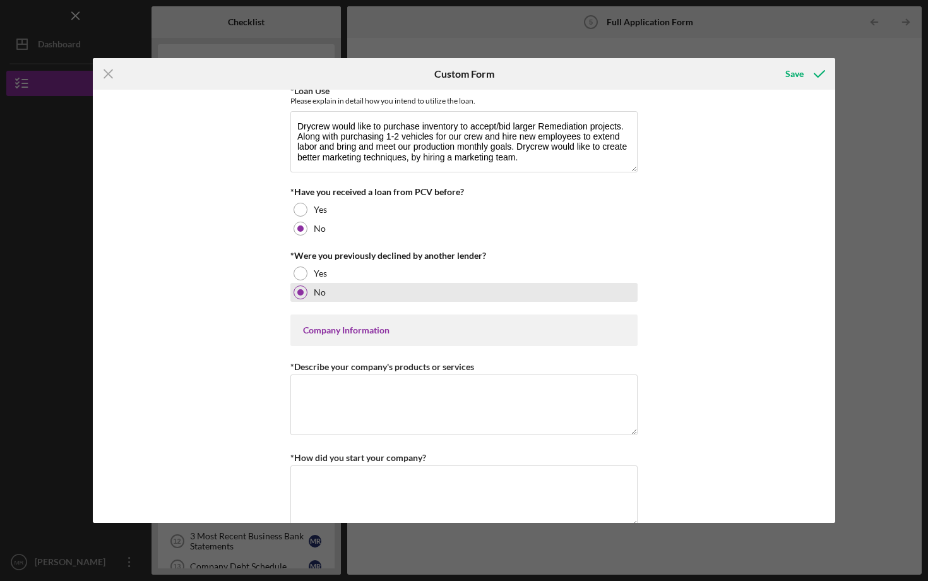
scroll to position [266, 0]
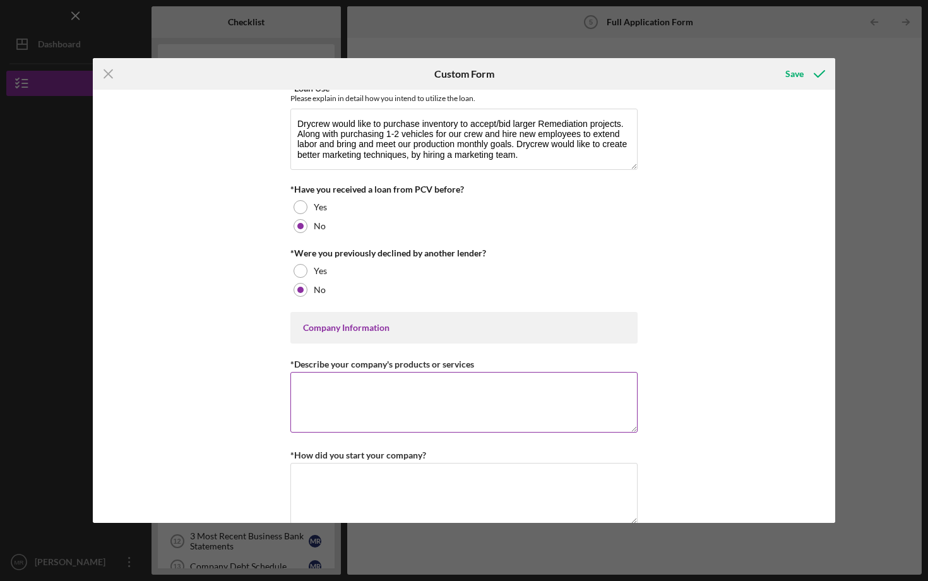
click at [319, 401] on textarea "*Describe your company's products or services" at bounding box center [463, 402] width 347 height 61
click at [561, 388] on textarea "We currently perform Remediation and Reconstruction all through" at bounding box center [463, 402] width 347 height 61
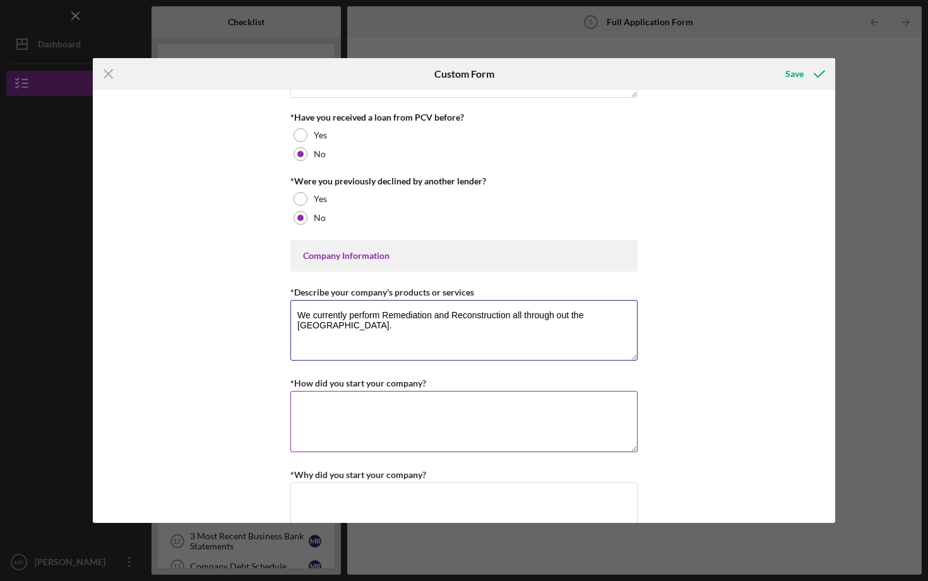
scroll to position [341, 0]
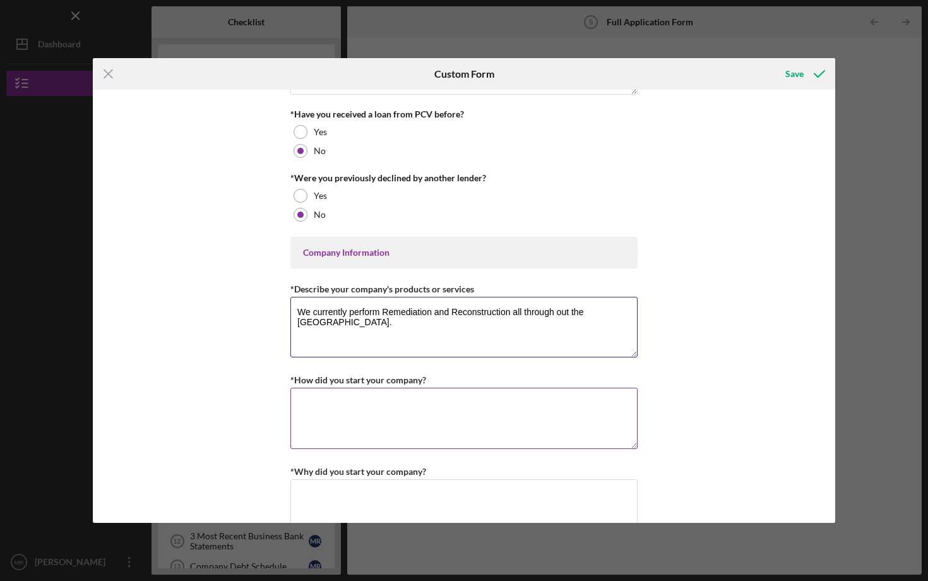
type textarea "We currently perform Remediation and Reconstruction all through out the [GEOGRA…"
click at [471, 414] on textarea "*How did you start your company?" at bounding box center [463, 417] width 347 height 61
type textarea "W"
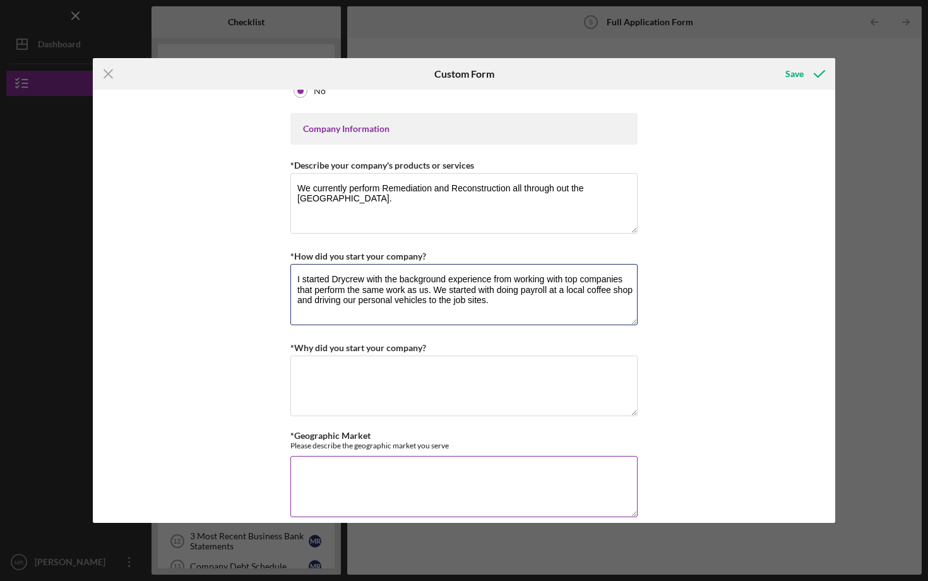
scroll to position [487, 0]
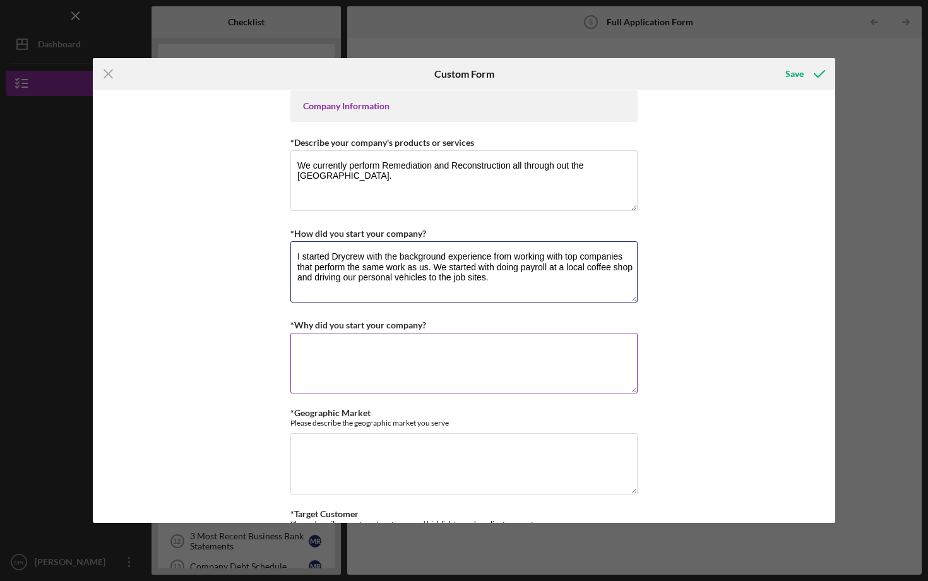
type textarea "I started Drycrew with the background experience from working with top companie…"
click at [473, 357] on textarea "*Why did you start your company?" at bounding box center [463, 363] width 347 height 61
type textarea "W"
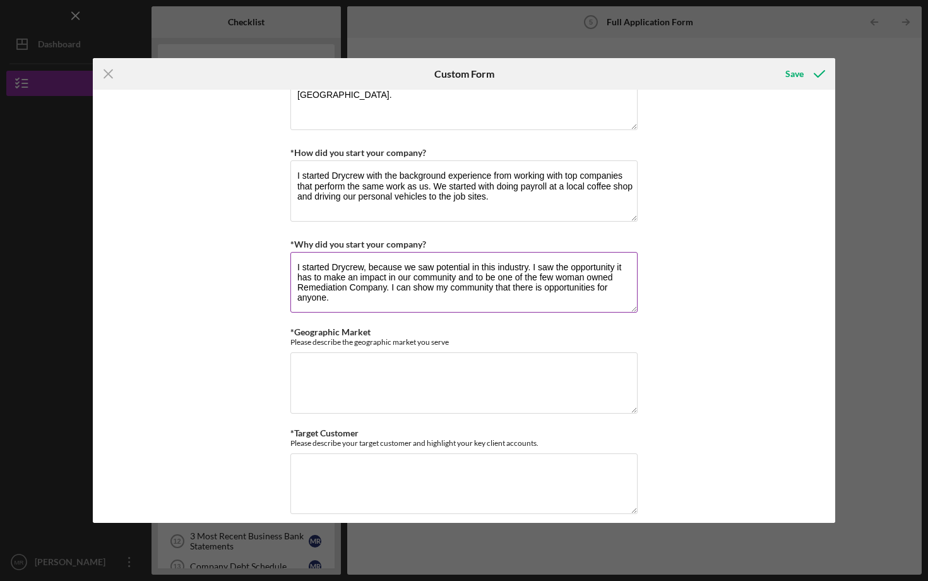
scroll to position [571, 0]
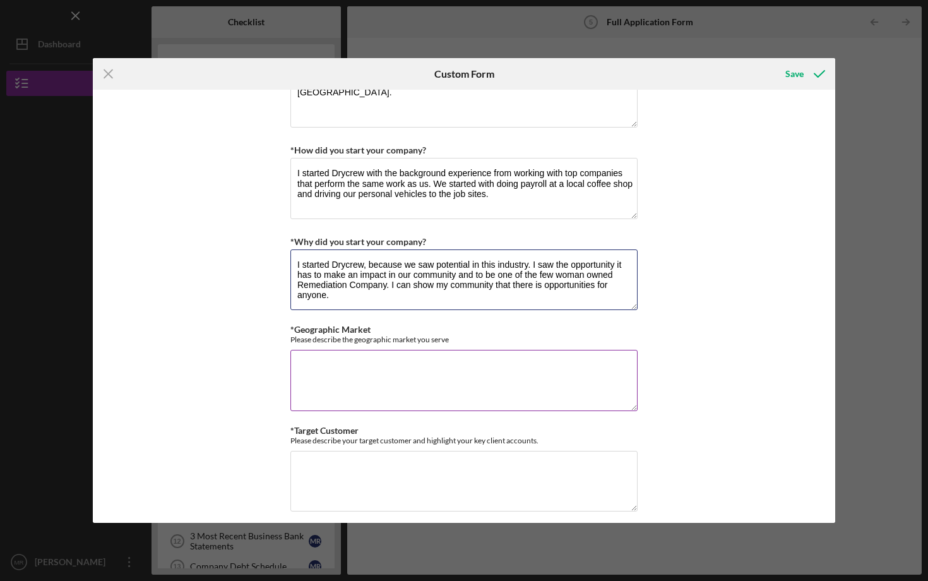
type textarea "I started Drycrew, because we saw potential in this industry. I saw the opportu…"
click at [464, 359] on textarea "*Geographic Market" at bounding box center [463, 380] width 347 height 61
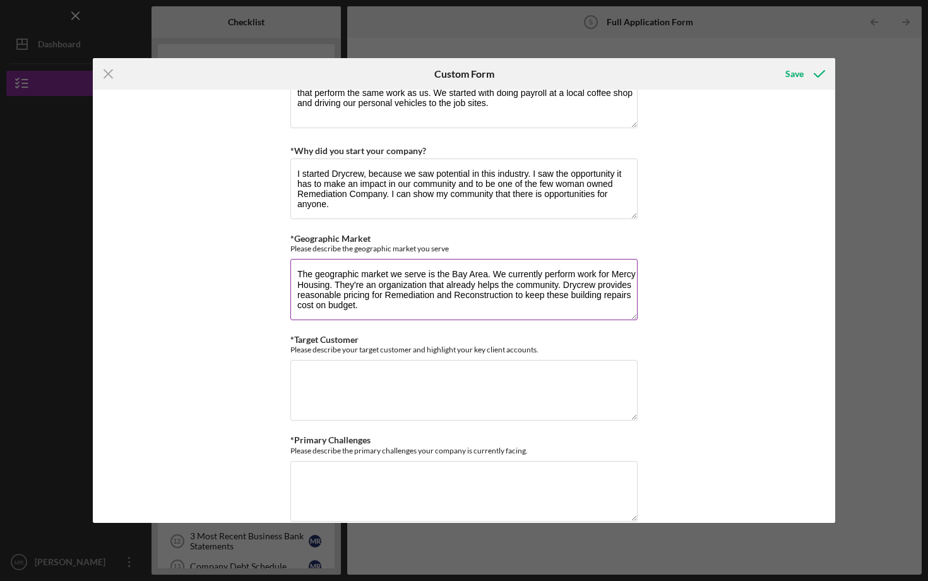
scroll to position [663, 0]
type textarea "The geographic market we serve is the Bay Area. We currently perform work for M…"
click at [425, 377] on textarea "*Target Customer" at bounding box center [463, 388] width 347 height 61
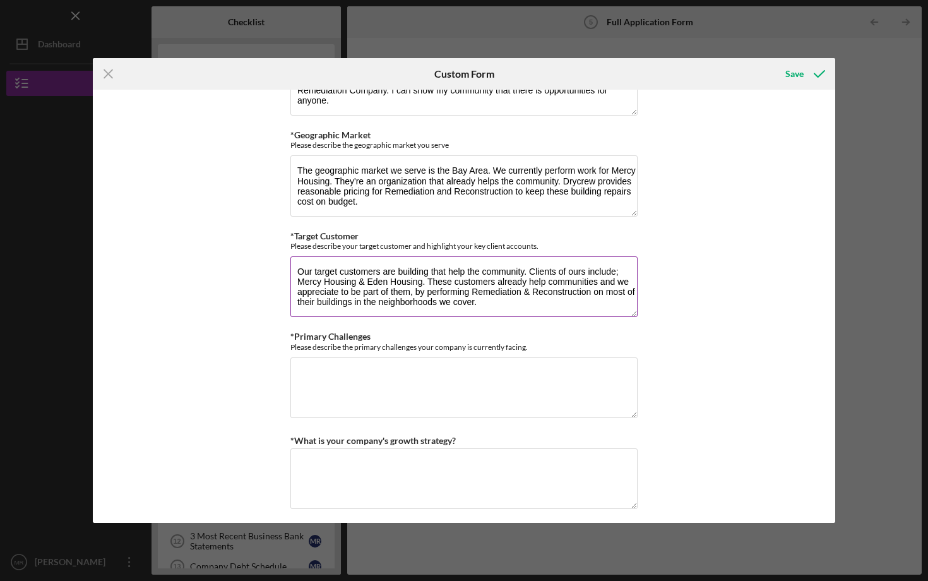
scroll to position [766, 0]
type textarea "Our target customers are building that help the community. Clients of ours incl…"
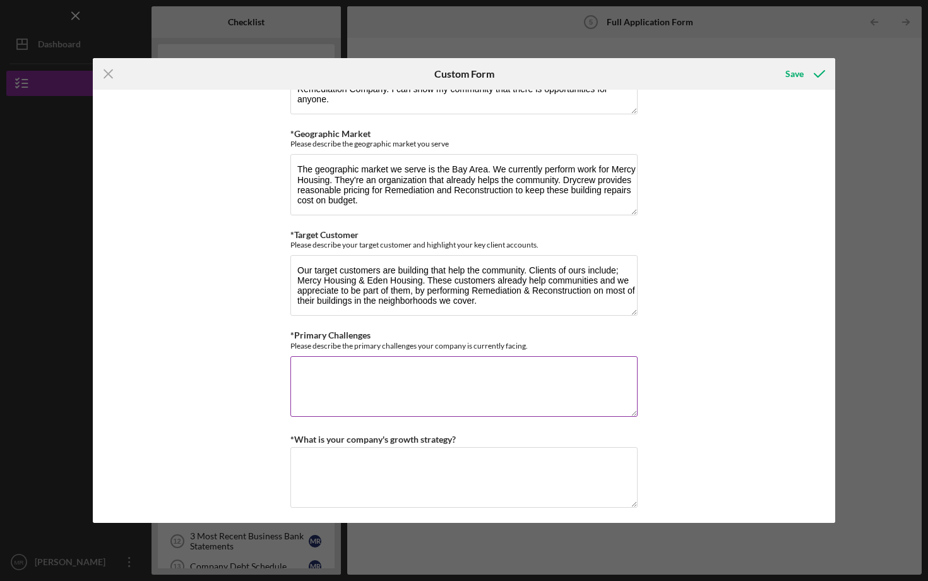
click at [398, 370] on textarea "*Primary Challenges" at bounding box center [463, 386] width 347 height 61
type textarea "C"
type textarea "D"
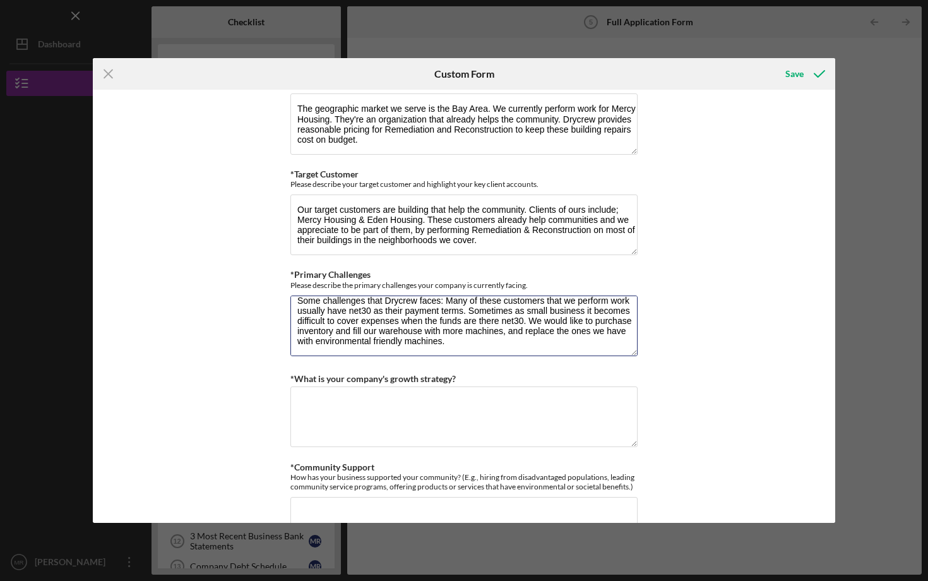
scroll to position [867, 0]
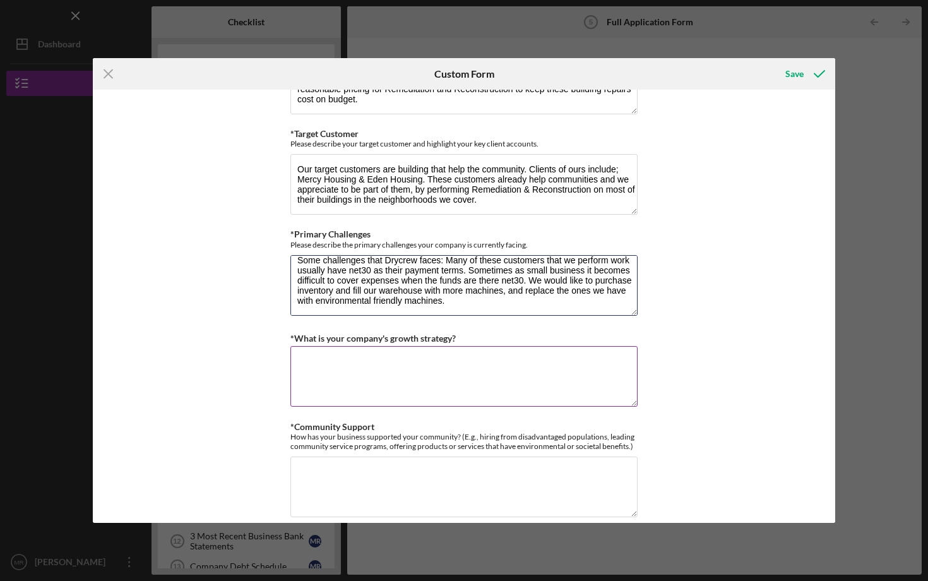
type textarea "Some challenges that Drycrew faces: Many of these customers that we perform wor…"
click at [374, 365] on textarea "*What is your company's growth strategy?" at bounding box center [463, 376] width 347 height 61
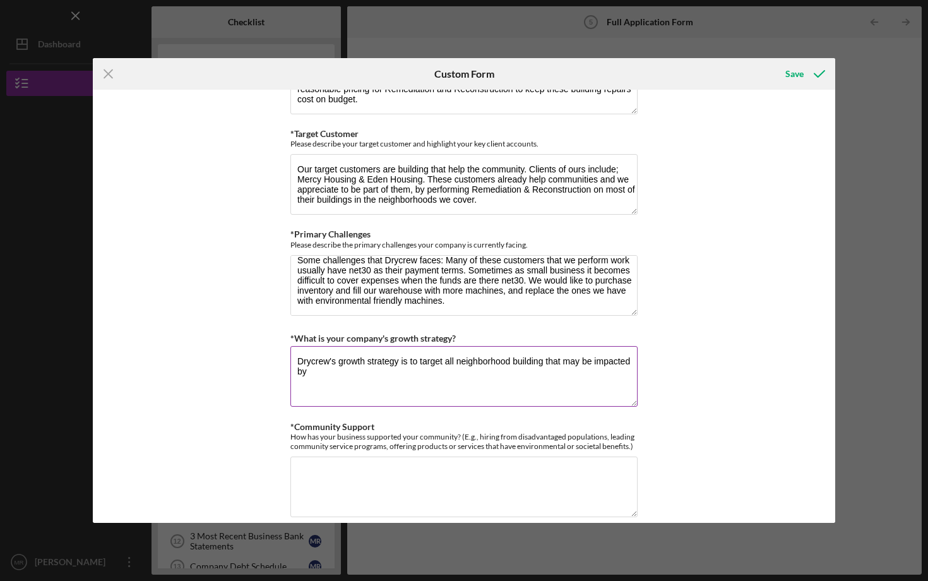
drag, startPoint x: 323, startPoint y: 389, endPoint x: 444, endPoint y: 360, distance: 124.5
click at [444, 360] on textarea "Drycrew's growth strategy is to target all neighborhood building that may be im…" at bounding box center [463, 376] width 347 height 61
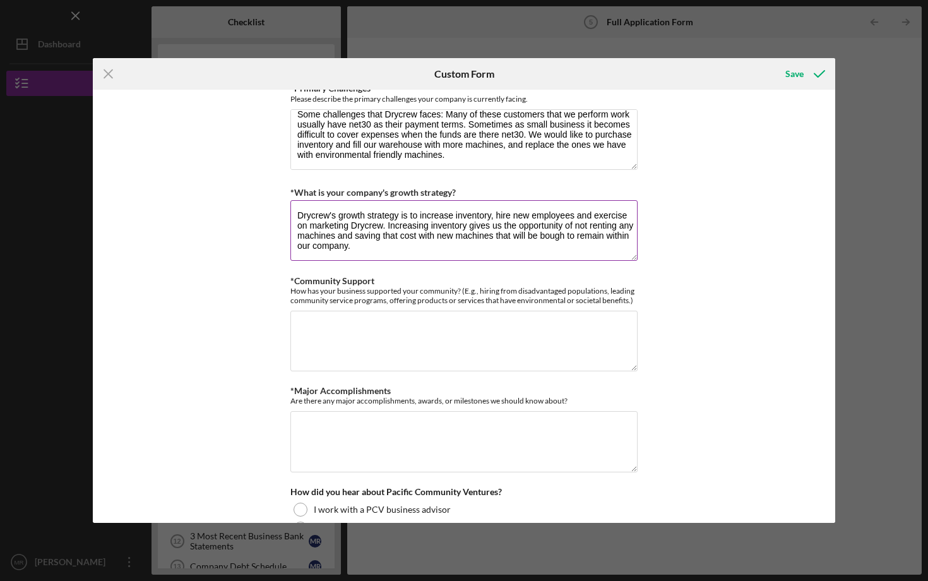
scroll to position [1021, 0]
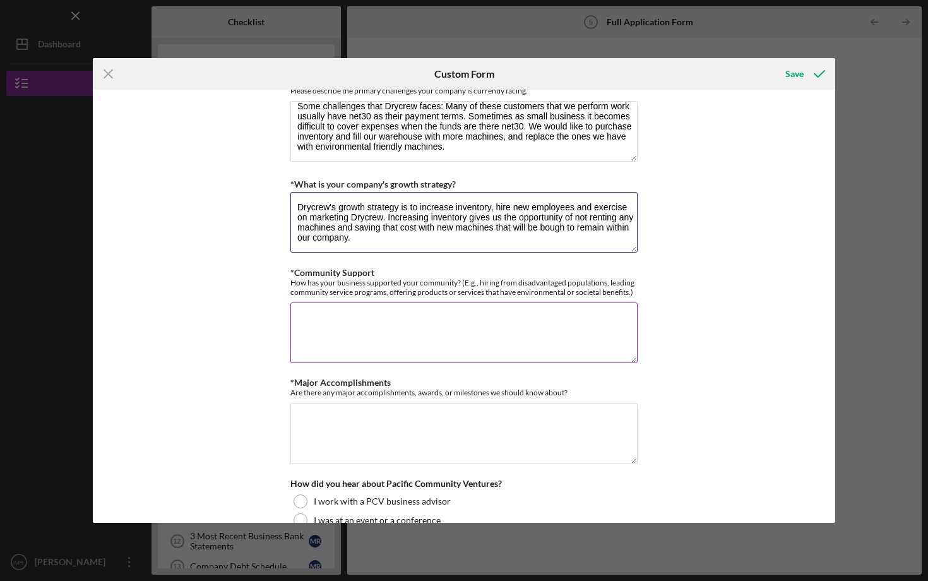
type textarea "Drycrew's growth strategy is to increase inventory, hire new employees and exer…"
click at [471, 318] on textarea "*Community Support" at bounding box center [463, 332] width 347 height 61
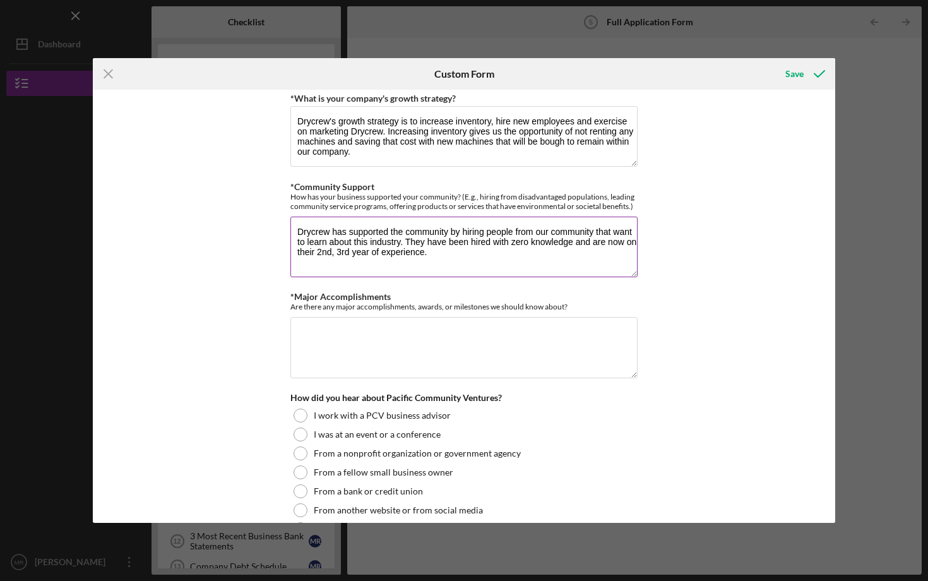
scroll to position [1113, 0]
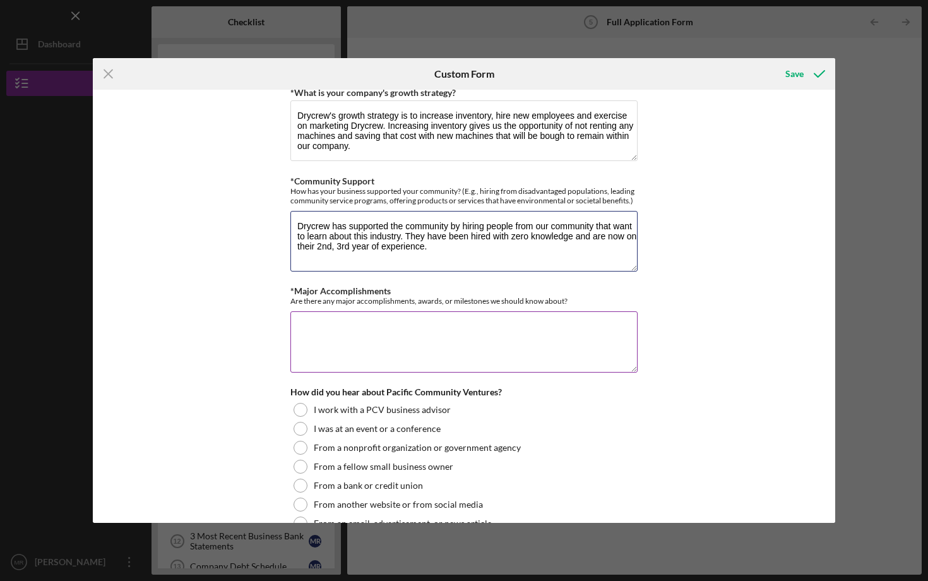
type textarea "Drycrew has supported the community by hiring people from our community that wa…"
click at [425, 312] on textarea "*Major Accomplishments" at bounding box center [463, 341] width 347 height 61
type textarea "O"
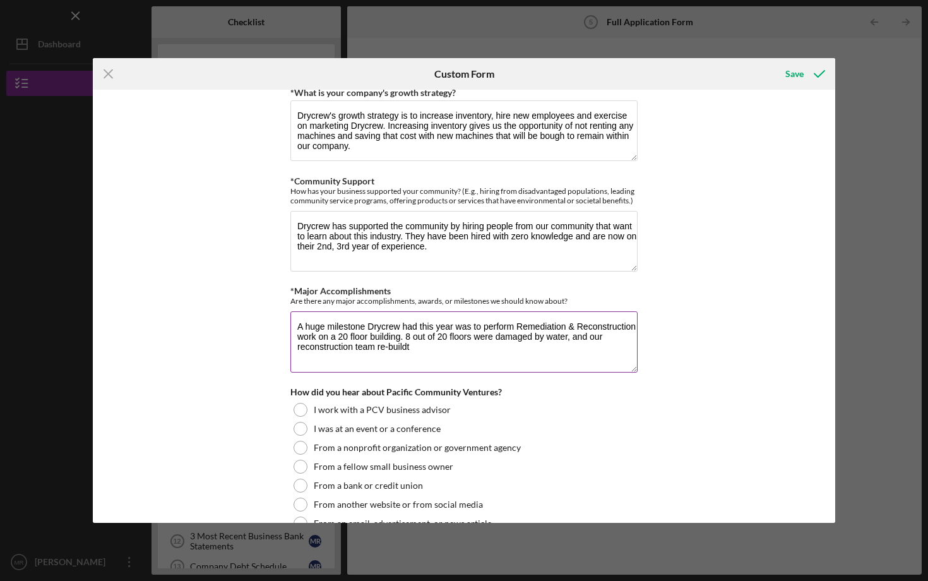
click at [388, 346] on textarea "A huge milestone Drycrew had this year was to perform Remediation & Reconstruct…" at bounding box center [463, 341] width 347 height 61
click at [412, 345] on textarea "A huge milestone Drycrew had this year was to perform Remediation & Reconstruct…" at bounding box center [463, 341] width 347 height 61
click at [343, 329] on textarea "A huge milestone Drycrew had this year was to perform Remediation & Reconstruct…" at bounding box center [463, 341] width 347 height 61
click at [493, 346] on textarea "A huge milestone Drycrew had this year was to perform Remediation & Reconstruct…" at bounding box center [463, 341] width 347 height 61
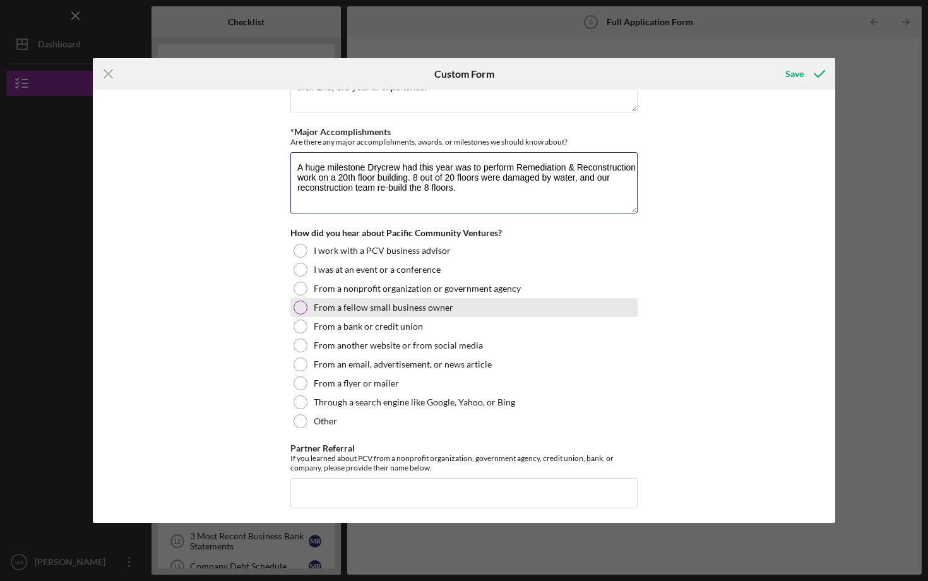
scroll to position [1276, 0]
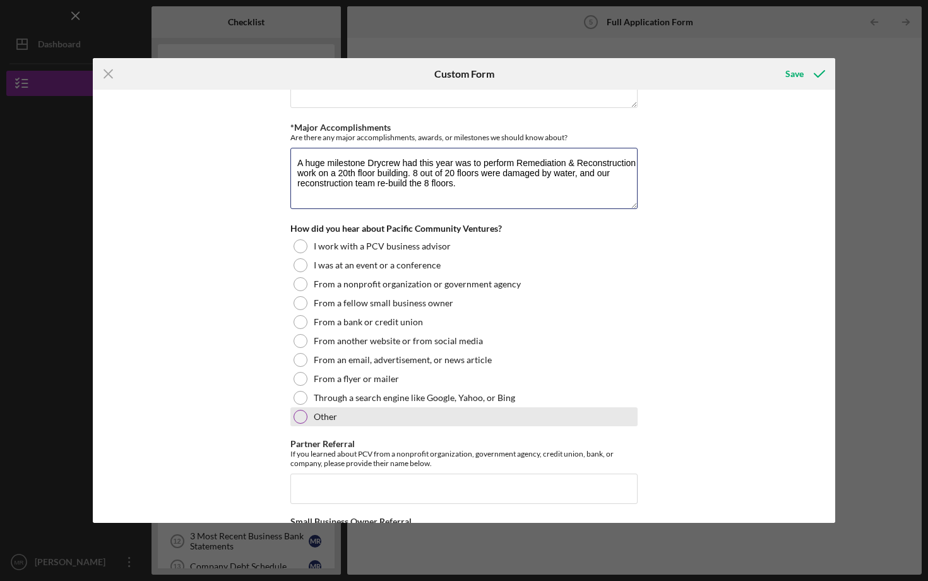
type textarea "A huge milestone Drycrew had this year was to perform Remediation & Reconstruct…"
click at [335, 415] on label "Other" at bounding box center [325, 416] width 23 height 10
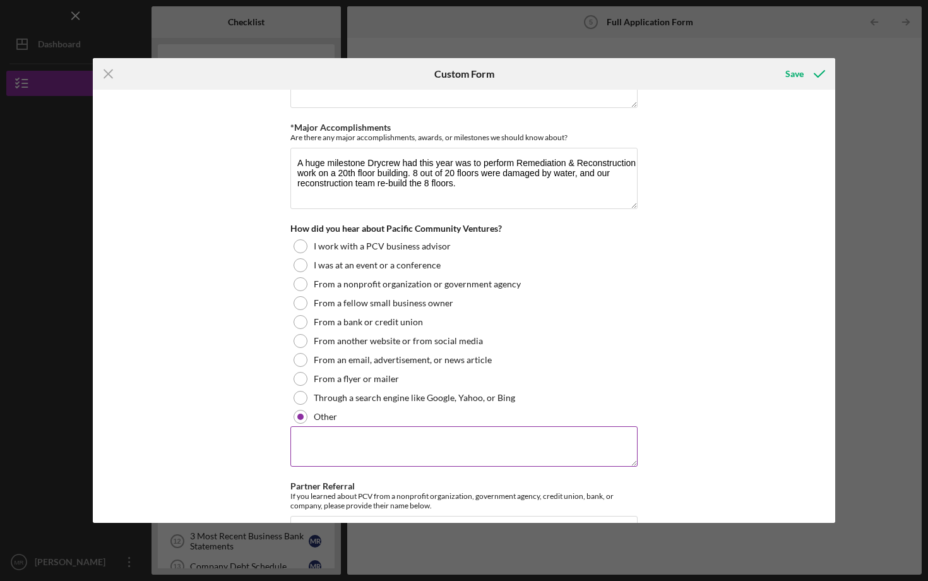
click at [345, 435] on textarea at bounding box center [463, 446] width 347 height 40
type textarea "M"
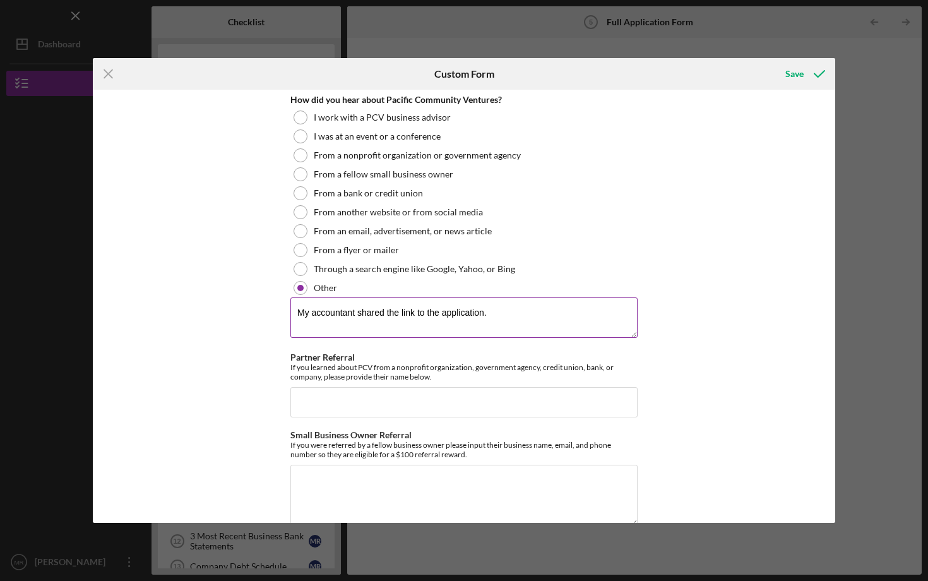
scroll to position [1409, 0]
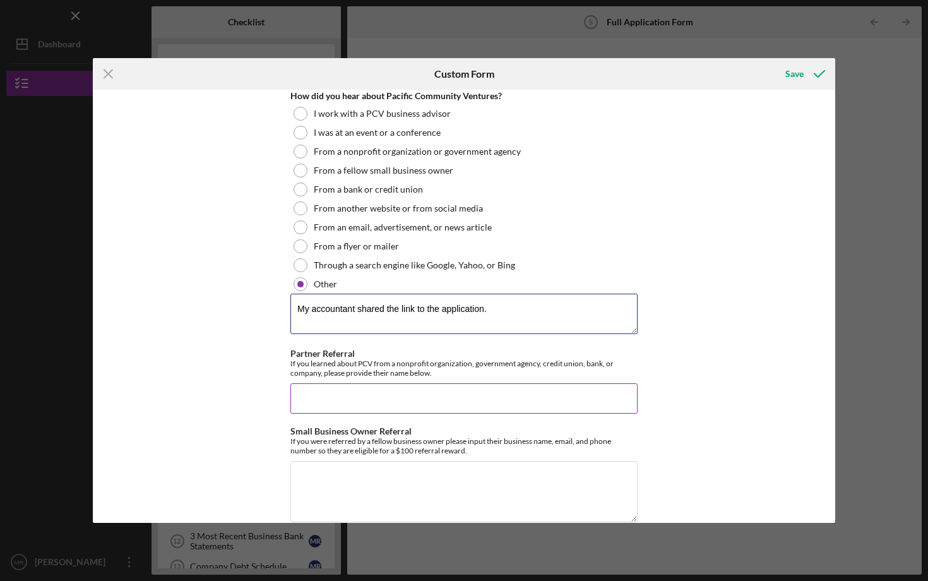
type textarea "My accountant shared the link to the application."
click at [320, 402] on input "Partner Referral" at bounding box center [463, 398] width 347 height 30
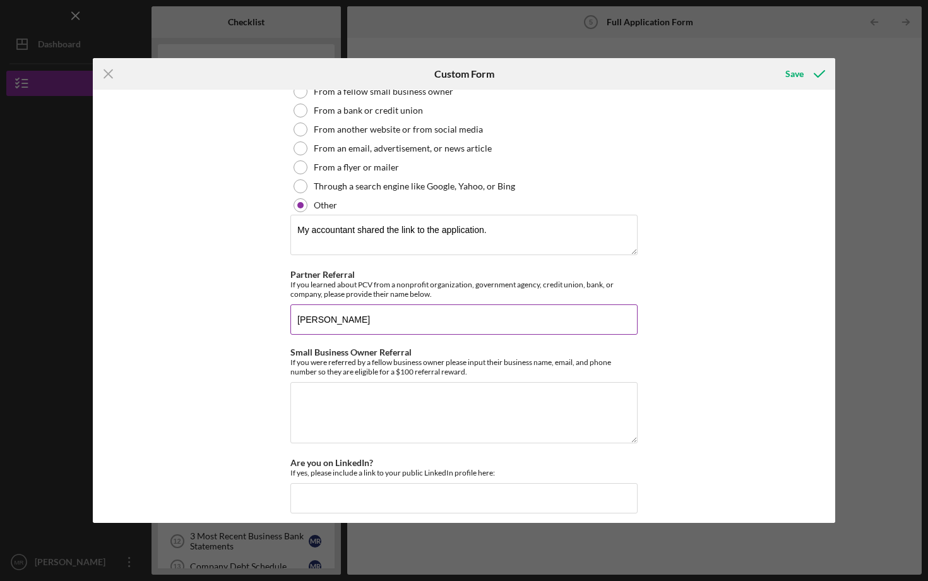
scroll to position [1491, 0]
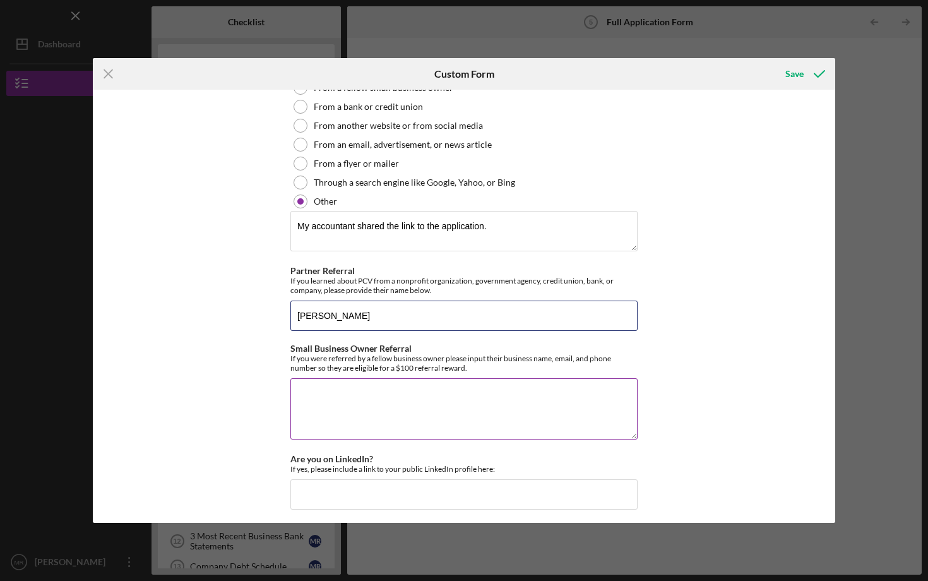
type input "[PERSON_NAME]"
click at [387, 381] on textarea "Small Business Owner Referral" at bounding box center [463, 408] width 347 height 61
drag, startPoint x: 370, startPoint y: 314, endPoint x: 278, endPoint y: 312, distance: 92.8
click at [278, 312] on div "Loan Request *Requested Loan Amount $250,000 *Use of Proceeds Purchase Inventor…" at bounding box center [464, 306] width 742 height 433
click at [314, 317] on input "Partner Referral" at bounding box center [463, 315] width 347 height 30
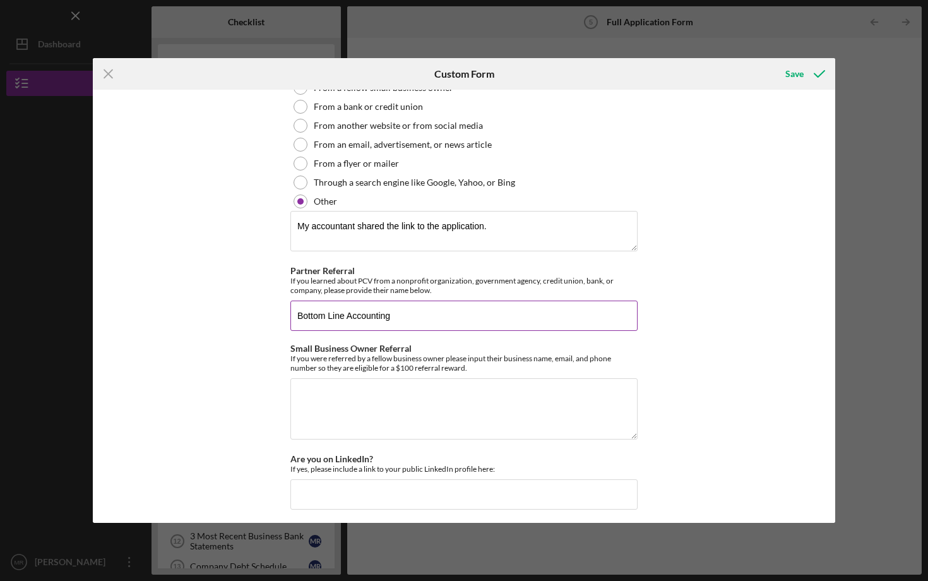
type input "Bottom Line Accounting"
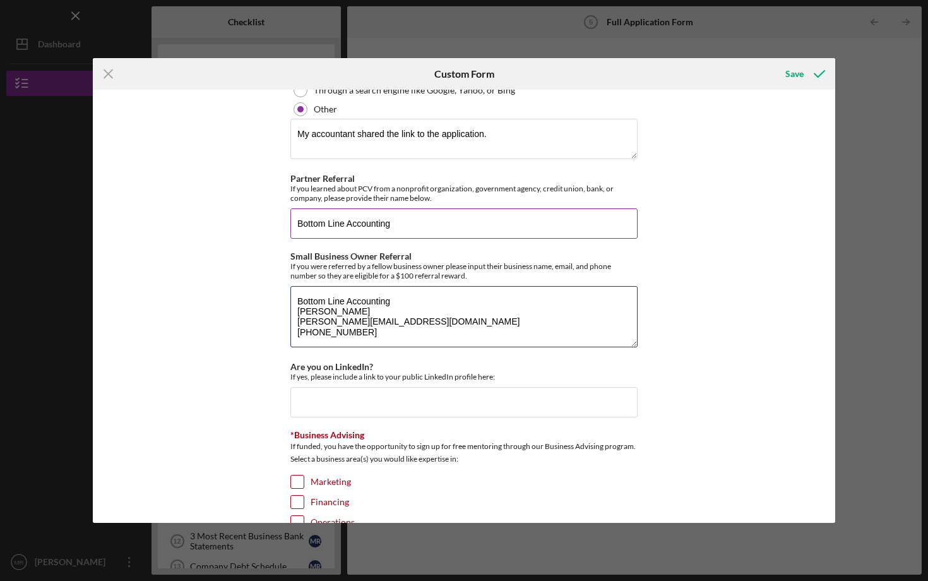
scroll to position [1590, 0]
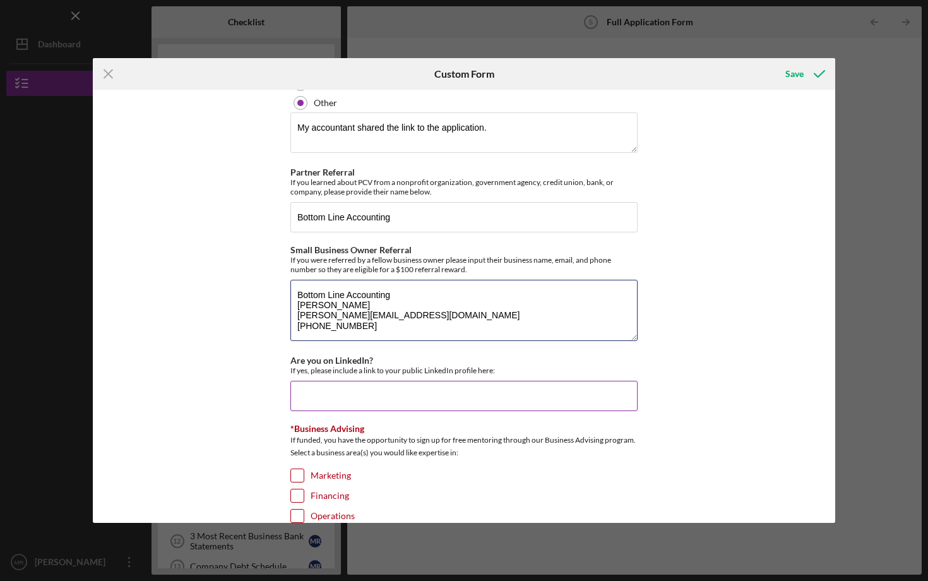
type textarea "Bottom Line Accounting [PERSON_NAME] [PERSON_NAME][EMAIL_ADDRESS][DOMAIN_NAME] …"
click at [317, 395] on input "Are you on LinkedIn?" at bounding box center [463, 396] width 347 height 30
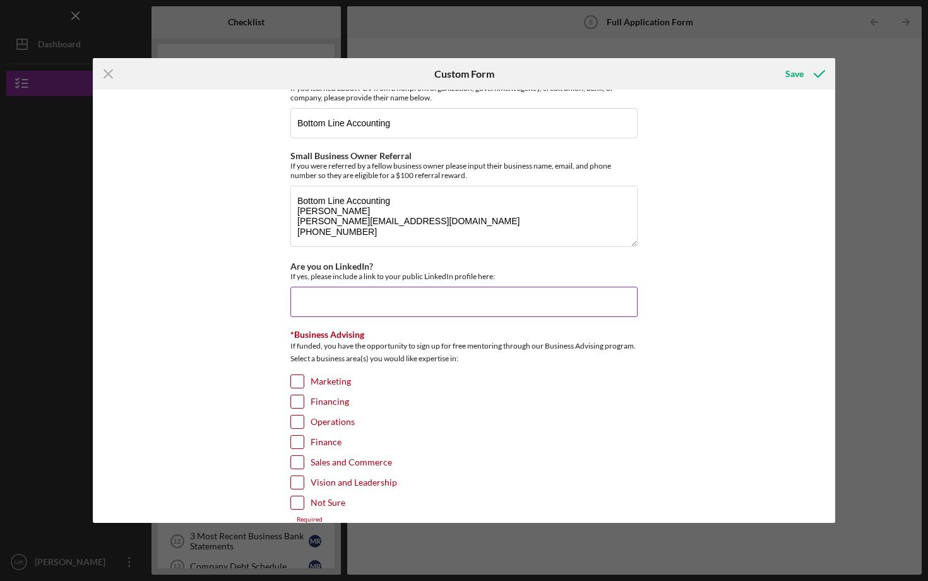
scroll to position [1698, 0]
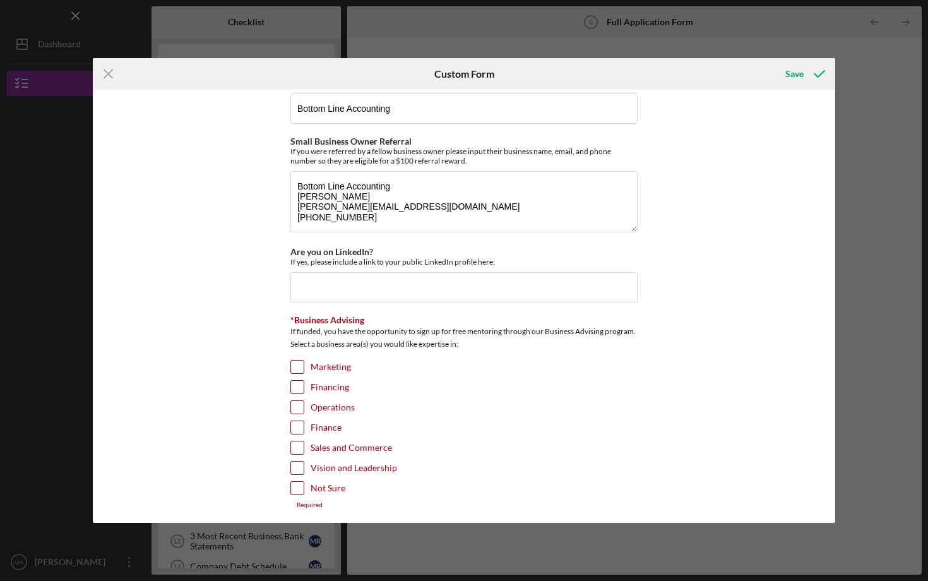
click at [297, 364] on input "Marketing" at bounding box center [297, 366] width 13 height 13
checkbox input "true"
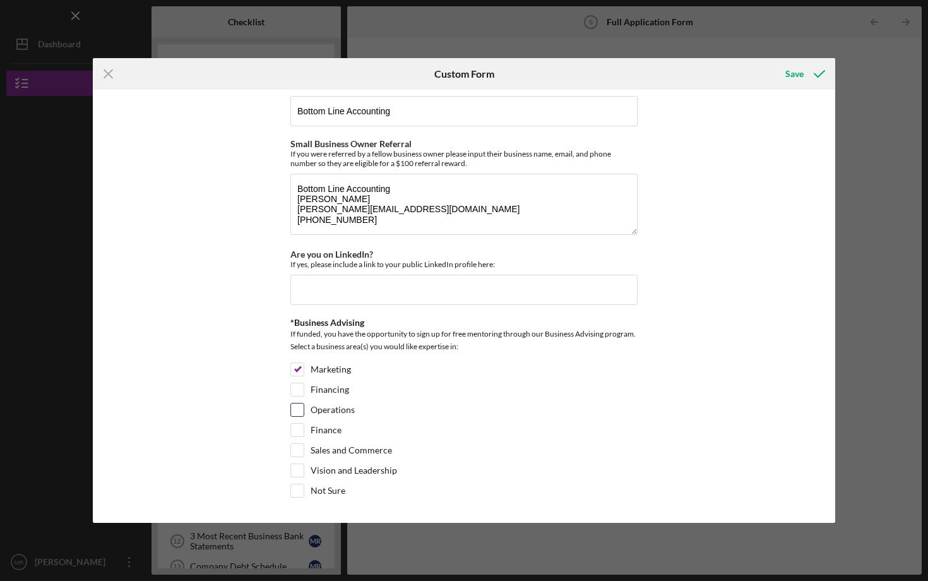
click at [294, 403] on input "Operations" at bounding box center [297, 409] width 13 height 13
checkbox input "true"
click at [291, 427] on input "Finance" at bounding box center [297, 429] width 13 height 13
checkbox input "true"
click at [294, 447] on input "Sales and Commerce" at bounding box center [297, 450] width 13 height 13
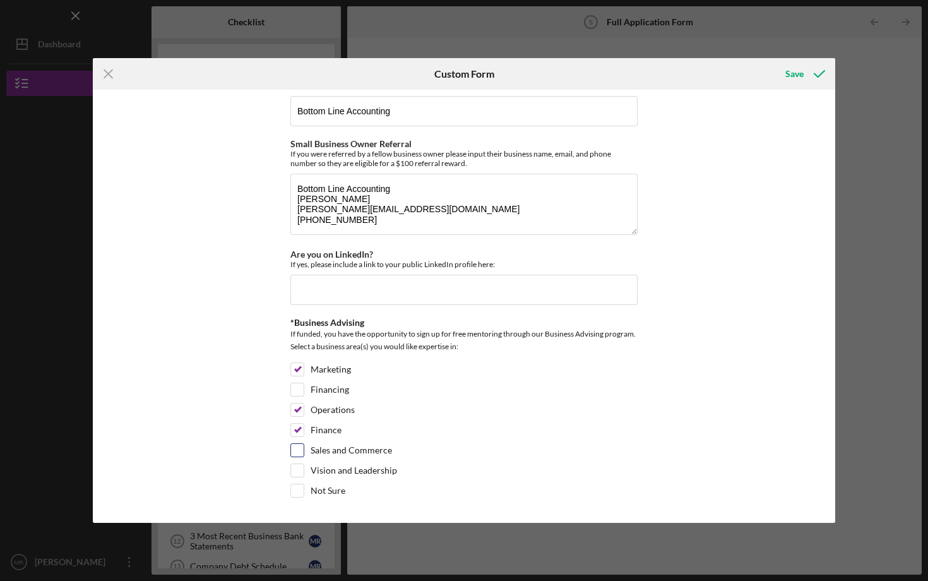
checkbox input "true"
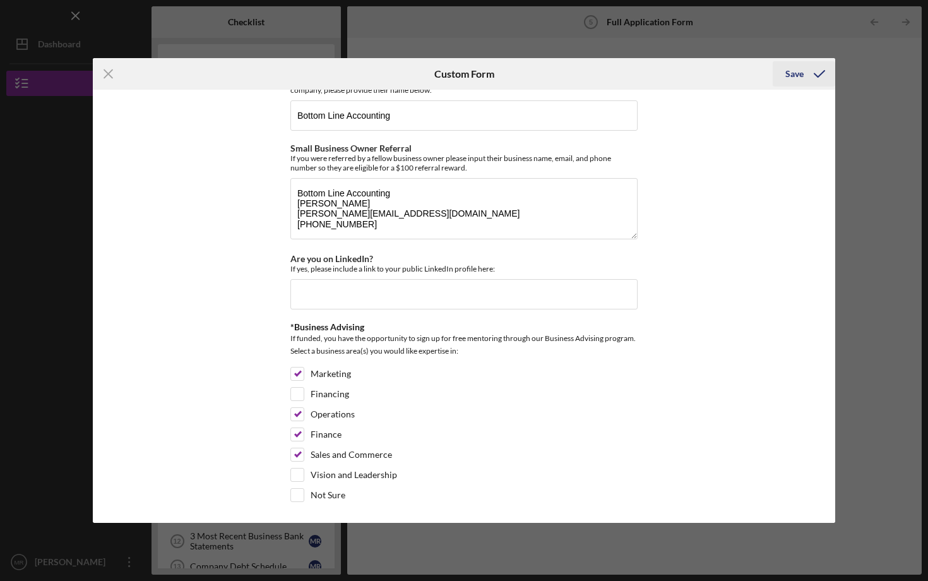
click at [800, 73] on div "Save" at bounding box center [794, 73] width 18 height 25
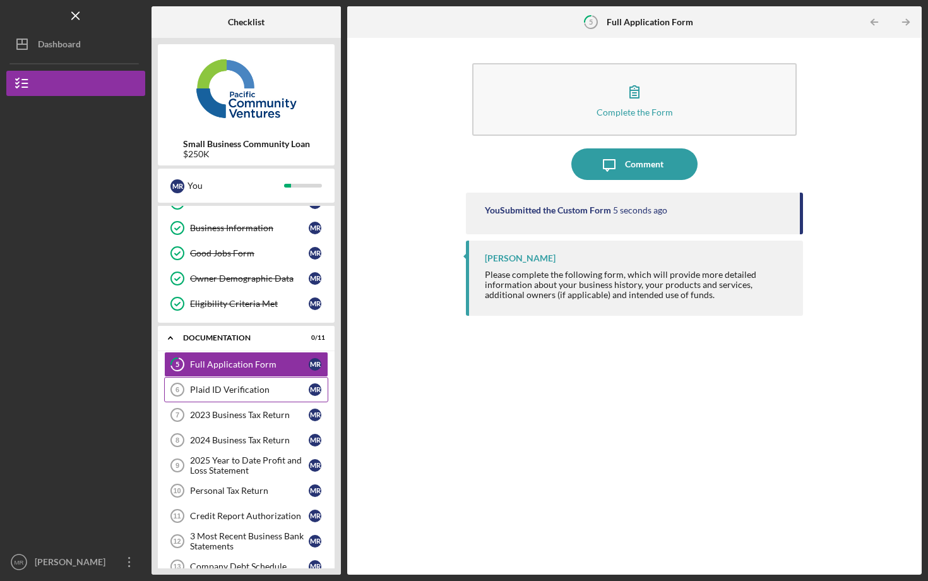
click at [269, 382] on link "Plaid ID Verification 6 Plaid ID Verification M R" at bounding box center [246, 389] width 164 height 25
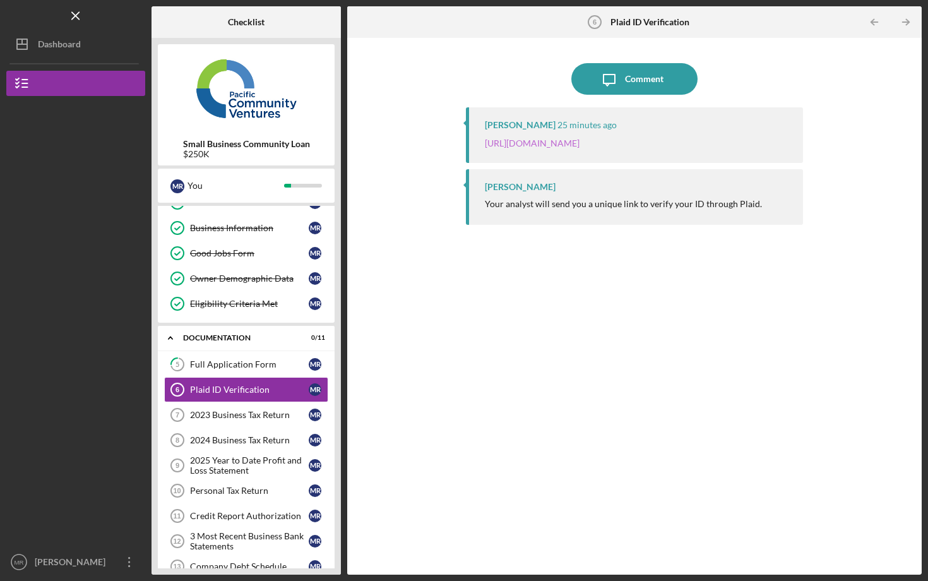
click at [562, 145] on link "[URL][DOMAIN_NAME]" at bounding box center [532, 143] width 95 height 11
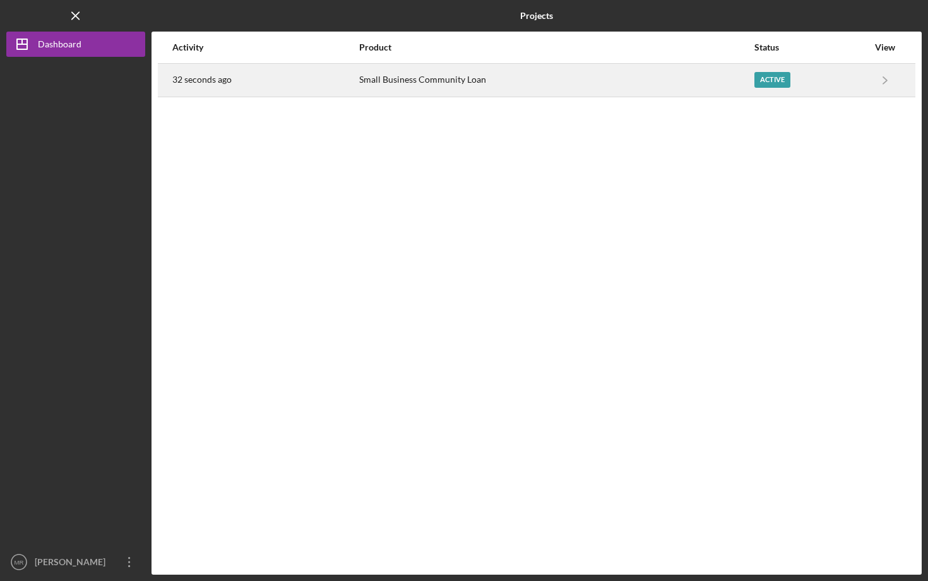
click at [783, 73] on div "Active" at bounding box center [772, 80] width 36 height 16
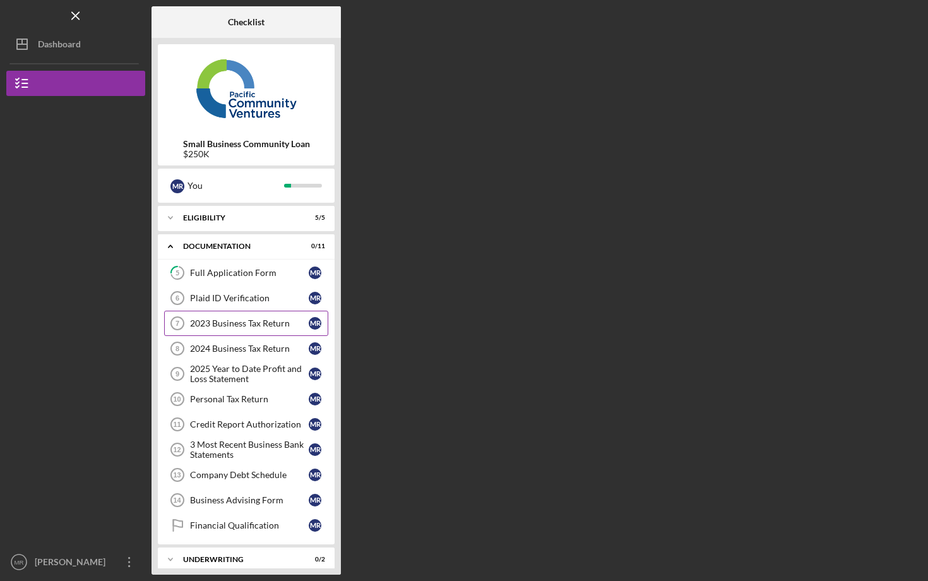
click at [237, 322] on div "2023 Business Tax Return" at bounding box center [249, 323] width 119 height 10
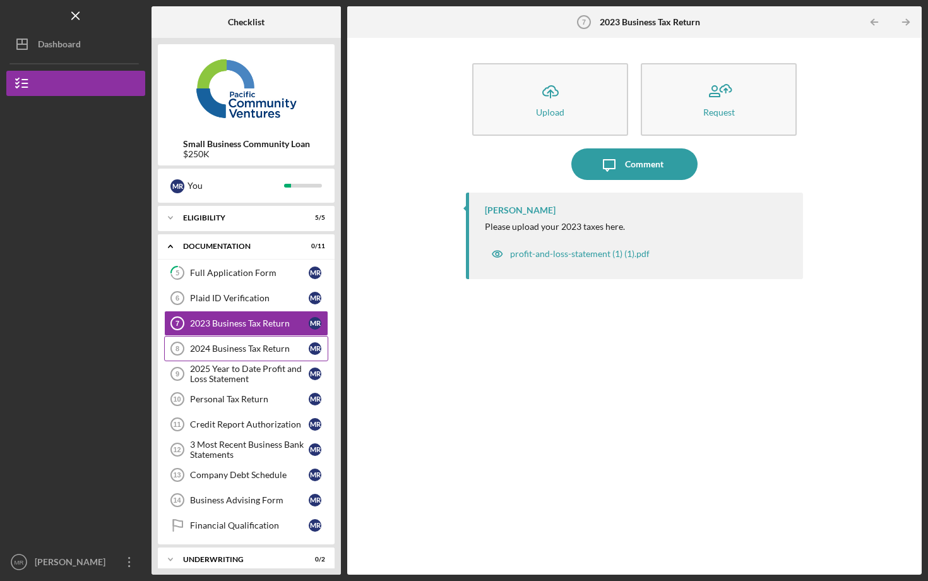
click at [255, 346] on div "2024 Business Tax Return" at bounding box center [249, 348] width 119 height 10
